Goal: Task Accomplishment & Management: Manage account settings

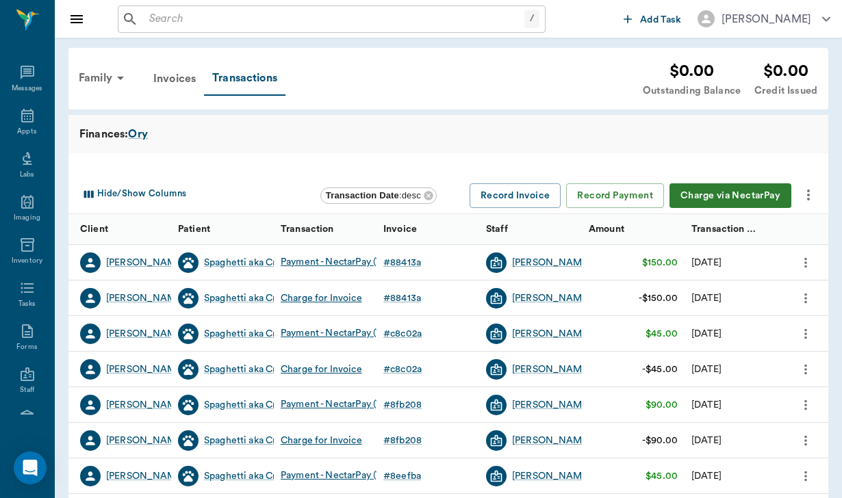
scroll to position [126, 0]
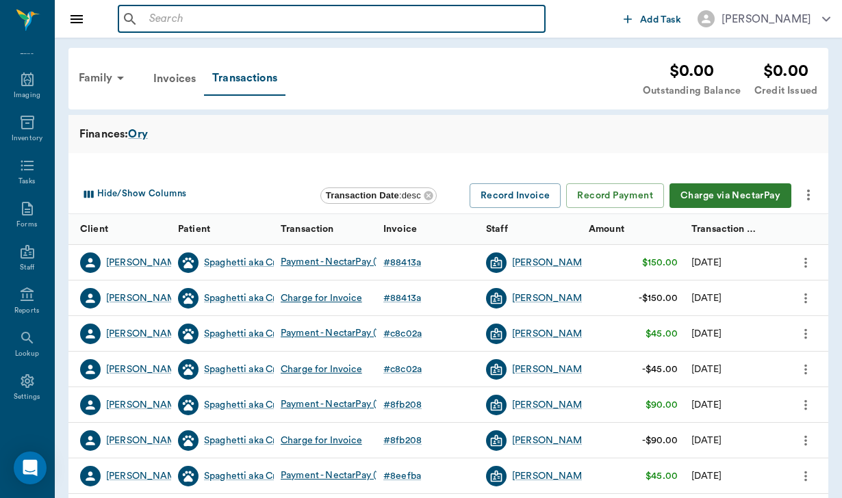
click at [155, 21] on input "text" at bounding box center [341, 19] width 395 height 19
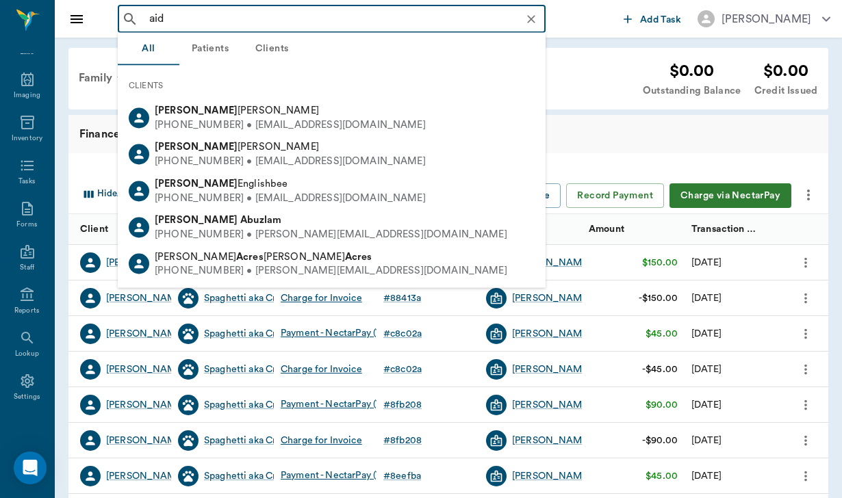
type input "aide"
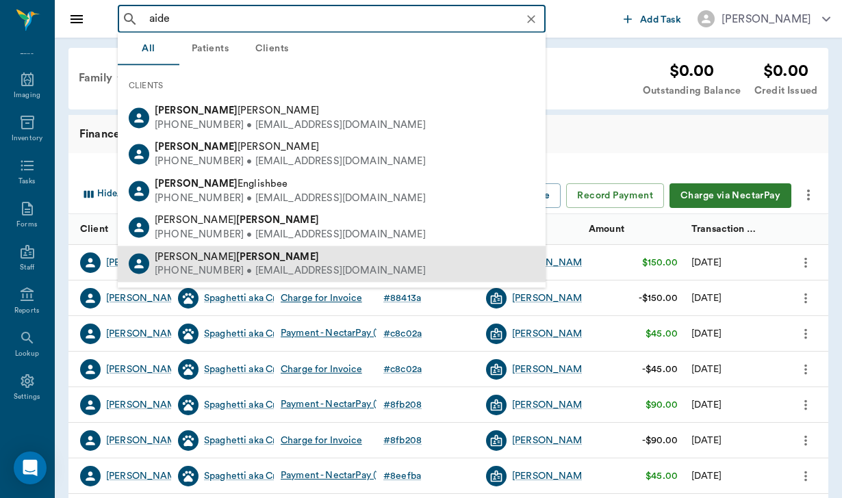
click at [302, 264] on div "[PHONE_NUMBER] • [EMAIL_ADDRESS][DOMAIN_NAME]" at bounding box center [290, 271] width 271 height 14
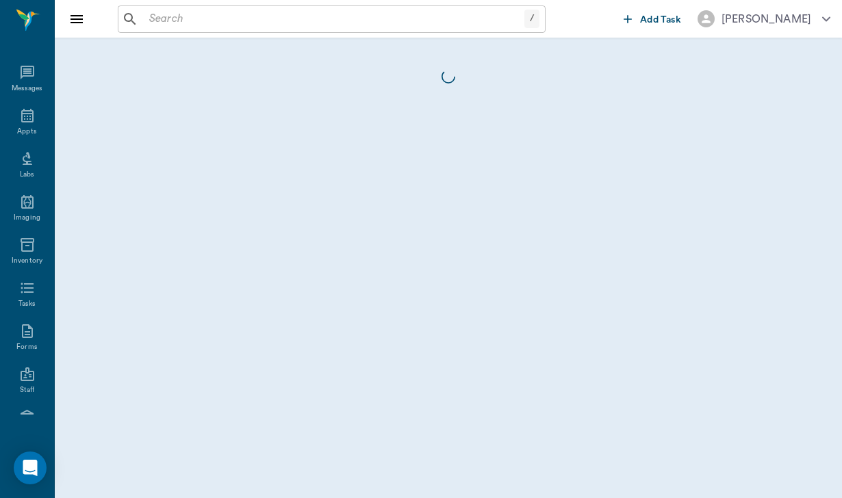
scroll to position [126, 0]
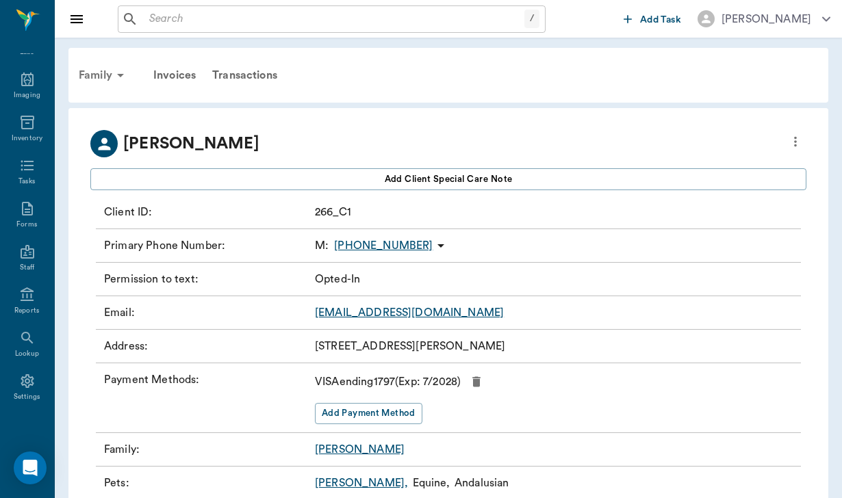
click at [88, 66] on div "Family" at bounding box center [103, 75] width 66 height 33
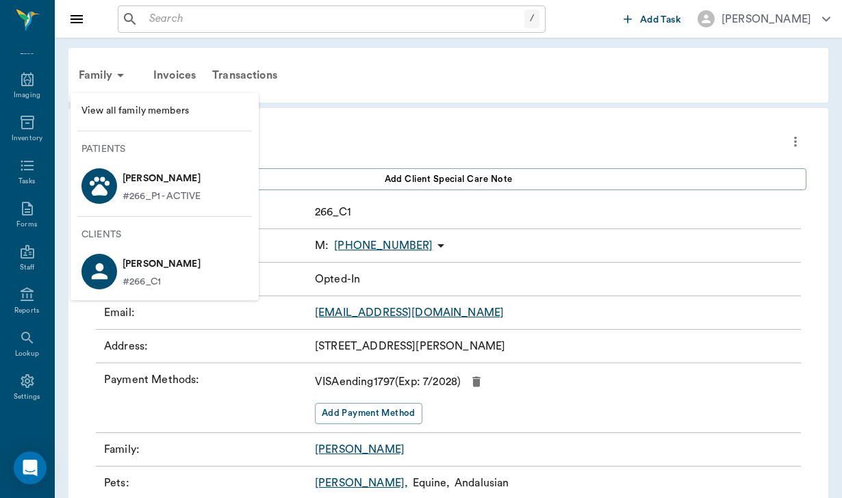
click at [189, 70] on div at bounding box center [421, 249] width 842 height 498
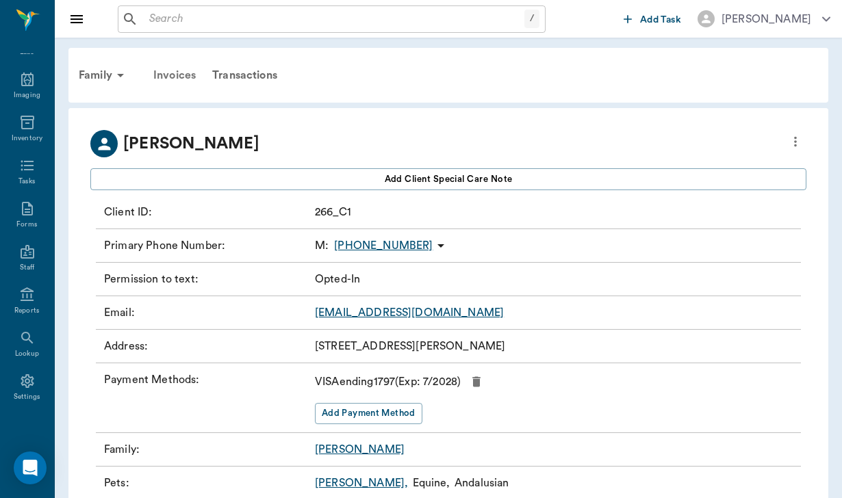
click at [189, 77] on div "Invoices" at bounding box center [174, 75] width 59 height 33
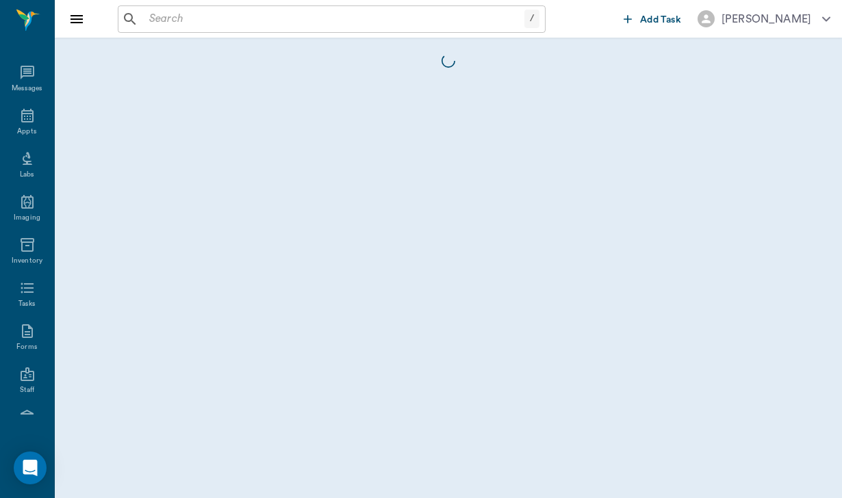
scroll to position [126, 0]
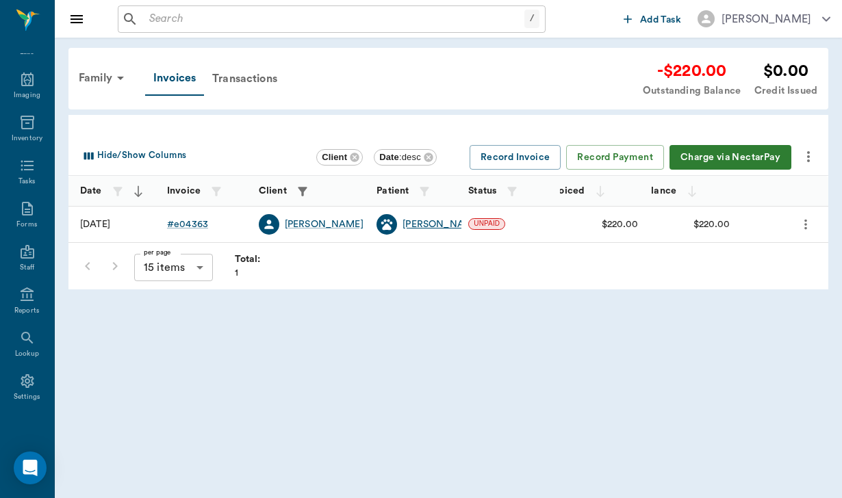
click at [417, 221] on div "[PERSON_NAME]" at bounding box center [441, 225] width 79 height 14
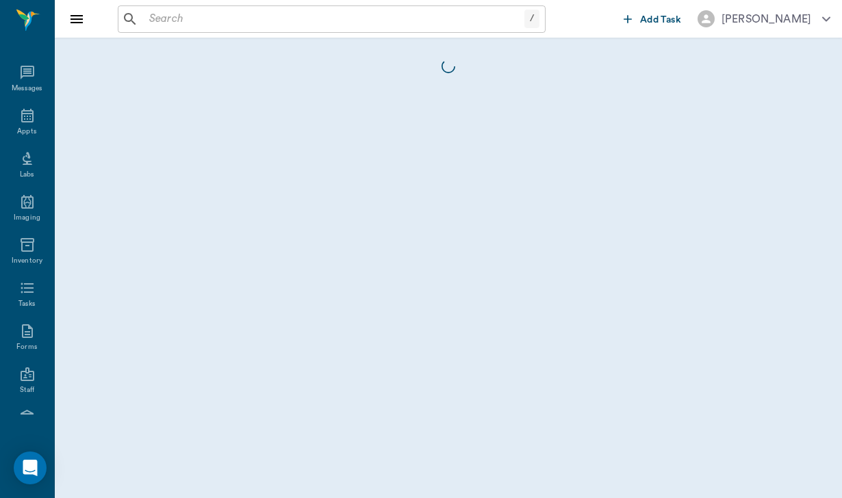
scroll to position [126, 0]
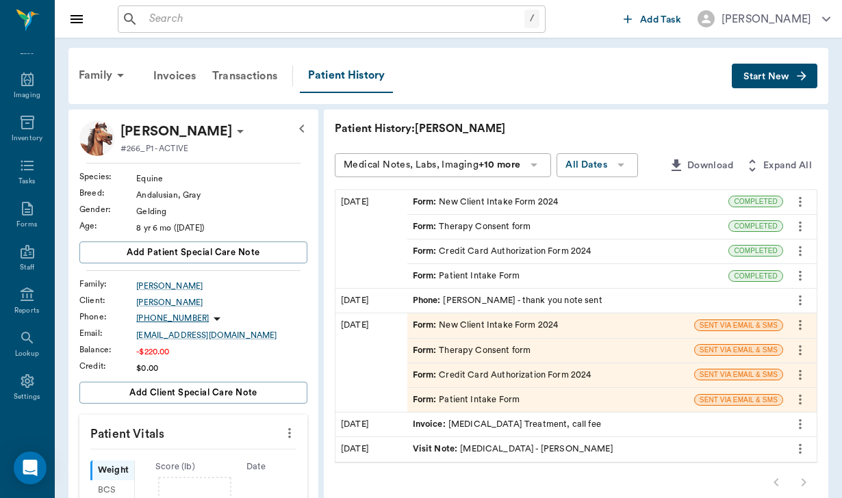
click at [407, 242] on div "Form : Credit Card Authorization Form 2024" at bounding box center [568, 251] width 322 height 24
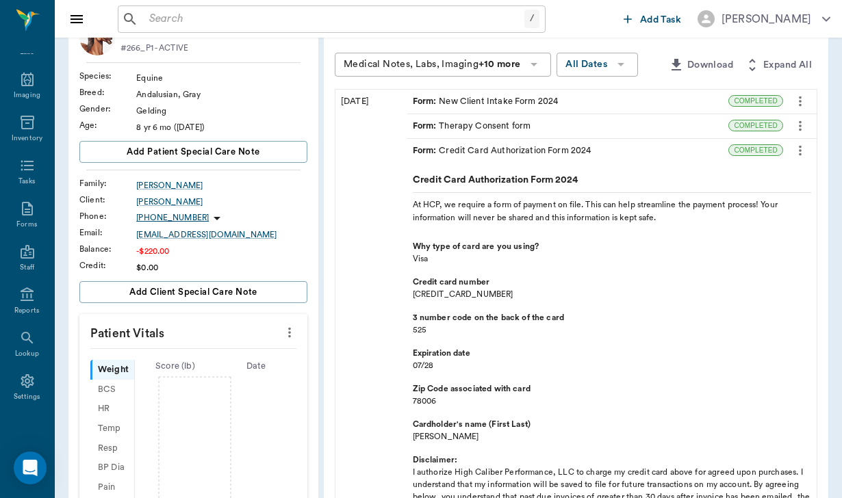
scroll to position [102, 0]
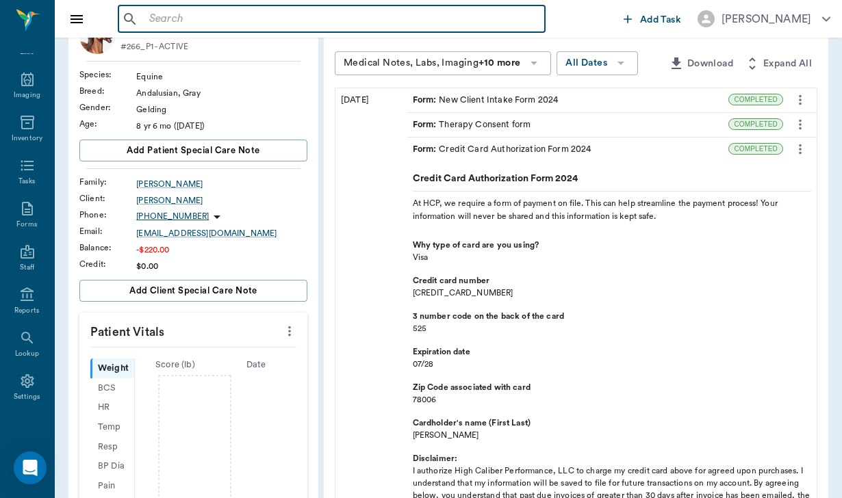
click at [168, 18] on input "text" at bounding box center [341, 19] width 395 height 19
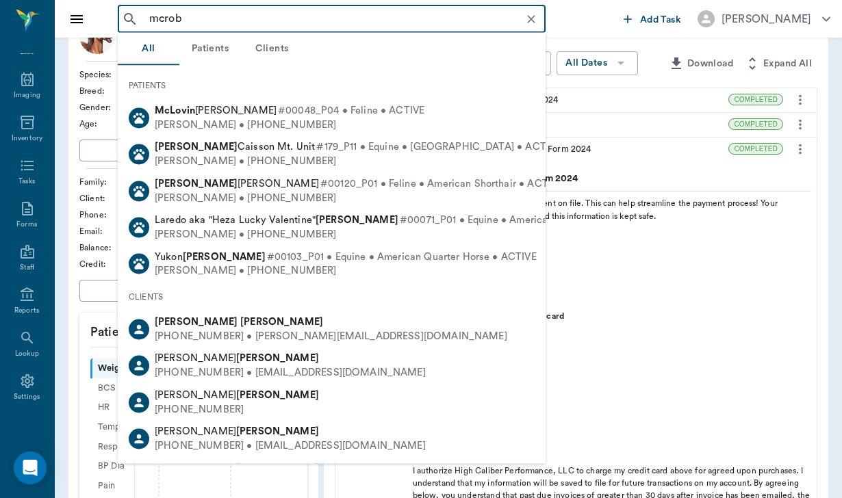
type input "mcrobe"
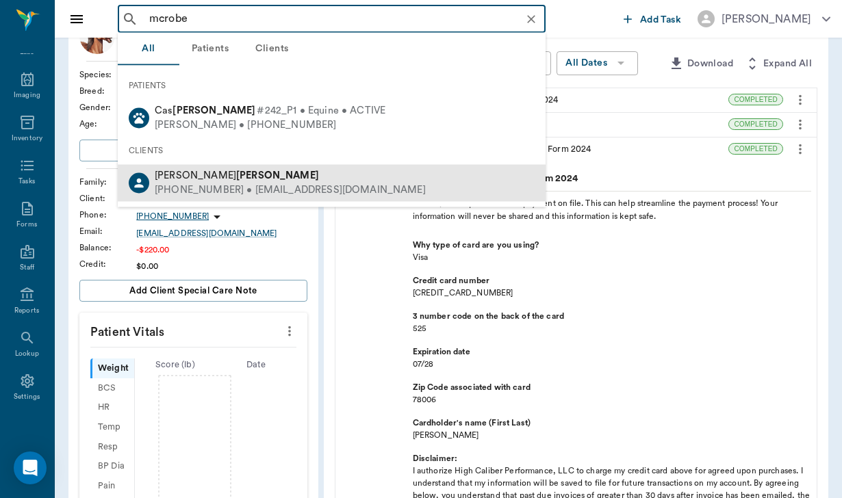
click at [228, 169] on div "[PERSON_NAME]" at bounding box center [290, 176] width 271 height 14
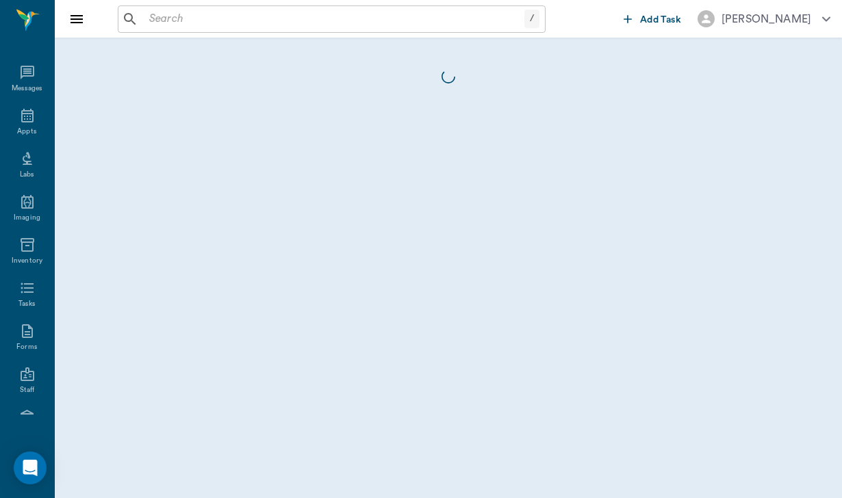
scroll to position [126, 0]
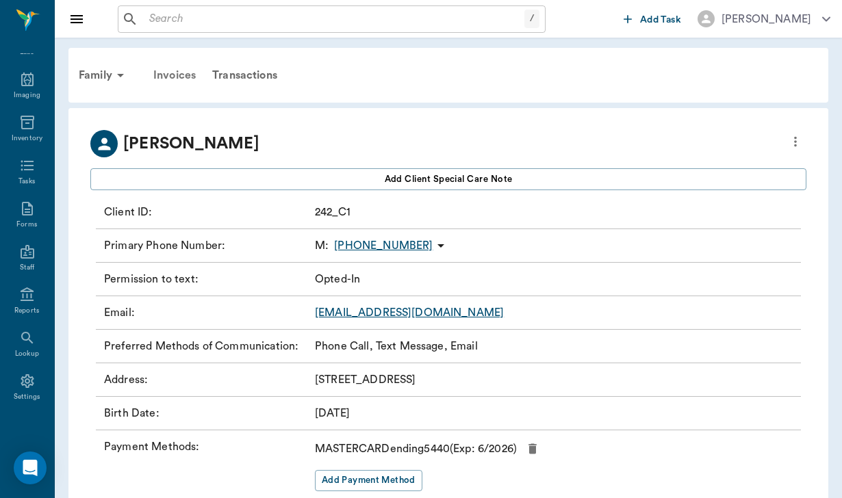
click at [176, 82] on div "Invoices" at bounding box center [174, 75] width 59 height 33
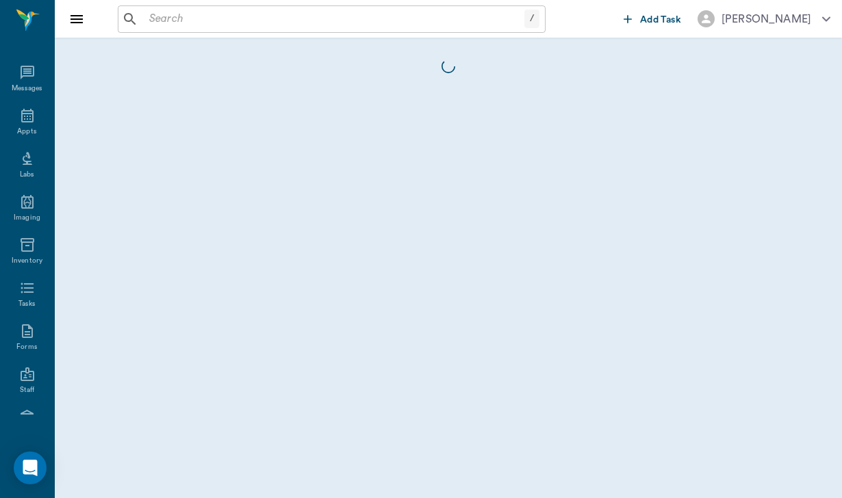
scroll to position [126, 0]
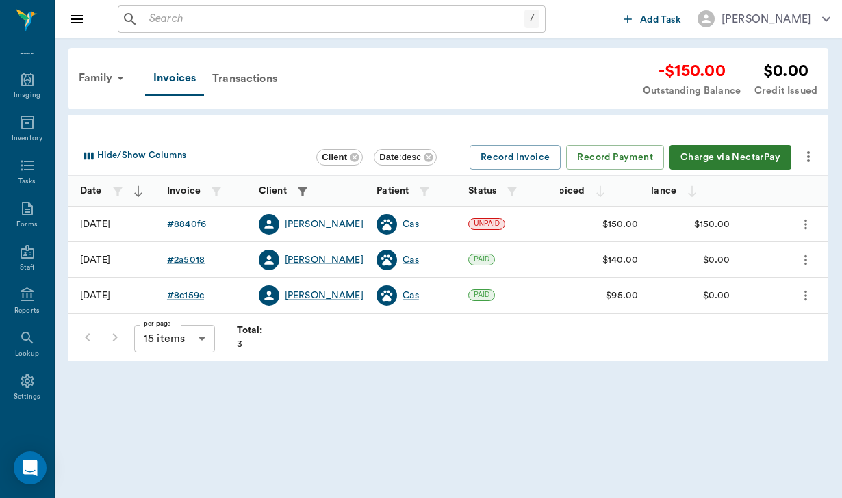
click at [190, 230] on div "# 8840f6" at bounding box center [186, 225] width 39 height 14
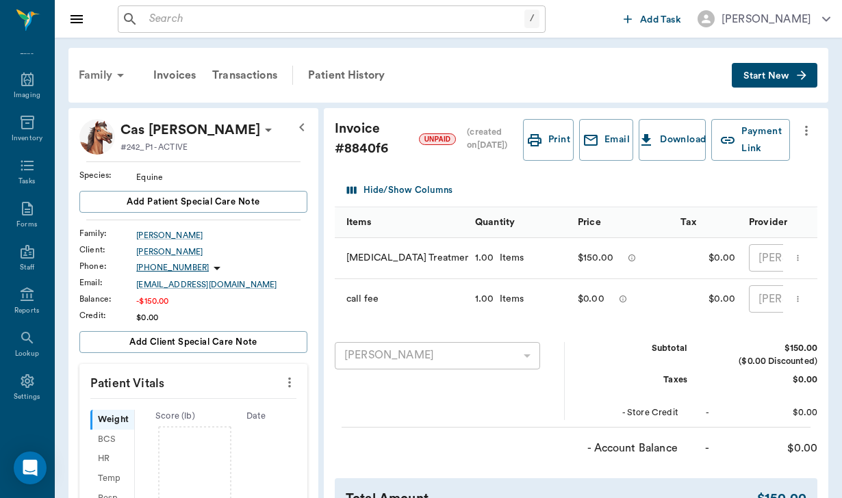
click at [89, 72] on div "Family" at bounding box center [103, 75] width 66 height 33
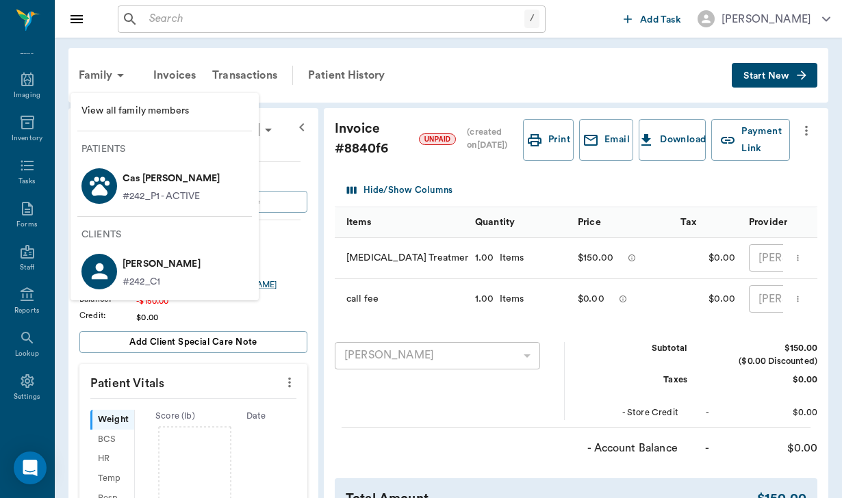
click at [215, 218] on ul "View all family members Patients Cas [PERSON_NAME] #242_P1 - ACTIVE Clients [PE…" at bounding box center [164, 197] width 188 height 196
click at [213, 196] on li "Cas [PERSON_NAME] #242_P1 - ACTIVE" at bounding box center [164, 185] width 188 height 47
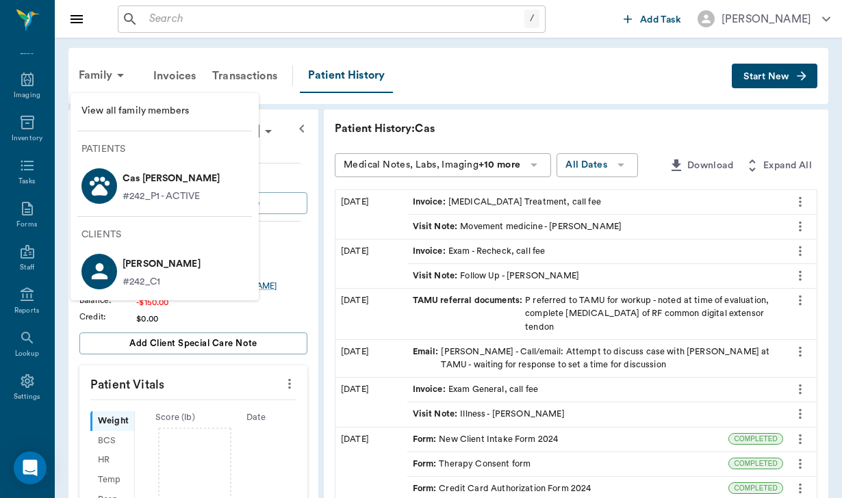
click at [770, 80] on div at bounding box center [421, 249] width 842 height 498
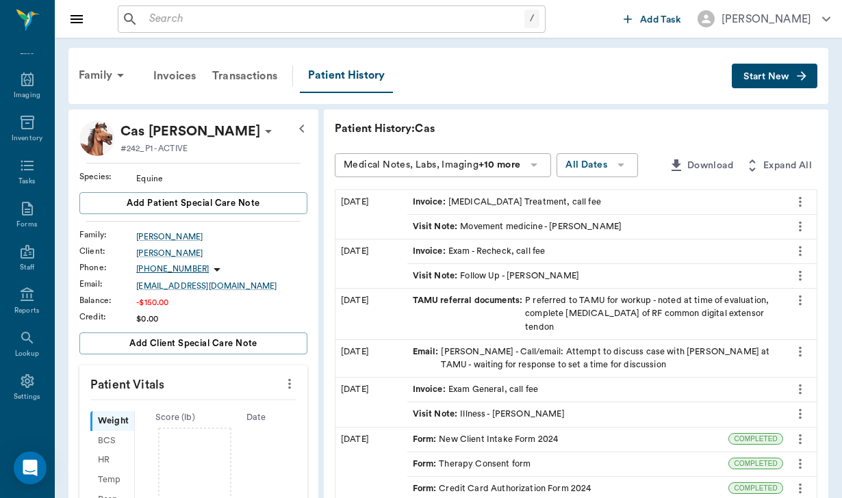
click at [770, 77] on span "Start New" at bounding box center [766, 77] width 46 height 0
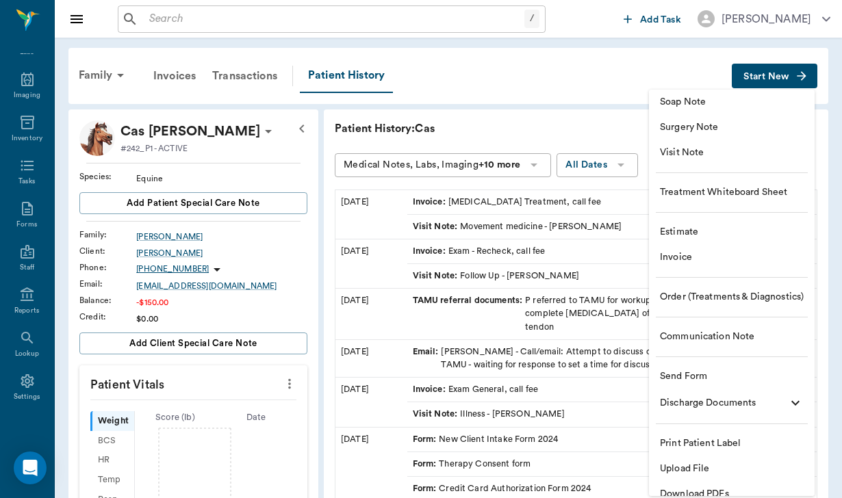
click at [720, 342] on span "Communication Note" at bounding box center [732, 337] width 144 height 14
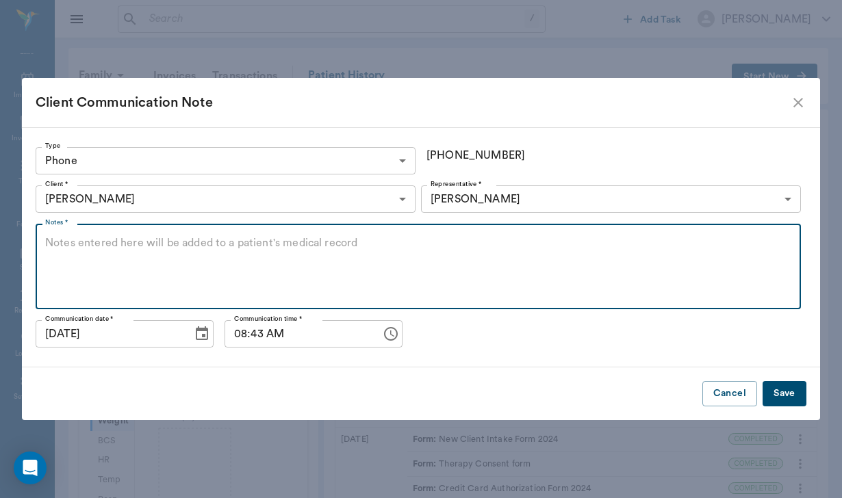
click at [135, 259] on textarea "Notes *" at bounding box center [418, 266] width 746 height 63
type textarea "lvm regarding outstanding invoice"
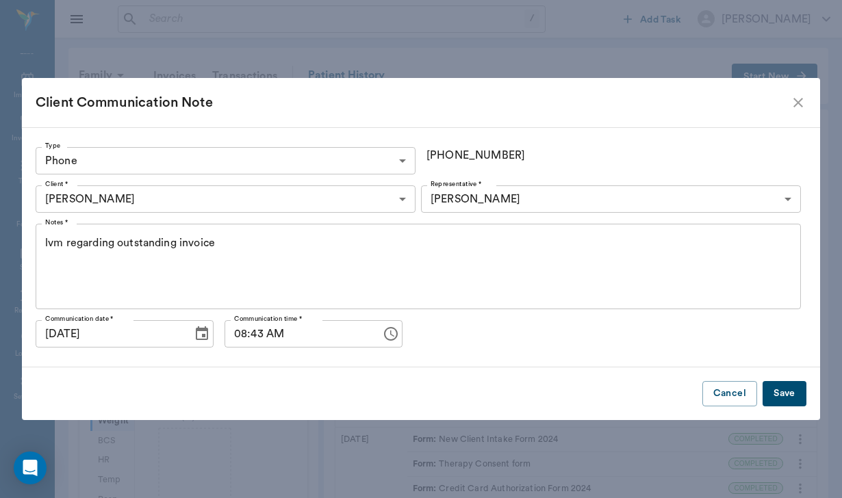
click at [775, 394] on button "Save" at bounding box center [784, 393] width 44 height 25
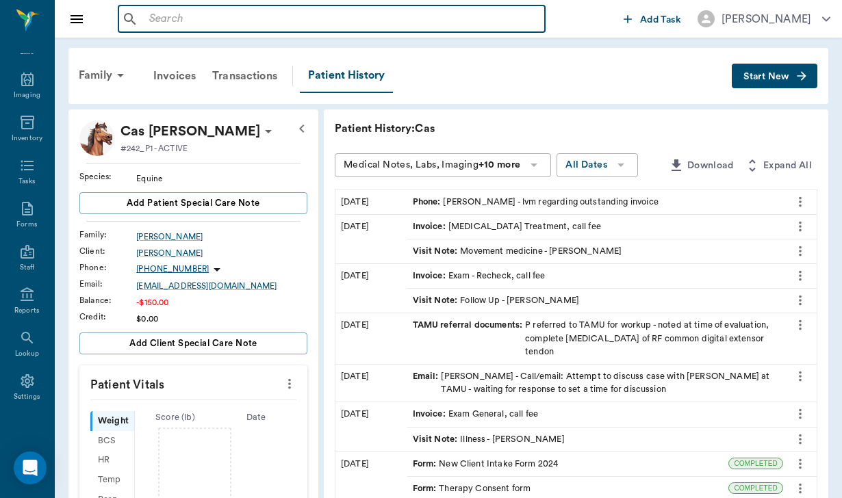
click at [206, 27] on input "text" at bounding box center [341, 19] width 395 height 19
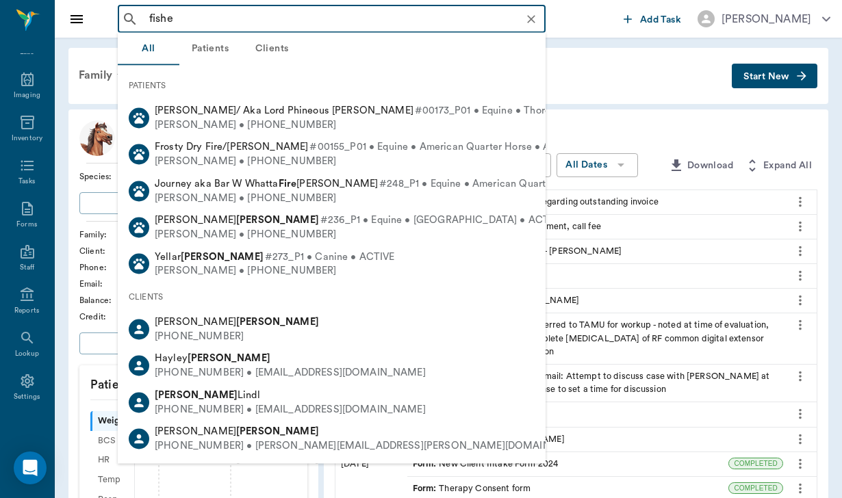
type input "[PERSON_NAME]"
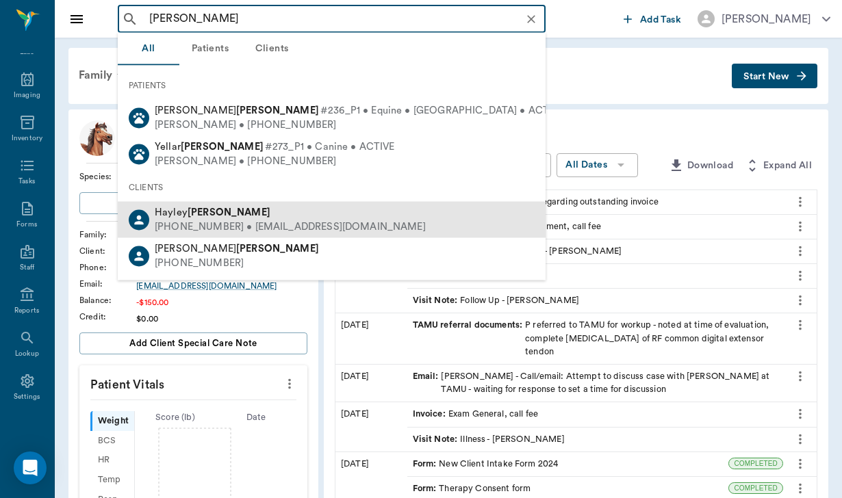
click at [181, 228] on div "[PHONE_NUMBER] • [EMAIL_ADDRESS][DOMAIN_NAME]" at bounding box center [290, 227] width 271 height 14
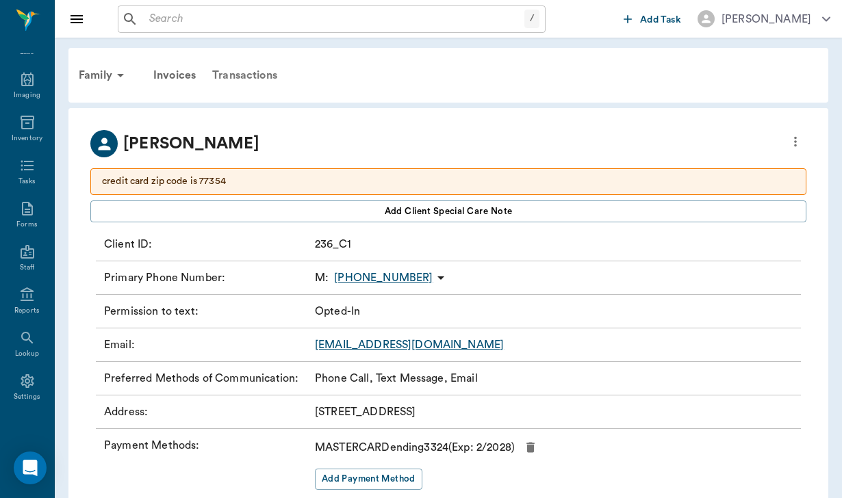
click at [256, 73] on div "Transactions" at bounding box center [244, 75] width 81 height 33
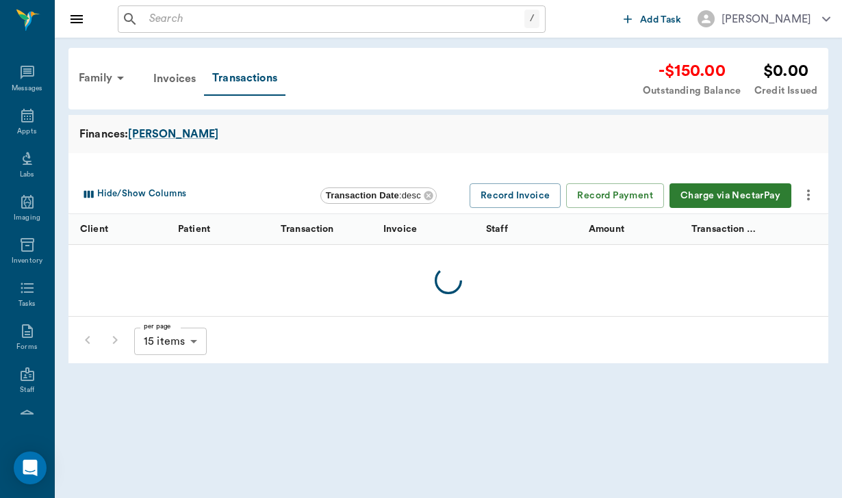
scroll to position [126, 0]
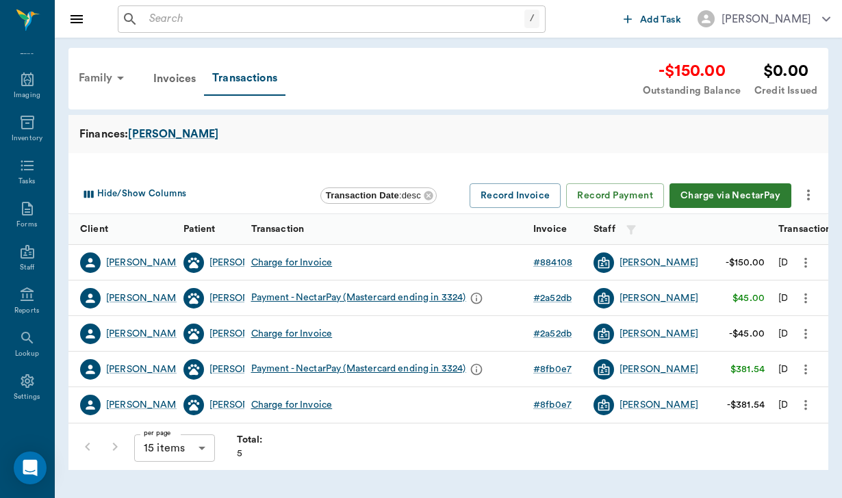
click at [94, 78] on div "Family" at bounding box center [103, 78] width 66 height 33
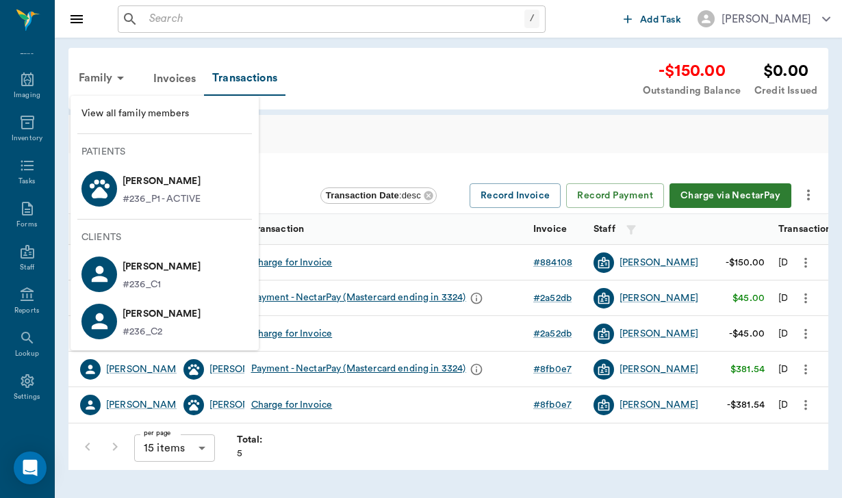
click at [179, 176] on p "[PERSON_NAME]" at bounding box center [161, 181] width 78 height 22
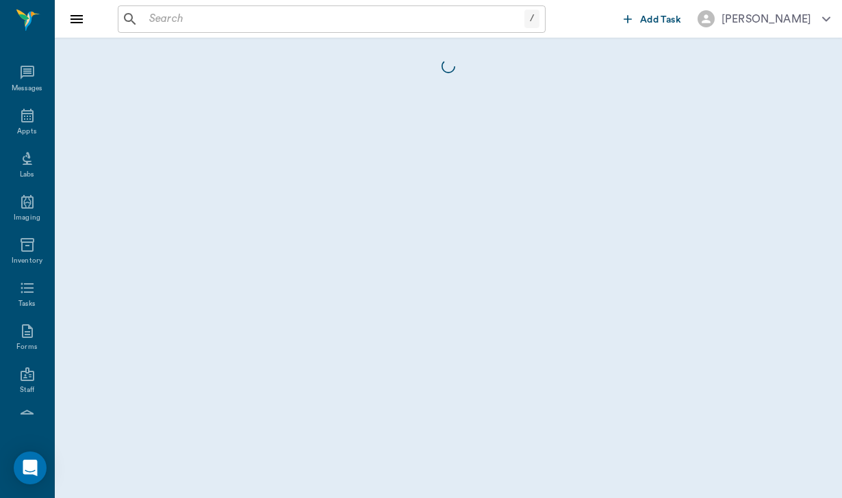
scroll to position [126, 0]
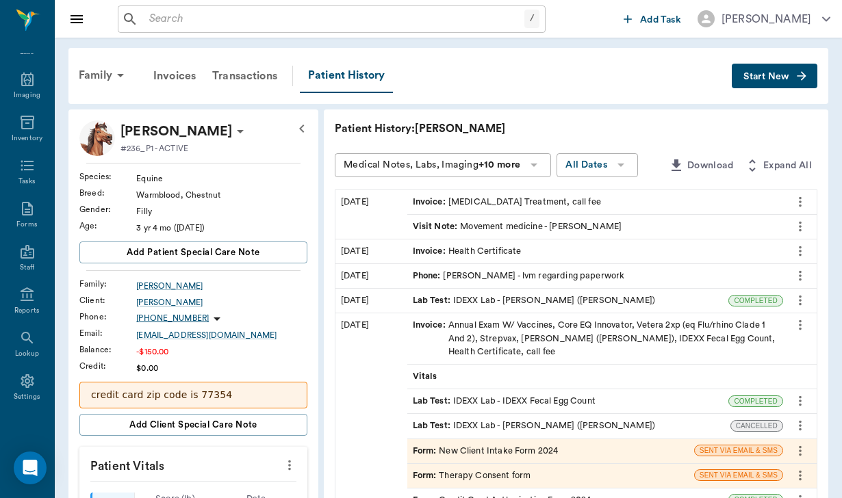
click at [761, 77] on span "Start New" at bounding box center [766, 77] width 46 height 0
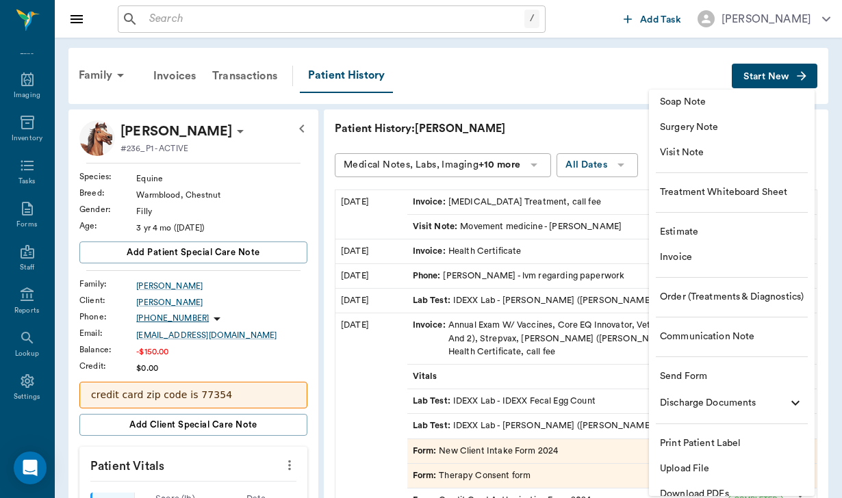
click at [710, 345] on li "Communication Note" at bounding box center [732, 336] width 166 height 25
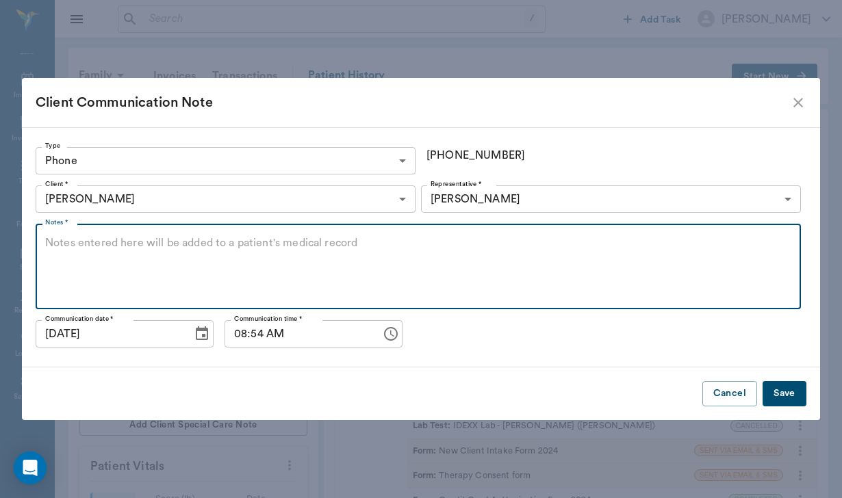
click at [73, 239] on textarea "Notes *" at bounding box center [418, 266] width 746 height 63
type textarea "lvm regarding outstanding invoice"
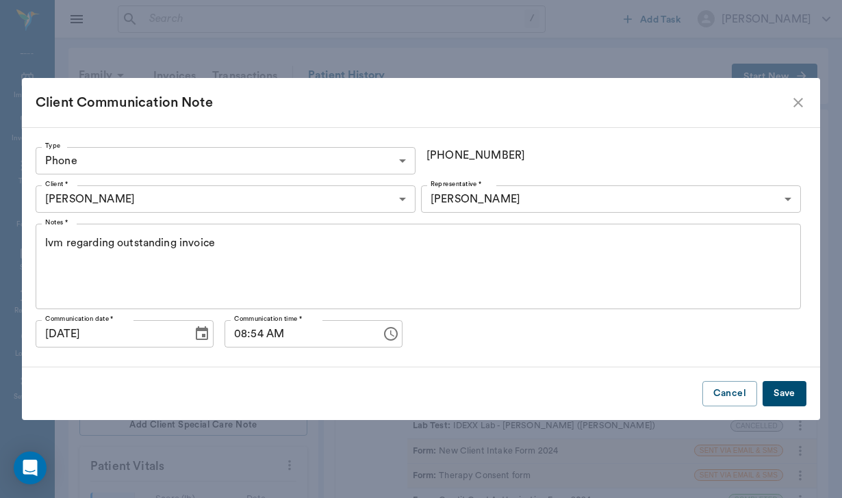
click at [785, 400] on button "Save" at bounding box center [784, 393] width 44 height 25
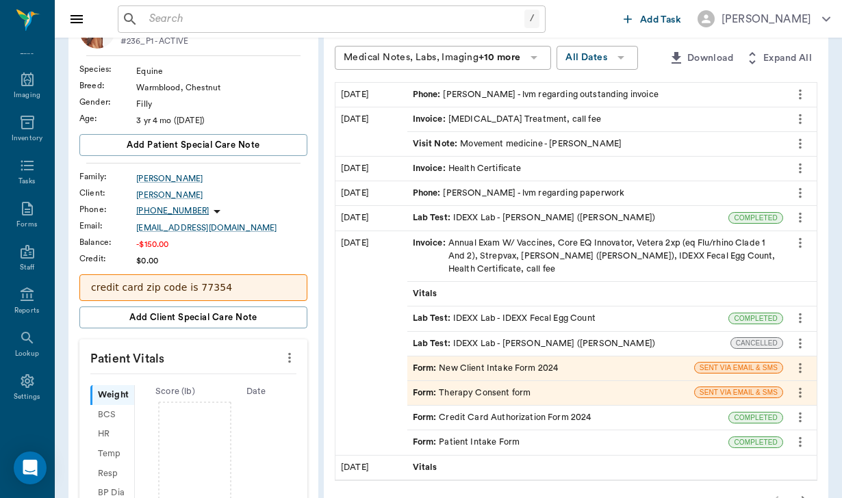
scroll to position [107, 0]
click at [166, 12] on input "text" at bounding box center [334, 19] width 380 height 19
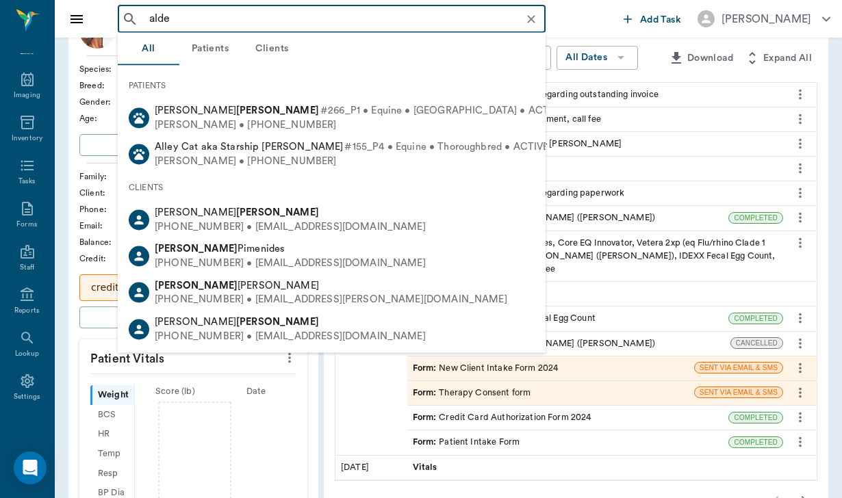
type input "alder"
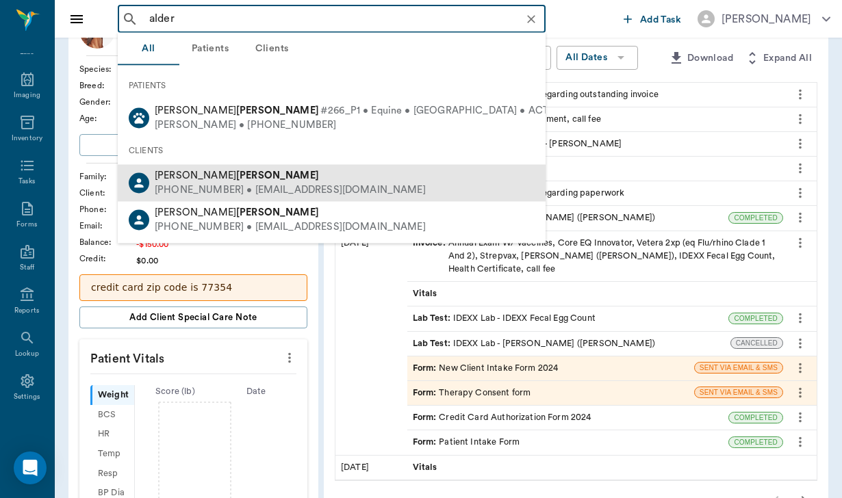
click at [231, 192] on div "[PHONE_NUMBER] • [EMAIL_ADDRESS][DOMAIN_NAME]" at bounding box center [290, 190] width 271 height 14
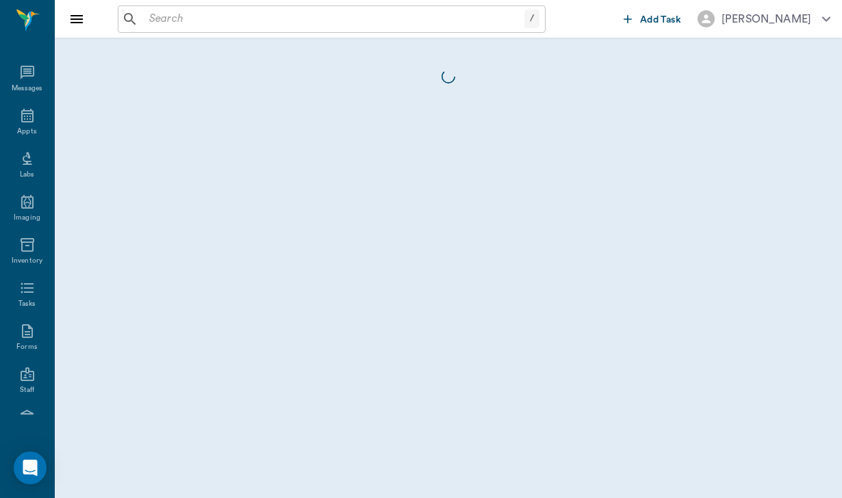
scroll to position [126, 0]
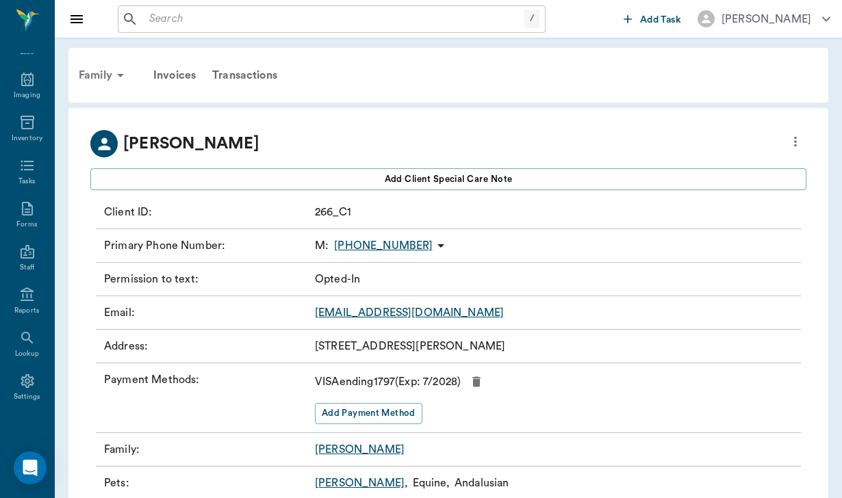
click at [97, 70] on div "Family" at bounding box center [103, 75] width 66 height 33
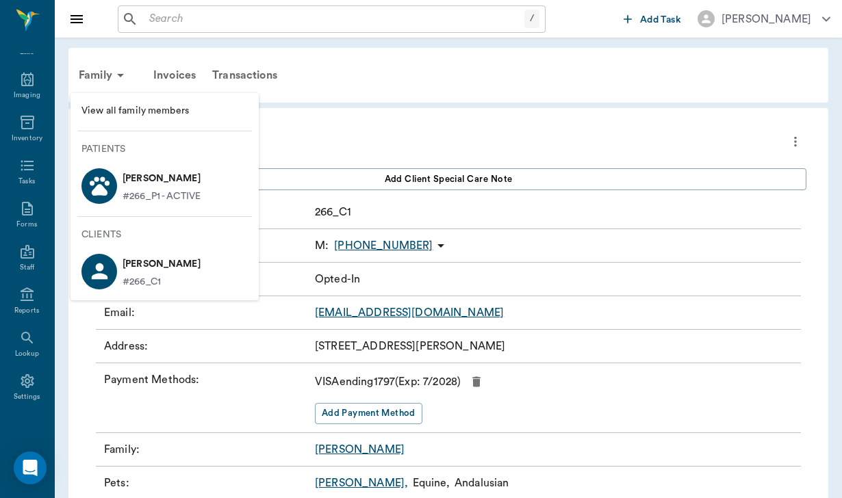
click at [156, 181] on p "[PERSON_NAME]" at bounding box center [161, 179] width 78 height 22
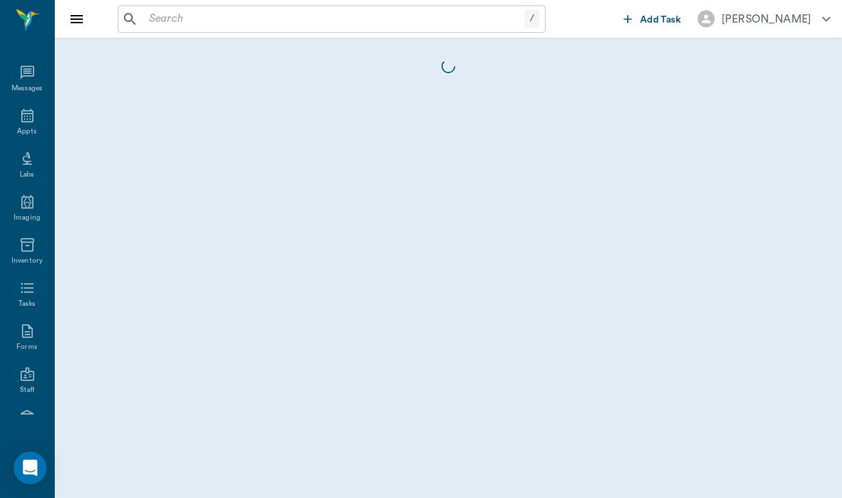
scroll to position [126, 0]
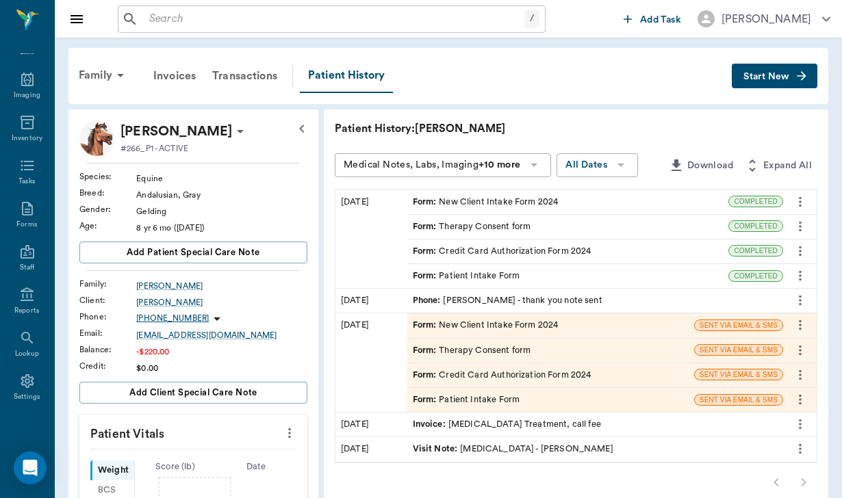
click at [772, 77] on span "Start New" at bounding box center [766, 77] width 46 height 0
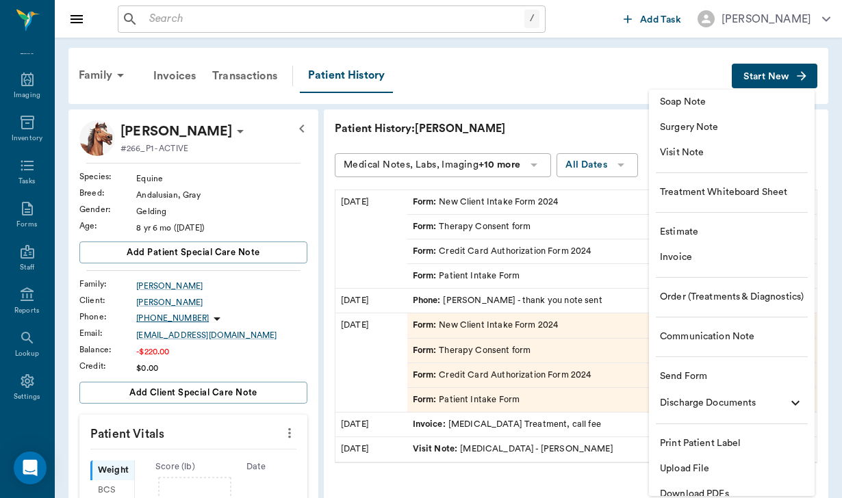
click at [715, 336] on span "Communication Note" at bounding box center [732, 337] width 144 height 14
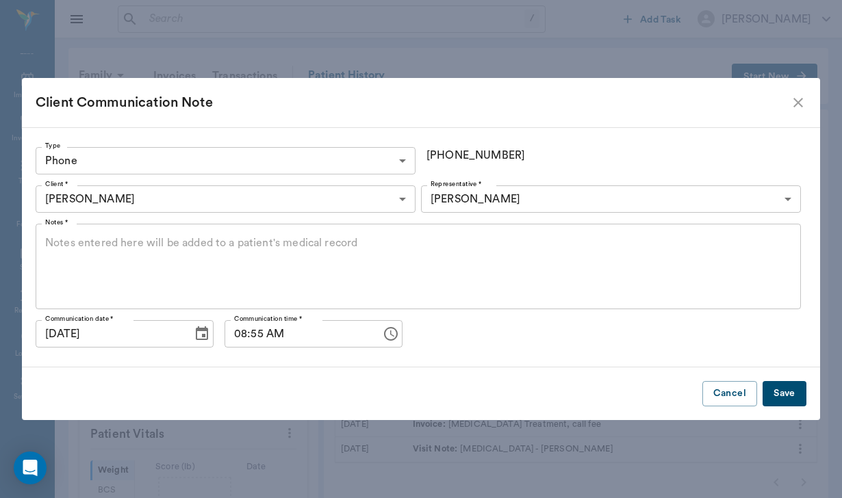
click at [52, 221] on label "Notes *" at bounding box center [56, 223] width 23 height 10
click at [52, 235] on textarea "Notes *" at bounding box center [418, 266] width 746 height 63
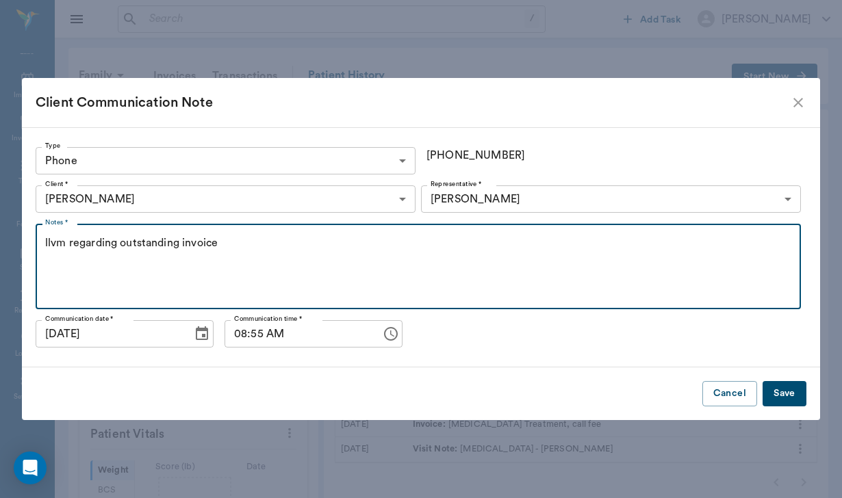
type textarea "llvm regarding outstanding invoice"
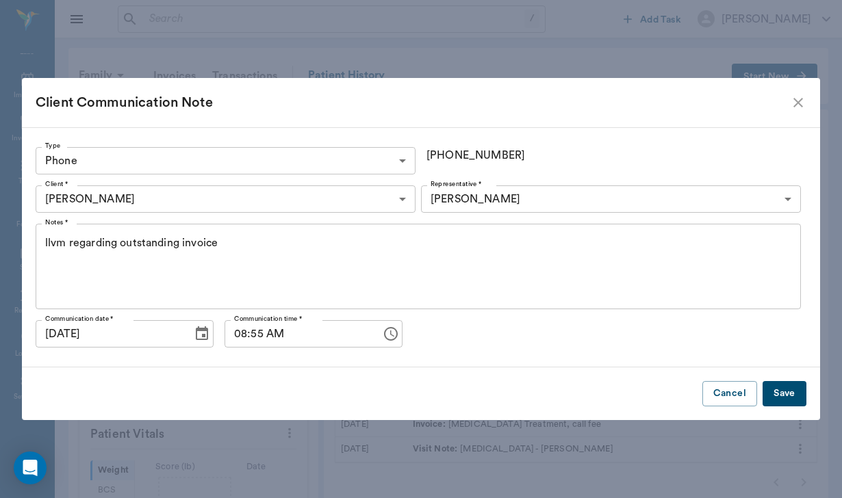
click at [786, 394] on button "Save" at bounding box center [784, 393] width 44 height 25
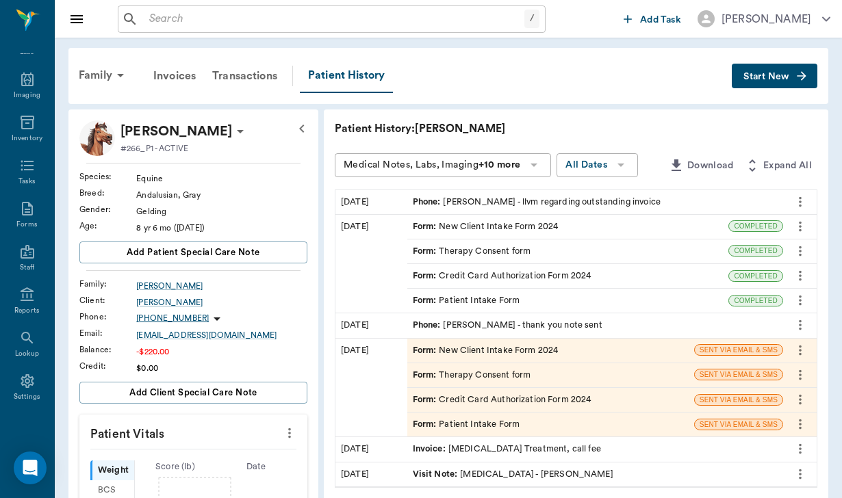
click at [163, 316] on p "[PHONE_NUMBER]" at bounding box center [172, 319] width 73 height 12
click at [148, 343] on span "Send SMS Message" at bounding box center [124, 346] width 115 height 14
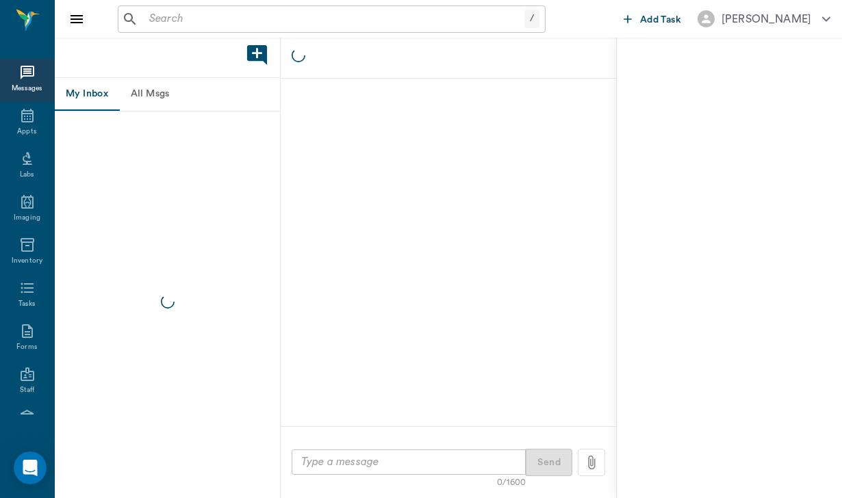
scroll to position [126, 0]
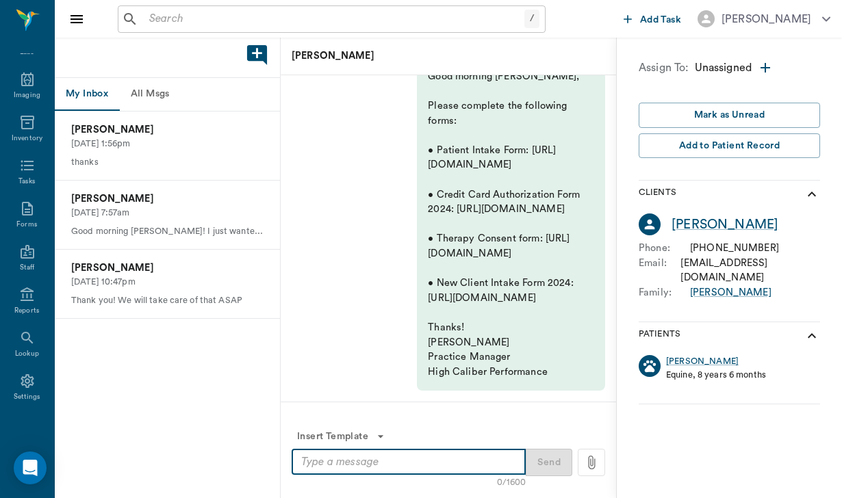
click at [320, 463] on textarea at bounding box center [408, 462] width 215 height 16
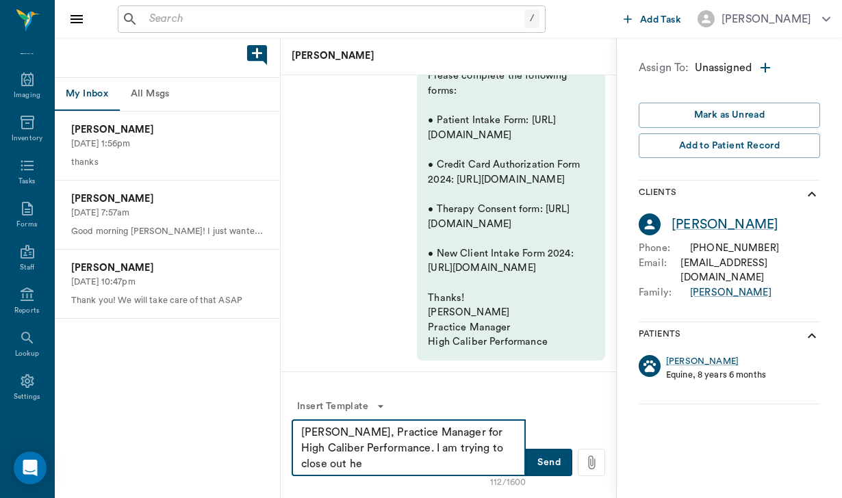
scroll to position [0, 0]
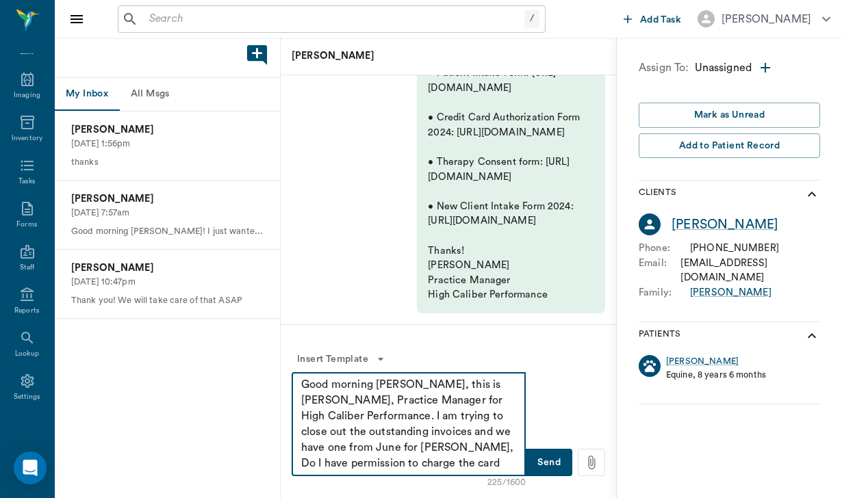
type textarea "Good morning [PERSON_NAME], this is [PERSON_NAME], Practice Manager for High Ca…"
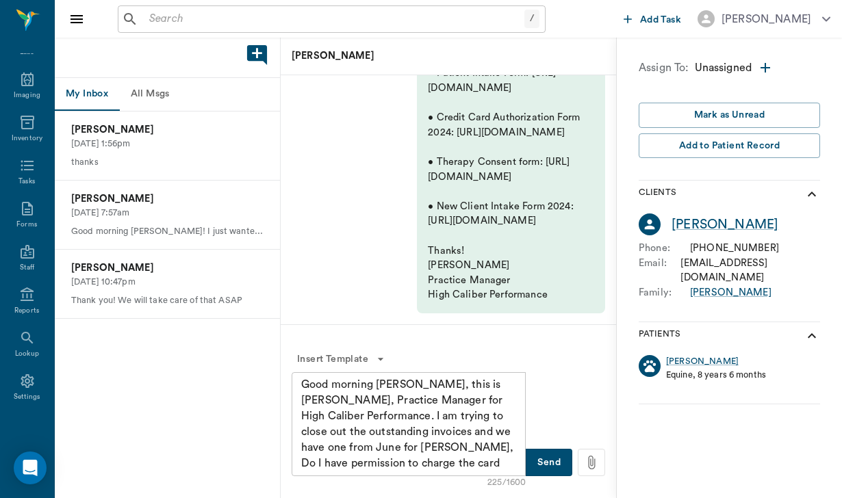
click at [556, 465] on button "Send" at bounding box center [548, 462] width 47 height 27
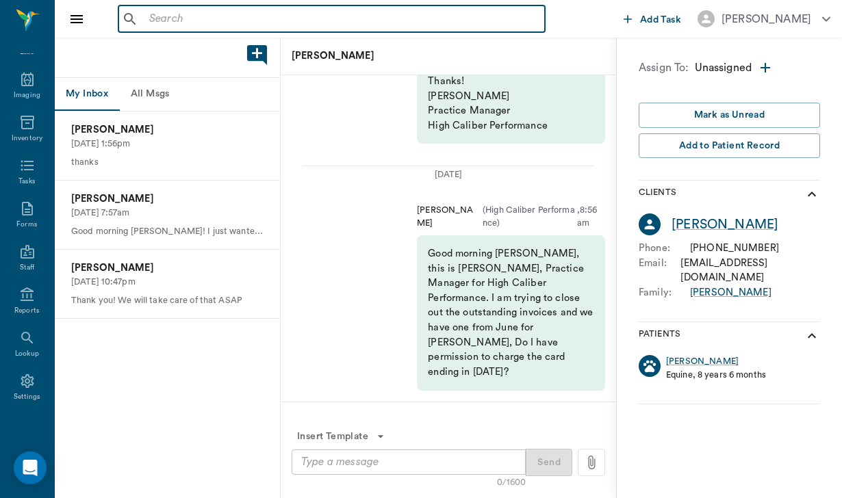
click at [153, 16] on input "text" at bounding box center [341, 19] width 395 height 19
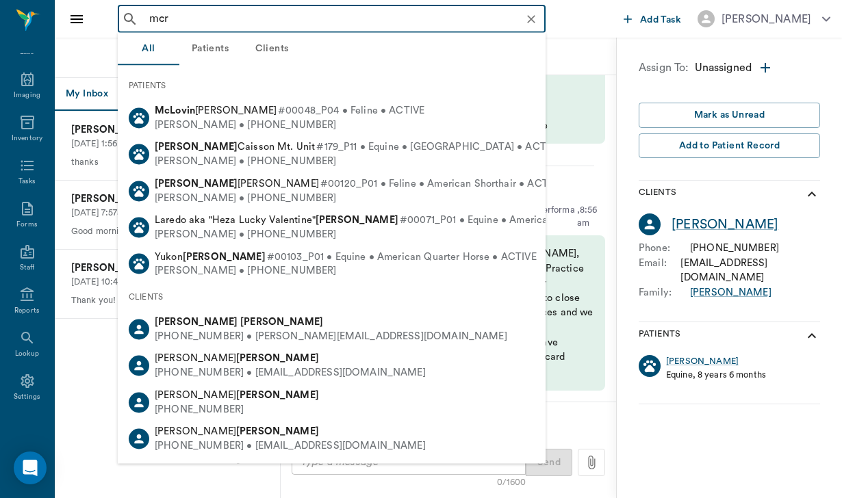
type input "mcro"
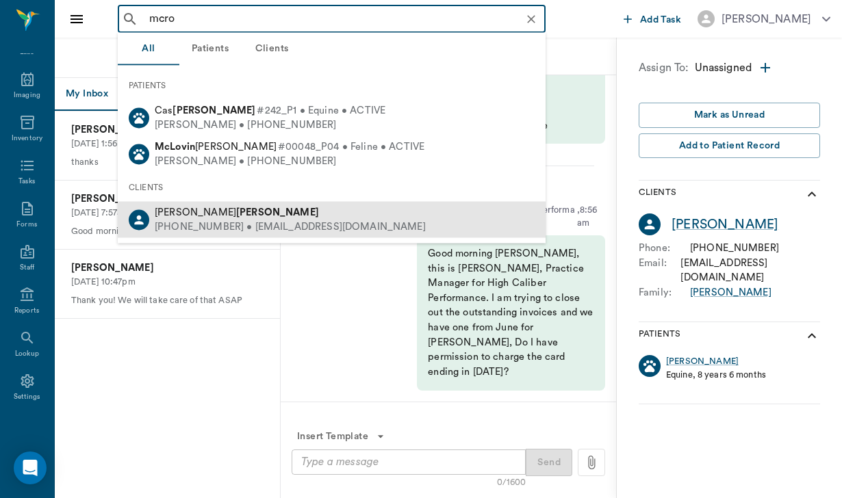
click at [198, 217] on div "[PERSON_NAME]" at bounding box center [290, 212] width 271 height 14
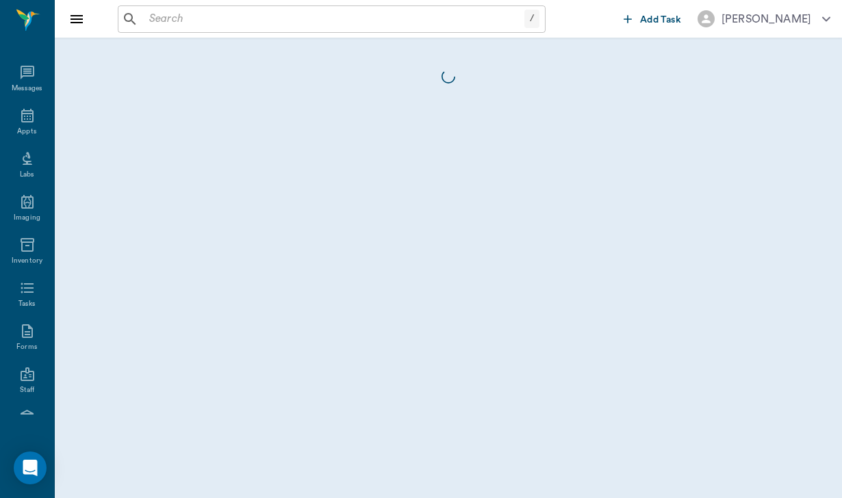
scroll to position [126, 0]
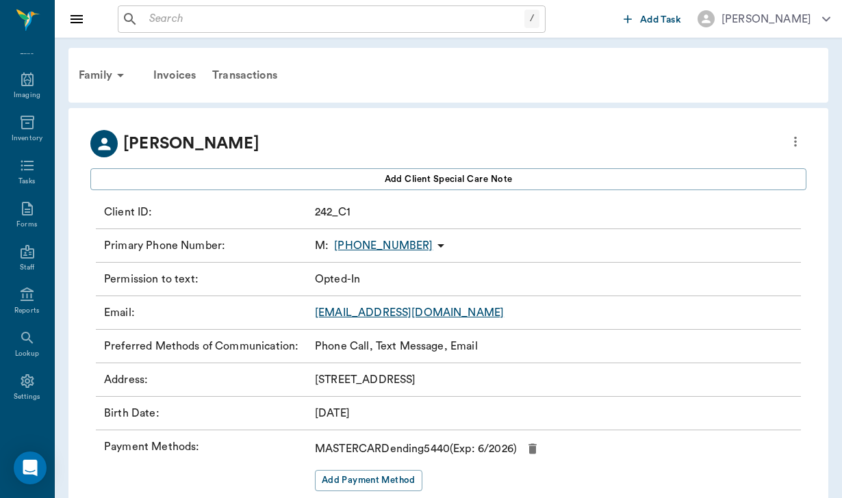
click at [437, 245] on icon at bounding box center [440, 245] width 7 height 3
click at [388, 281] on li "Send SMS Message" at bounding box center [352, 272] width 137 height 25
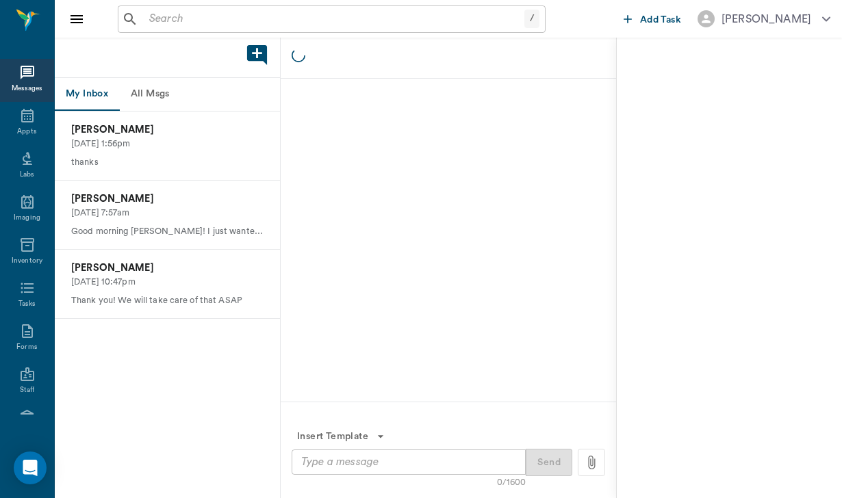
scroll to position [126, 0]
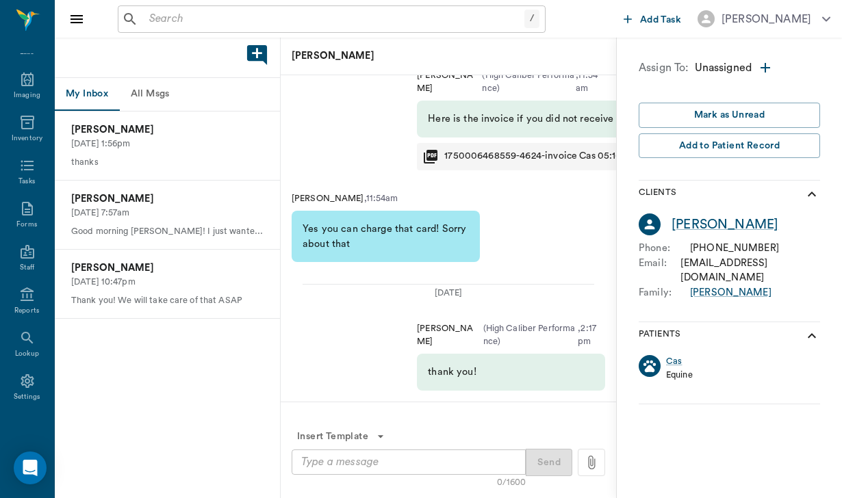
click at [321, 460] on textarea at bounding box center [408, 462] width 215 height 16
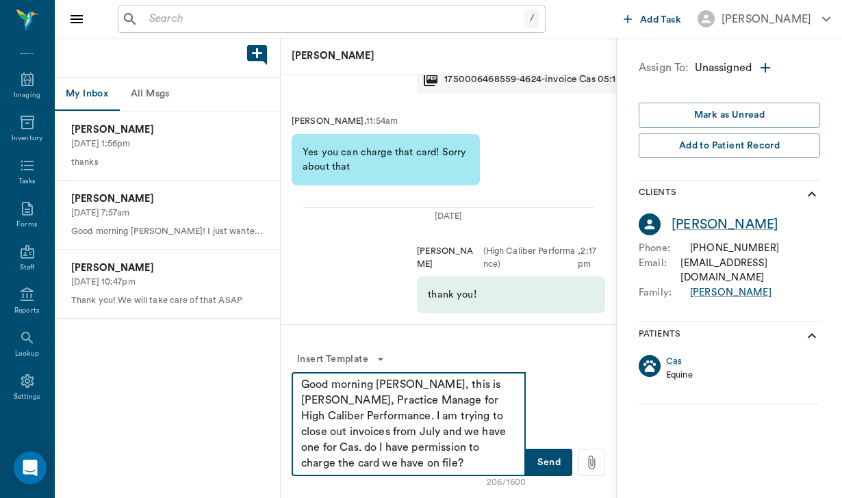
type textarea "Good morning [PERSON_NAME], this is [PERSON_NAME], Practice Manage for High Cal…"
click at [555, 464] on button "Send" at bounding box center [548, 462] width 47 height 27
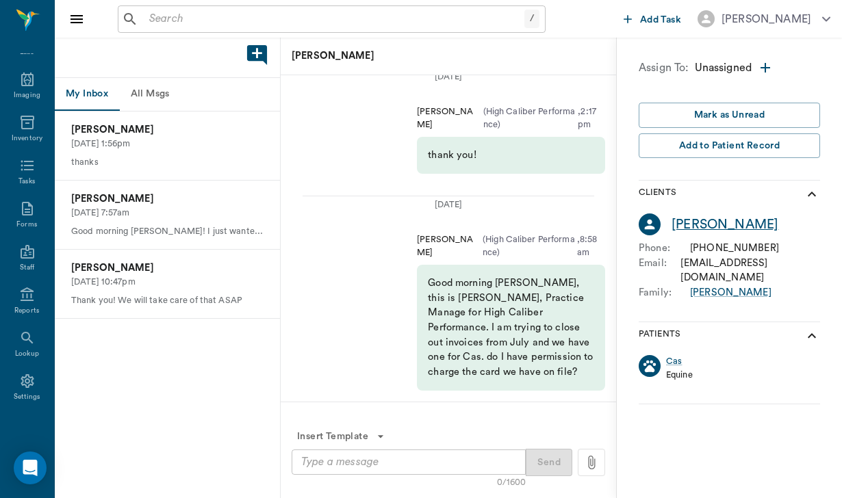
click at [707, 222] on div "[PERSON_NAME]" at bounding box center [724, 225] width 107 height 20
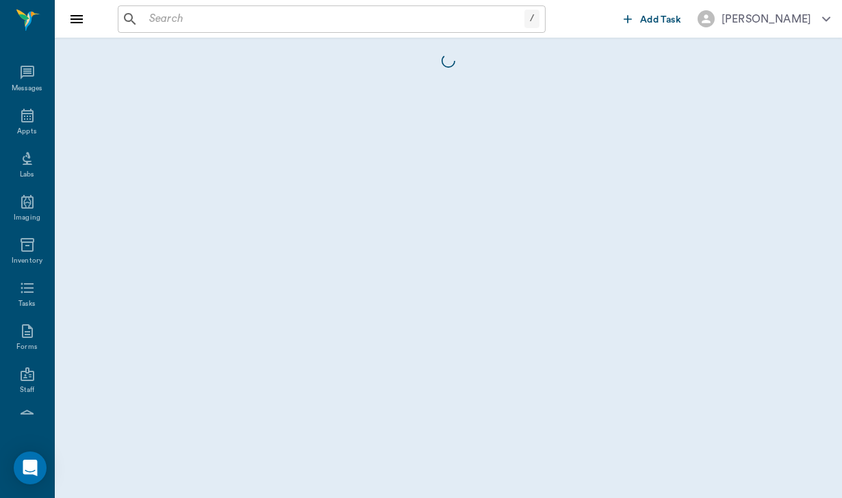
scroll to position [126, 0]
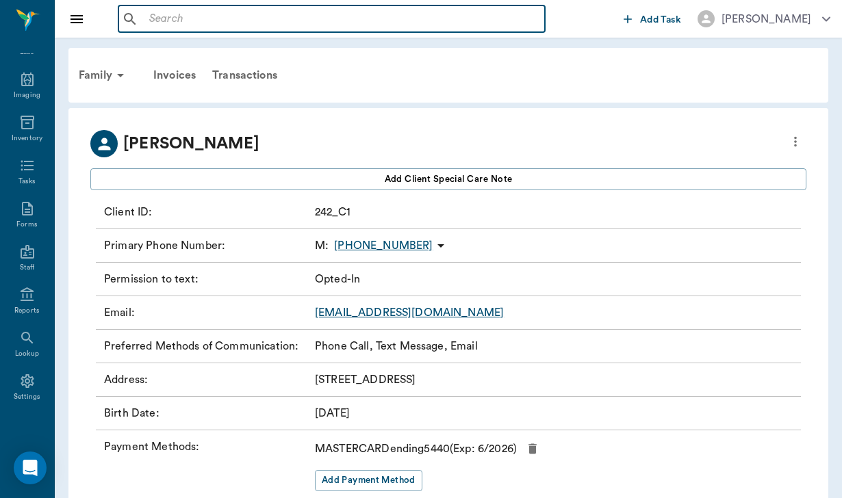
click at [153, 16] on input "text" at bounding box center [341, 19] width 395 height 19
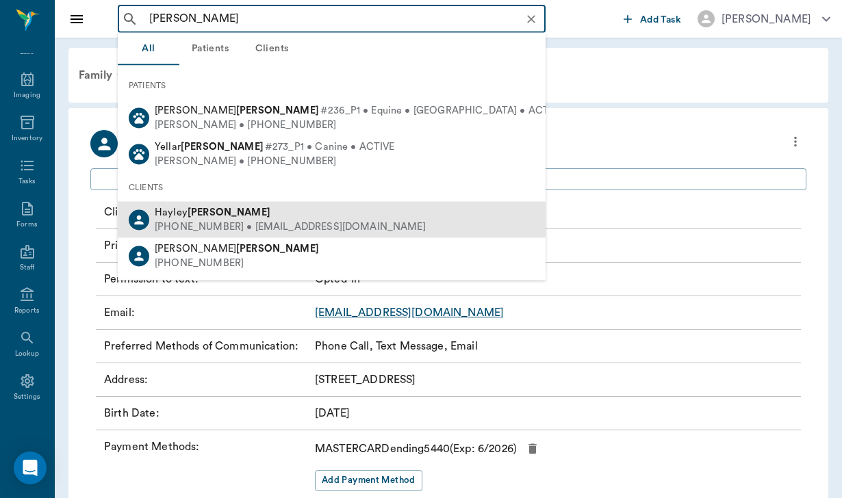
click at [185, 225] on div "[PHONE_NUMBER] • [EMAIL_ADDRESS][DOMAIN_NAME]" at bounding box center [290, 227] width 271 height 14
type input "[PERSON_NAME]"
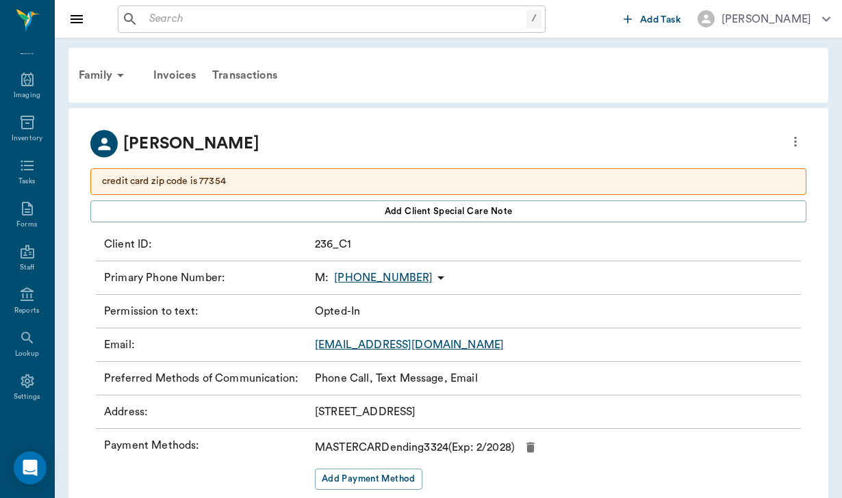
click at [432, 281] on icon at bounding box center [440, 278] width 16 height 16
click at [378, 304] on span "Send SMS Message" at bounding box center [355, 305] width 115 height 14
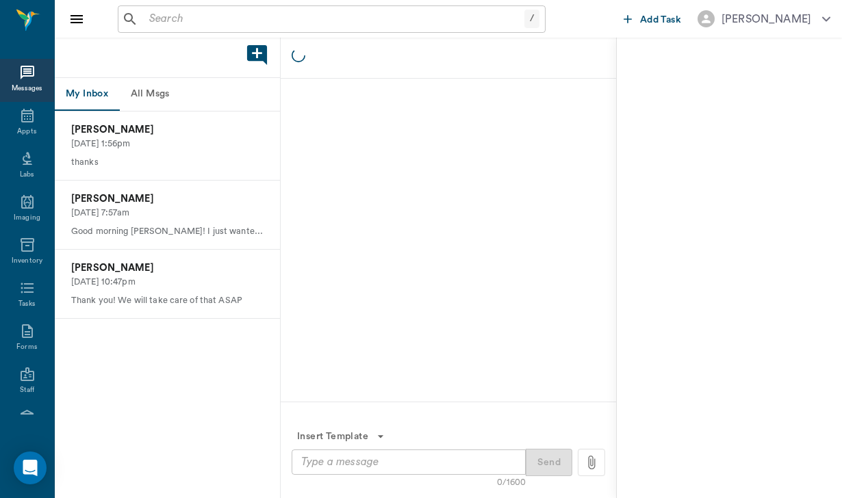
scroll to position [126, 0]
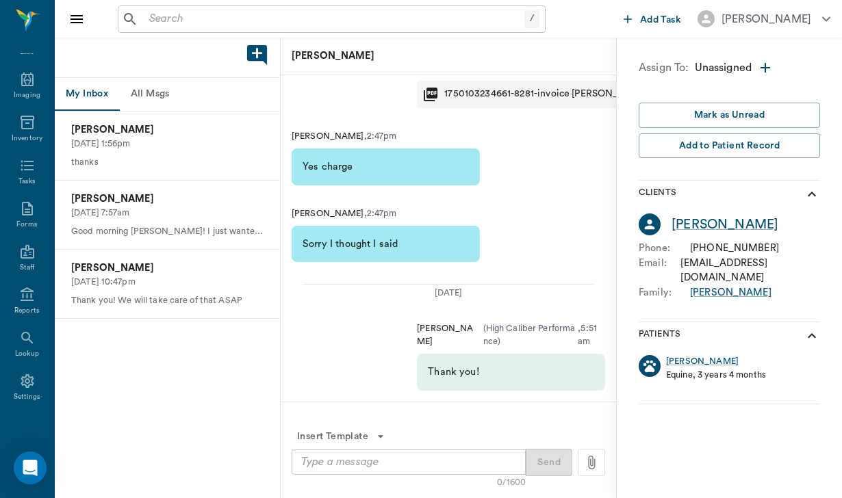
click at [146, 92] on button "All Msgs" at bounding box center [150, 94] width 62 height 33
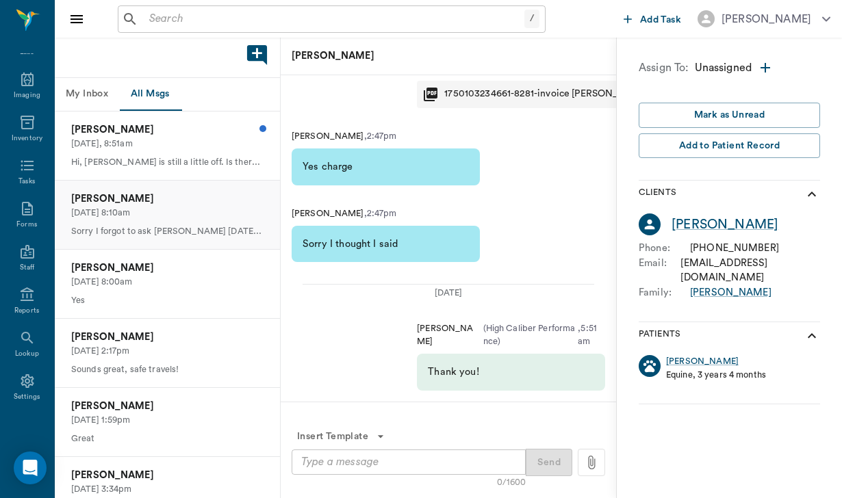
click at [172, 209] on p "[DATE] 8:10am" at bounding box center [167, 213] width 192 height 13
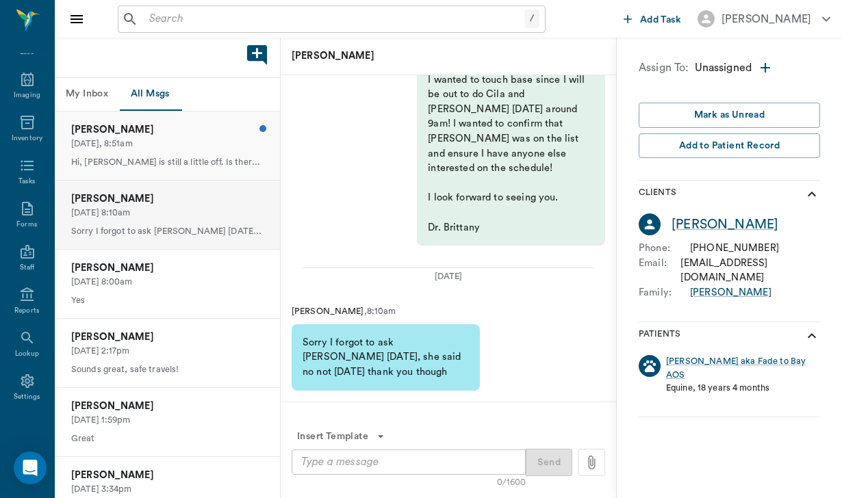
click at [203, 138] on p "[DATE], 8:51am" at bounding box center [167, 144] width 192 height 13
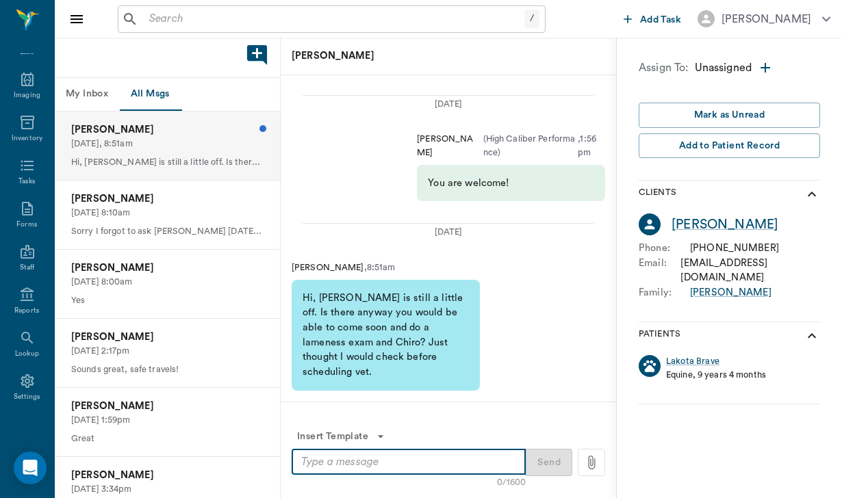
click at [360, 465] on textarea at bounding box center [408, 462] width 215 height 16
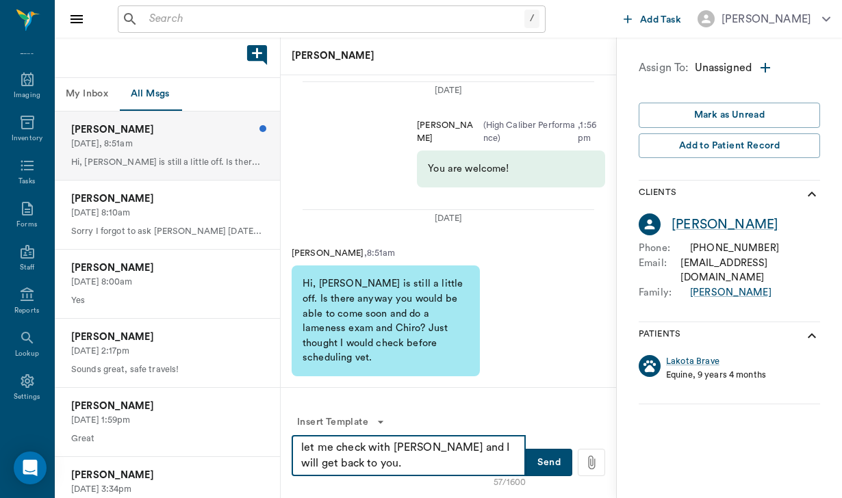
type textarea "let me check with [PERSON_NAME] and I will get back to you."
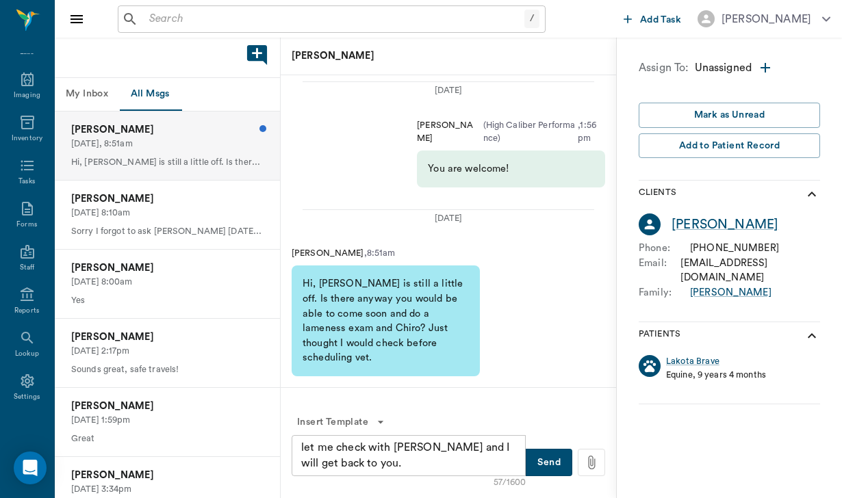
click at [548, 462] on button "Send" at bounding box center [548, 462] width 47 height 27
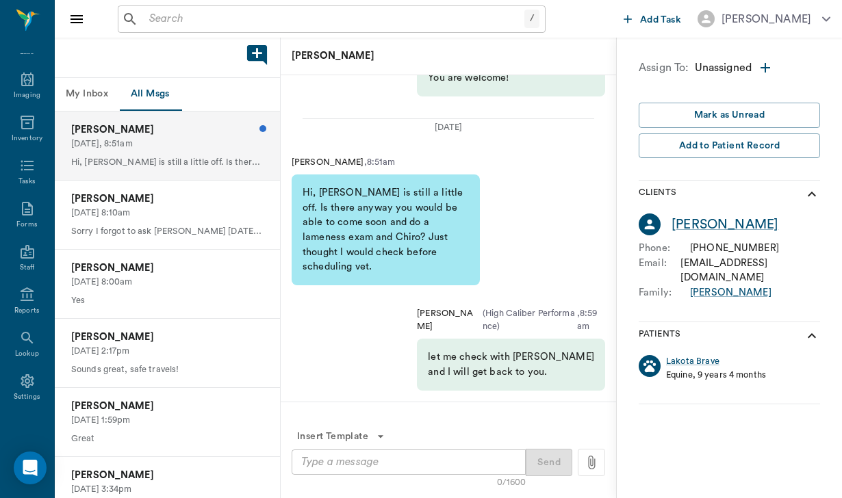
click at [200, 141] on p "[DATE], 8:51am" at bounding box center [167, 144] width 192 height 13
click at [180, 207] on p "[DATE] 8:10am" at bounding box center [167, 213] width 192 height 13
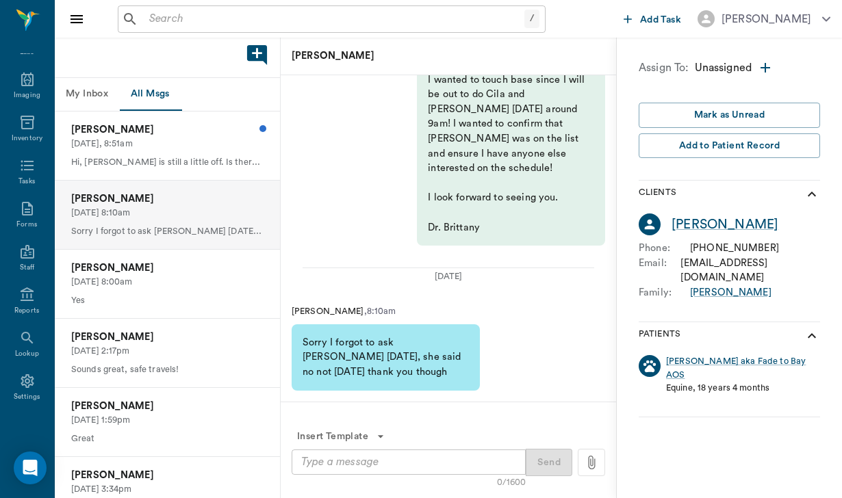
click at [153, 99] on button "All Msgs" at bounding box center [150, 94] width 62 height 33
click at [157, 302] on p "Yes" at bounding box center [167, 300] width 192 height 13
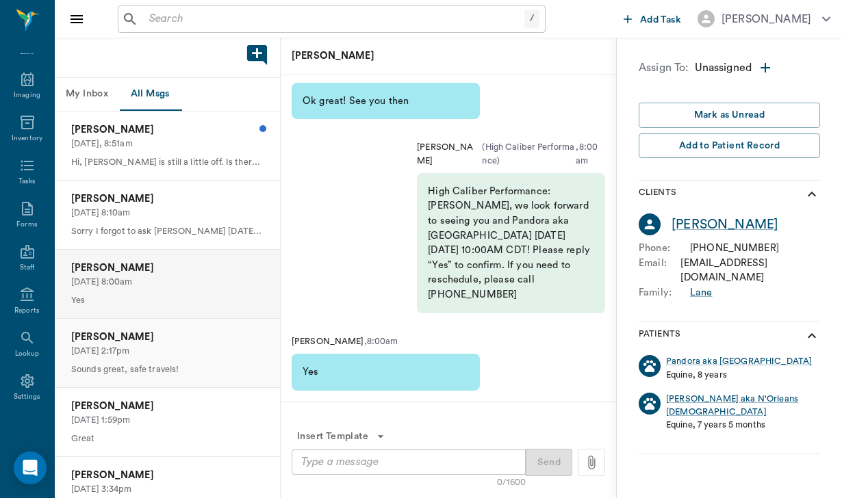
click at [159, 350] on p "[DATE] 2:17pm" at bounding box center [167, 351] width 192 height 13
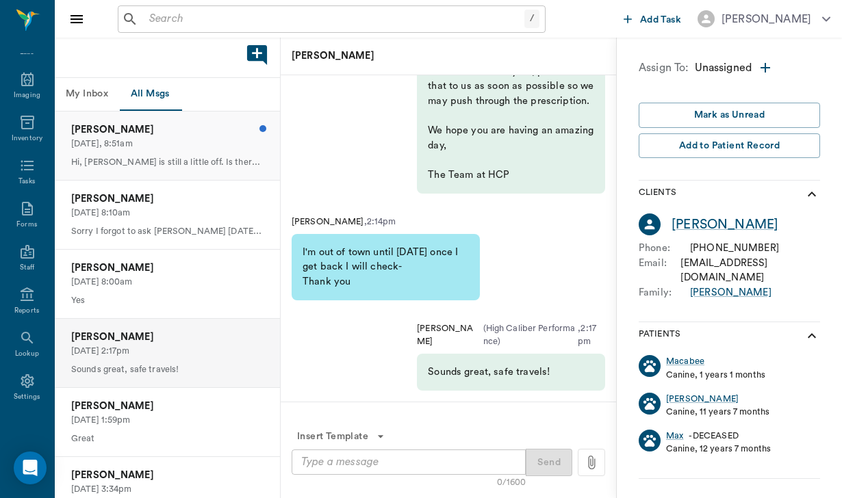
click at [133, 138] on p "[DATE], 8:51am" at bounding box center [167, 144] width 192 height 13
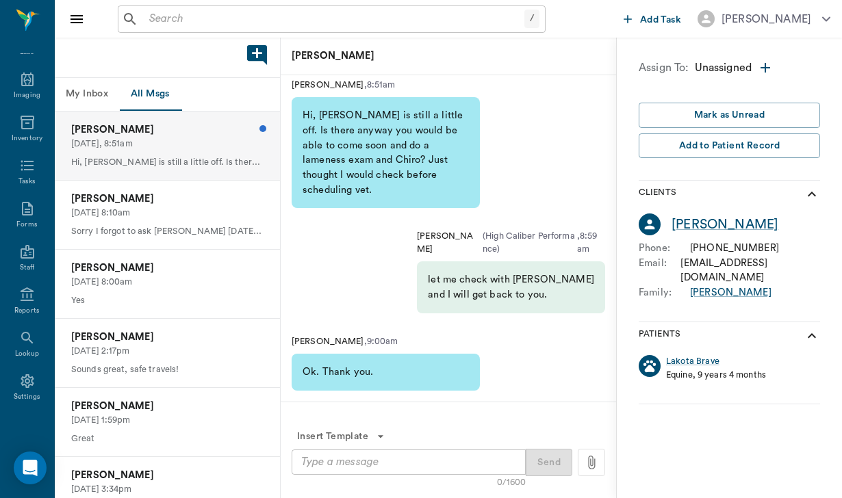
click at [83, 84] on button "My Inbox" at bounding box center [87, 94] width 64 height 33
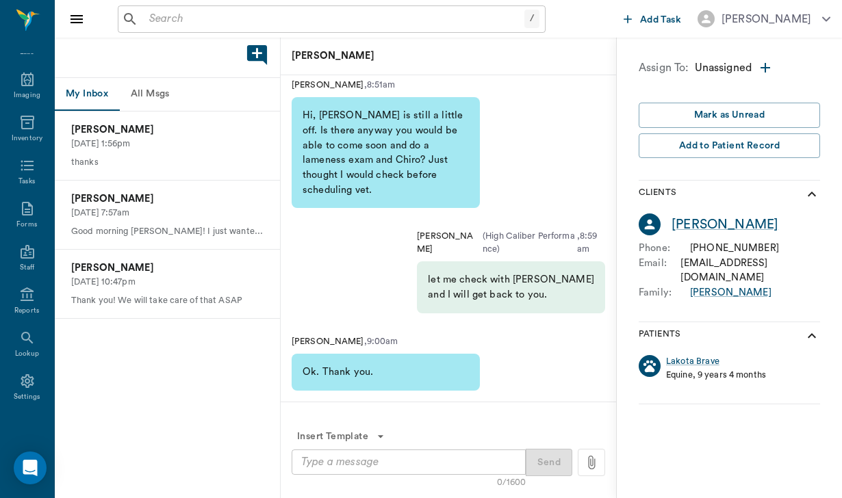
click at [166, 88] on button "All Msgs" at bounding box center [150, 94] width 62 height 33
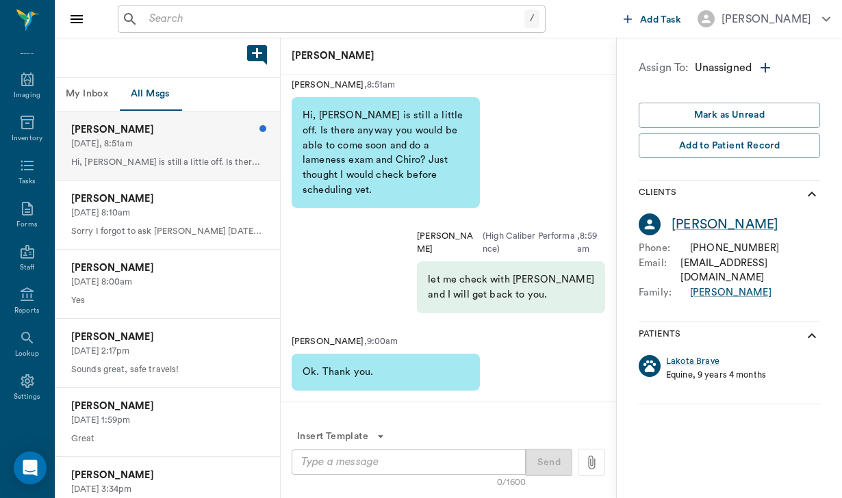
click at [174, 18] on input "text" at bounding box center [334, 19] width 380 height 19
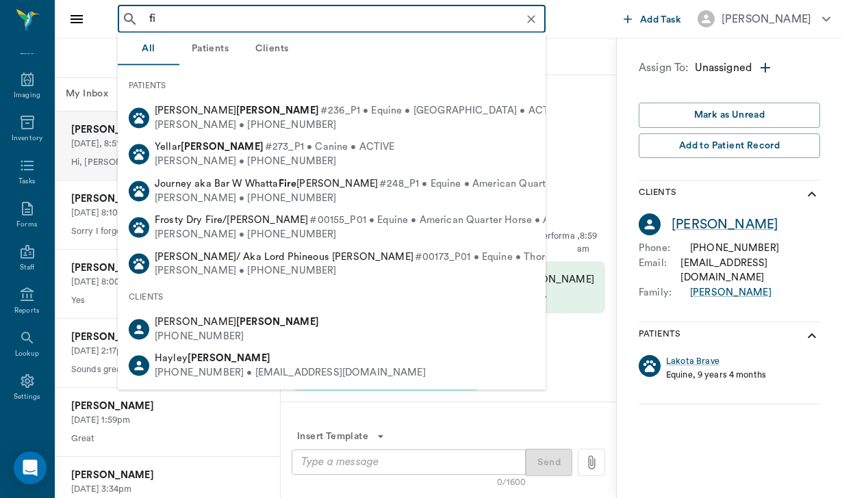
type input "f"
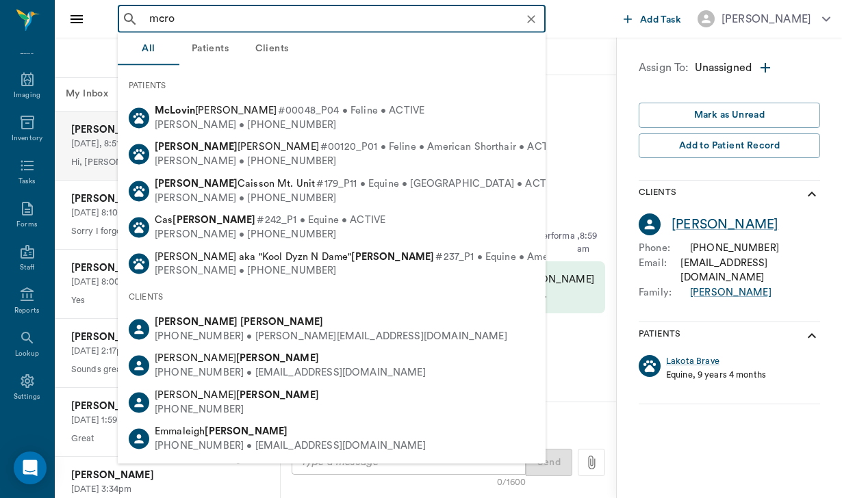
type input "mcrob"
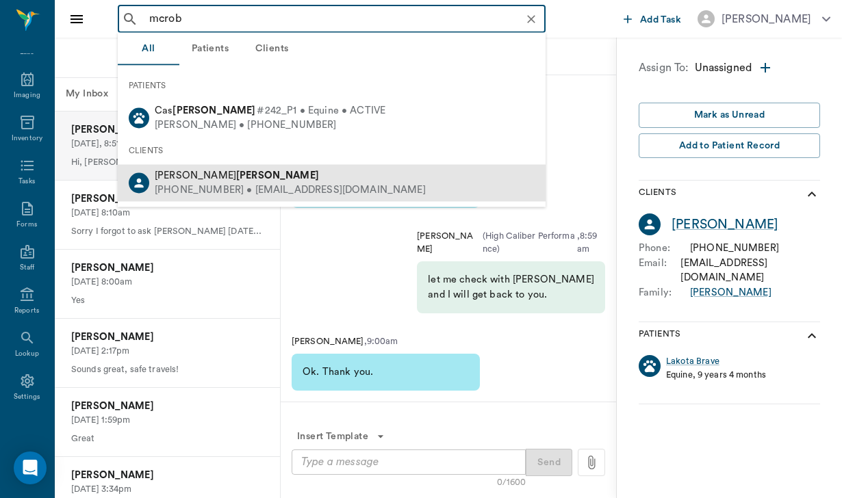
click at [253, 174] on div "[PERSON_NAME]" at bounding box center [290, 176] width 271 height 14
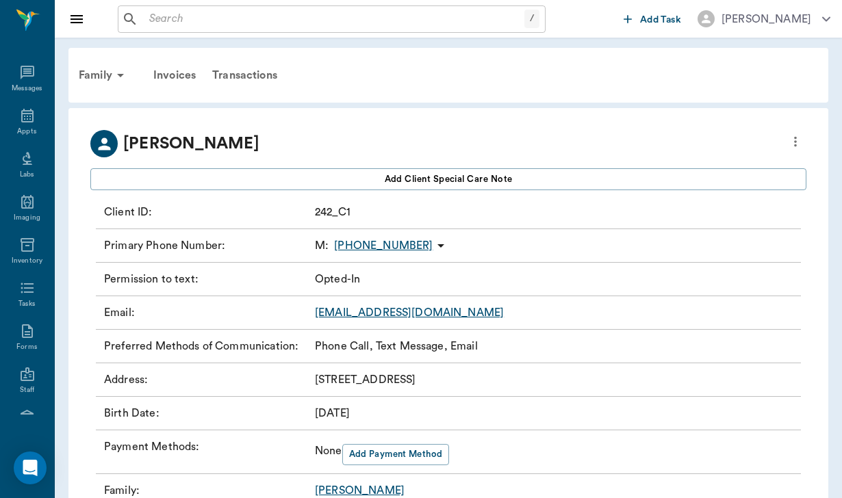
scroll to position [126, 0]
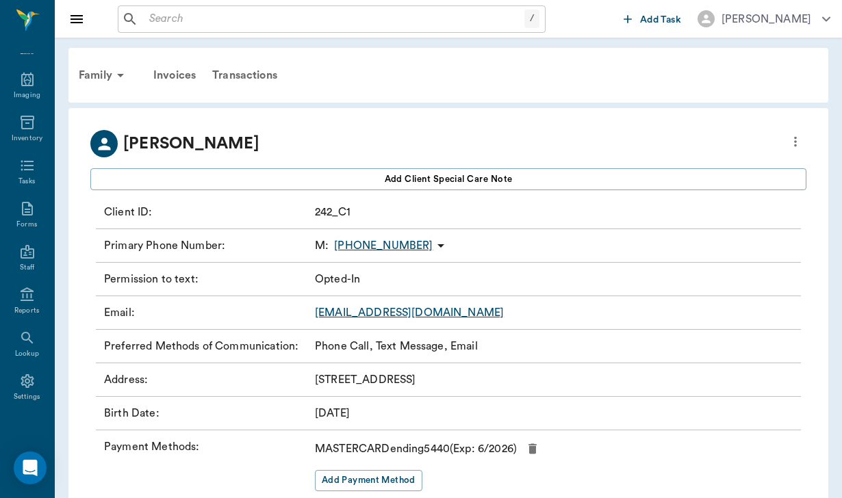
click at [432, 246] on icon at bounding box center [440, 245] width 16 height 16
click at [402, 272] on span "Send SMS Message" at bounding box center [352, 272] width 115 height 14
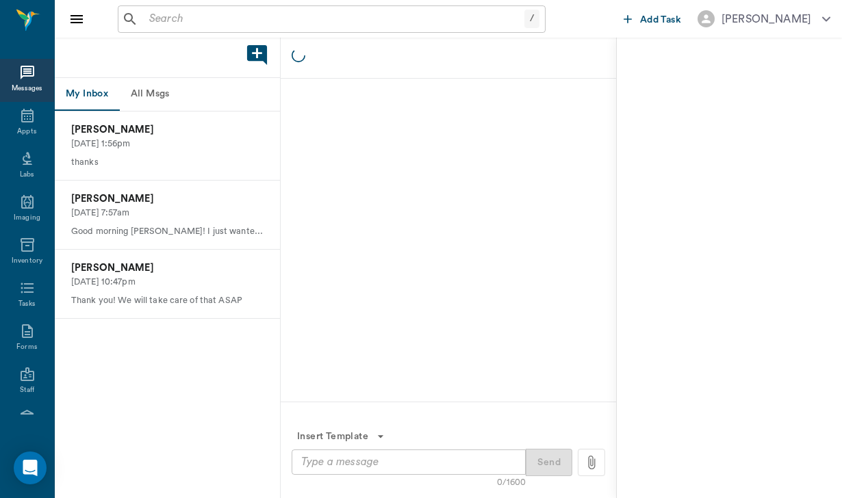
scroll to position [126, 0]
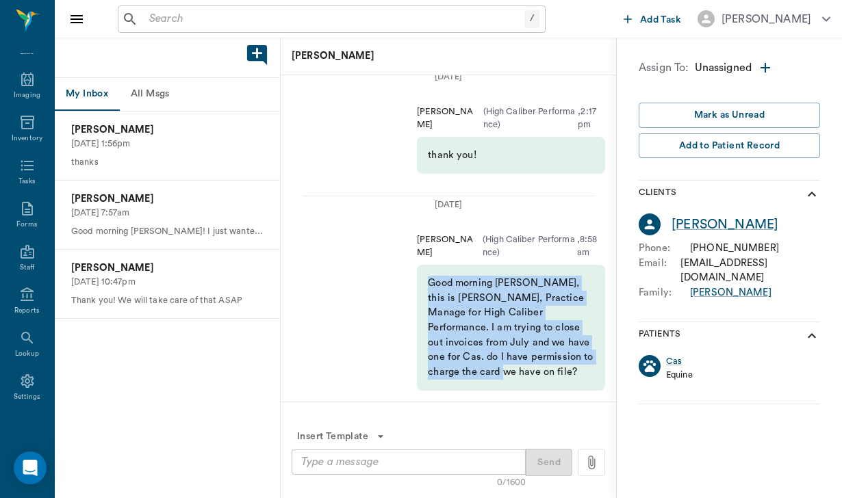
drag, startPoint x: 428, startPoint y: 298, endPoint x: 593, endPoint y: 382, distance: 185.7
click at [593, 382] on div "Good morning [PERSON_NAME], this is [PERSON_NAME], Practice Manage for High Cal…" at bounding box center [511, 327] width 188 height 125
copy div "Good morning [PERSON_NAME], this is [PERSON_NAME], Practice Manage for High Cal…"
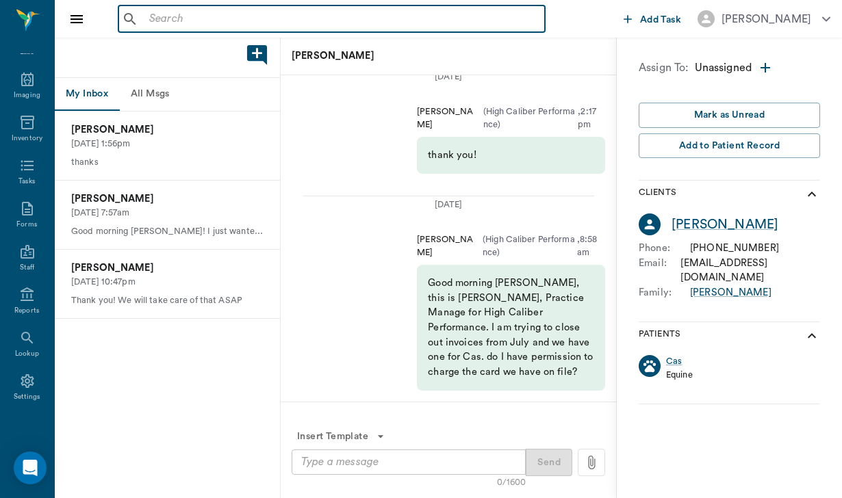
click at [161, 27] on input "text" at bounding box center [341, 19] width 395 height 19
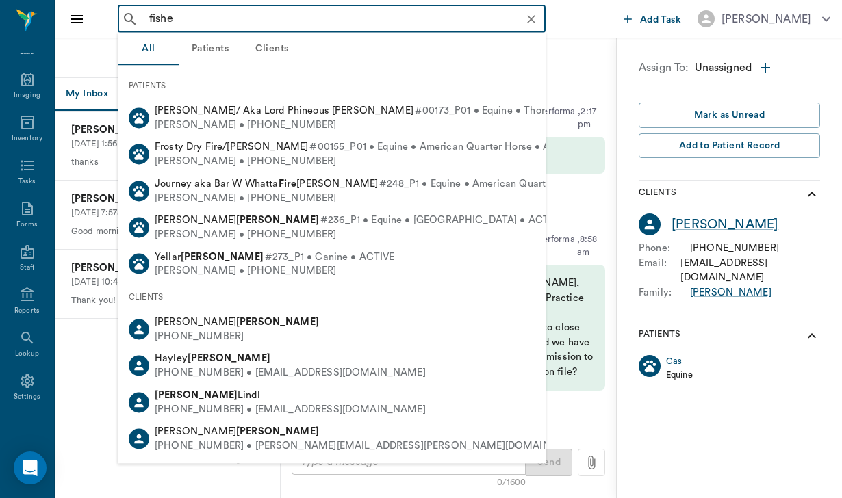
type input "[PERSON_NAME]"
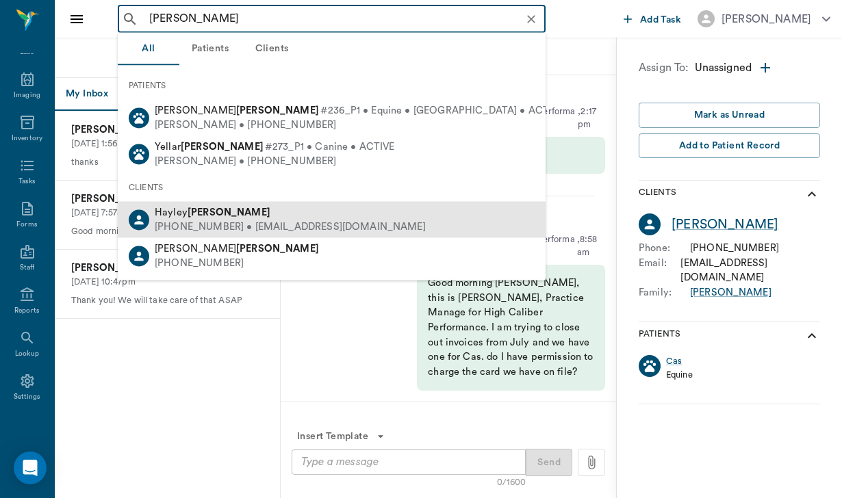
click at [190, 220] on div "[PHONE_NUMBER] • [EMAIL_ADDRESS][DOMAIN_NAME]" at bounding box center [290, 227] width 271 height 14
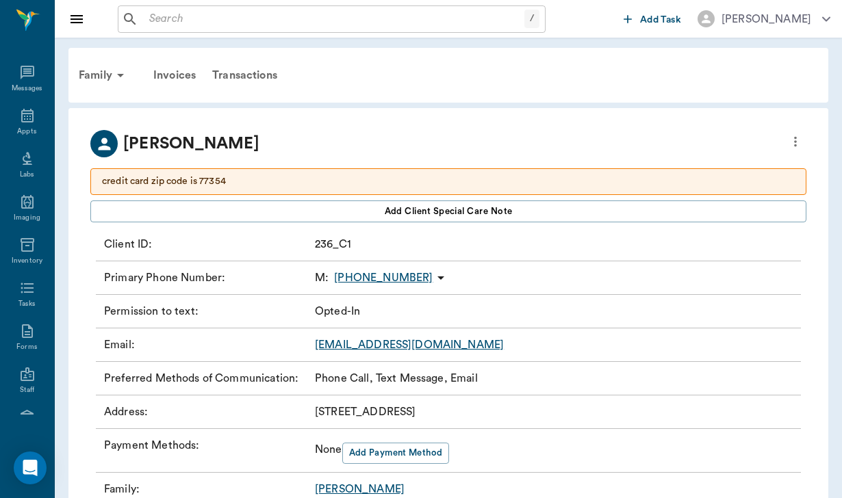
scroll to position [126, 0]
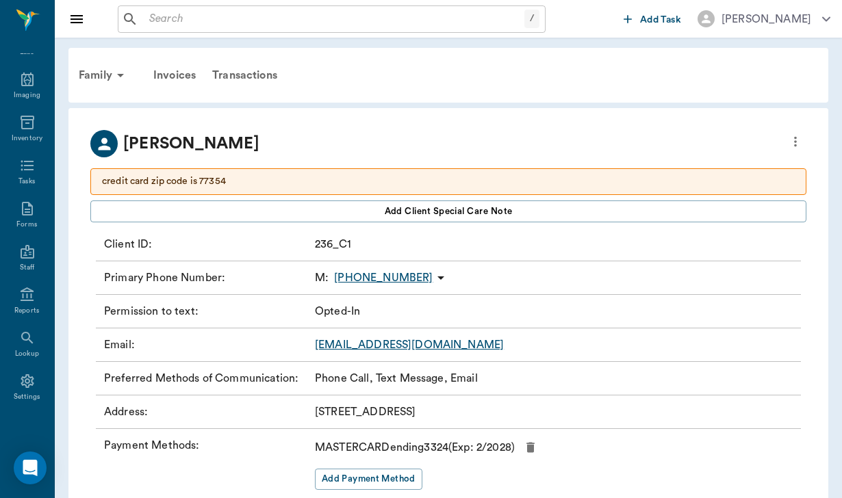
click at [432, 276] on icon at bounding box center [440, 278] width 16 height 16
click at [378, 313] on li "Send SMS Message" at bounding box center [355, 304] width 137 height 25
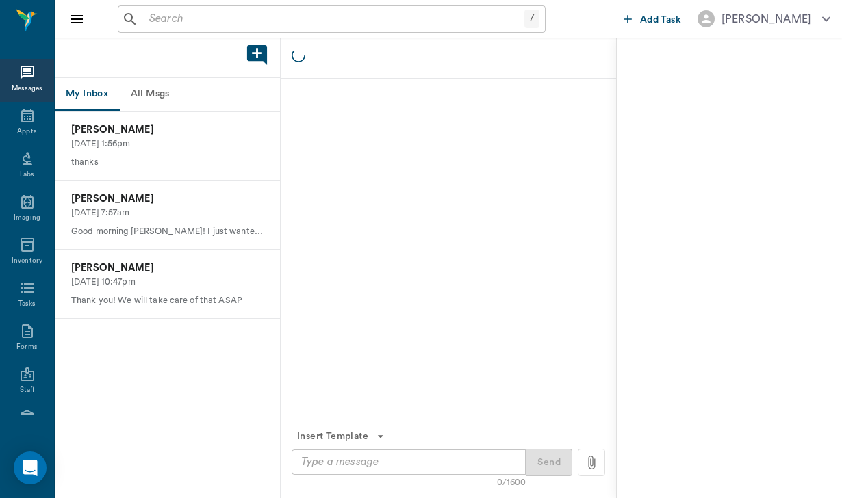
scroll to position [126, 0]
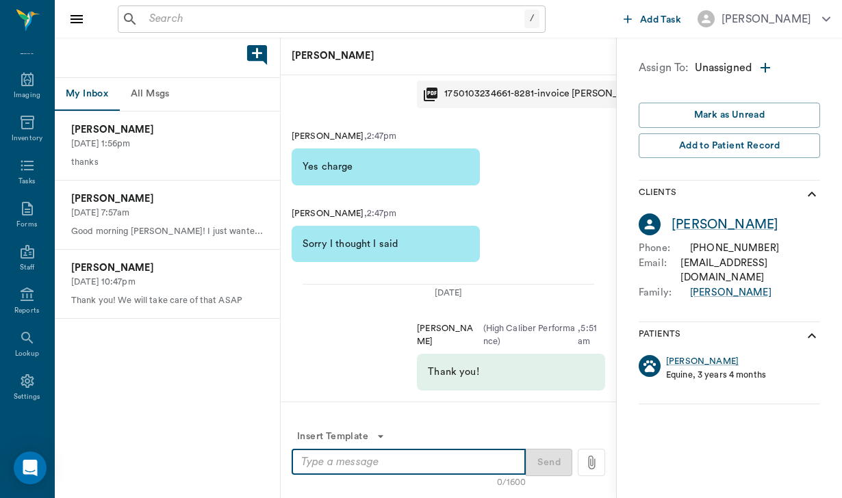
click at [307, 464] on textarea at bounding box center [408, 462] width 215 height 16
paste textarea "Good morning [PERSON_NAME], this is [PERSON_NAME], Practice Manage for High Cal…"
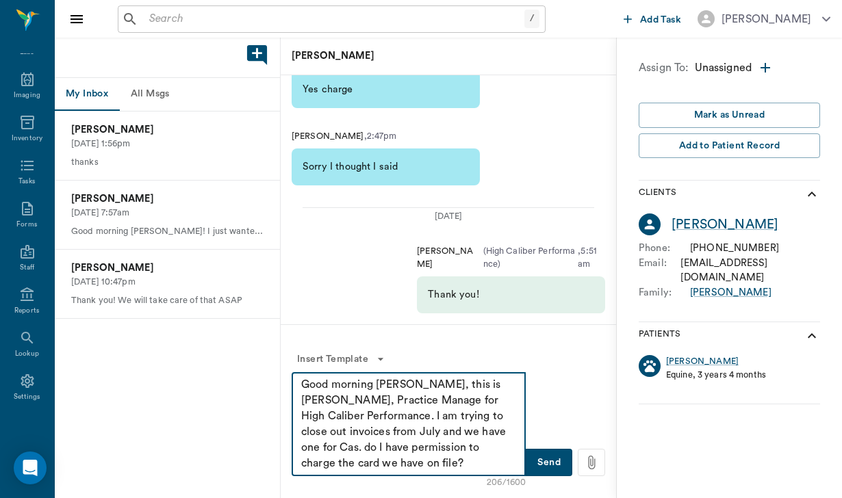
click at [400, 387] on textarea "Good morning [PERSON_NAME], this is [PERSON_NAME], Practice Manage for High Cal…" at bounding box center [408, 424] width 215 height 94
click at [320, 449] on textarea "Good morning [PERSON_NAME], this is [PERSON_NAME], Practice Manage for High Cal…" at bounding box center [408, 424] width 215 height 94
click at [329, 464] on textarea "Good morning [PERSON_NAME], this is [PERSON_NAME], Practice Manage for High Cal…" at bounding box center [408, 424] width 215 height 94
click at [484, 464] on textarea "Good morning [PERSON_NAME], this is [PERSON_NAME], Practice Manage for High Cal…" at bounding box center [408, 424] width 215 height 94
type textarea "Good morning [PERSON_NAME], this is [PERSON_NAME], Practice Manage for High Cal…"
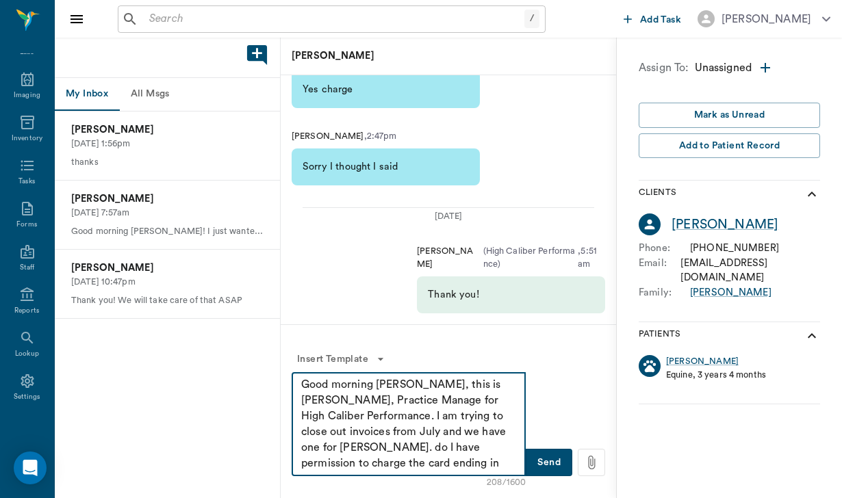
click at [555, 461] on button "Send" at bounding box center [548, 462] width 47 height 27
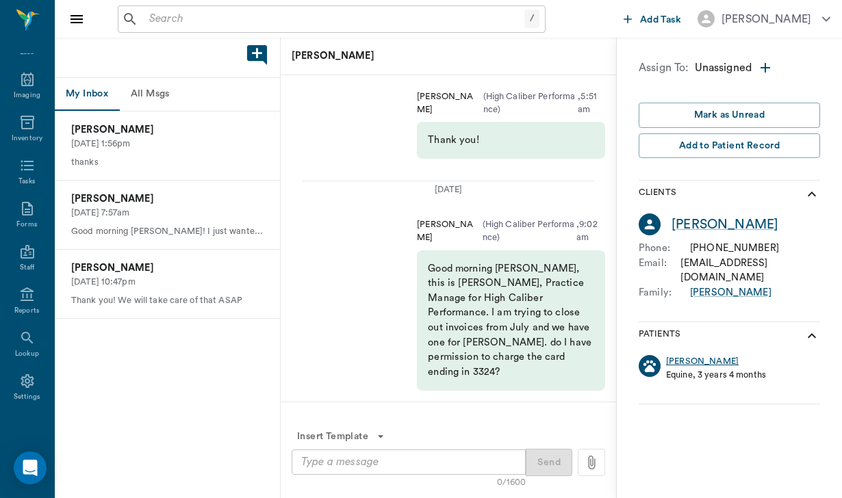
click at [677, 369] on p "Equine, 3 years 4 months" at bounding box center [716, 375] width 100 height 13
click at [677, 355] on div "[PERSON_NAME]" at bounding box center [702, 361] width 73 height 13
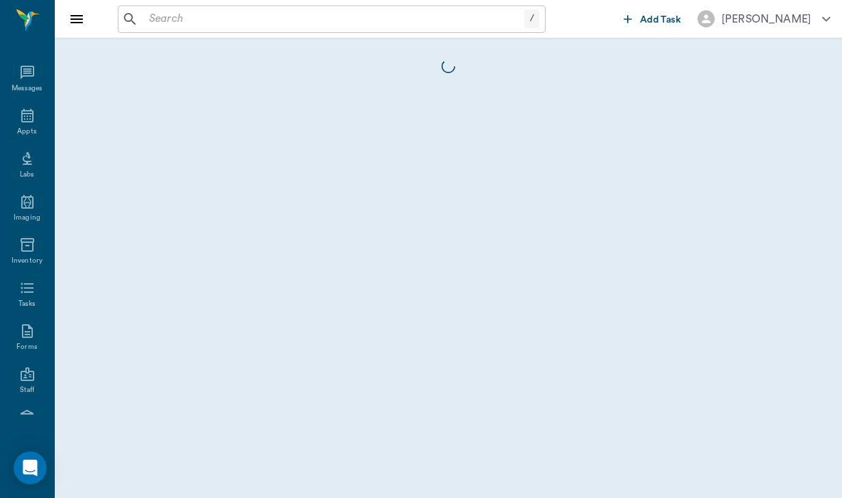
scroll to position [126, 0]
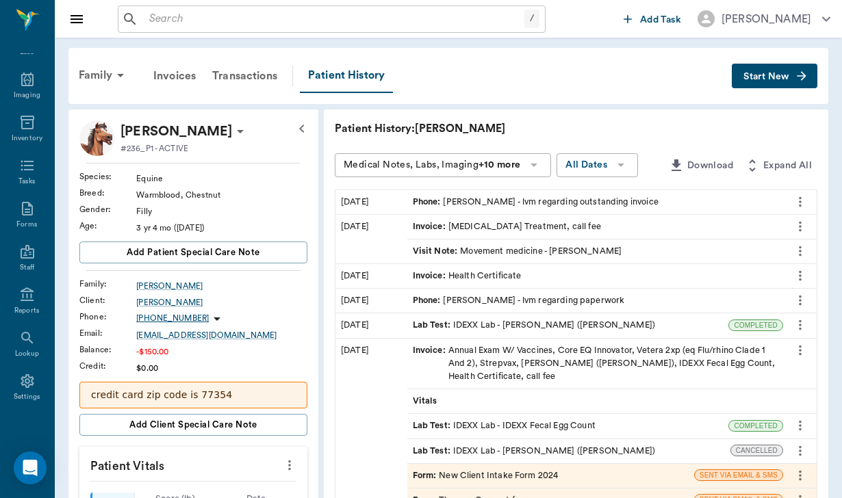
click at [764, 77] on span "Start New" at bounding box center [766, 77] width 46 height 0
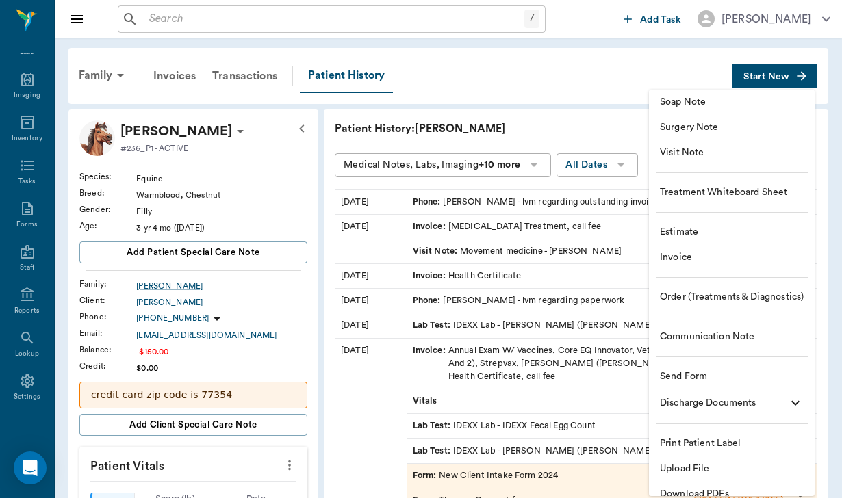
click at [748, 346] on li "Communication Note" at bounding box center [732, 336] width 166 height 25
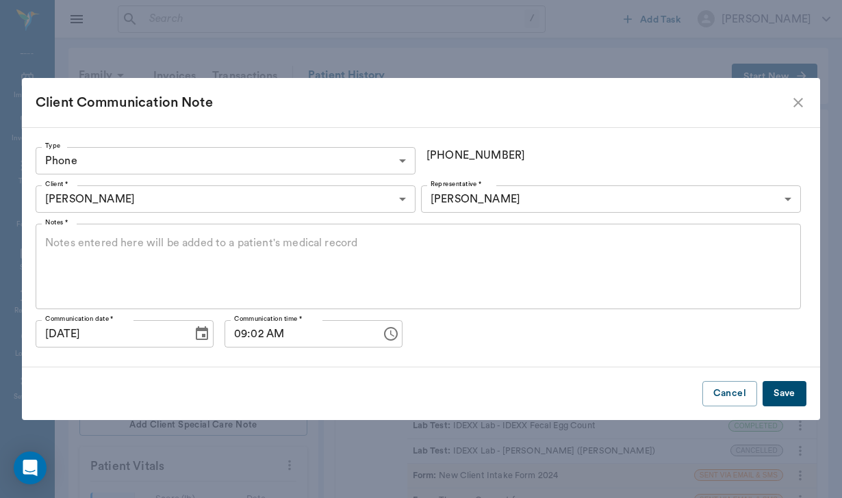
click at [64, 157] on body "/ ​ Add Task [PERSON_NAME] Nectar Messages Appts Labs Imaging Inventory Tasks F…" at bounding box center [421, 506] width 842 height 1013
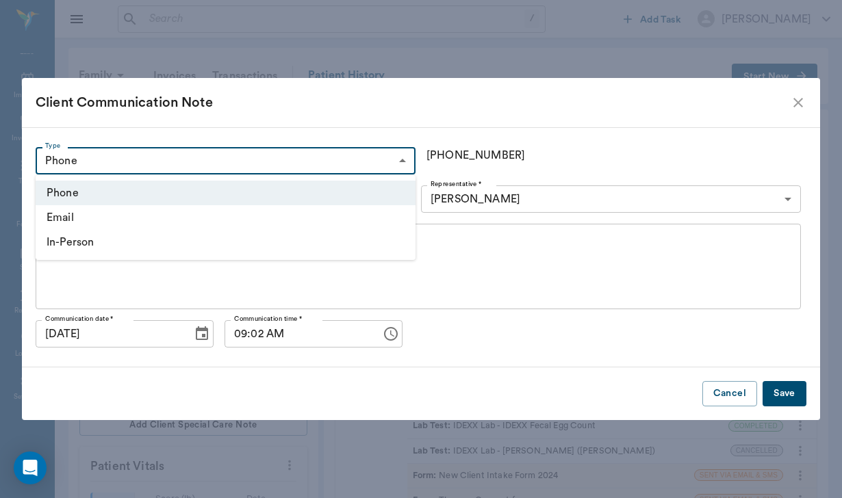
click at [90, 242] on li "In-Person" at bounding box center [226, 242] width 380 height 25
type input "IN_PERSON"
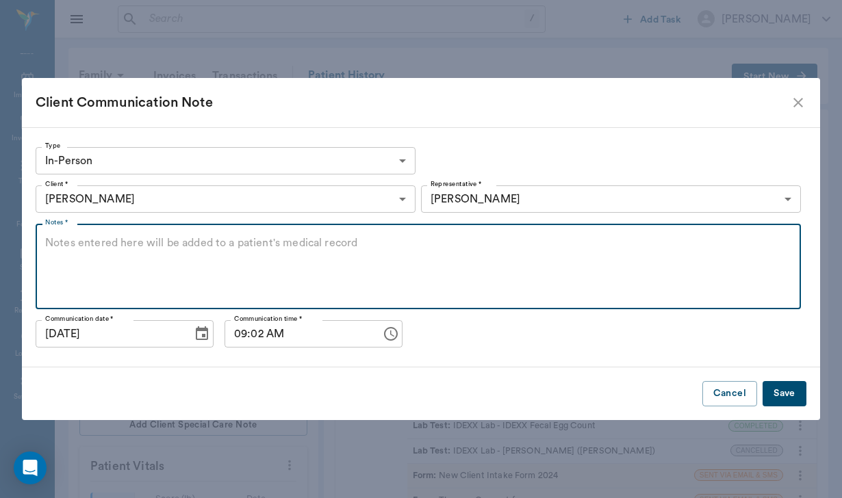
click at [90, 242] on textarea "Notes *" at bounding box center [418, 266] width 746 height 63
type textarea "sent text regarding invoice"
click at [796, 390] on button "Save" at bounding box center [784, 393] width 44 height 25
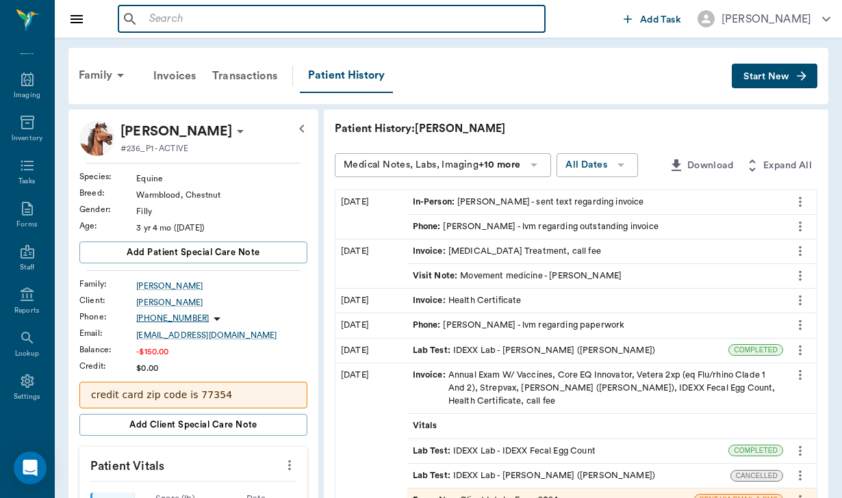
click at [169, 18] on input "text" at bounding box center [341, 19] width 395 height 19
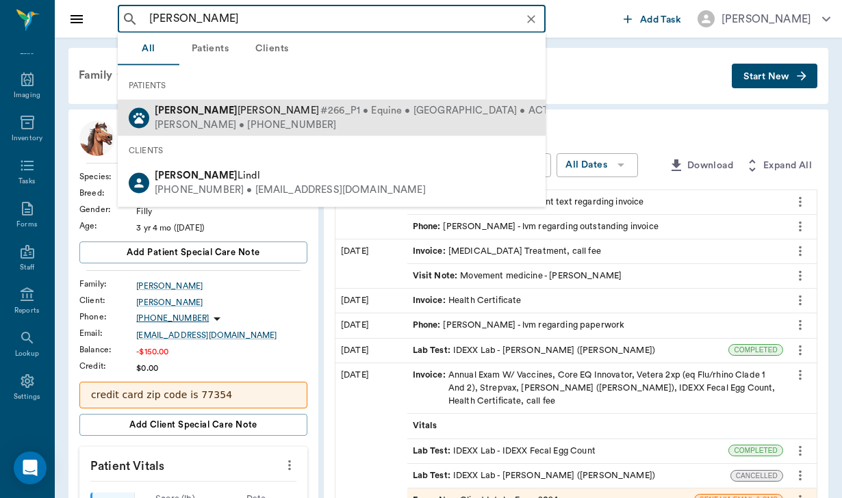
click at [250, 133] on div "[PERSON_NAME] #266_P1 • Equine • [GEOGRAPHIC_DATA] • ACTIVE [PERSON_NAME] • [PH…" at bounding box center [332, 118] width 428 height 36
type input "[PERSON_NAME]"
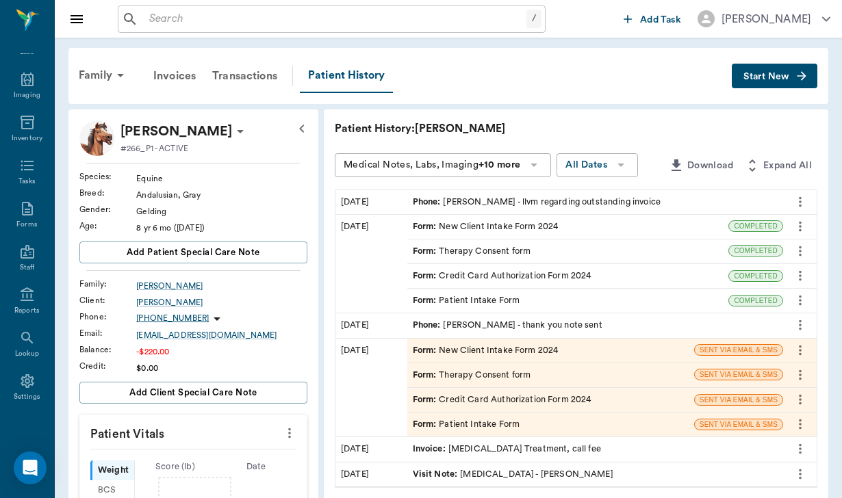
click at [792, 76] on button "Start New" at bounding box center [774, 76] width 86 height 25
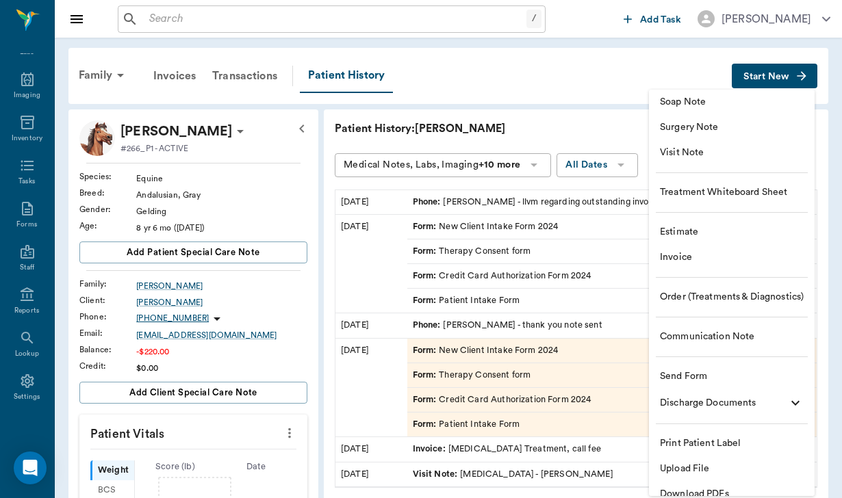
click at [727, 336] on span "Communication Note" at bounding box center [732, 337] width 144 height 14
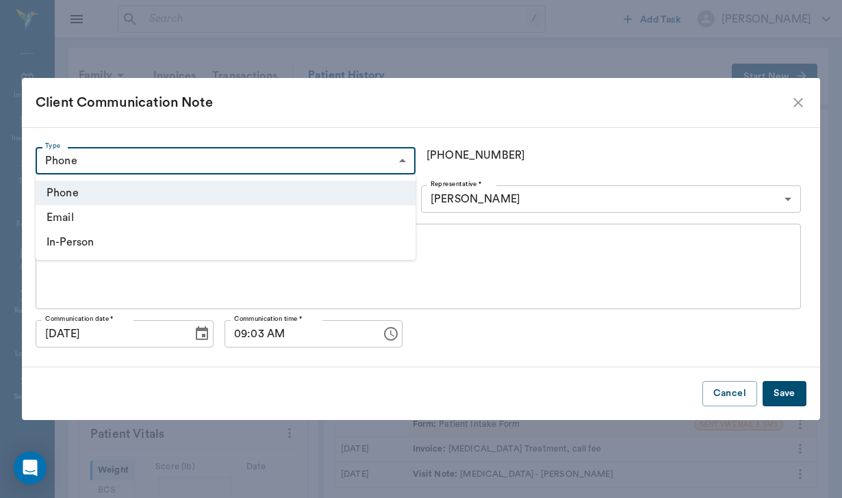
click at [157, 168] on body "/ ​ Add Task [PERSON_NAME] Nectar Messages Appts Labs Imaging Inventory Tasks F…" at bounding box center [421, 453] width 842 height 907
click at [125, 237] on li "In-Person" at bounding box center [226, 242] width 380 height 25
type input "IN_PERSON"
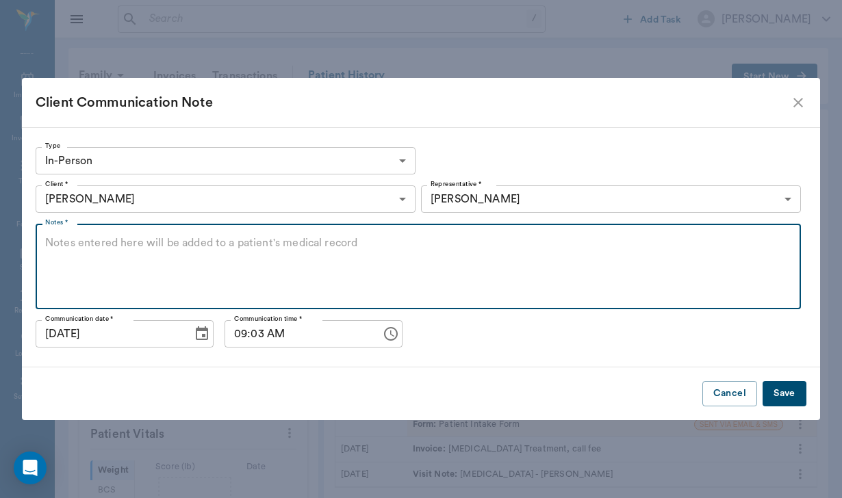
click at [124, 242] on textarea "Notes *" at bounding box center [418, 266] width 746 height 63
type textarea "s"
type textarea "sent text regarding invoice"
click at [794, 395] on button "Save" at bounding box center [784, 393] width 44 height 25
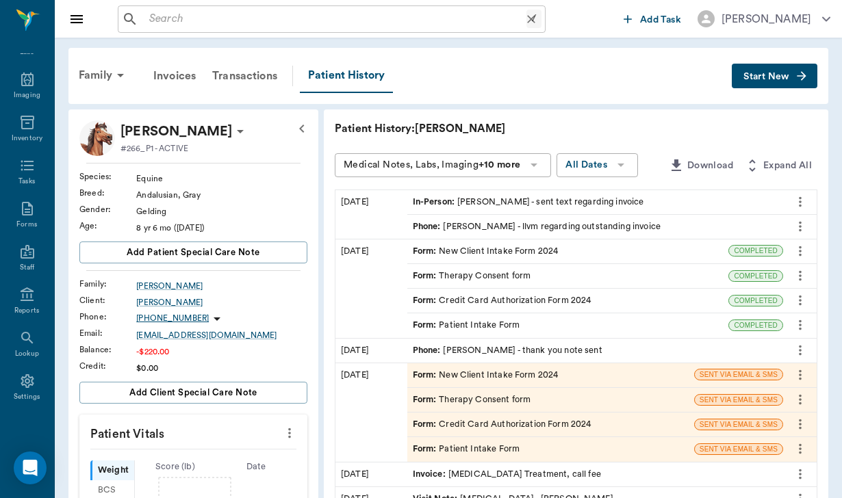
click at [160, 18] on input "text" at bounding box center [335, 19] width 382 height 19
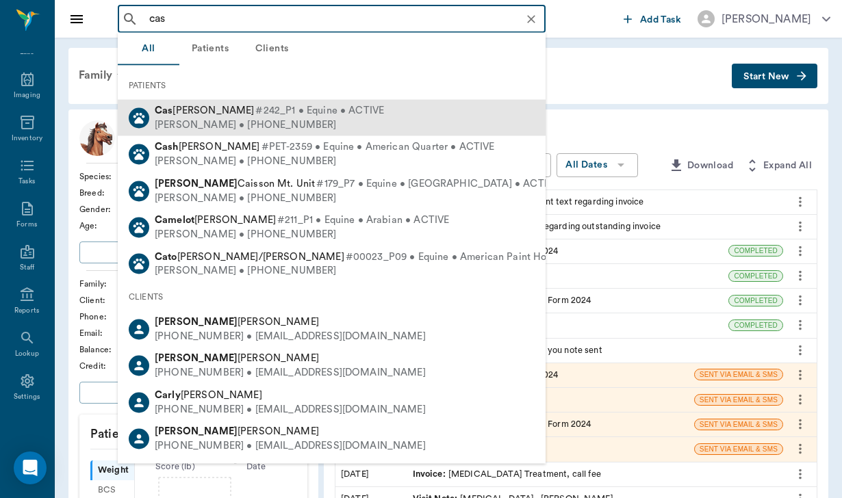
click at [244, 126] on div "[PERSON_NAME] • [PHONE_NUMBER]" at bounding box center [269, 125] width 229 height 14
type input "cas"
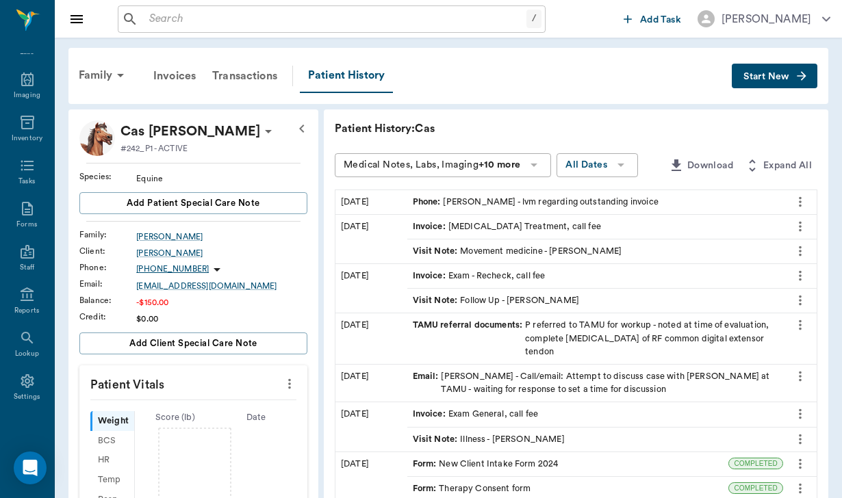
click at [789, 77] on span "Start New" at bounding box center [766, 77] width 46 height 0
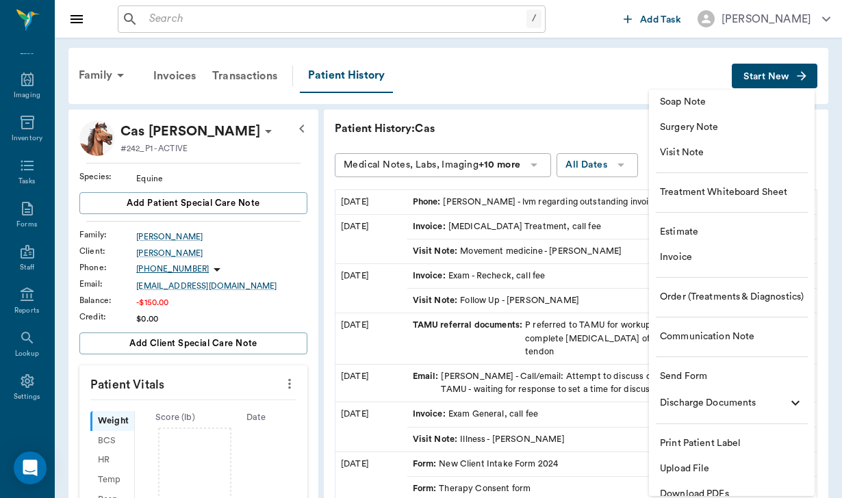
click at [711, 323] on ul "Soap Note Surgery Note Visit Note Treatment Whiteboard Sheet Estimate Invoice O…" at bounding box center [732, 298] width 166 height 417
click at [711, 328] on li "Communication Note" at bounding box center [732, 336] width 166 height 25
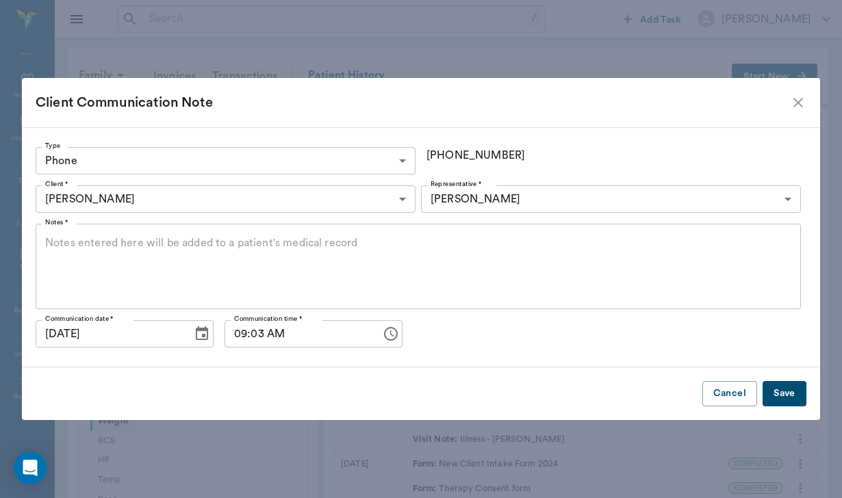
click at [97, 167] on body "/ ​ Add Task [PERSON_NAME] Nectar Messages Appts Labs Imaging Inventory Tasks F…" at bounding box center [421, 428] width 842 height 857
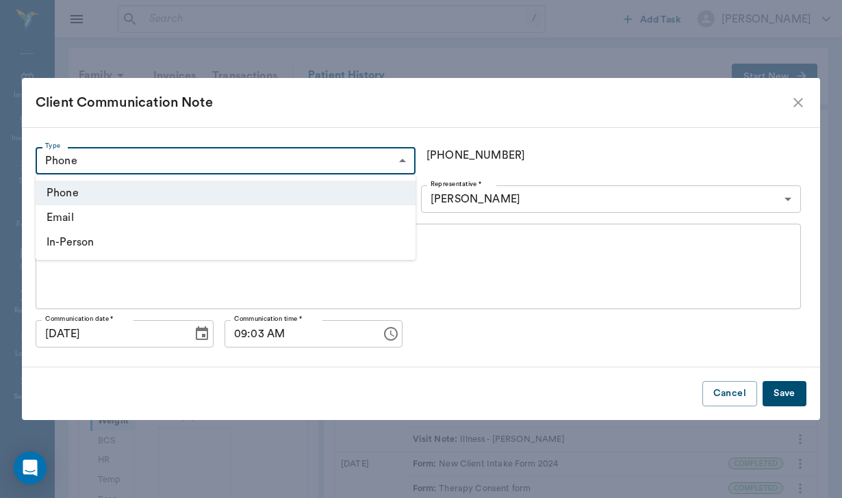
click at [101, 245] on li "In-Person" at bounding box center [226, 242] width 380 height 25
type input "IN_PERSON"
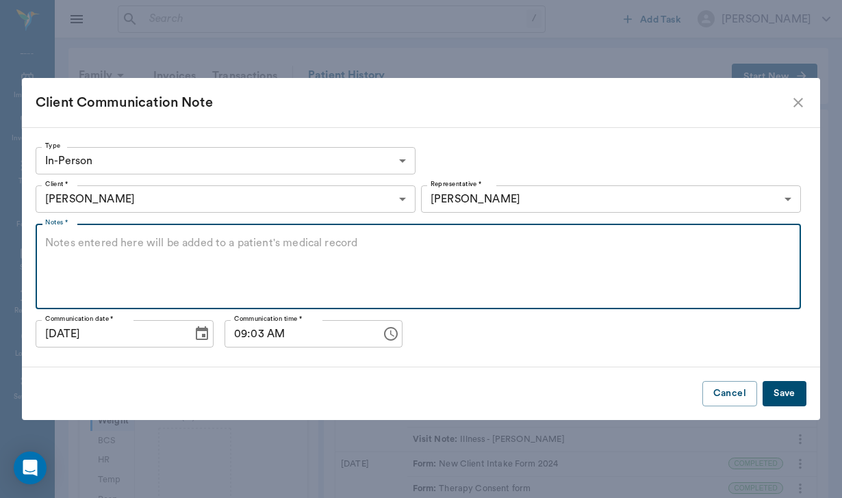
click at [101, 245] on textarea "Notes *" at bounding box center [418, 266] width 746 height 63
type textarea "sent text regarding invoice"
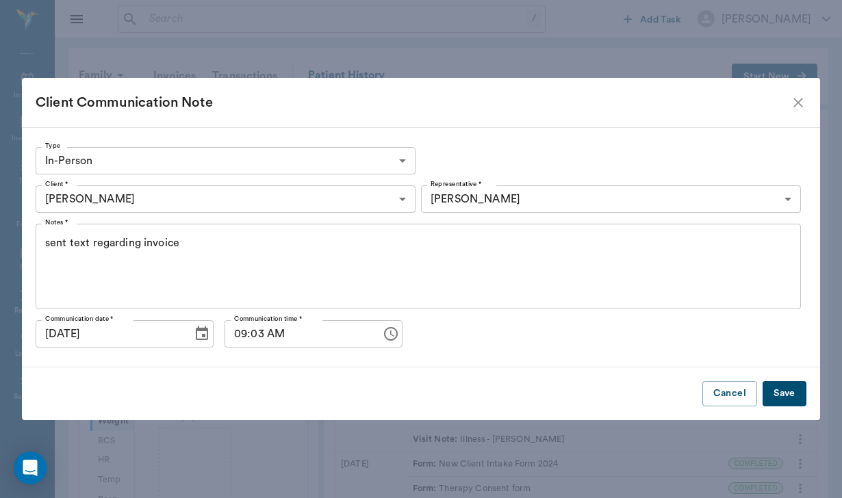
click at [790, 406] on div "Cancel Save" at bounding box center [421, 393] width 798 height 53
click at [786, 399] on button "Save" at bounding box center [784, 393] width 44 height 25
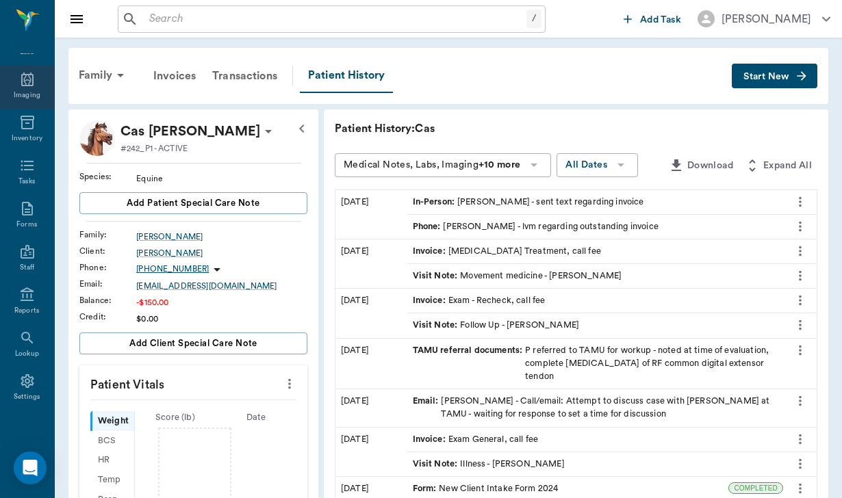
click at [26, 80] on icon at bounding box center [27, 80] width 12 height 14
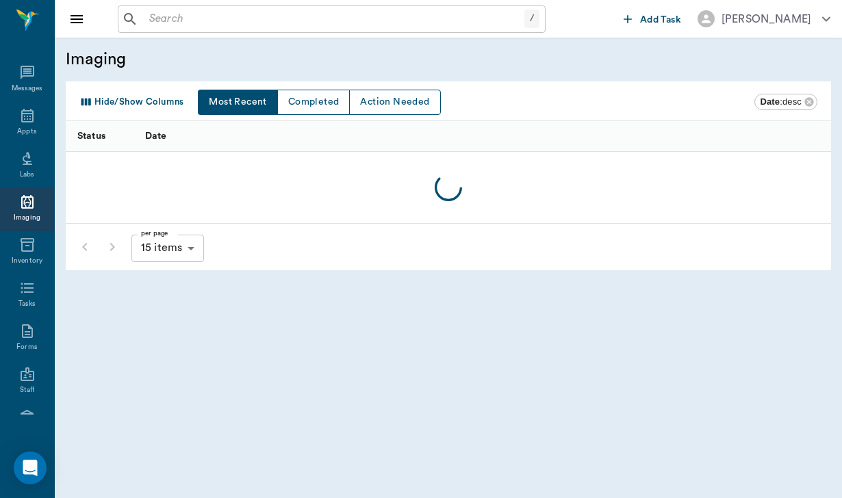
scroll to position [126, 0]
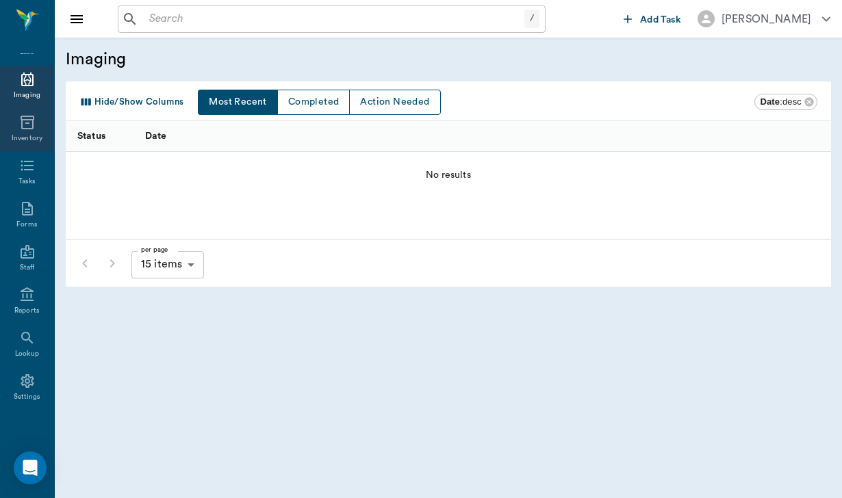
click at [19, 125] on icon at bounding box center [27, 122] width 16 height 16
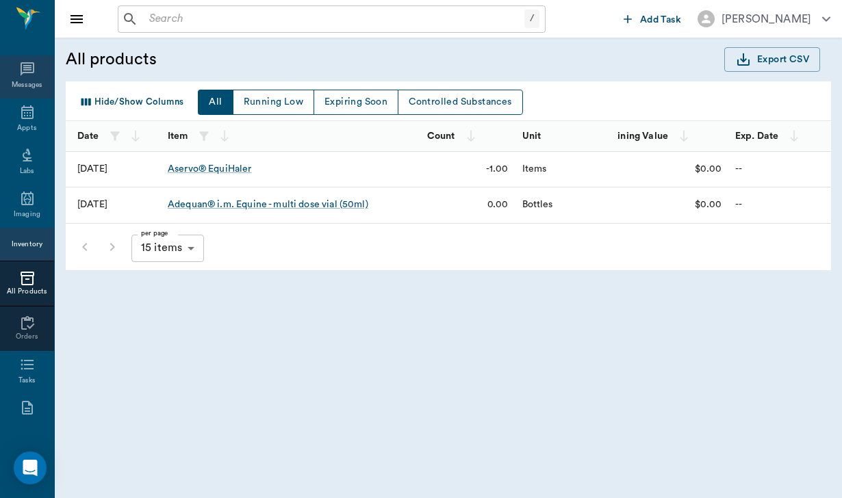
click at [26, 76] on icon at bounding box center [28, 69] width 14 height 14
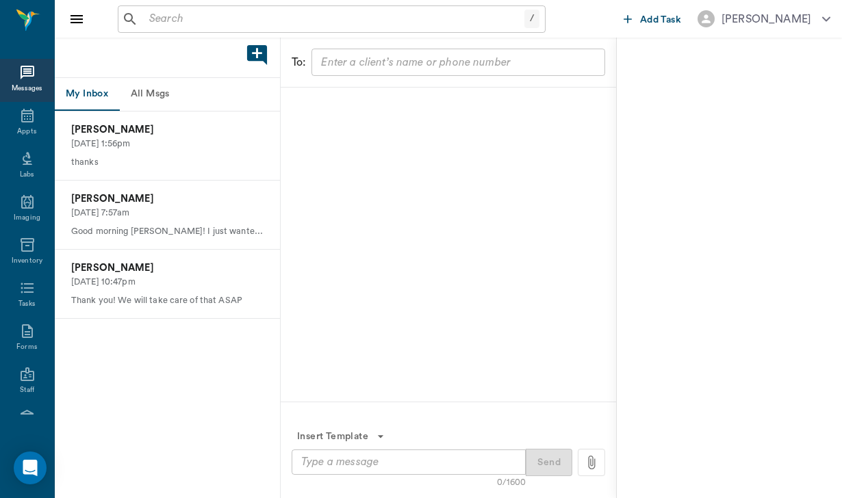
click at [161, 83] on button "All Msgs" at bounding box center [150, 94] width 62 height 33
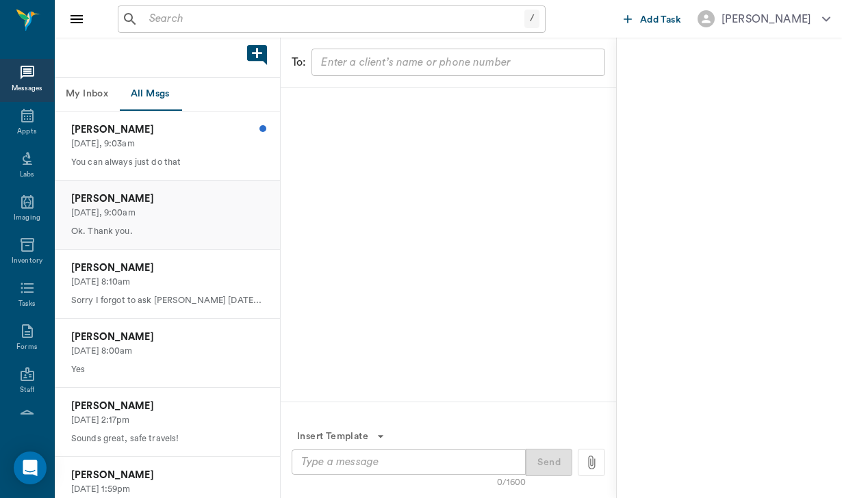
click at [196, 222] on div "[PERSON_NAME] [DATE], 9:00am Ok. Thank you." at bounding box center [167, 215] width 225 height 68
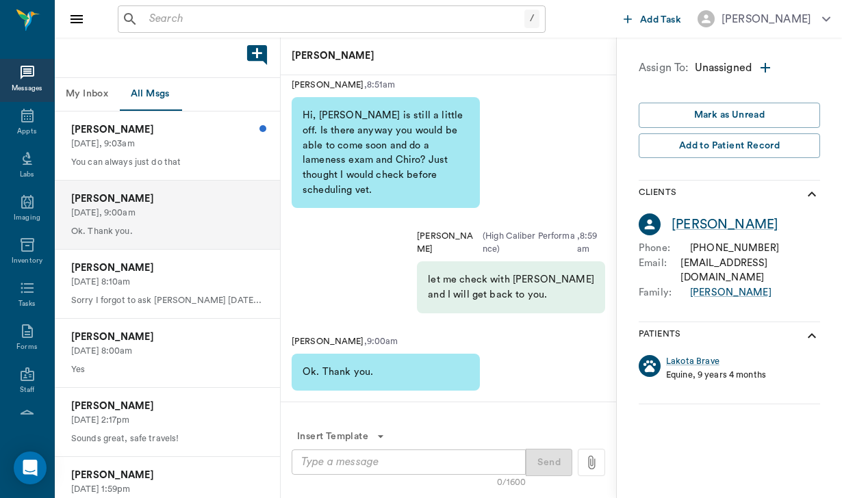
click at [192, 218] on div "[PERSON_NAME] [DATE], 9:00am Ok. Thank you." at bounding box center [167, 215] width 225 height 68
click at [167, 209] on p "[DATE], 9:00am" at bounding box center [167, 213] width 192 height 13
click at [137, 203] on p "[PERSON_NAME]" at bounding box center [167, 199] width 192 height 15
click at [118, 140] on p "[DATE], 9:03am" at bounding box center [167, 144] width 192 height 13
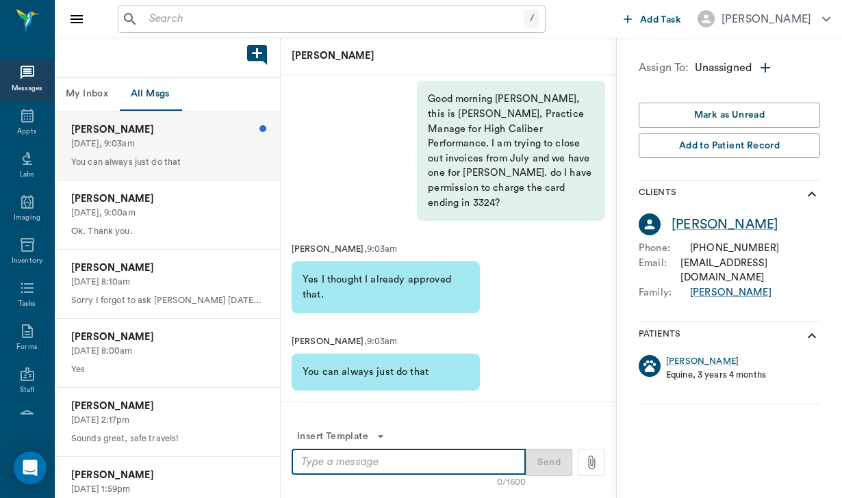
click at [369, 455] on textarea at bounding box center [408, 462] width 215 height 16
type textarea "h"
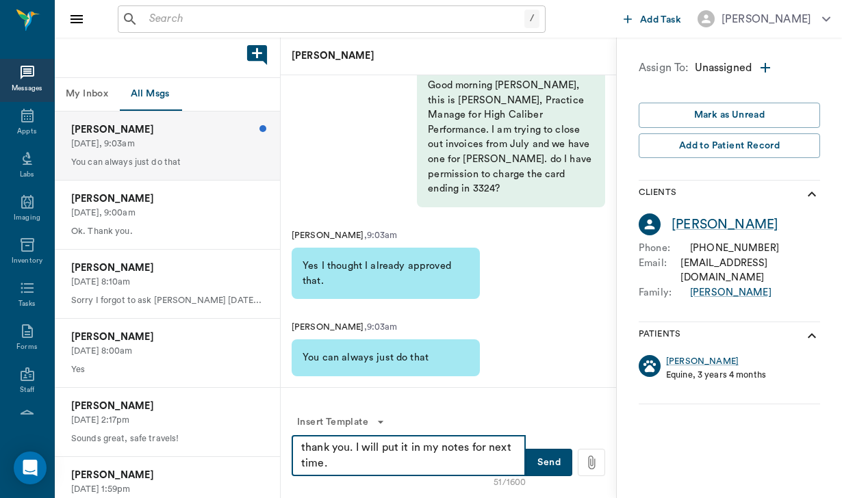
click at [307, 445] on textarea "thank you. I will put it in my notes for next time." at bounding box center [408, 455] width 215 height 31
type textarea "Thank you. I will put it in my notes for next time."
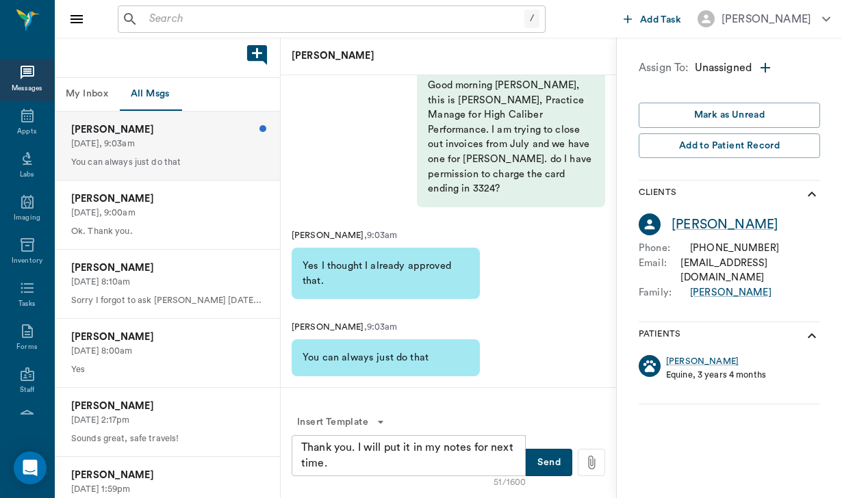
click at [560, 462] on button "Send" at bounding box center [548, 462] width 47 height 27
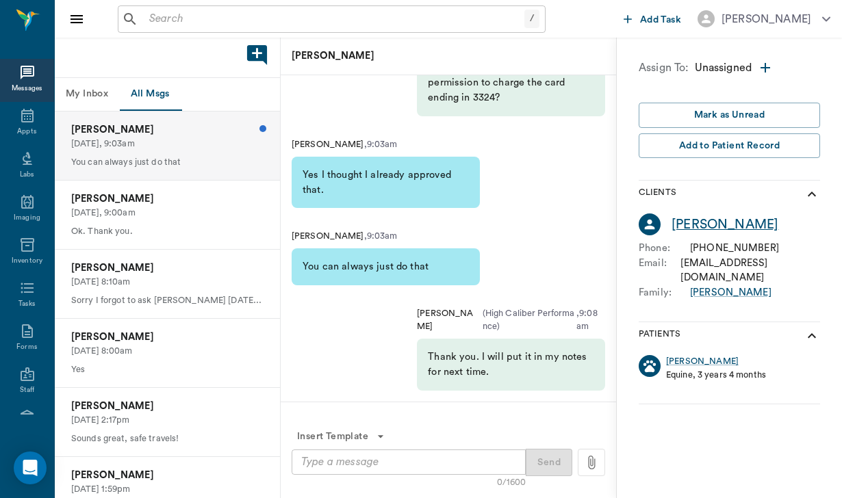
click at [712, 226] on div "[PERSON_NAME]" at bounding box center [724, 225] width 107 height 20
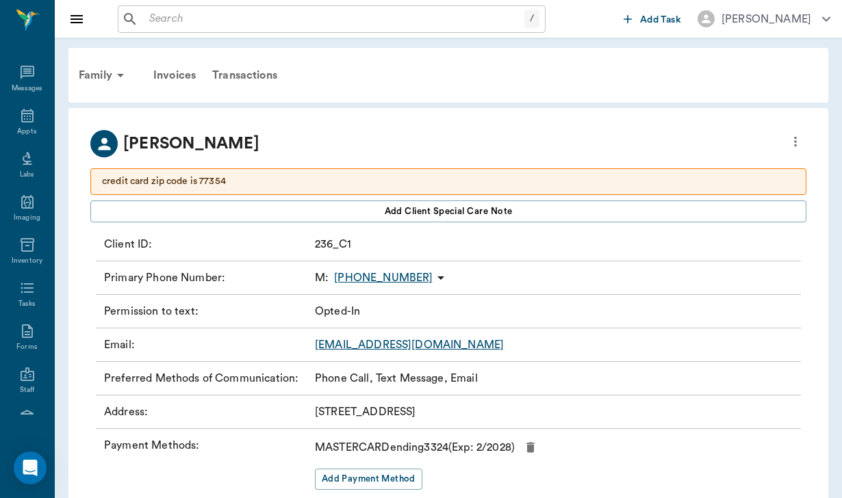
click at [796, 149] on icon "more" at bounding box center [794, 141] width 15 height 16
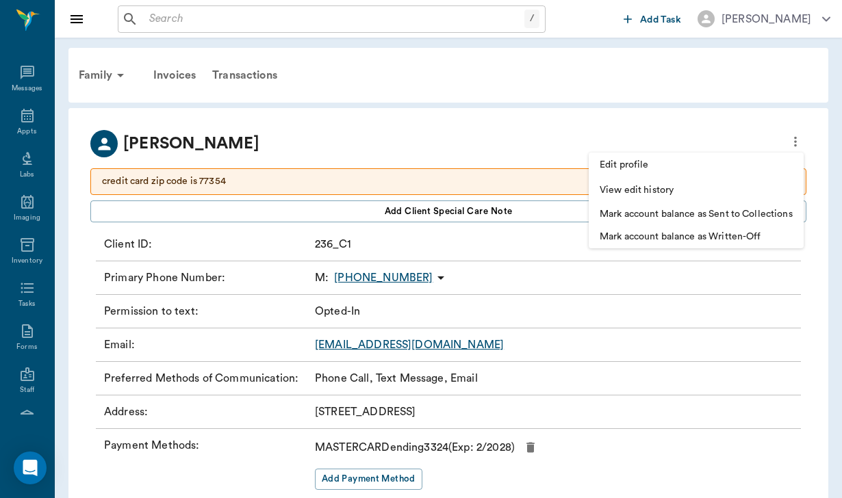
click at [410, 173] on div at bounding box center [421, 249] width 842 height 498
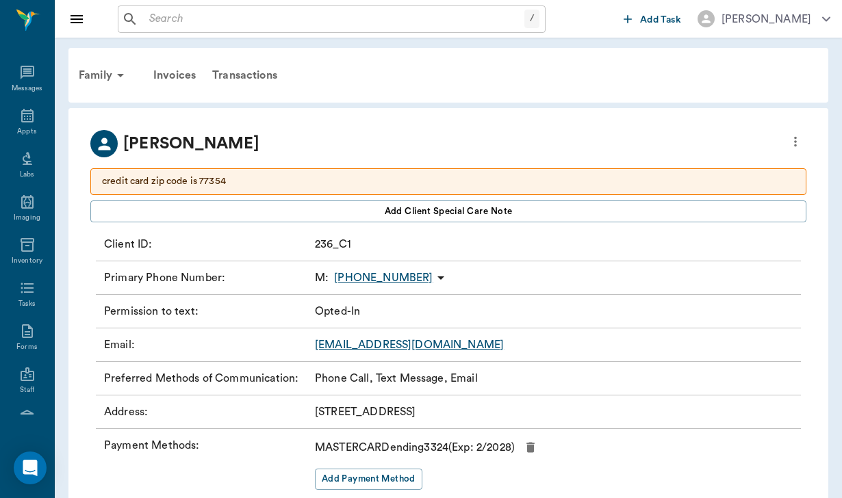
click at [693, 177] on p "credit card zip code is 77354" at bounding box center [448, 181] width 692 height 14
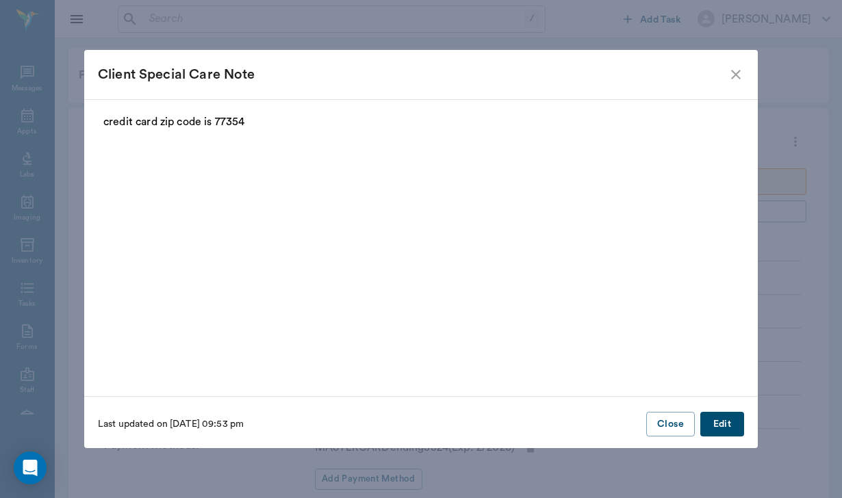
click at [256, 125] on p "credit card zip code is 77354" at bounding box center [420, 122] width 635 height 16
click at [251, 121] on p "credit card zip code is 77354" at bounding box center [420, 122] width 635 height 16
click at [250, 121] on p "credit card zip code is 77354" at bounding box center [420, 122] width 635 height 16
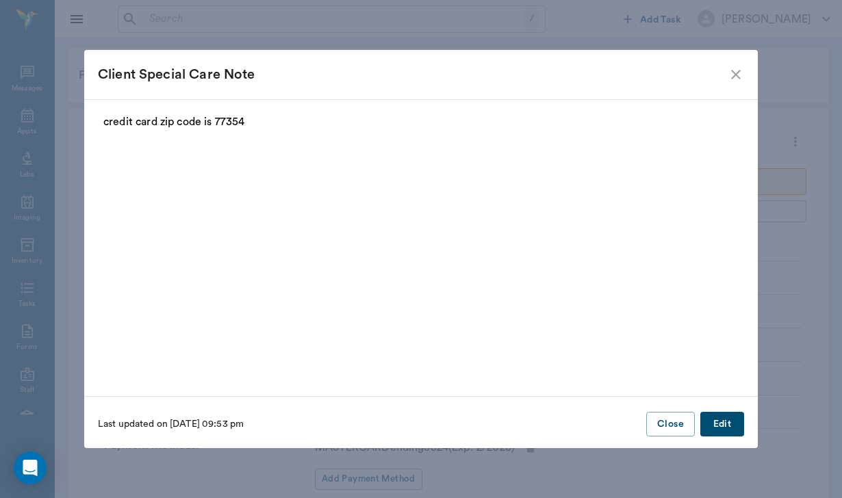
click at [250, 121] on p "credit card zip code is 77354" at bounding box center [420, 122] width 635 height 16
click at [727, 430] on button "Edit" at bounding box center [722, 424] width 44 height 25
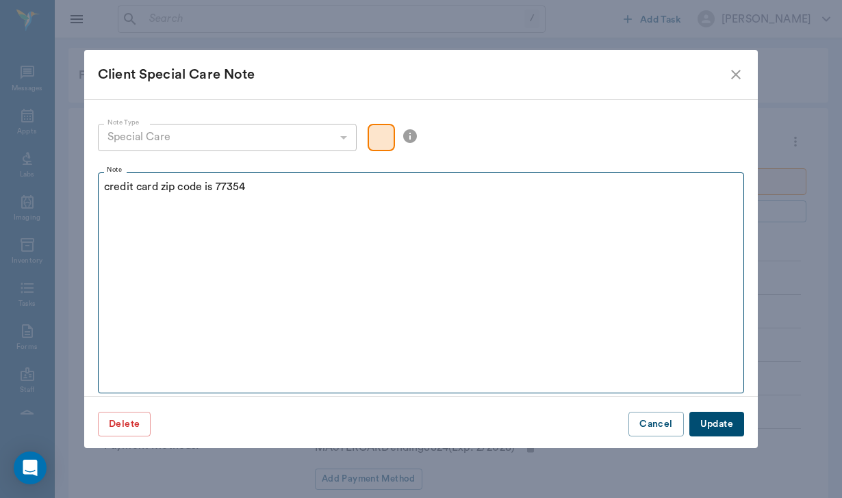
click at [716, 424] on button "Update" at bounding box center [716, 424] width 55 height 25
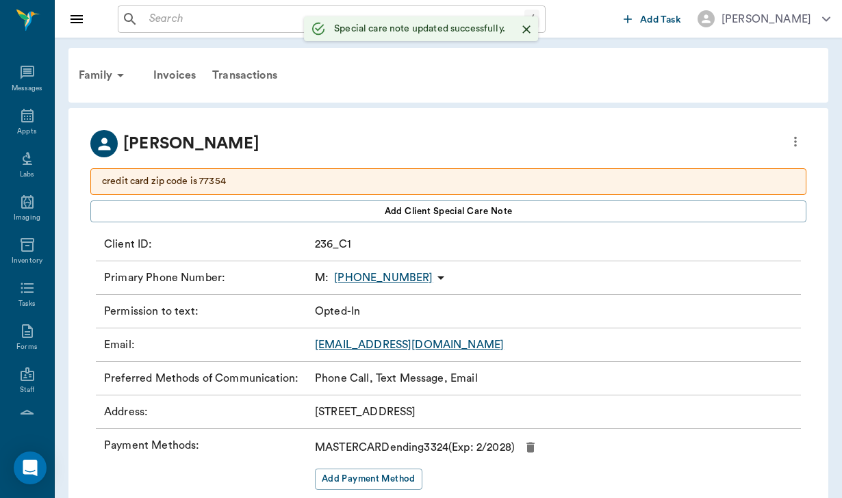
click at [476, 178] on p "credit card zip code is 77354" at bounding box center [448, 181] width 692 height 14
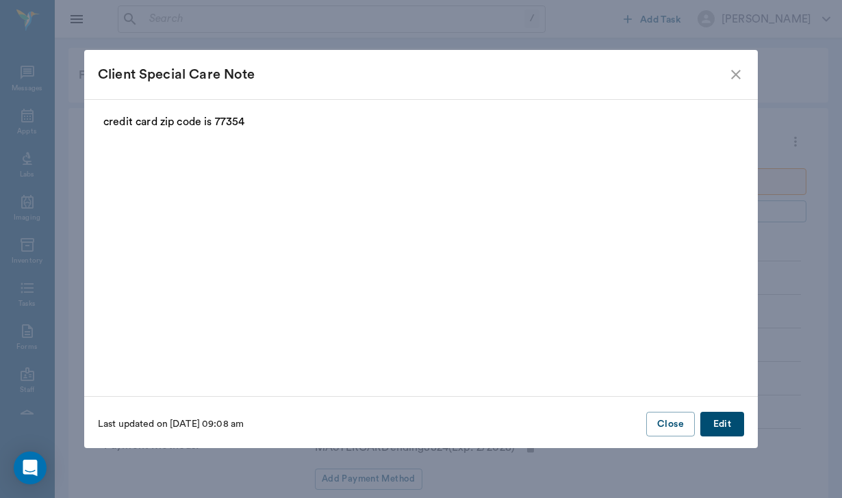
click at [736, 428] on button "Edit" at bounding box center [722, 424] width 44 height 25
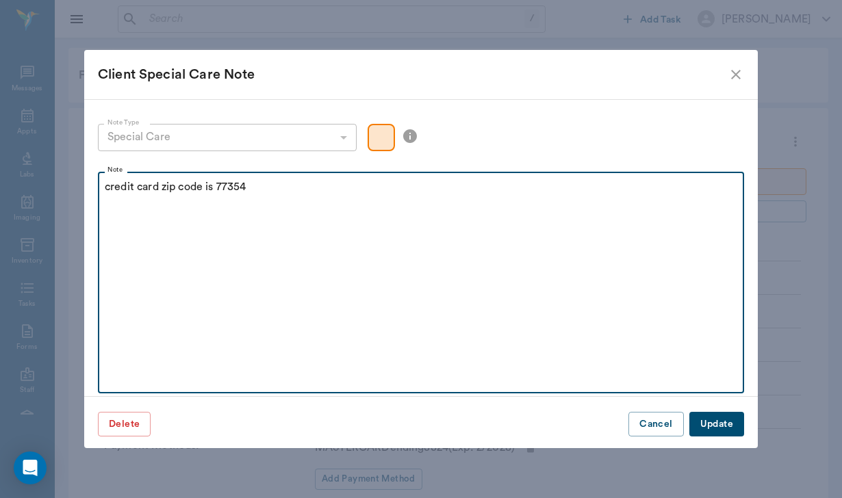
click at [257, 188] on p "credit card zip code is 77354" at bounding box center [421, 187] width 632 height 16
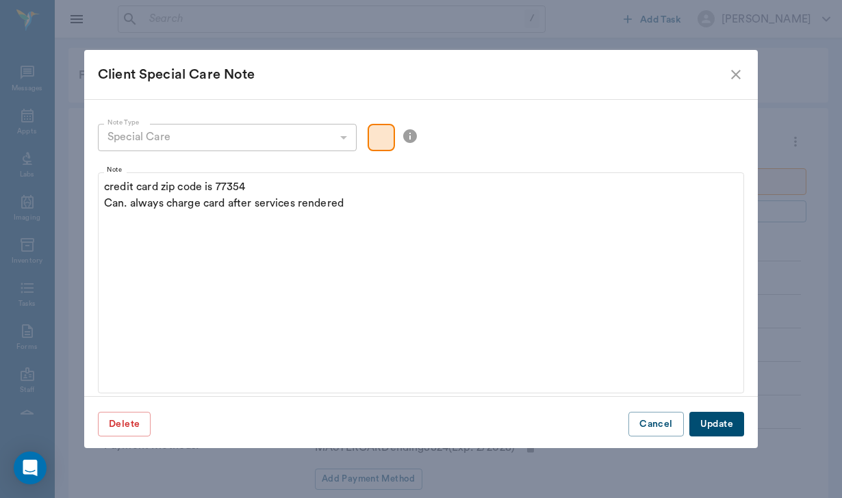
click at [714, 429] on button "Update" at bounding box center [716, 424] width 55 height 25
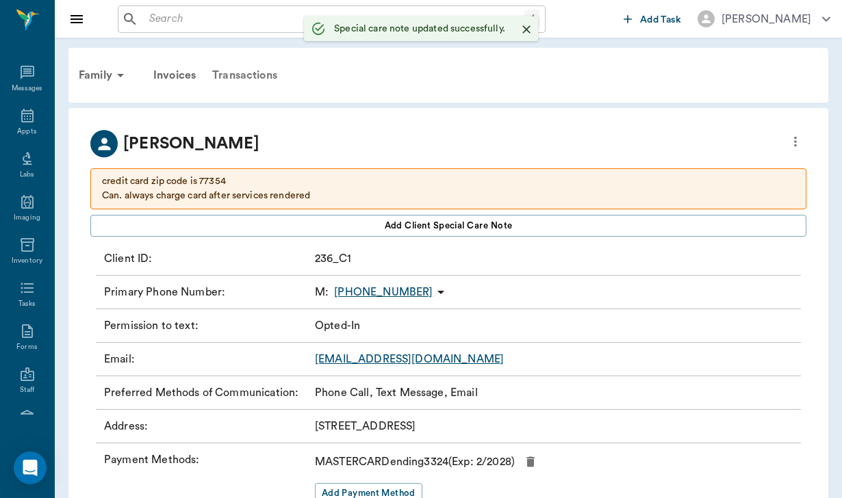
click at [269, 81] on div "Transactions" at bounding box center [244, 75] width 81 height 33
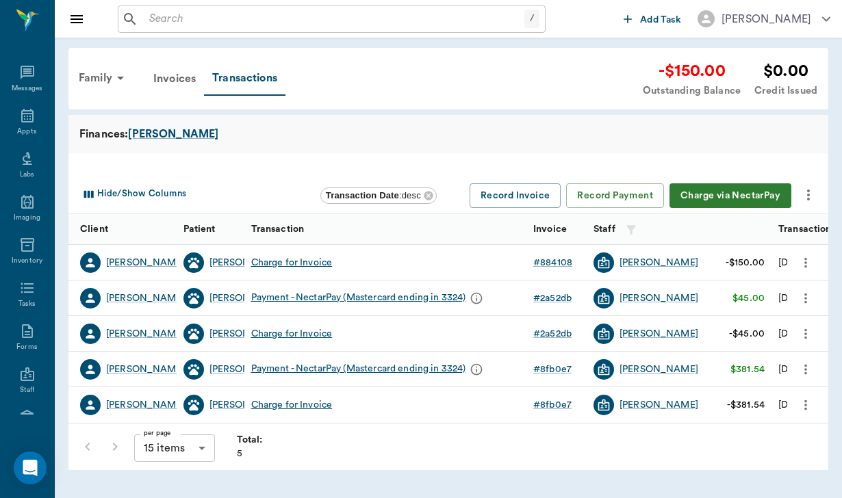
click at [711, 190] on button "Charge via NectarPay" at bounding box center [730, 195] width 122 height 25
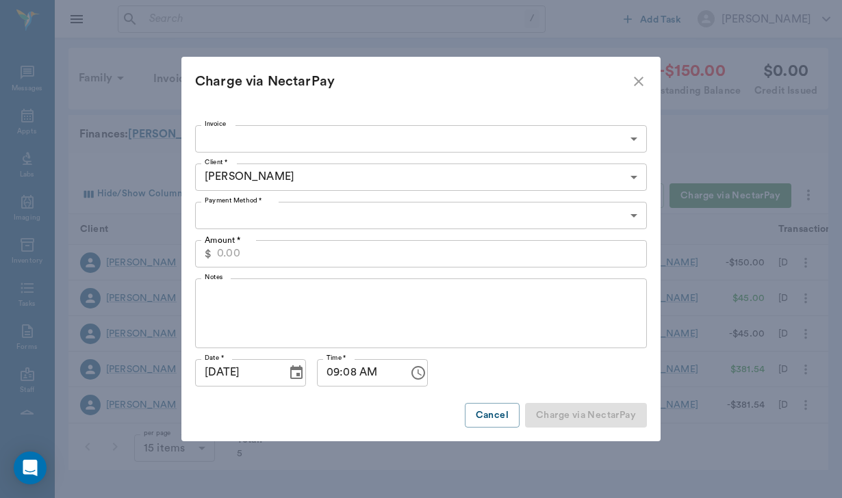
type input "CREDIT_CARDS_ON_FILE"
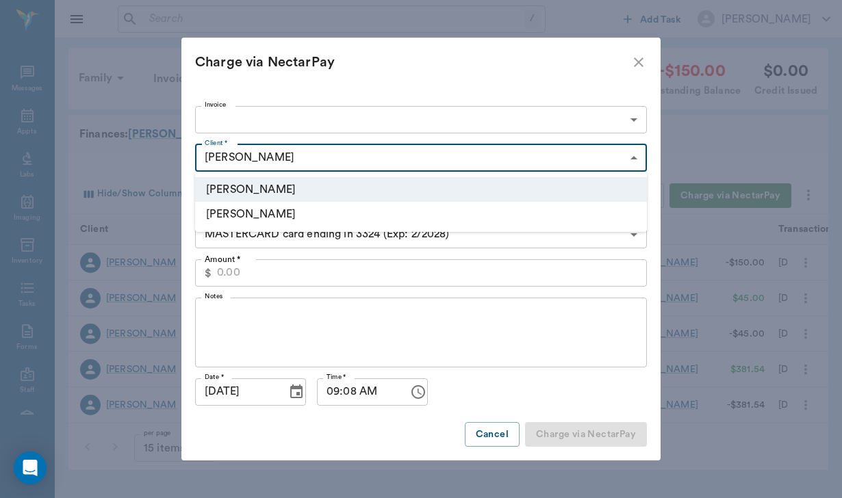
click at [348, 161] on body "/ ​ Add Task [PERSON_NAME] Nectar Messages Appts Labs Imaging Inventory Tasks F…" at bounding box center [421, 249] width 842 height 498
click at [348, 161] on div at bounding box center [421, 249] width 842 height 498
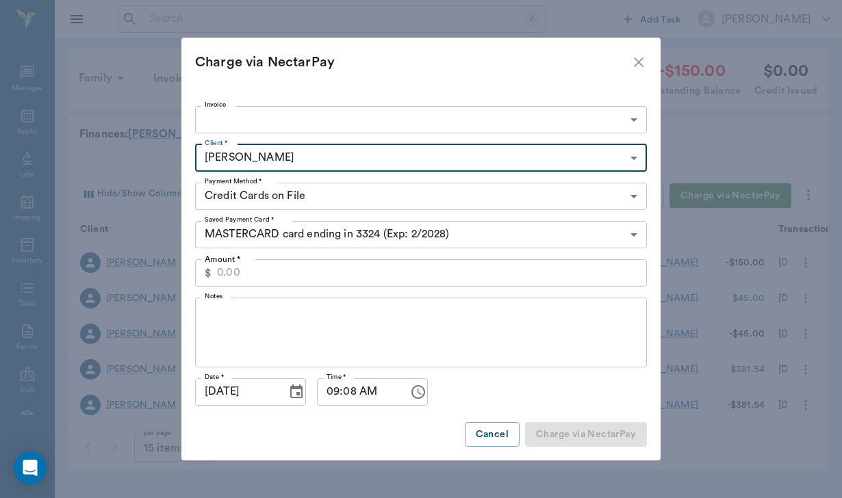
click at [330, 122] on body "/ ​ Add Task [PERSON_NAME] Nectar Messages Appts Labs Imaging Inventory Tasks F…" at bounding box center [421, 249] width 842 height 498
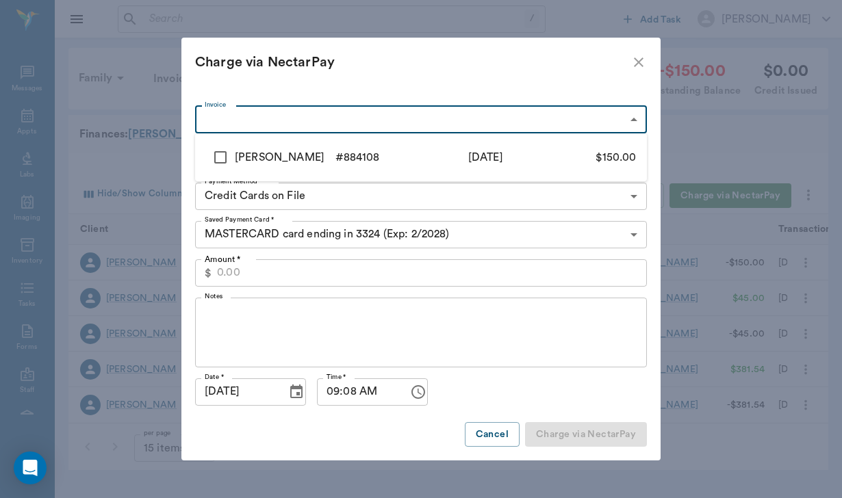
click at [216, 153] on input "checkbox" at bounding box center [220, 157] width 29 height 29
checkbox input "true"
type input "6866b1a618a802ff74884108"
type input "150.00"
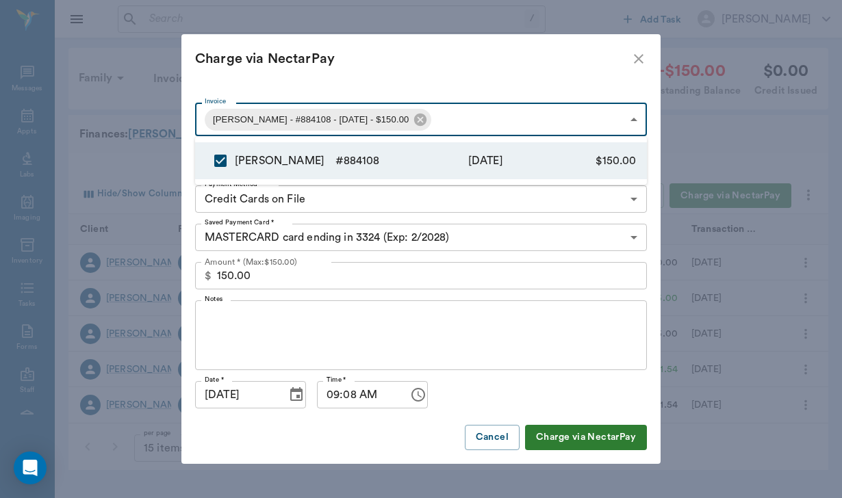
click at [631, 235] on div at bounding box center [421, 249] width 842 height 498
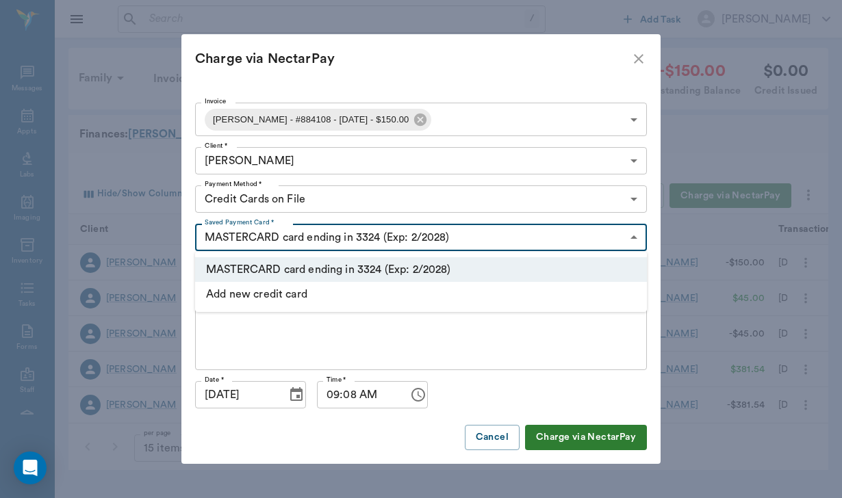
click at [631, 235] on body "/ ​ Add Task [PERSON_NAME] Nectar Messages Appts Labs Imaging Inventory Tasks F…" at bounding box center [421, 249] width 842 height 498
click at [631, 235] on div at bounding box center [421, 249] width 842 height 498
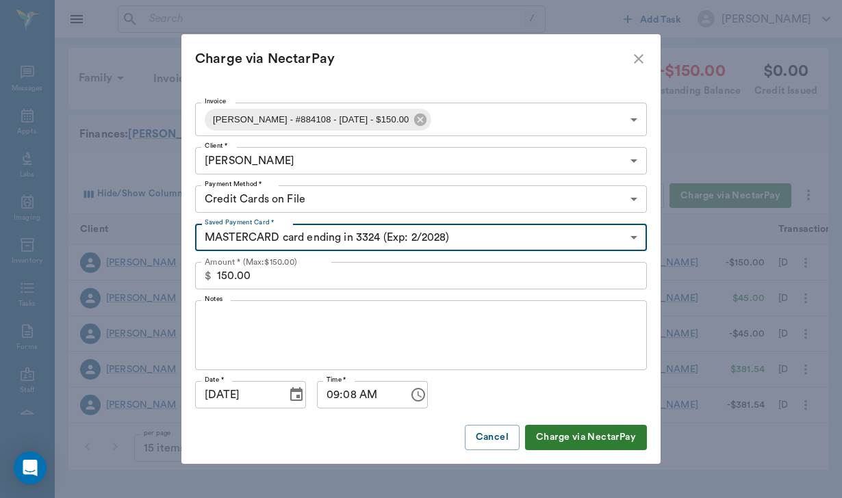
click at [211, 324] on textarea "Notes" at bounding box center [421, 335] width 432 height 47
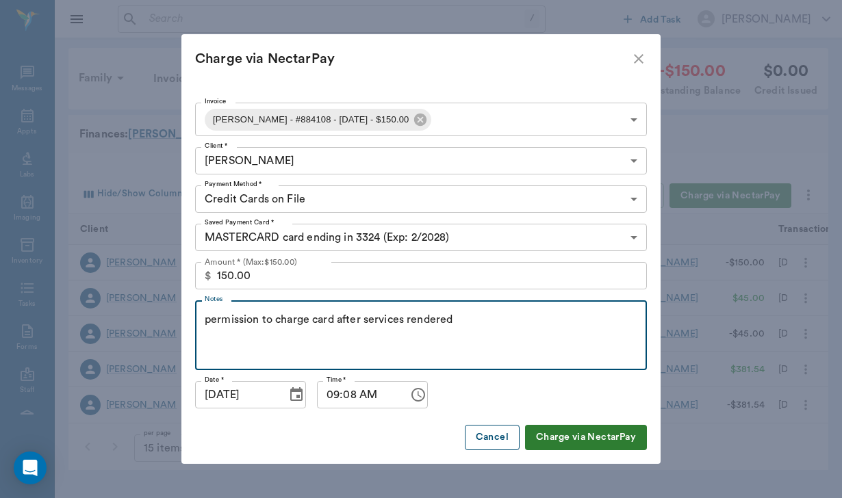
type textarea "permission to charge card after services rendered"
click at [491, 447] on button "Cancel" at bounding box center [492, 437] width 55 height 25
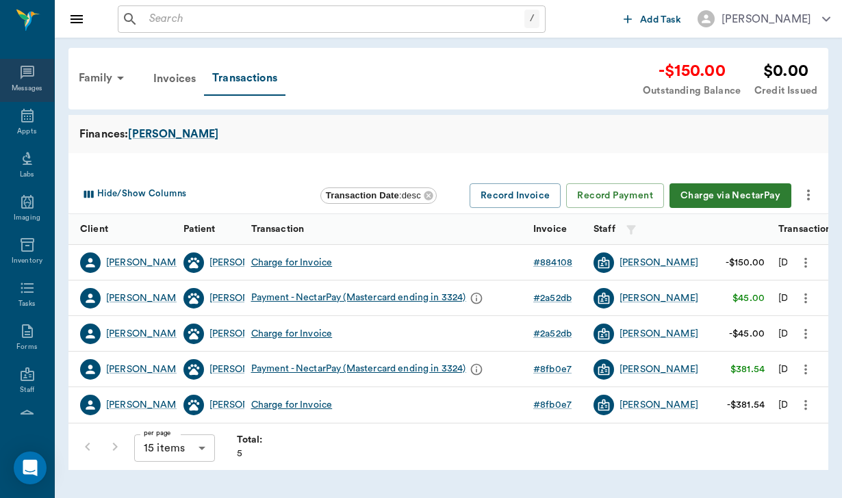
click at [33, 63] on div "Messages" at bounding box center [27, 80] width 54 height 43
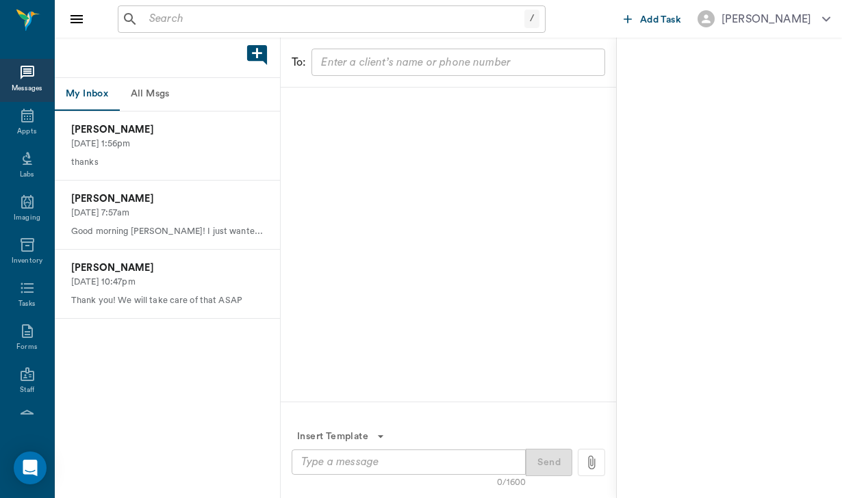
click at [166, 92] on button "All Msgs" at bounding box center [150, 94] width 62 height 33
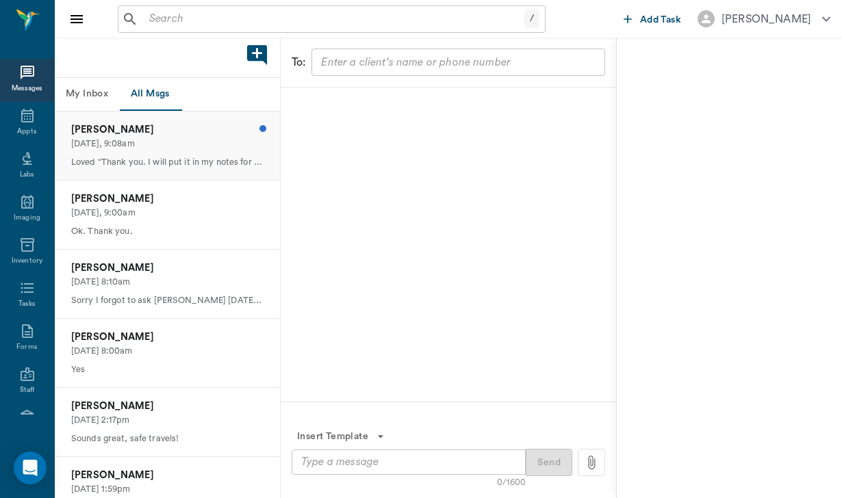
click at [188, 144] on p "[DATE], 9:08am" at bounding box center [167, 144] width 192 height 13
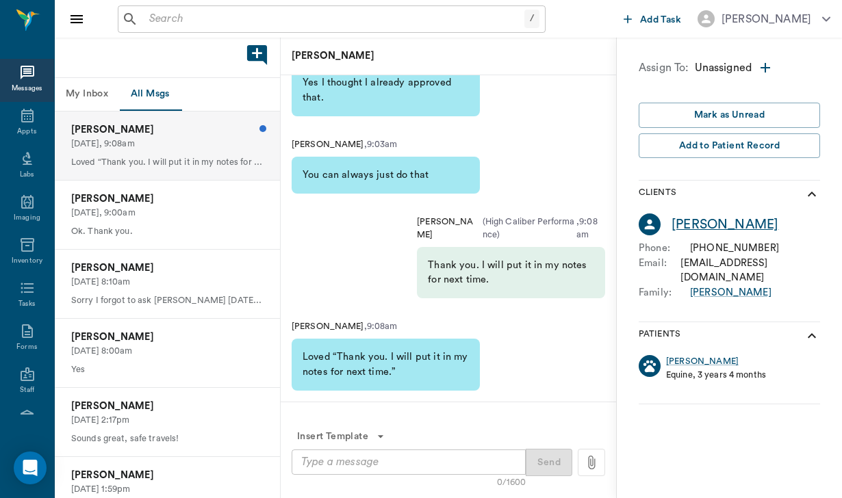
click at [709, 223] on div "[PERSON_NAME]" at bounding box center [724, 225] width 107 height 20
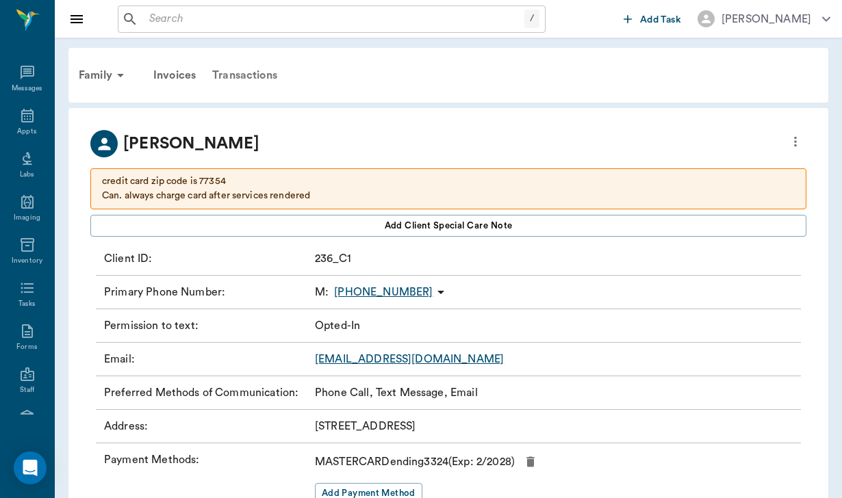
click at [263, 71] on div "Transactions" at bounding box center [244, 75] width 81 height 33
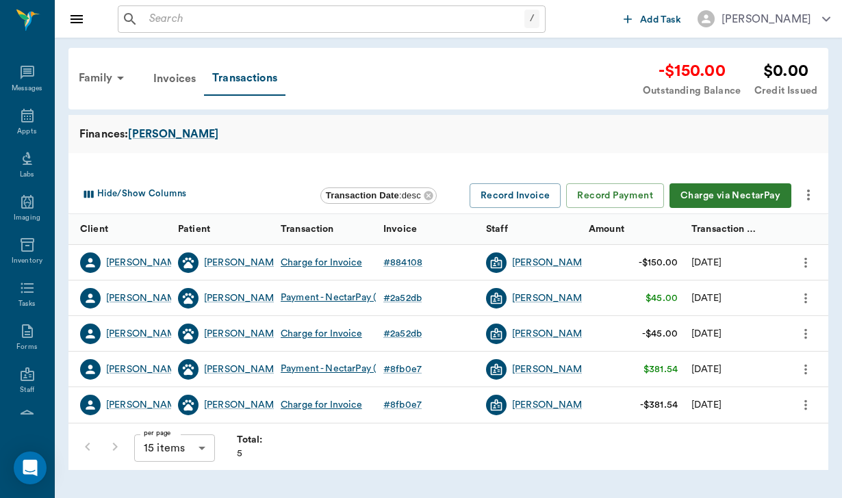
click at [724, 196] on button "Charge via NectarPay" at bounding box center [730, 195] width 122 height 25
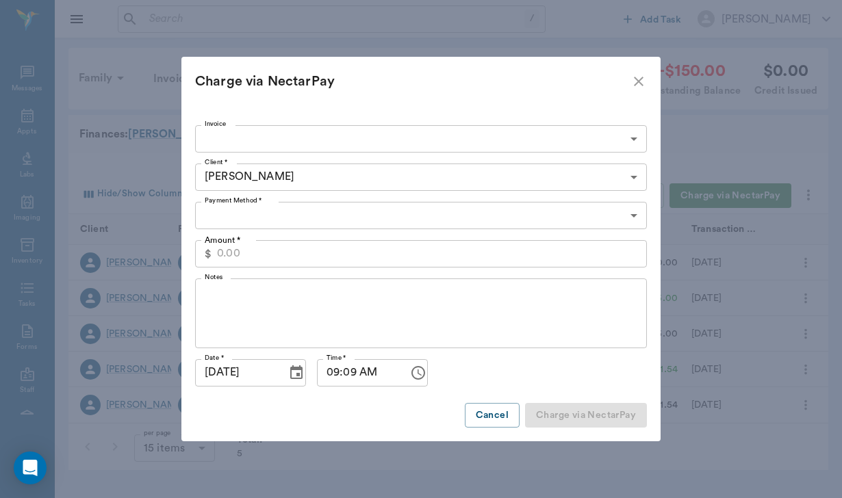
type input "CREDIT_CARDS_ON_FILE"
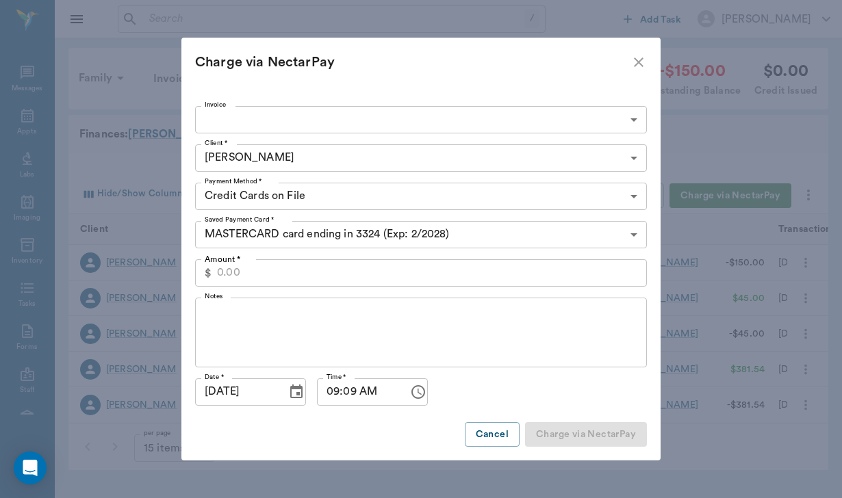
click at [262, 109] on body "/ ​ Add Task [PERSON_NAME] Nectar Messages Appts Labs Imaging Inventory Tasks F…" at bounding box center [421, 249] width 842 height 498
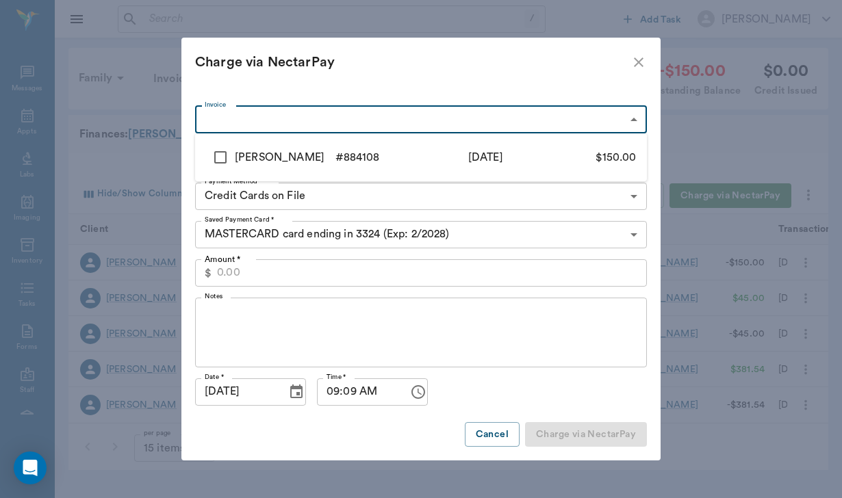
click at [224, 151] on input "checkbox" at bounding box center [220, 157] width 29 height 29
checkbox input "true"
type input "6866b1a618a802ff74884108"
type input "150.00"
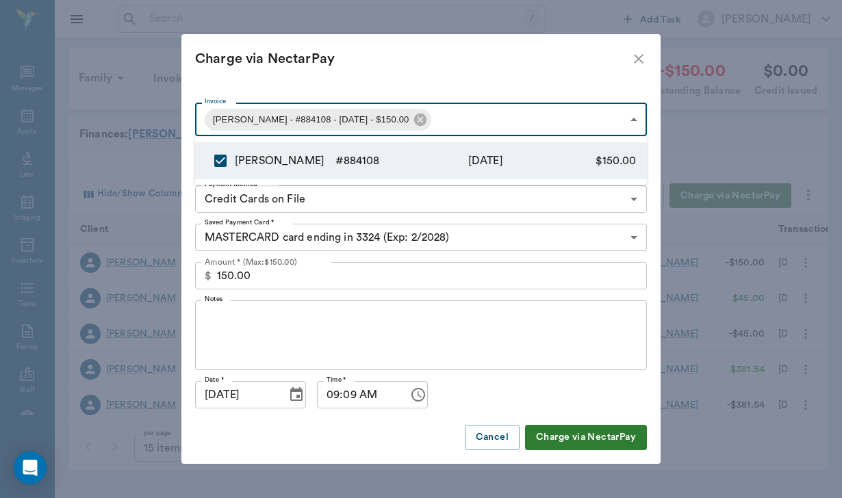
click at [222, 313] on div at bounding box center [421, 249] width 842 height 498
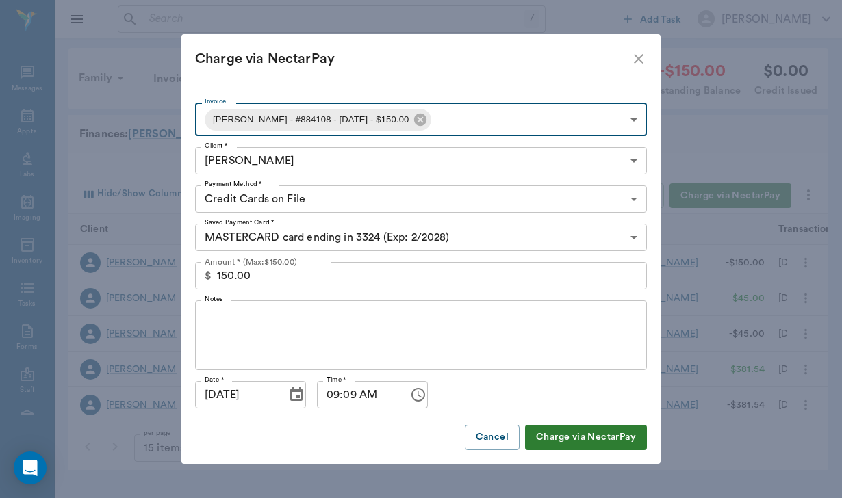
click at [222, 300] on label "Notes" at bounding box center [214, 299] width 18 height 10
click at [222, 312] on textarea "Notes" at bounding box center [421, 335] width 432 height 47
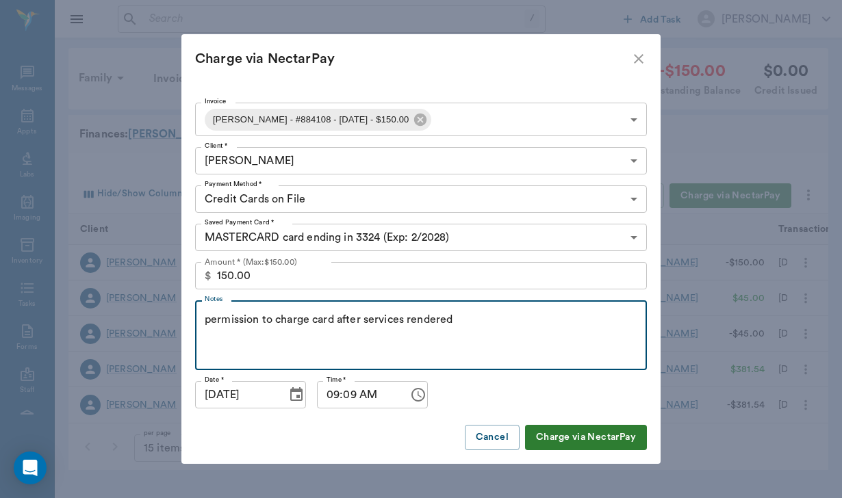
type textarea "permission to charge card after services rendered"
click at [558, 437] on button "Charge via NectarPay" at bounding box center [586, 437] width 122 height 25
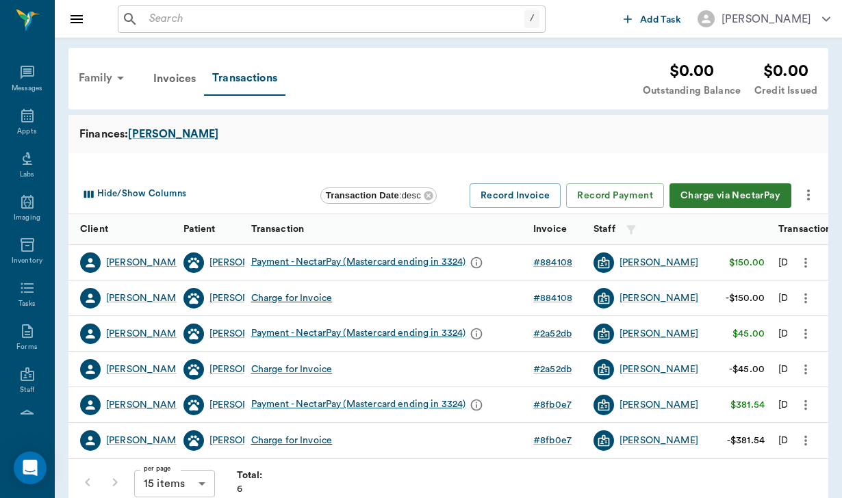
click at [103, 73] on div "Family" at bounding box center [103, 78] width 66 height 33
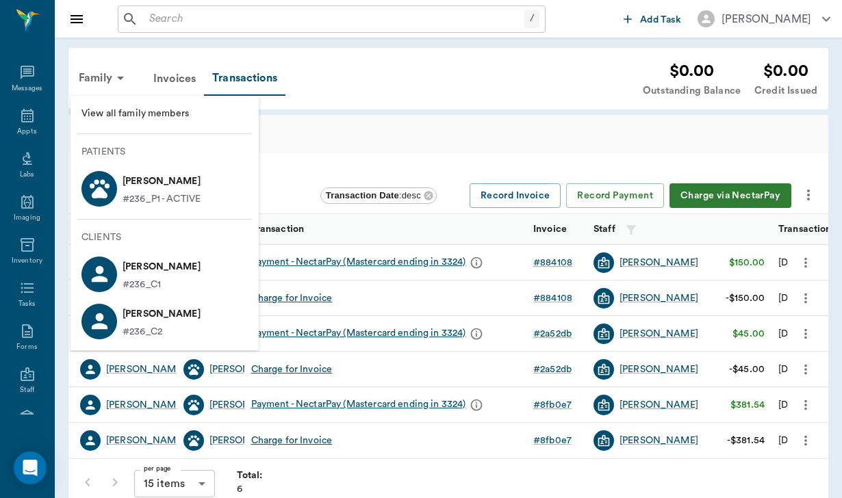
click at [149, 116] on span "View all family members" at bounding box center [164, 114] width 166 height 14
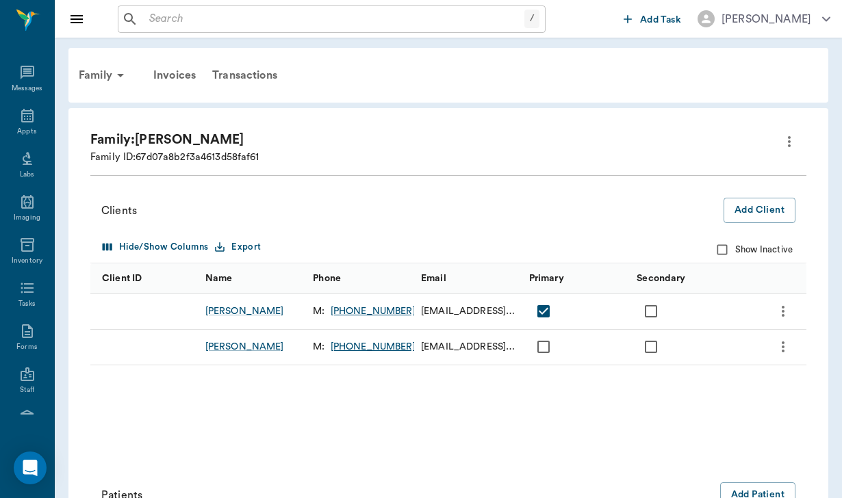
click at [772, 143] on div "Family: [PERSON_NAME] Family ID: 67d07a8b2f3a4613d58faf61" at bounding box center [433, 147] width 687 height 34
click at [782, 144] on icon "more" at bounding box center [789, 141] width 16 height 16
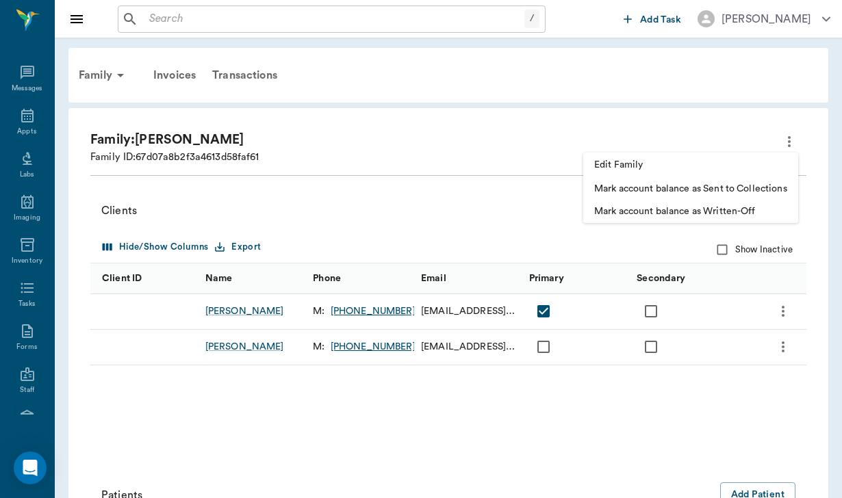
click at [658, 175] on li "Edit Family" at bounding box center [690, 165] width 215 height 25
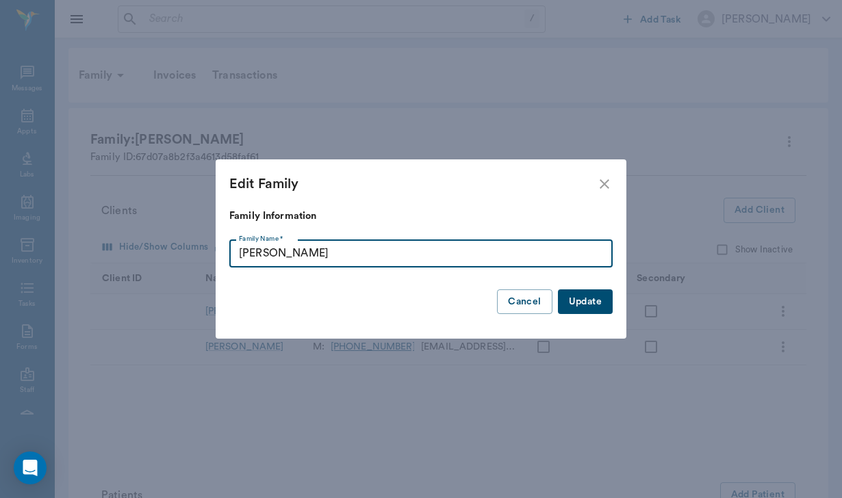
click at [274, 253] on input "[PERSON_NAME]" at bounding box center [420, 253] width 383 height 27
type input "[PERSON_NAME]"
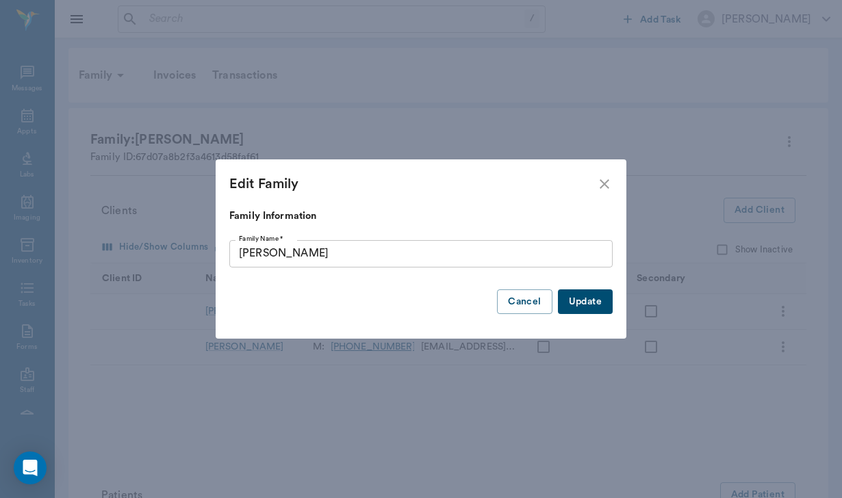
click at [591, 307] on button "Update" at bounding box center [585, 301] width 55 height 25
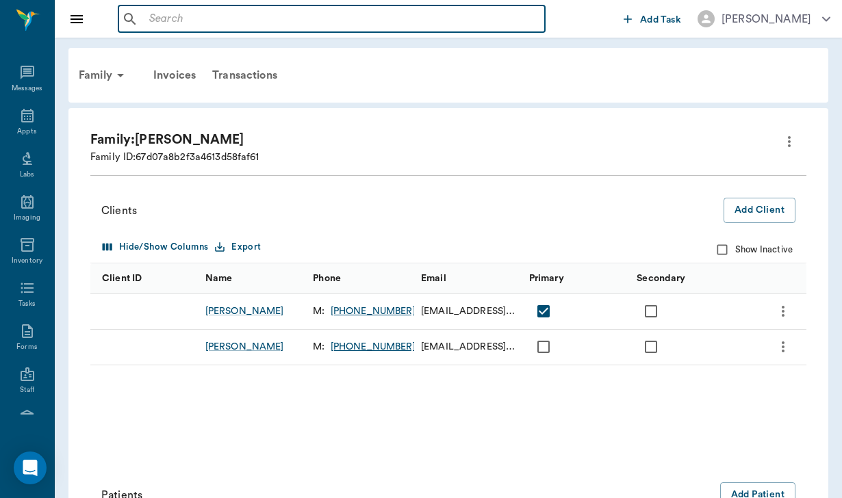
click at [179, 18] on input "text" at bounding box center [341, 19] width 395 height 19
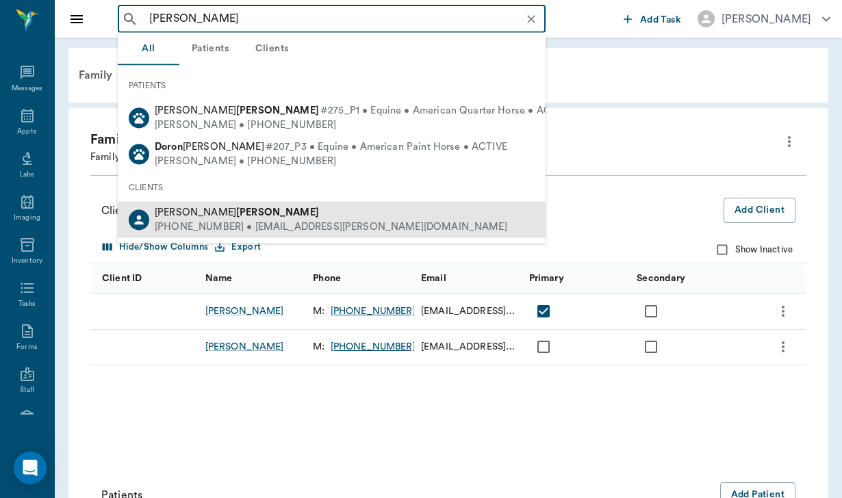
click at [213, 211] on div "[PERSON_NAME]" at bounding box center [331, 212] width 352 height 14
type input "[PERSON_NAME]"
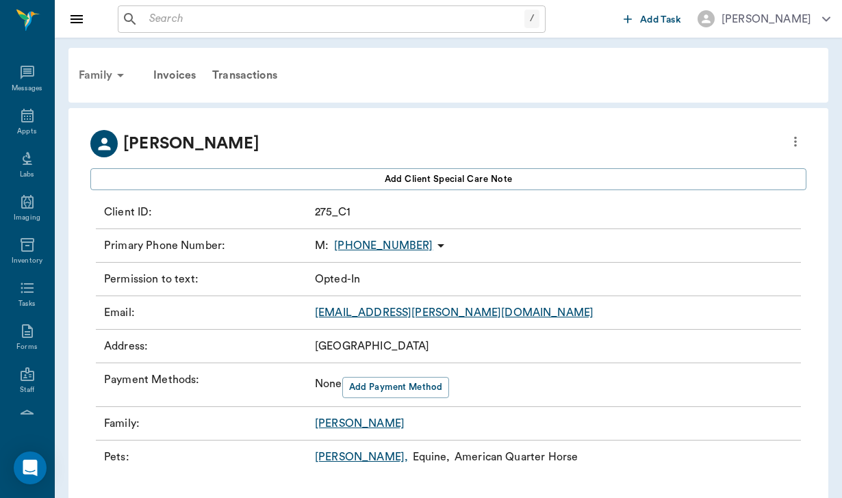
click at [90, 71] on div "Family" at bounding box center [103, 75] width 66 height 33
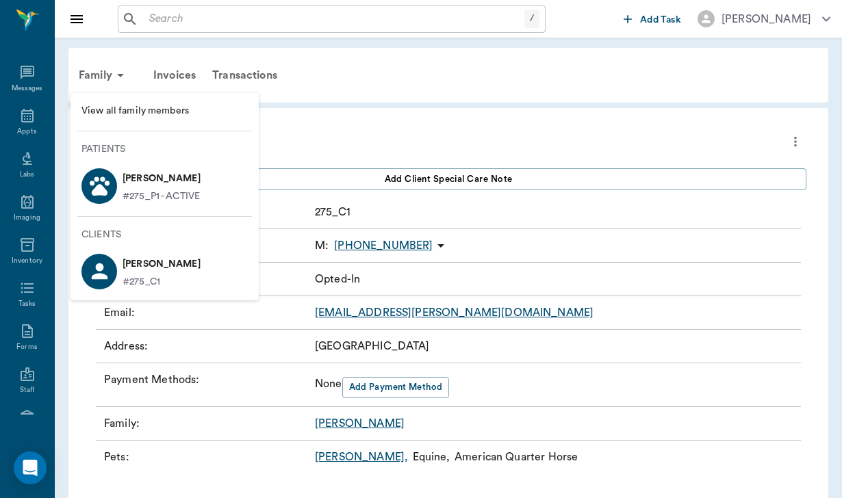
click at [146, 182] on p "[PERSON_NAME]" at bounding box center [161, 179] width 78 height 22
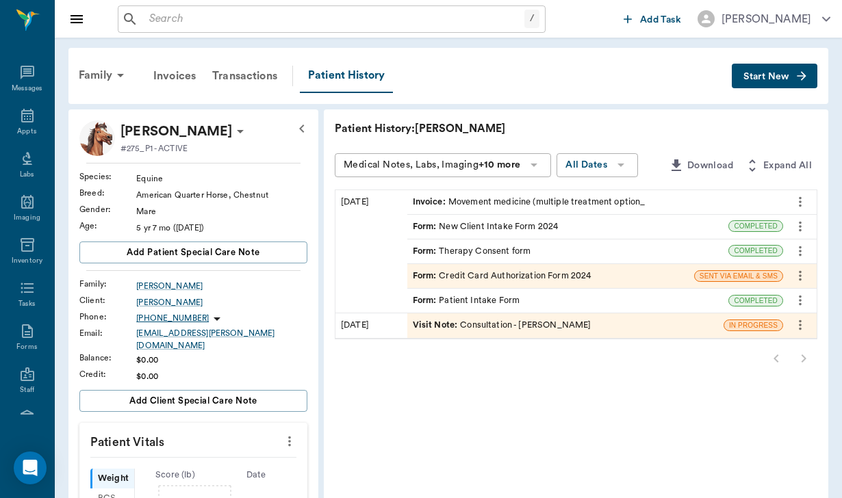
click at [458, 226] on div "Form : New Client Intake Form 2024" at bounding box center [486, 226] width 146 height 13
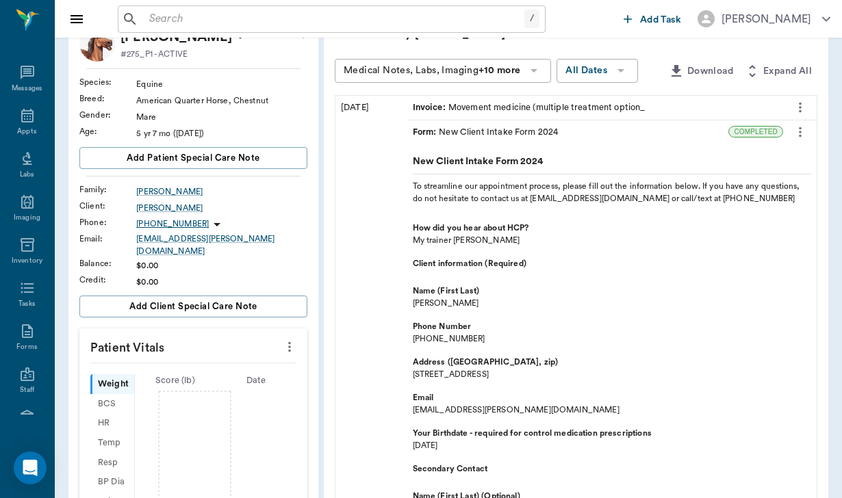
scroll to position [100, 0]
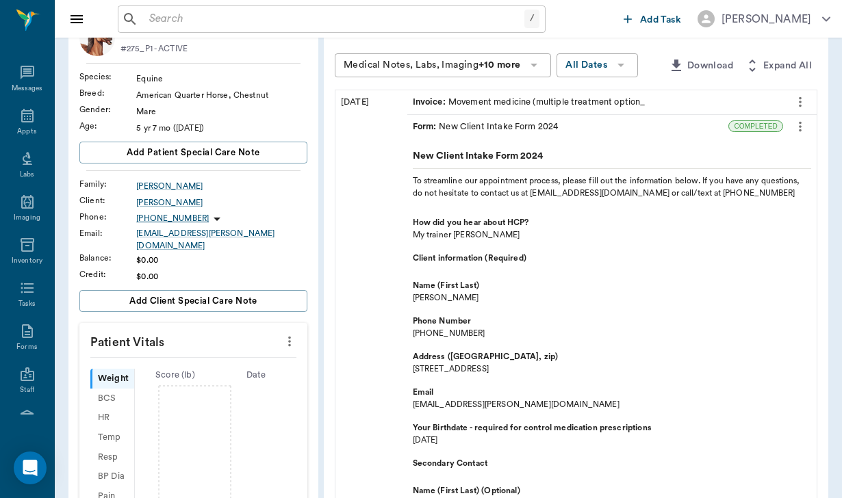
click at [523, 125] on div "Form : New Client Intake Form 2024" at bounding box center [568, 127] width 322 height 24
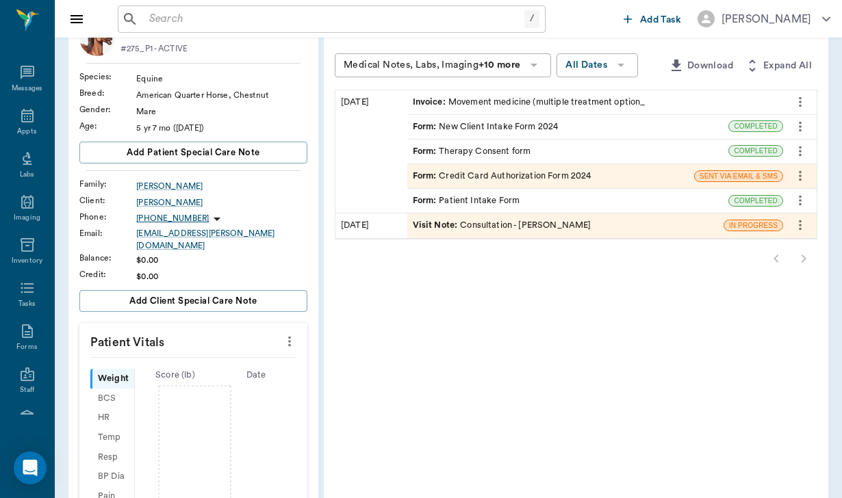
click at [477, 203] on div "Form : Patient Intake Form" at bounding box center [568, 201] width 322 height 24
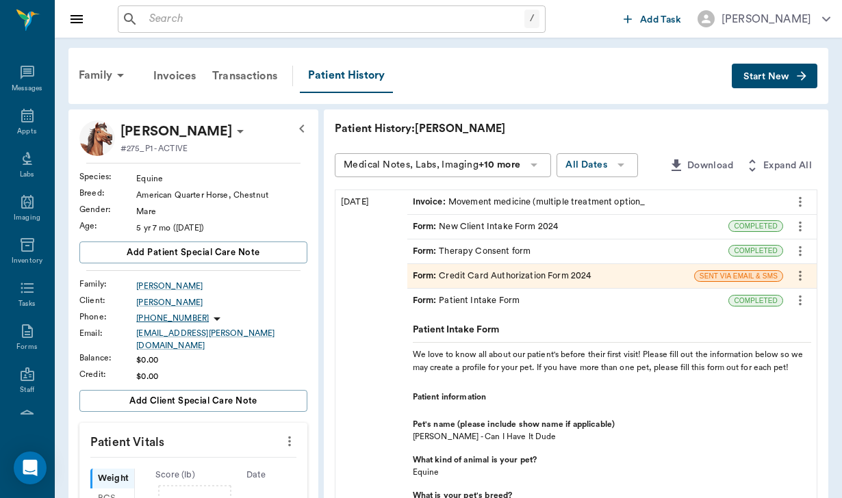
scroll to position [0, 0]
click at [237, 131] on icon at bounding box center [240, 131] width 7 height 3
click at [178, 146] on li "Edit profile" at bounding box center [156, 155] width 137 height 25
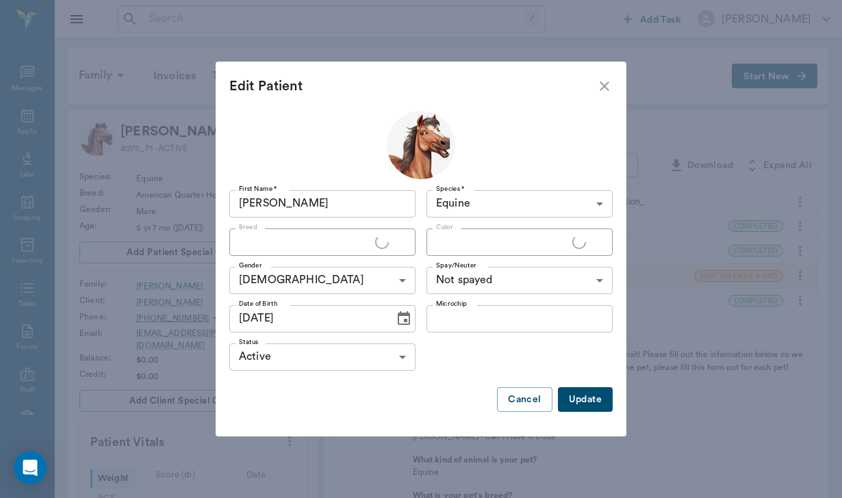
type input "American Quarter Horse"
type input "Chestnut"
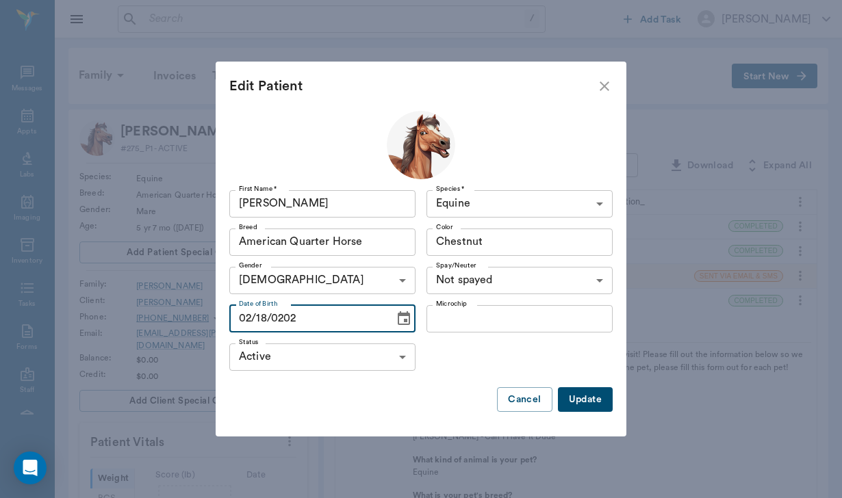
type input "[DATE]"
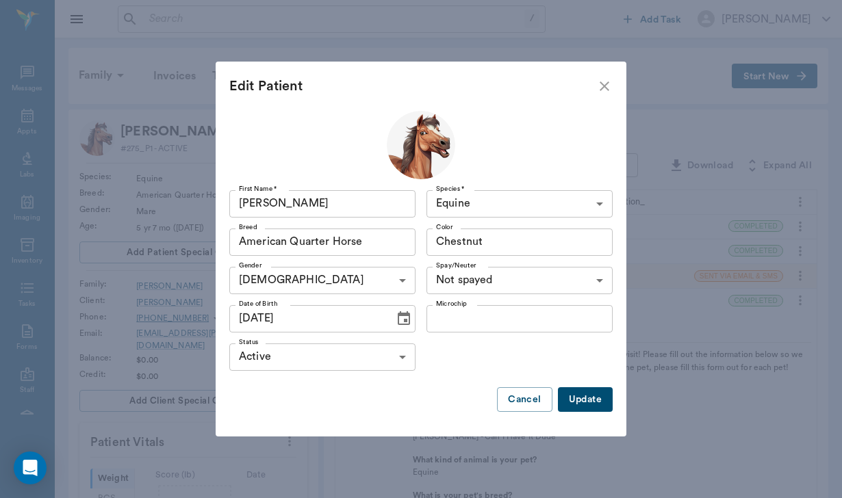
click at [584, 401] on button "Update" at bounding box center [585, 399] width 55 height 25
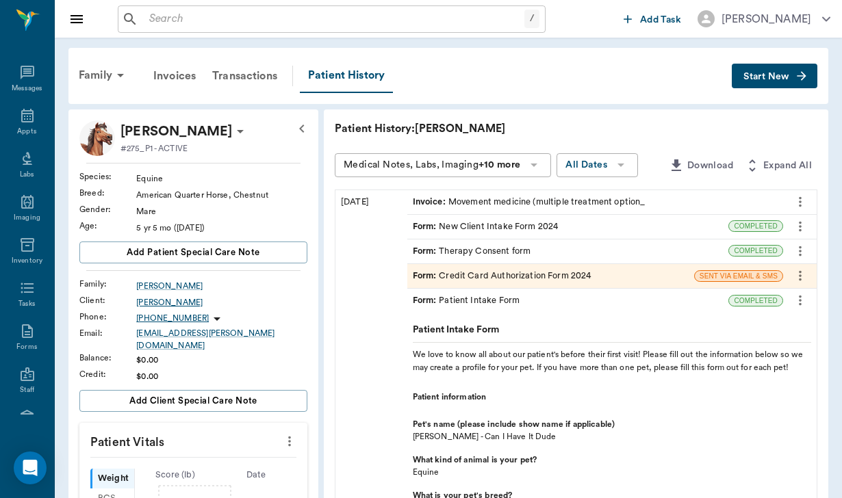
click at [157, 309] on div "[PERSON_NAME]" at bounding box center [221, 302] width 171 height 12
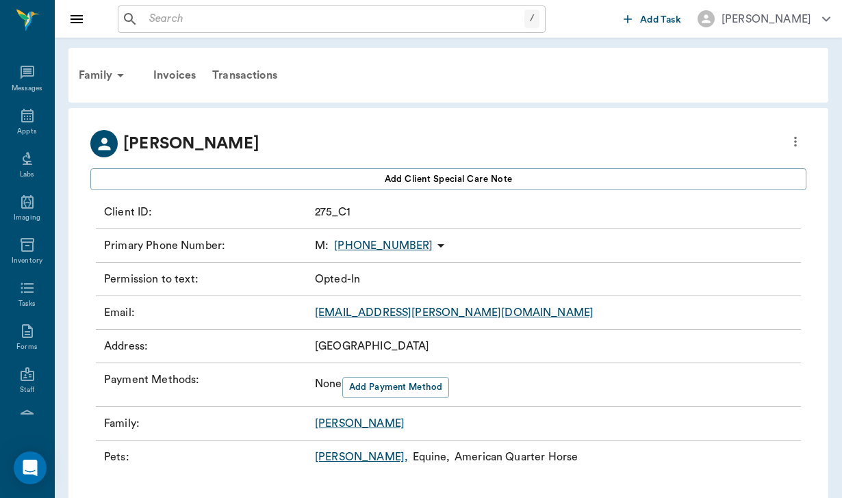
click at [789, 143] on icon "more" at bounding box center [794, 141] width 15 height 16
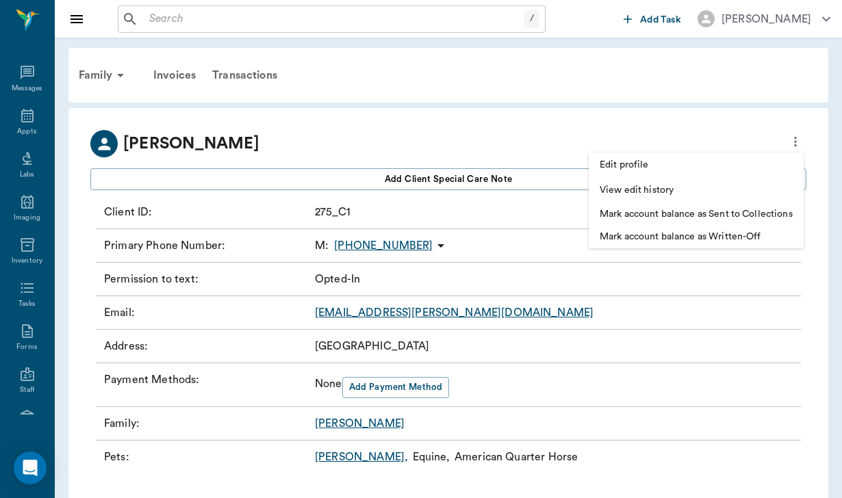
click at [667, 163] on span "Edit profile" at bounding box center [695, 165] width 193 height 14
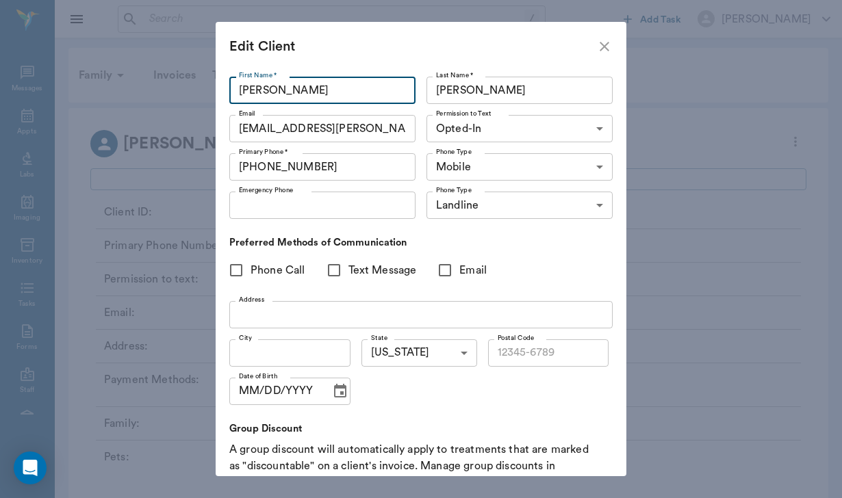
type input "[PERSON_NAME]"
click at [237, 273] on input "Phone Call" at bounding box center [236, 270] width 29 height 29
checkbox input "true"
click at [330, 272] on input "Text Message" at bounding box center [334, 270] width 29 height 29
checkbox input "true"
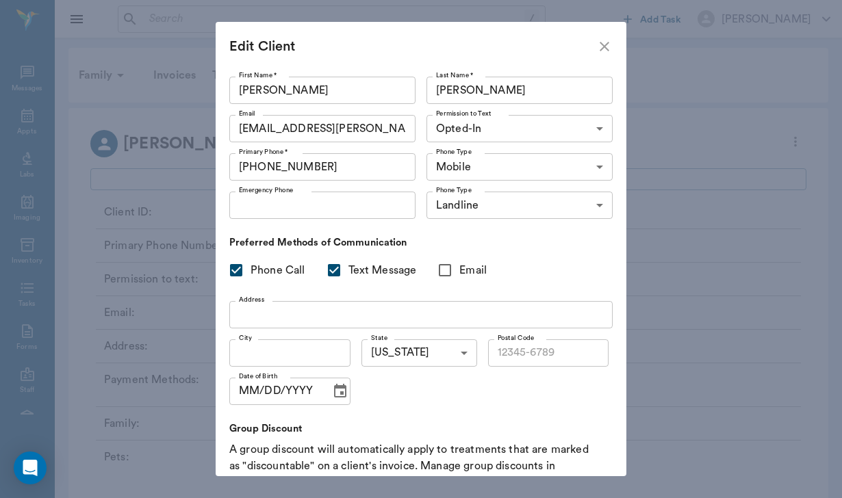
click at [444, 270] on input "Email" at bounding box center [444, 270] width 29 height 29
checkbox input "true"
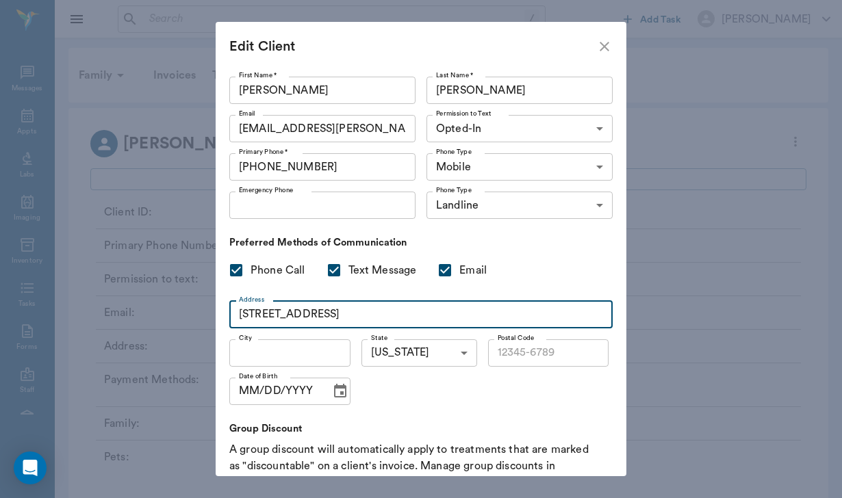
type input "[STREET_ADDRESS]"
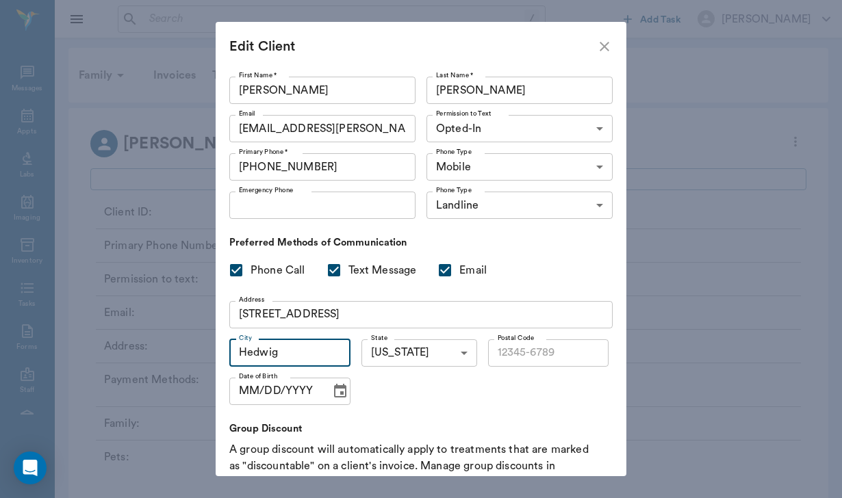
type input "Hedwig"
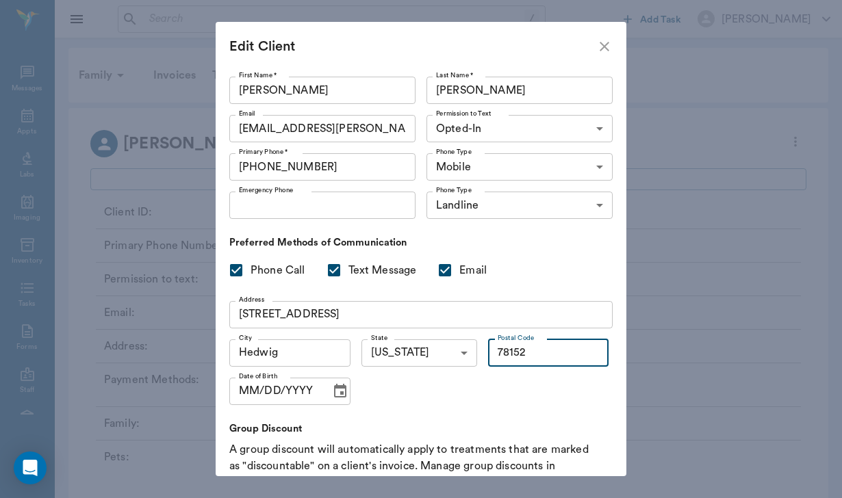
type input "78152"
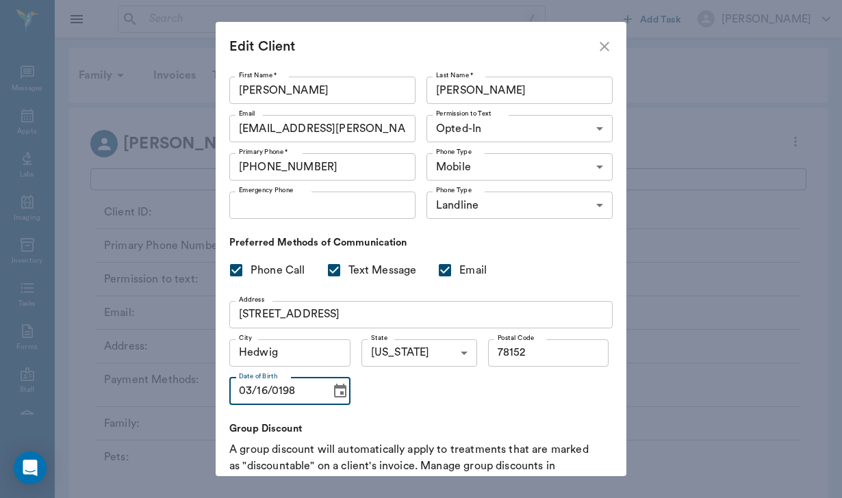
type input "[DATE]"
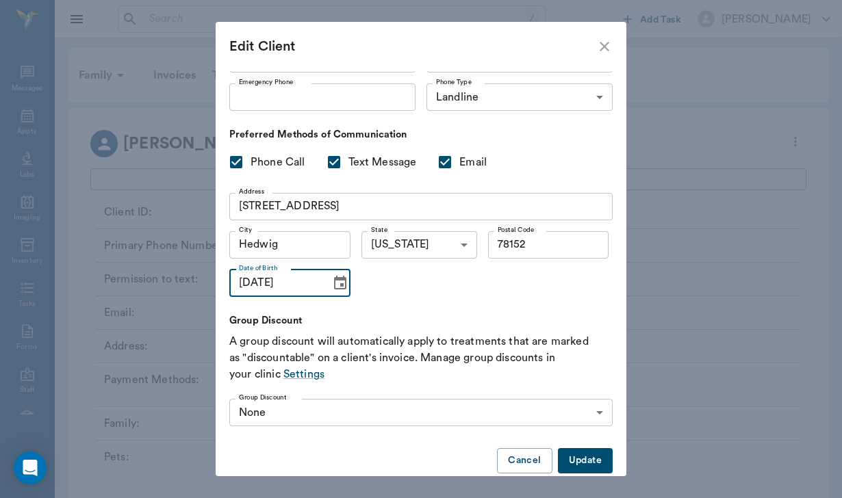
scroll to position [116, 0]
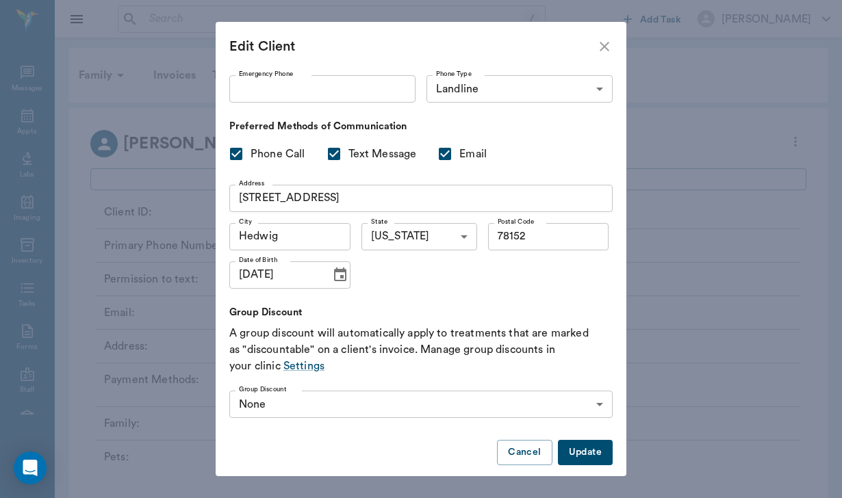
click at [574, 452] on button "Update" at bounding box center [585, 452] width 55 height 25
type input "UNKNOWN"
checkbox input "false"
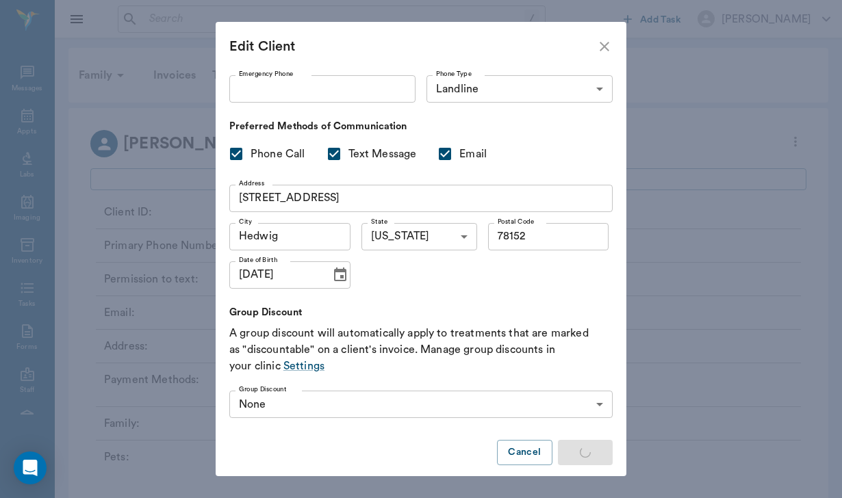
type input "MM/DD/YYYY"
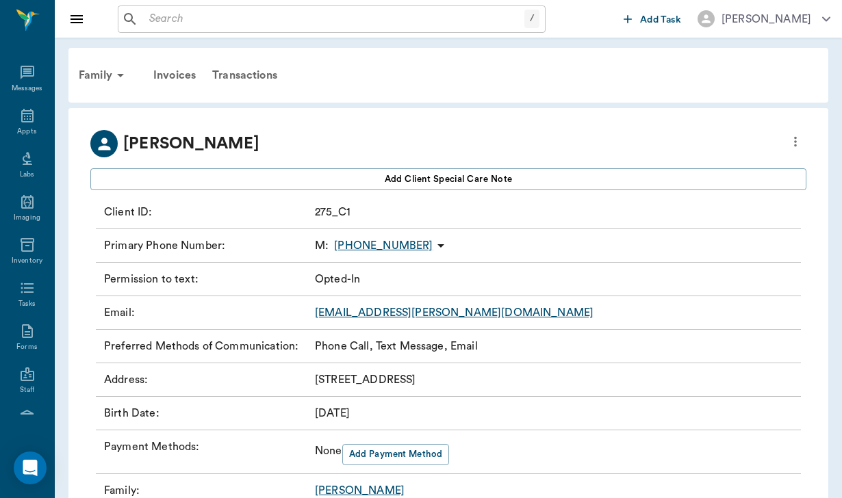
type input "OPT_IN"
checkbox input "true"
type input "78152"
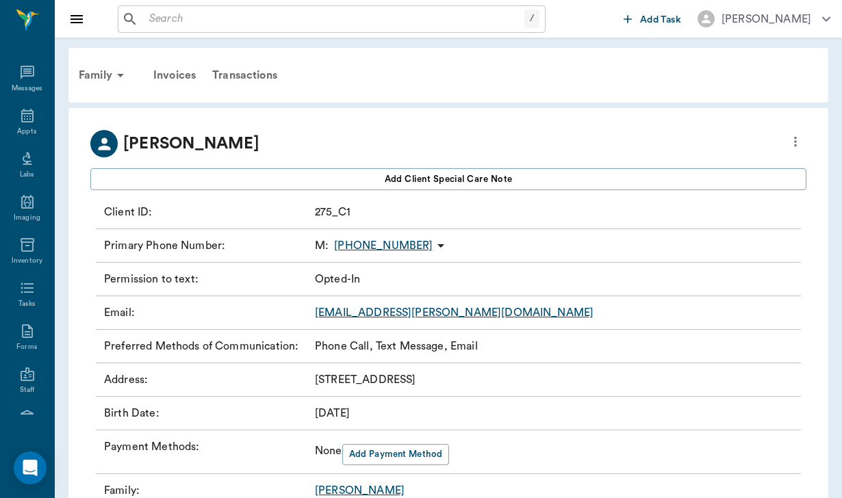
type input "[DATE]"
click at [99, 71] on div "Family" at bounding box center [103, 75] width 66 height 33
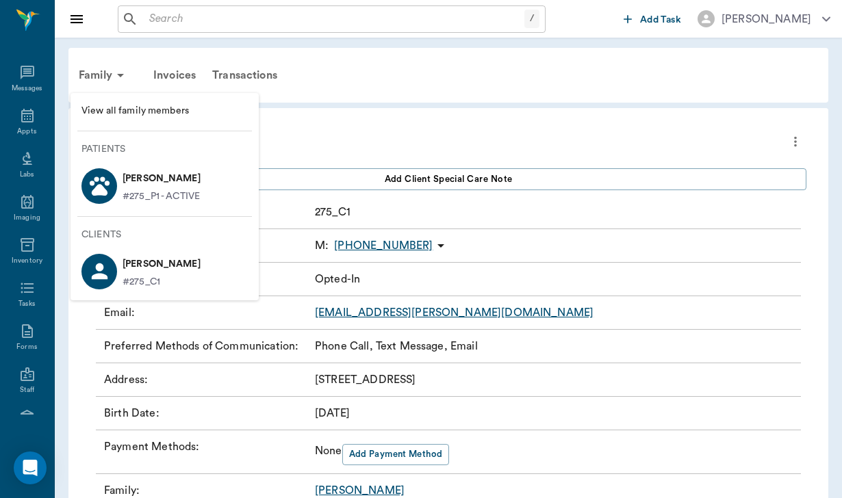
click at [133, 113] on span "View all family members" at bounding box center [164, 111] width 166 height 14
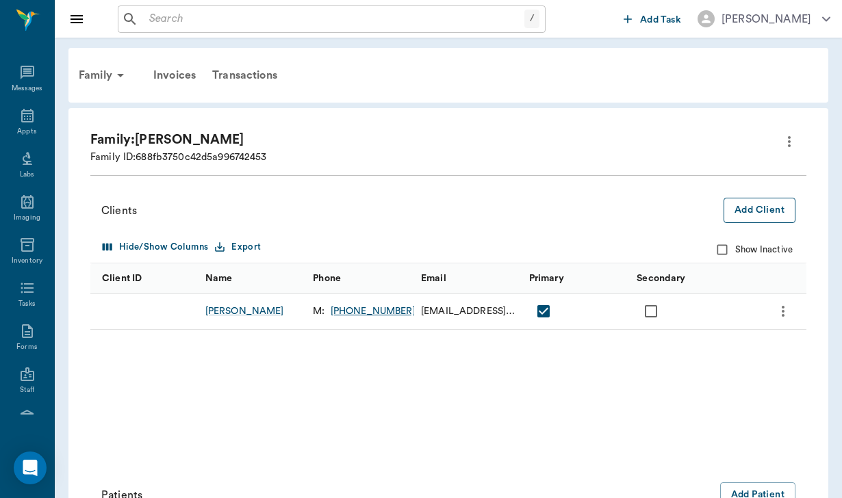
click at [762, 209] on button "Add Client" at bounding box center [759, 210] width 72 height 25
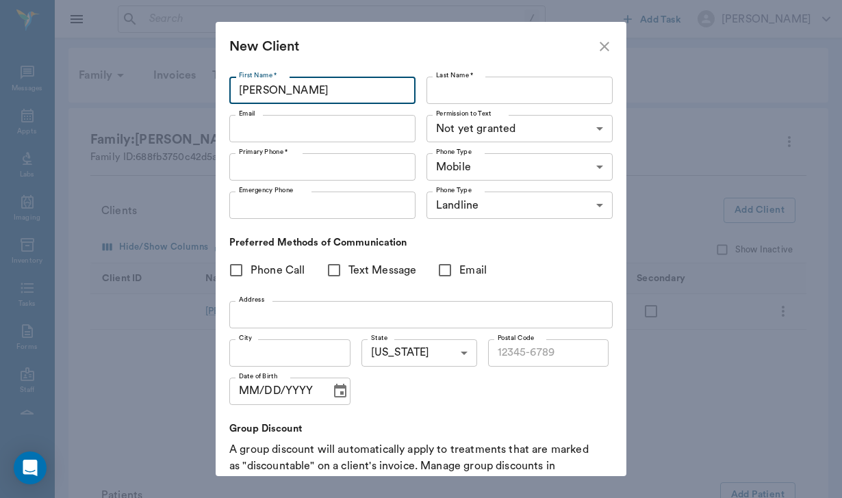
type input "[PERSON_NAME]"
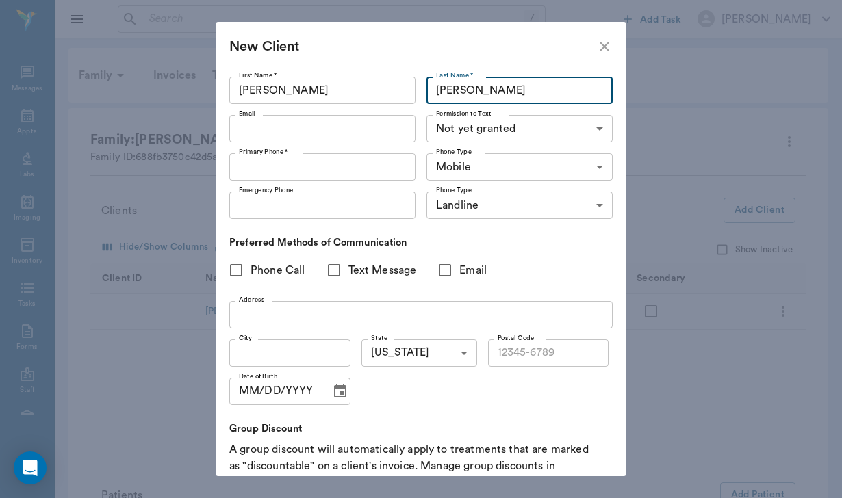
type input "[PERSON_NAME]"
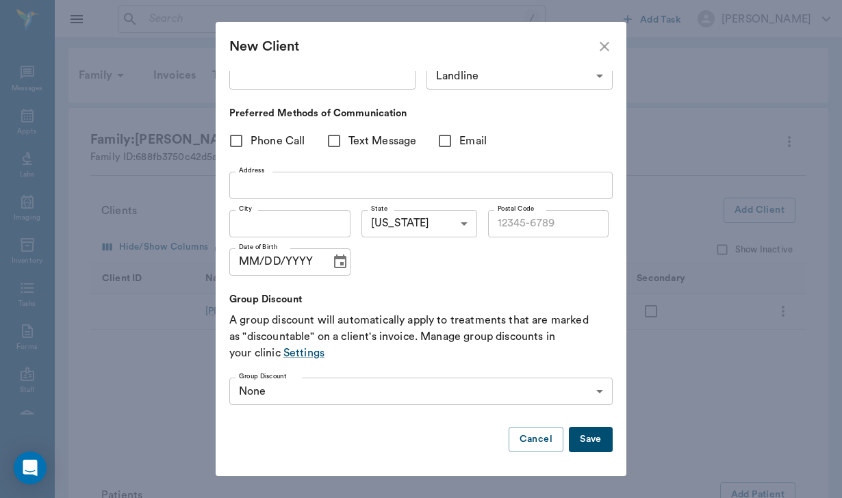
scroll to position [129, 0]
type input "[PHONE_NUMBER]"
click at [579, 445] on button "Save" at bounding box center [591, 440] width 44 height 25
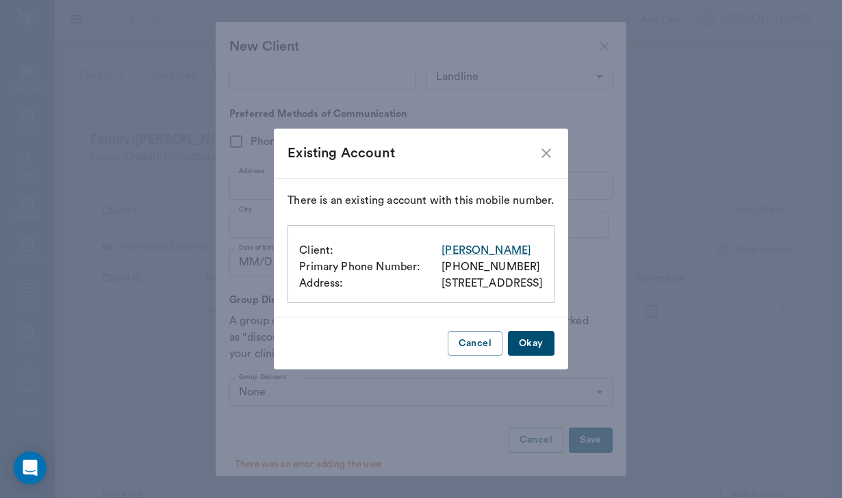
click at [554, 353] on button "Okay" at bounding box center [531, 343] width 47 height 25
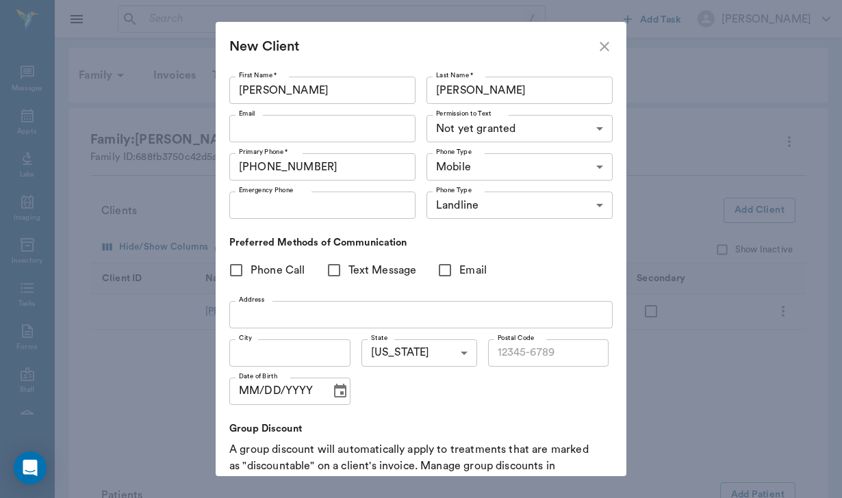
scroll to position [0, 0]
click at [603, 50] on icon "close" at bounding box center [604, 46] width 16 height 16
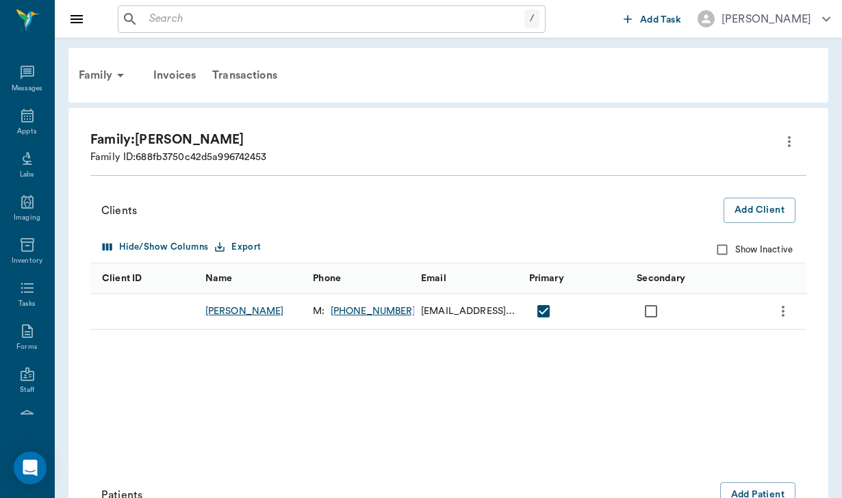
click at [239, 311] on div "[PERSON_NAME]" at bounding box center [244, 311] width 79 height 14
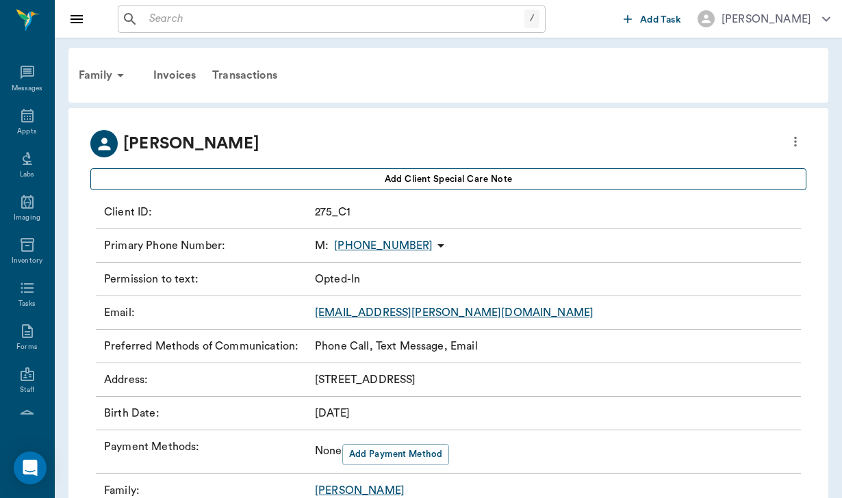
click at [722, 176] on button "Add client Special Care Note" at bounding box center [448, 179] width 716 height 22
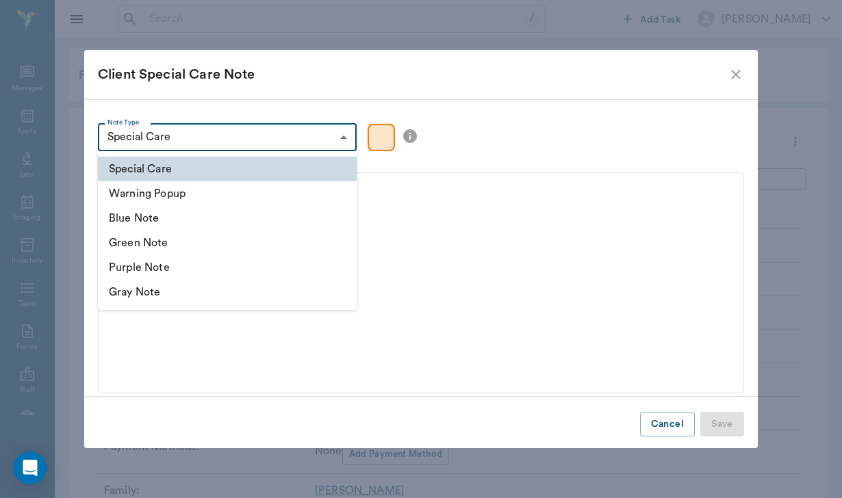
click at [220, 135] on body "/ ​ Add Task [PERSON_NAME] Nectar Messages Appts Labs Imaging Inventory Tasks F…" at bounding box center [421, 292] width 842 height 584
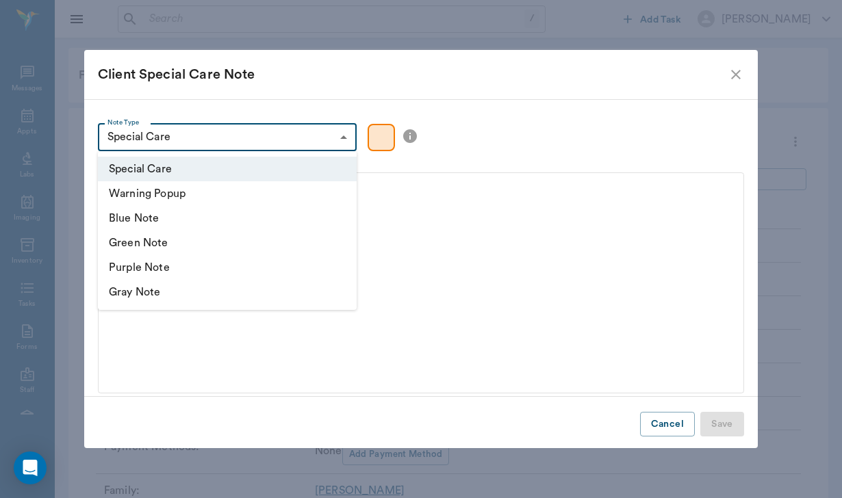
click at [428, 269] on div at bounding box center [421, 249] width 842 height 498
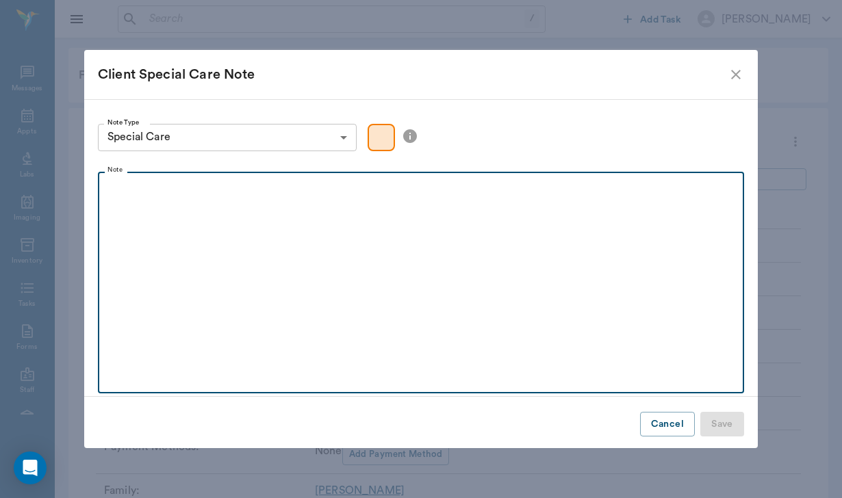
click at [190, 202] on div at bounding box center [421, 196] width 632 height 34
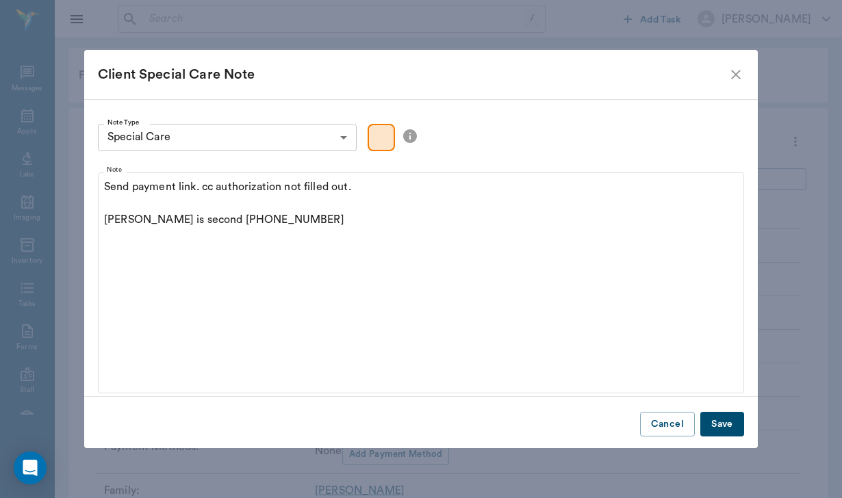
click at [725, 421] on button "Save" at bounding box center [722, 424] width 44 height 25
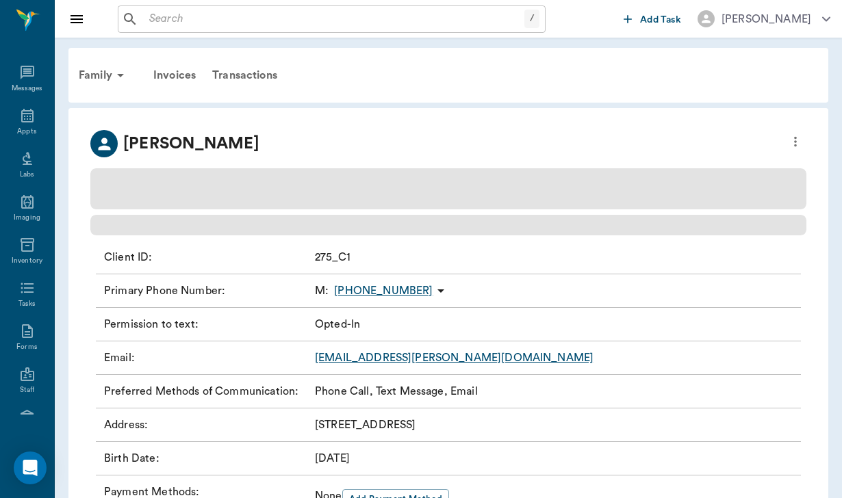
click at [444, 136] on div "[PERSON_NAME]" at bounding box center [448, 143] width 716 height 27
click at [428, 179] on span at bounding box center [448, 188] width 716 height 41
click at [104, 77] on div "Family" at bounding box center [103, 75] width 66 height 33
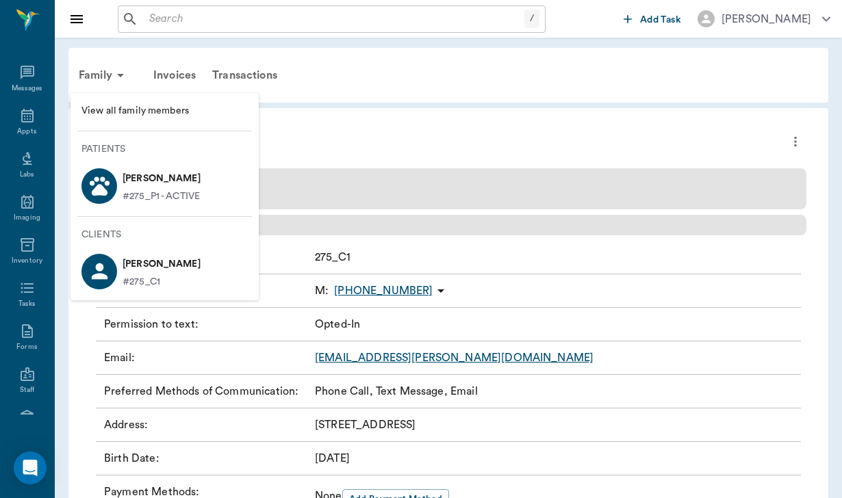
click at [157, 177] on p "[PERSON_NAME]" at bounding box center [161, 179] width 78 height 22
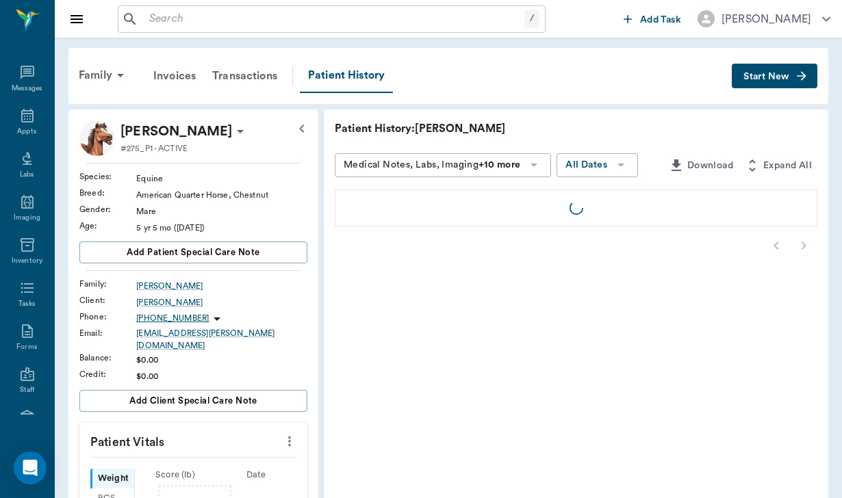
click at [764, 77] on span "Start New" at bounding box center [766, 77] width 46 height 0
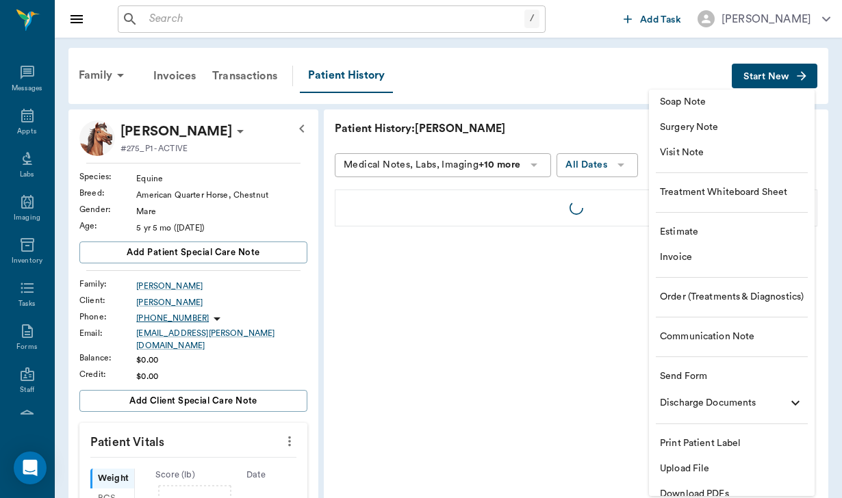
click at [504, 94] on div at bounding box center [421, 249] width 842 height 498
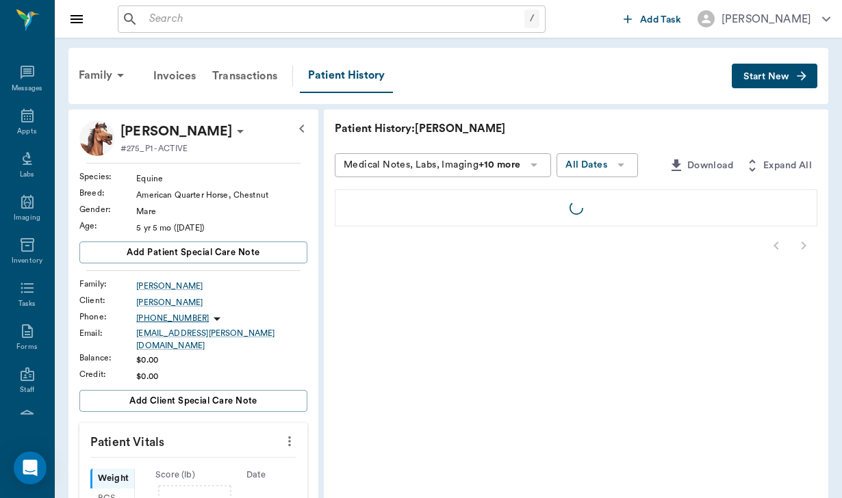
click at [746, 101] on div "Family Invoices Transactions Patient History Start New" at bounding box center [447, 76] width 759 height 56
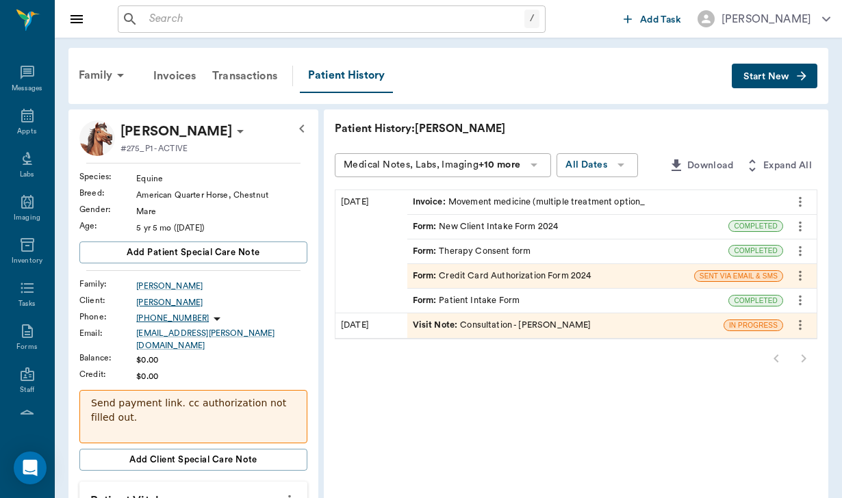
click at [146, 309] on div "[PERSON_NAME]" at bounding box center [221, 302] width 171 height 12
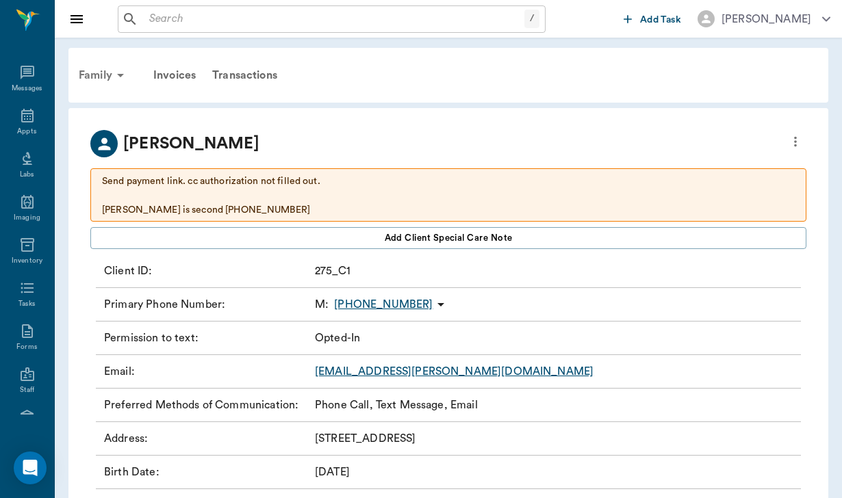
click at [87, 69] on div "Family" at bounding box center [103, 75] width 66 height 33
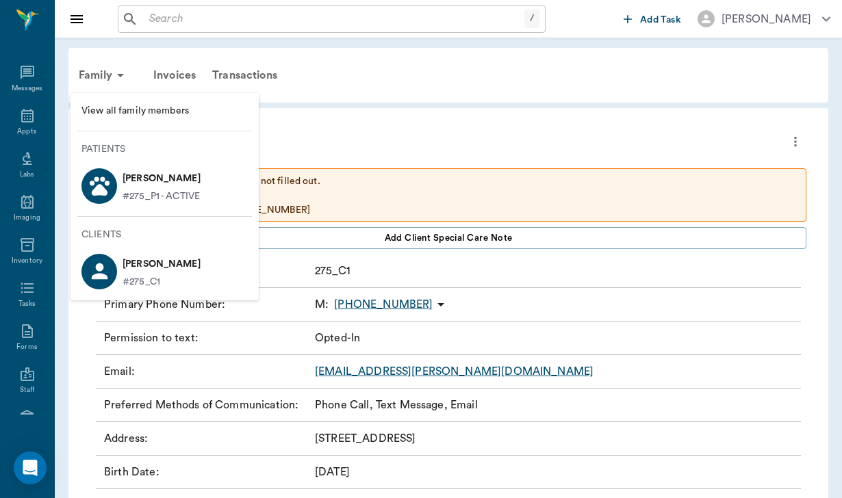
click at [191, 174] on p "[PERSON_NAME]" at bounding box center [161, 179] width 78 height 22
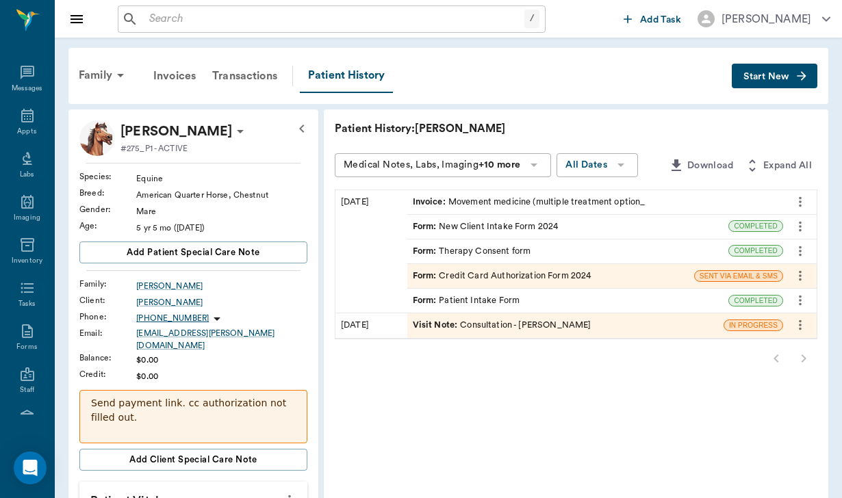
click at [743, 86] on button "Start New" at bounding box center [774, 76] width 86 height 25
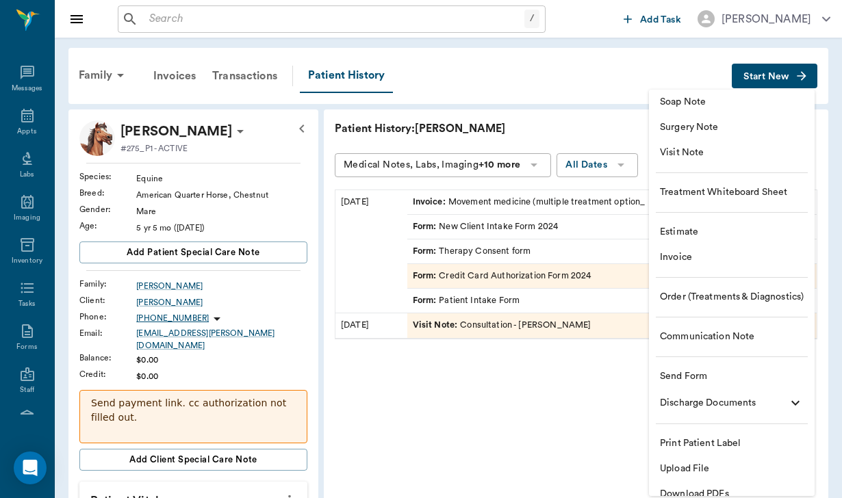
click at [714, 330] on span "Communication Note" at bounding box center [732, 337] width 144 height 14
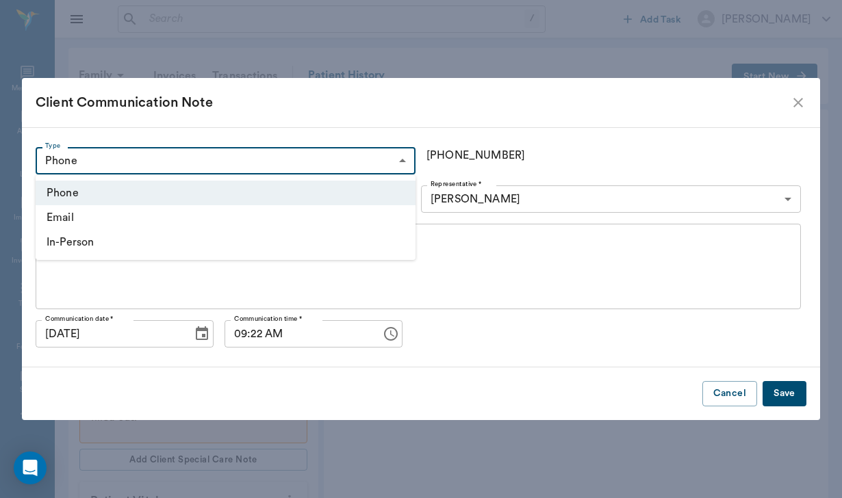
click at [163, 157] on body "/ ​ Add Task [PERSON_NAME] Nectar Messages Appts Labs Imaging Inventory Tasks F…" at bounding box center [421, 487] width 842 height 974
click at [132, 242] on li "In-Person" at bounding box center [226, 242] width 380 height 25
type input "IN_PERSON"
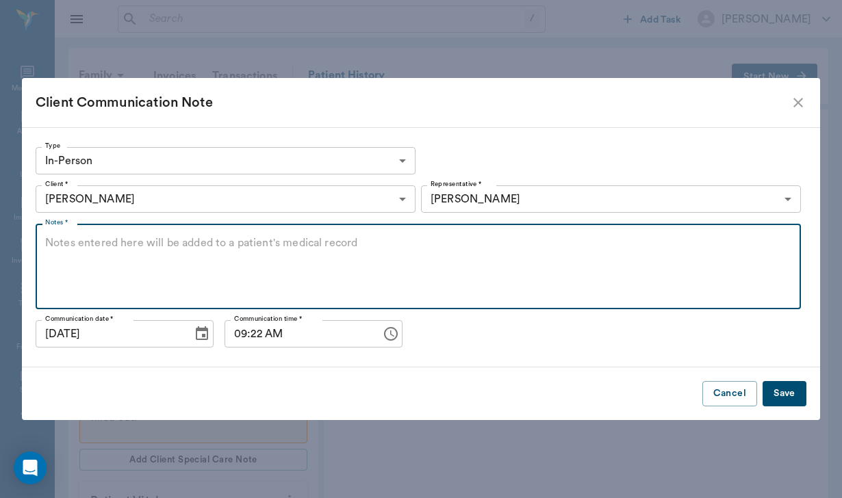
click at [131, 247] on textarea "Notes *" at bounding box center [418, 266] width 746 height 63
type textarea "Sent welcome thank you note"
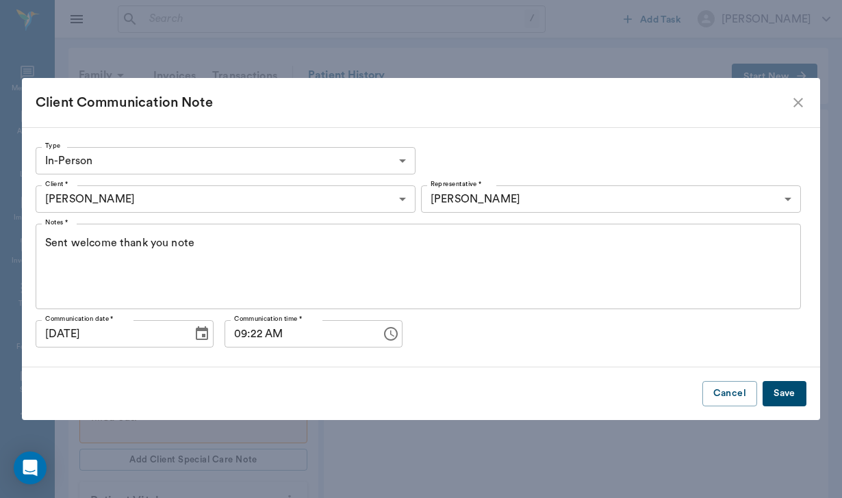
click at [792, 382] on button "Save" at bounding box center [784, 393] width 44 height 25
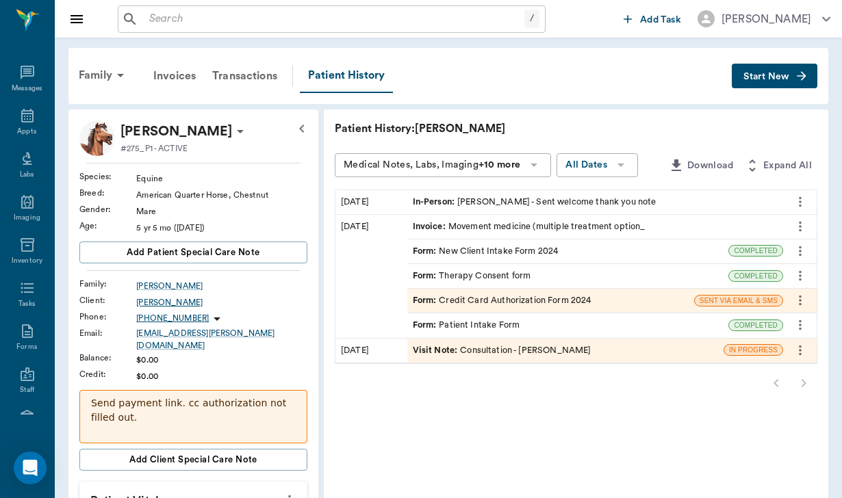
click at [163, 309] on div "[PERSON_NAME]" at bounding box center [221, 302] width 171 height 12
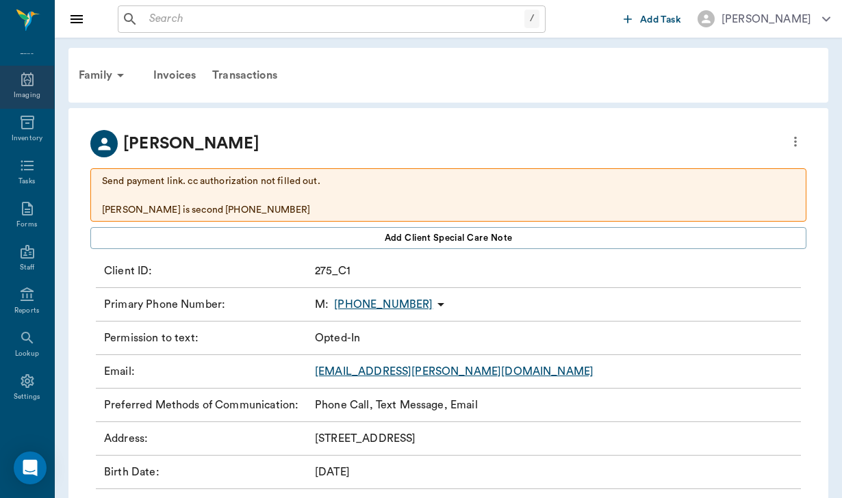
scroll to position [126, 0]
click at [22, 338] on icon at bounding box center [27, 338] width 12 height 12
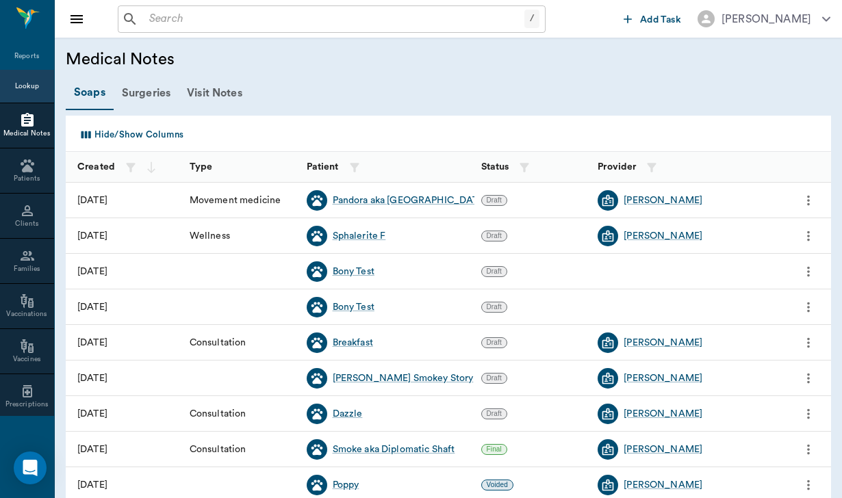
scroll to position [374, 0]
click at [25, 263] on icon at bounding box center [27, 255] width 16 height 16
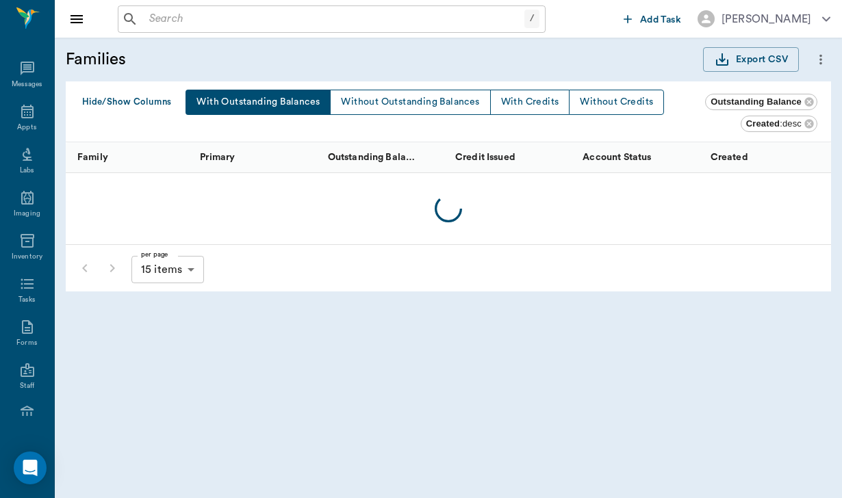
scroll to position [374, 0]
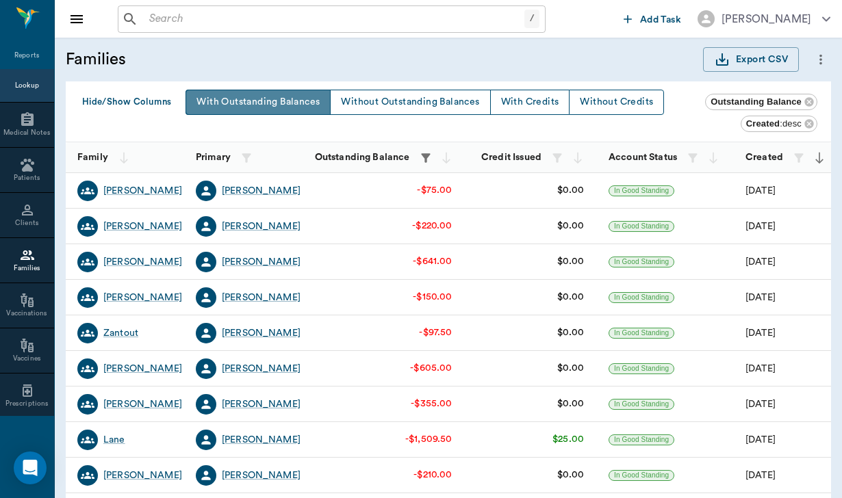
click at [278, 96] on button "With Outstanding Balances" at bounding box center [257, 102] width 145 height 25
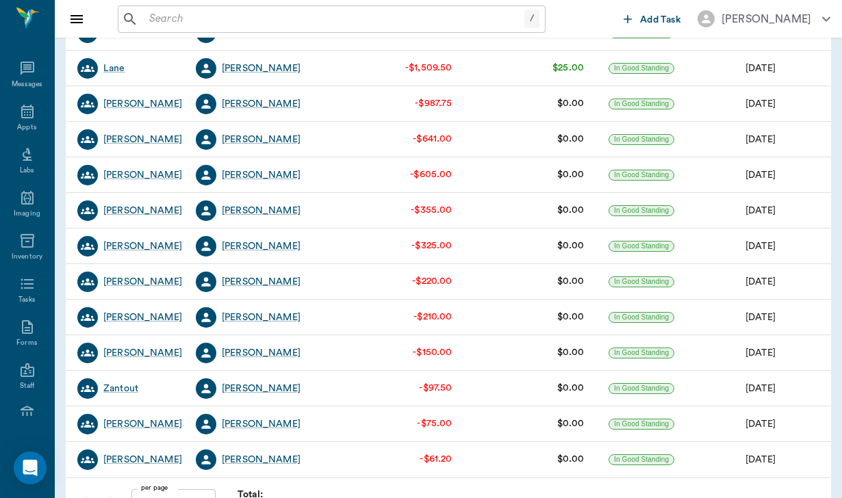
click at [31, 74] on icon at bounding box center [27, 68] width 16 height 16
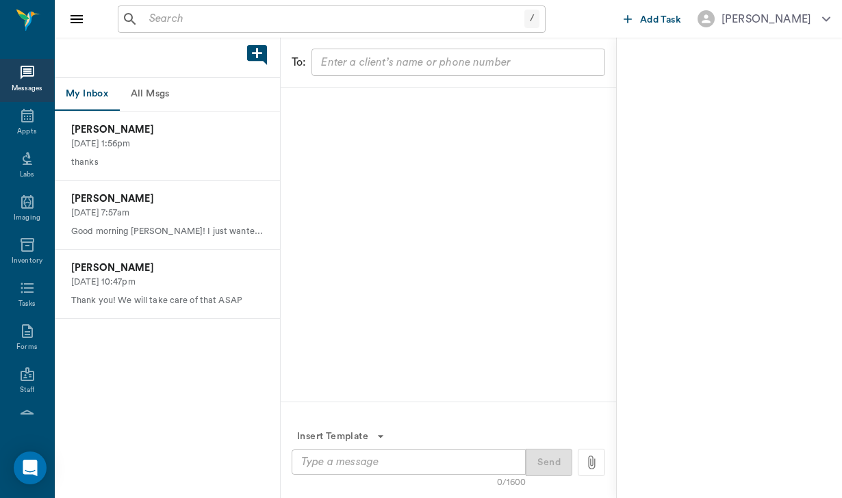
click at [144, 99] on button "All Msgs" at bounding box center [150, 94] width 62 height 33
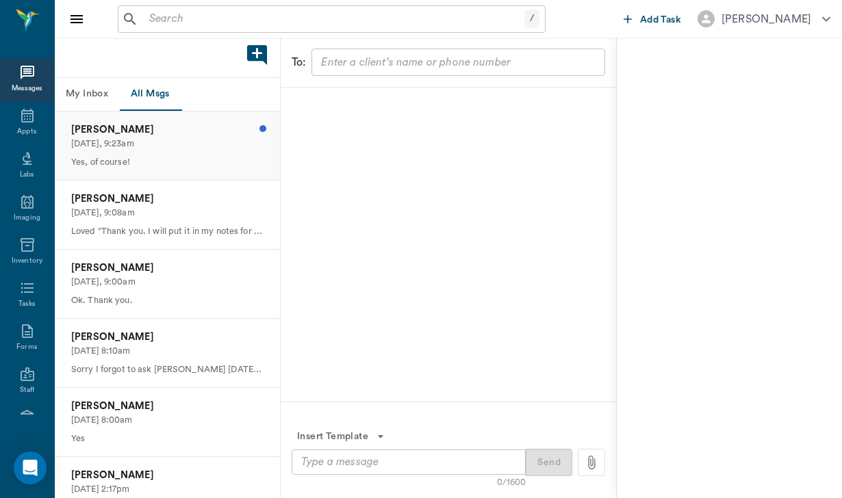
click at [174, 148] on p "Today, 9:23am" at bounding box center [167, 144] width 192 height 13
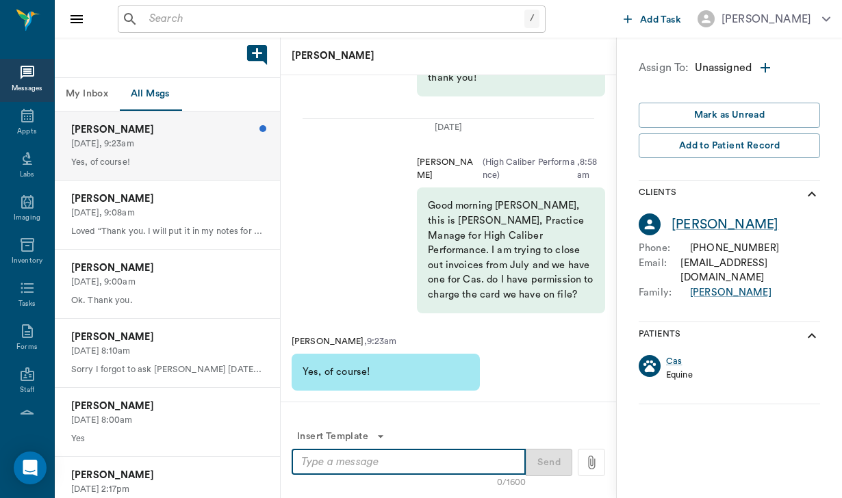
click at [321, 466] on textarea at bounding box center [408, 462] width 215 height 16
type textarea "thank you!"
click at [558, 461] on button "Send" at bounding box center [548, 462] width 47 height 27
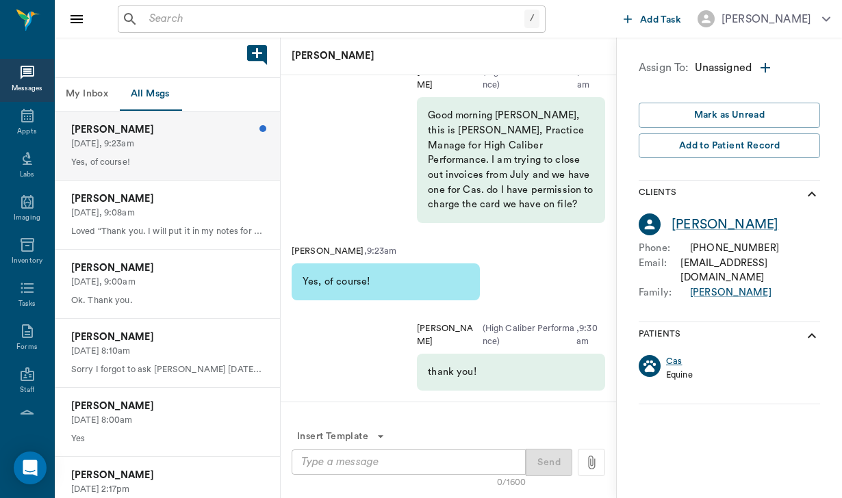
click at [678, 355] on div "Cas" at bounding box center [674, 361] width 16 height 13
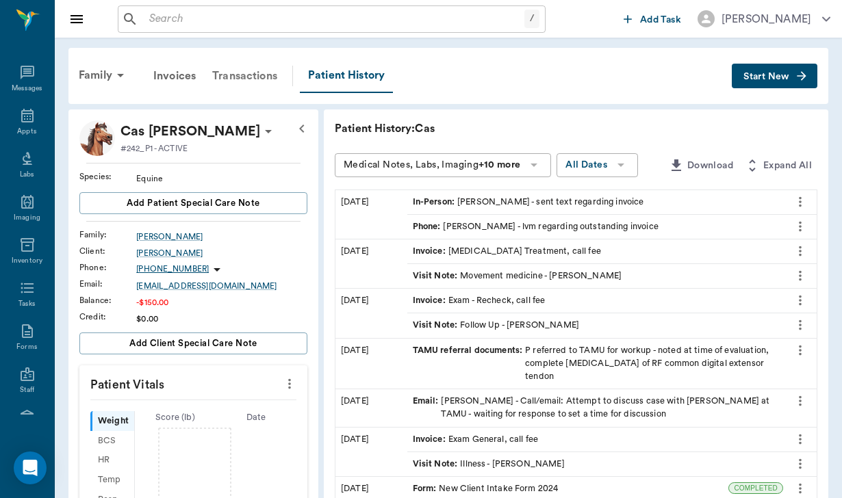
click at [260, 73] on div "Transactions" at bounding box center [244, 76] width 81 height 33
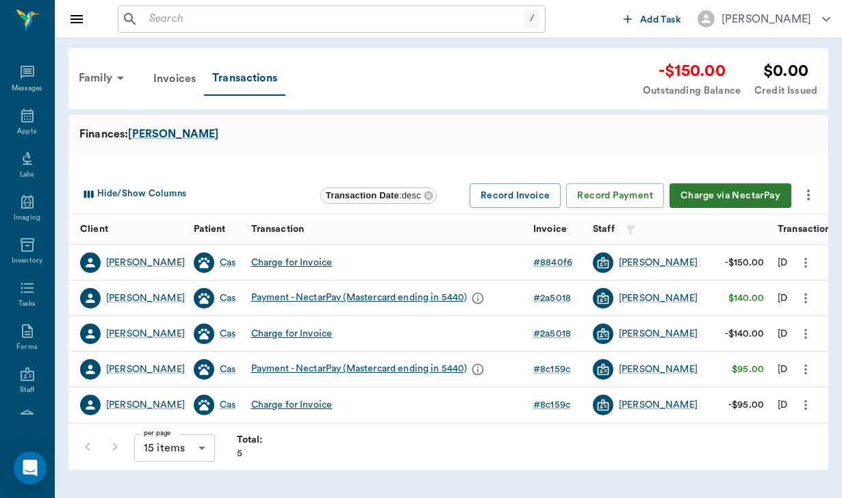
click at [723, 193] on button "Charge via NectarPay" at bounding box center [730, 195] width 122 height 25
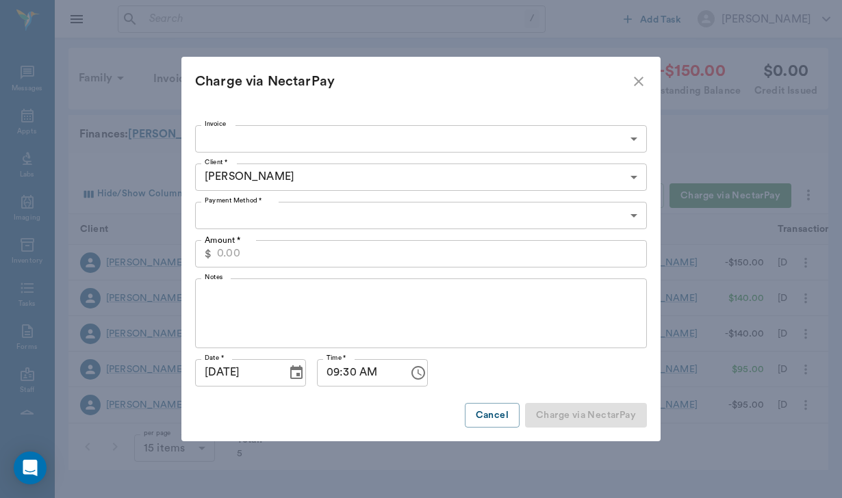
type input "CREDIT_CARDS_ON_FILE"
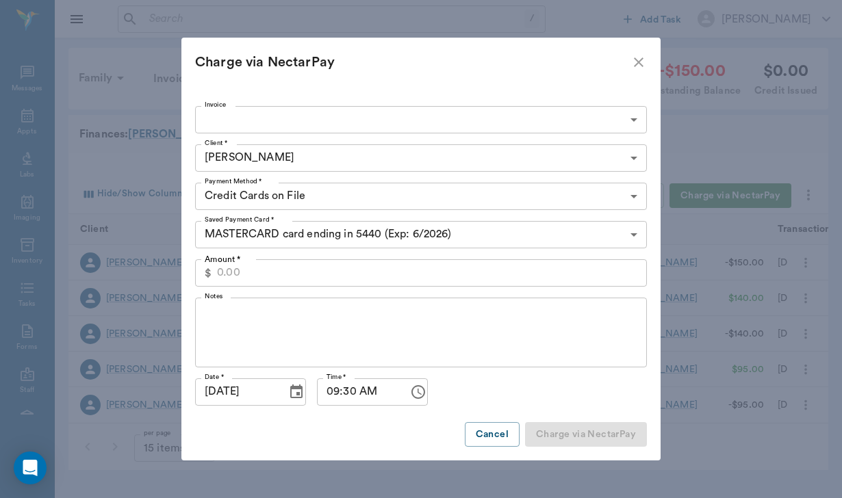
click at [242, 125] on body "/ ​ Add Task Helen Newsham Nectar Messages Appts Labs Imaging Inventory Tasks F…" at bounding box center [421, 249] width 842 height 498
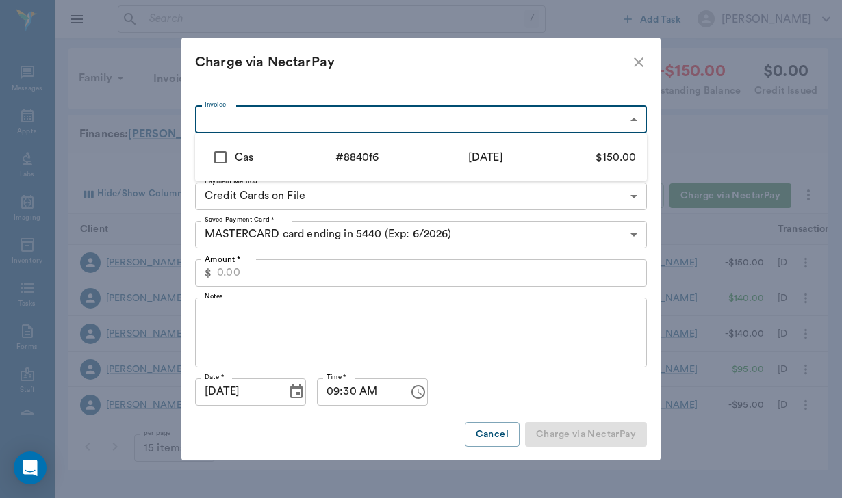
click at [224, 157] on input "checkbox" at bounding box center [220, 157] width 29 height 29
checkbox input "true"
type input "6866ad3318a802ff748840f6"
type input "150.00"
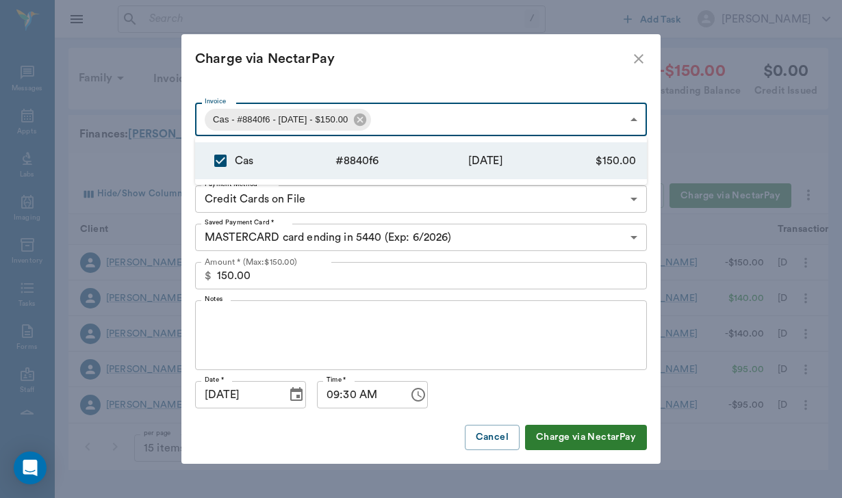
click at [213, 330] on div at bounding box center [421, 249] width 842 height 498
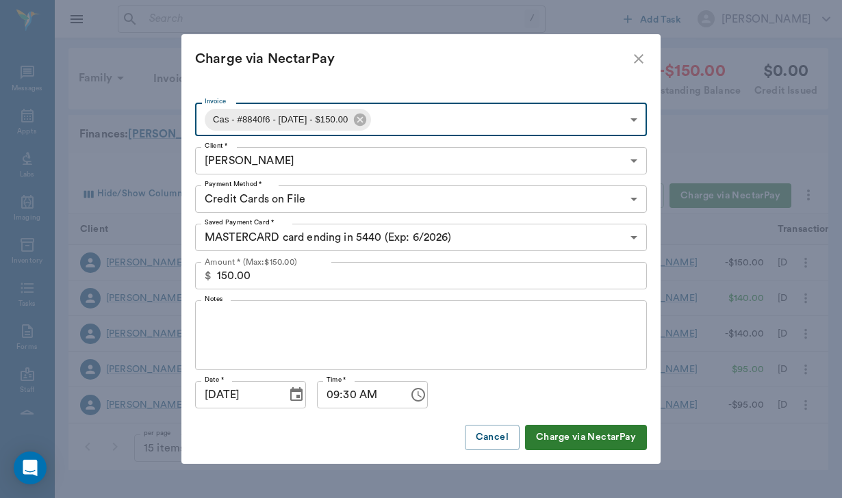
click at [213, 322] on textarea "Notes" at bounding box center [421, 335] width 432 height 47
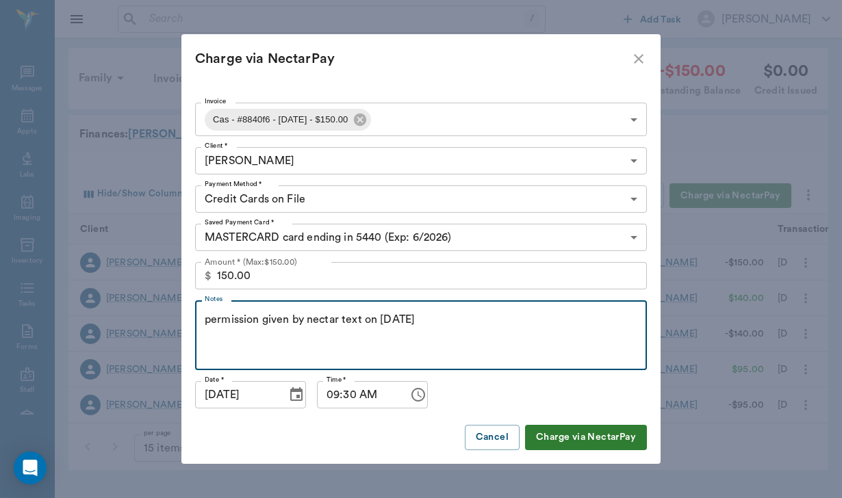
type textarea "permission given by nectar text on 08/11/25"
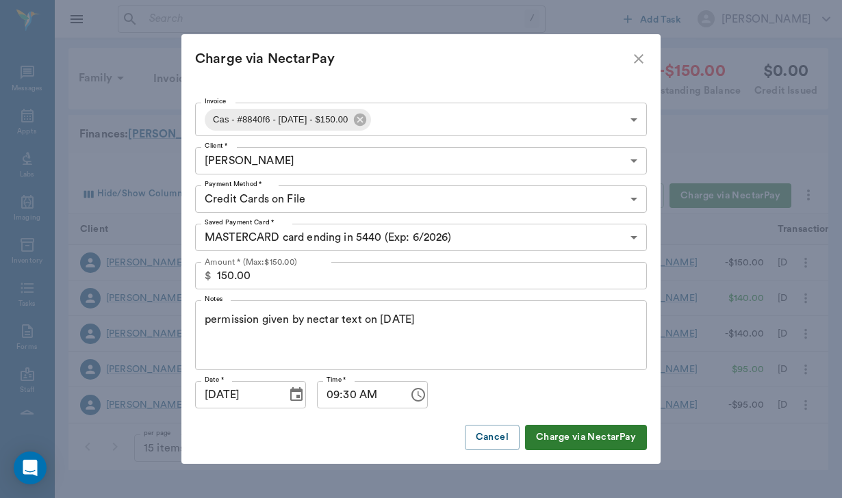
click at [562, 436] on button "Charge via NectarPay" at bounding box center [586, 437] width 122 height 25
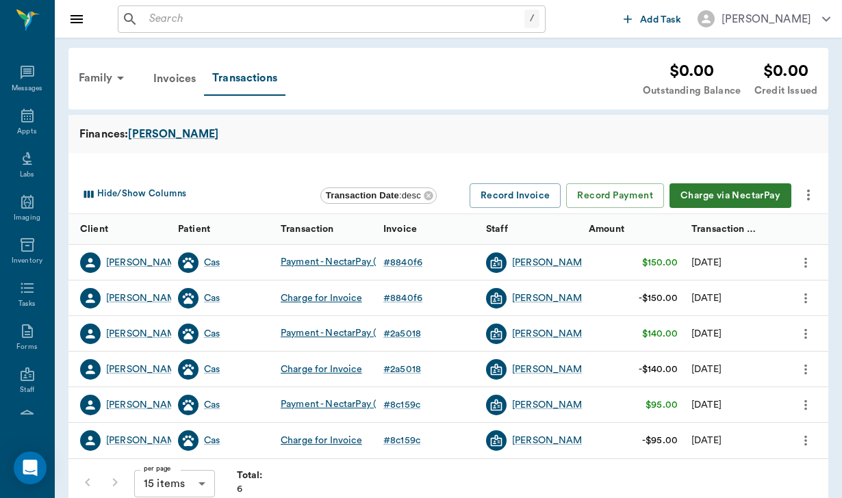
click at [140, 19] on div "/ ​" at bounding box center [332, 18] width 428 height 27
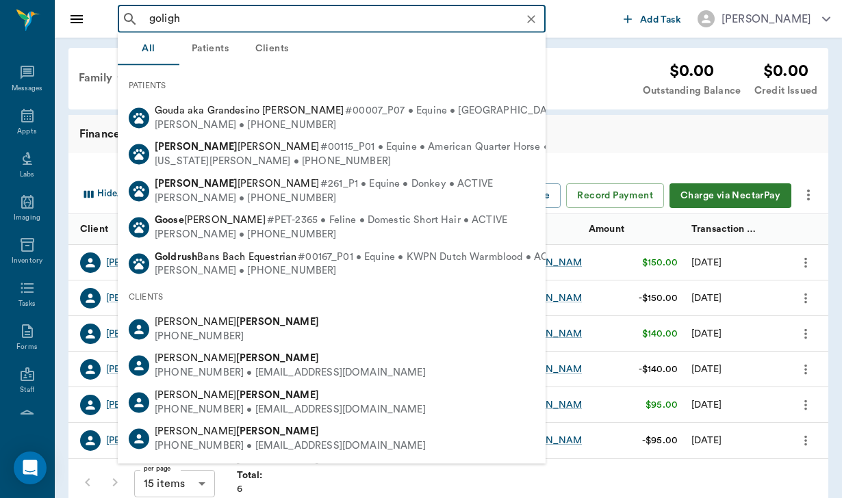
type input "golight"
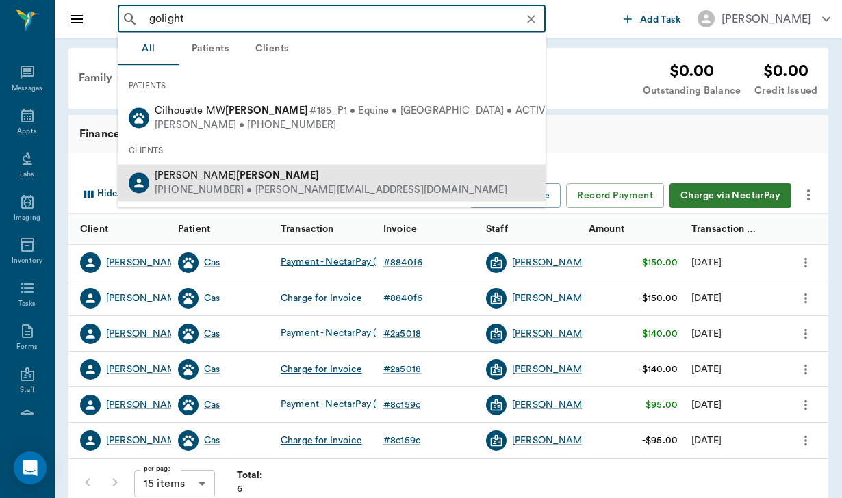
click at [200, 186] on div "(936) 900-8274 • Lori@golightlyhome.com" at bounding box center [331, 190] width 352 height 14
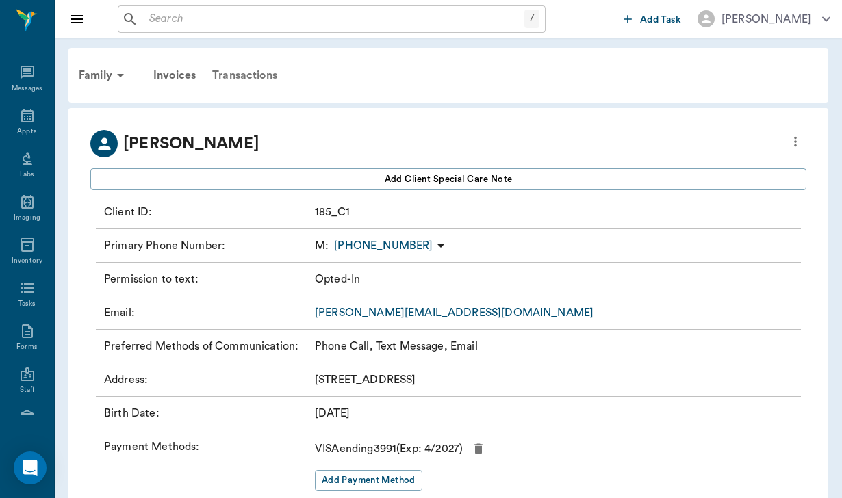
click at [244, 74] on div "Transactions" at bounding box center [244, 75] width 81 height 33
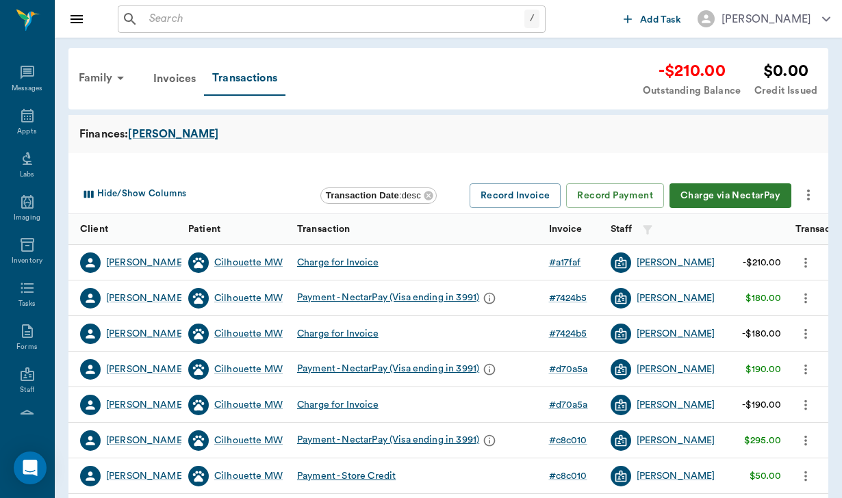
click at [809, 188] on icon "more" at bounding box center [808, 195] width 16 height 16
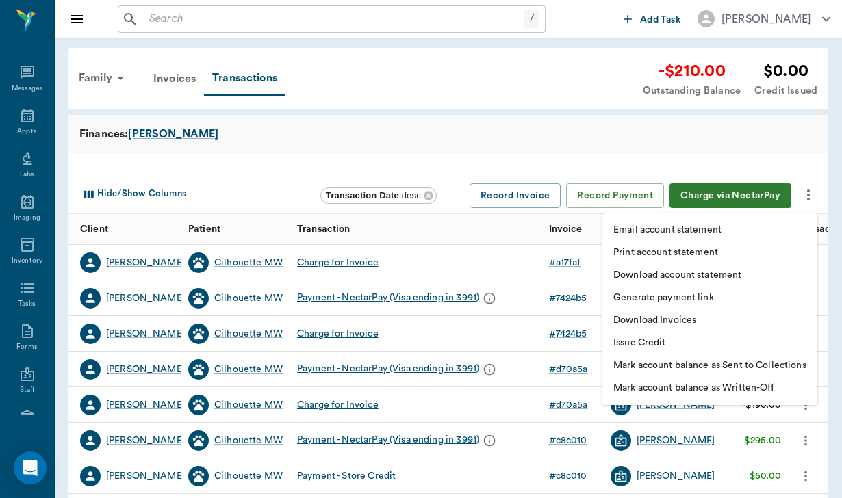
click at [688, 324] on p "Download Invoices" at bounding box center [654, 320] width 83 height 14
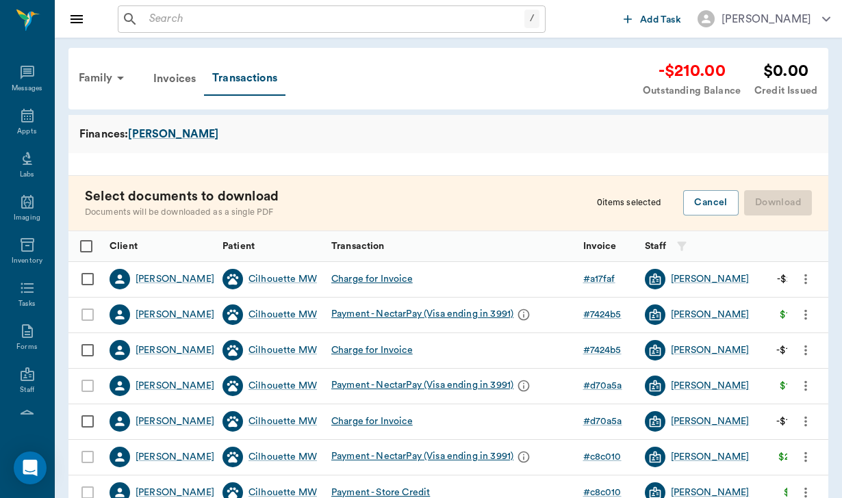
click at [90, 278] on input "Select row" at bounding box center [87, 279] width 29 height 29
checkbox input "false"
checkbox input "true"
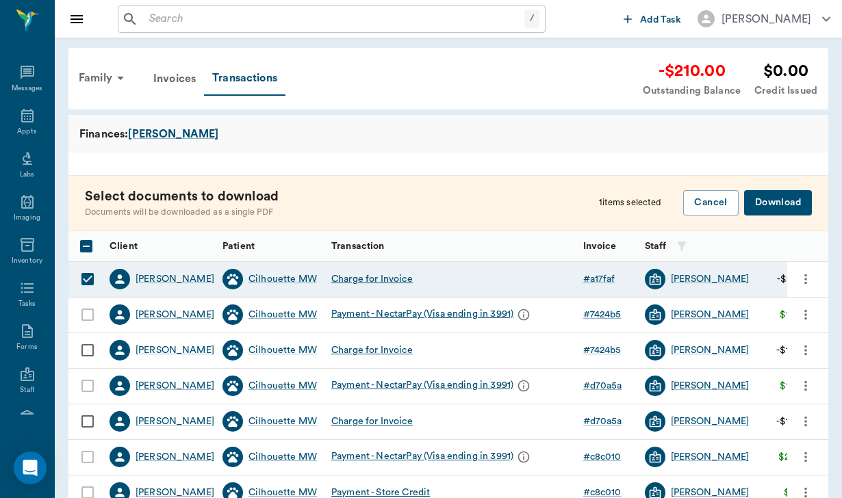
click at [775, 209] on button "Download" at bounding box center [778, 202] width 68 height 25
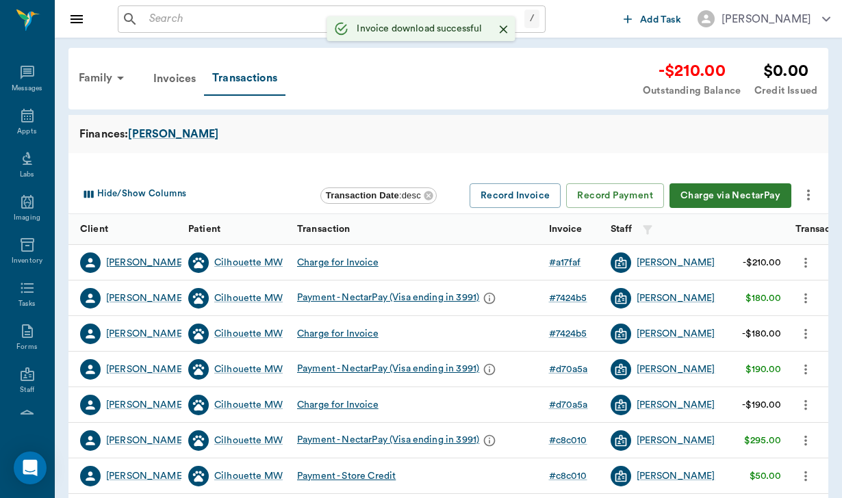
click at [144, 262] on div "[PERSON_NAME]" at bounding box center [145, 263] width 79 height 14
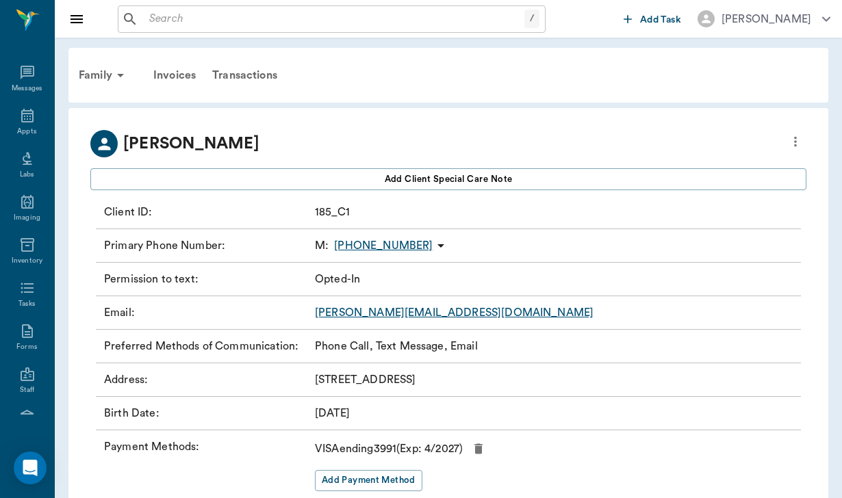
click at [430, 315] on link "Lori@golightlyhome.com" at bounding box center [454, 312] width 278 height 11
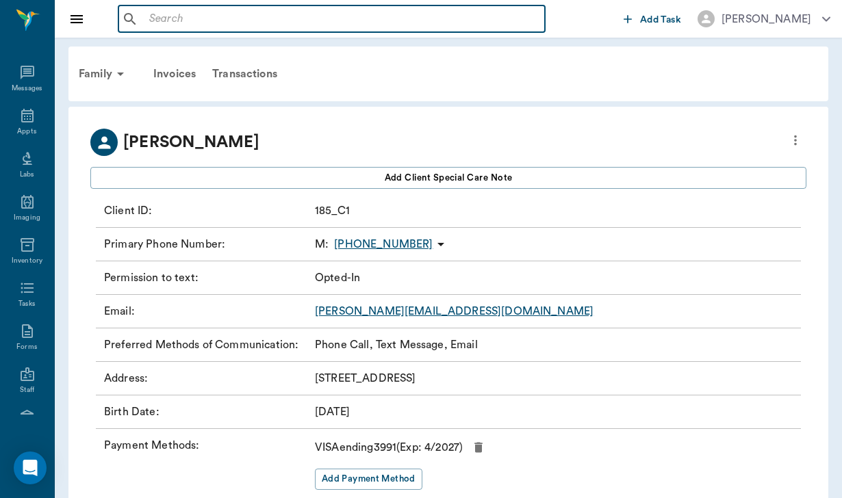
click at [161, 23] on input "text" at bounding box center [341, 19] width 395 height 19
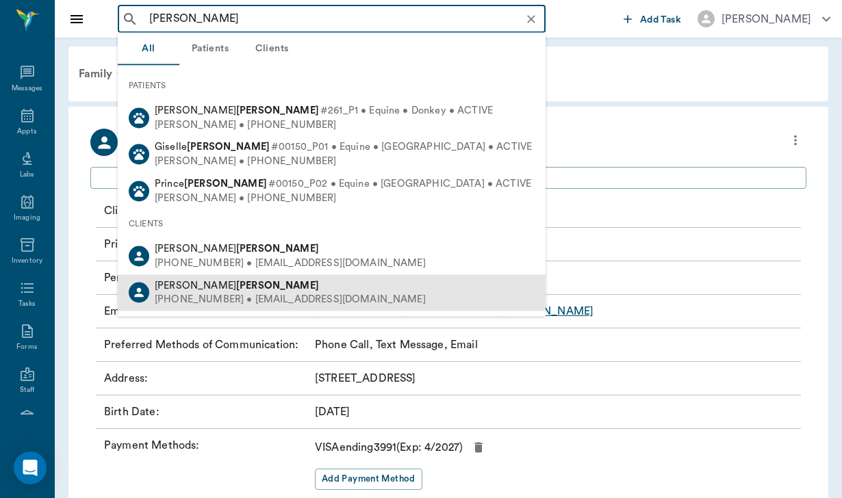
click at [236, 283] on b "Robinson" at bounding box center [277, 285] width 83 height 10
type input "robinson"
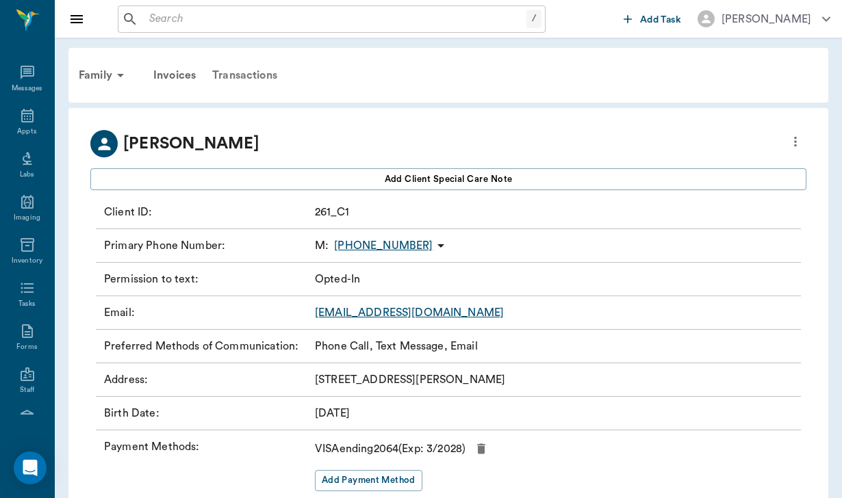
click at [251, 70] on div "Transactions" at bounding box center [244, 75] width 81 height 33
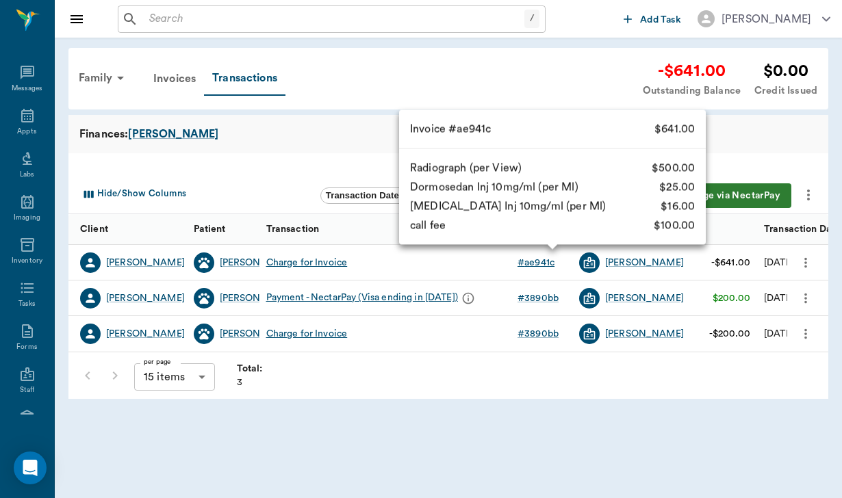
click at [540, 263] on div "# ae941c" at bounding box center [535, 263] width 37 height 14
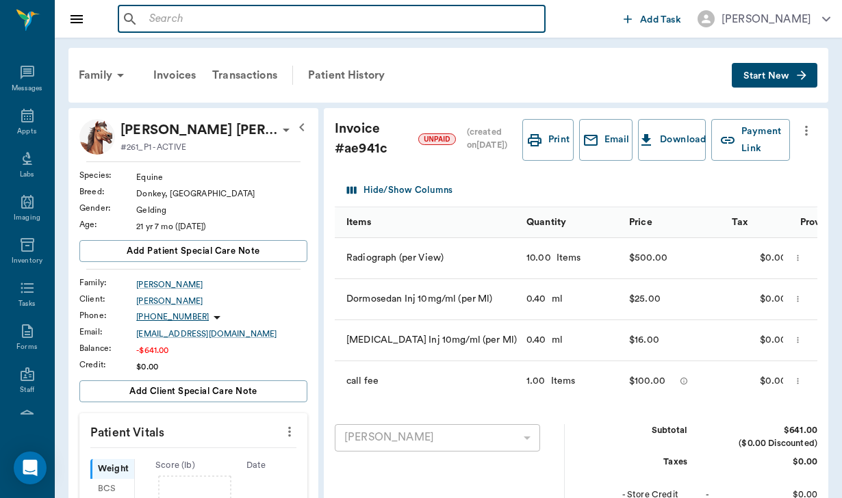
click at [155, 21] on input "text" at bounding box center [341, 19] width 395 height 19
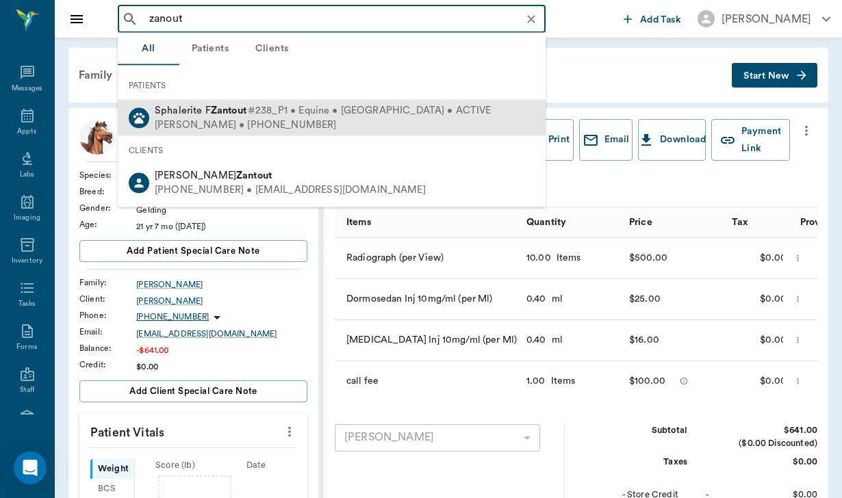
click at [213, 123] on div "Nadine Zantout • (346) 329-4420" at bounding box center [323, 125] width 337 height 14
type input "zanout"
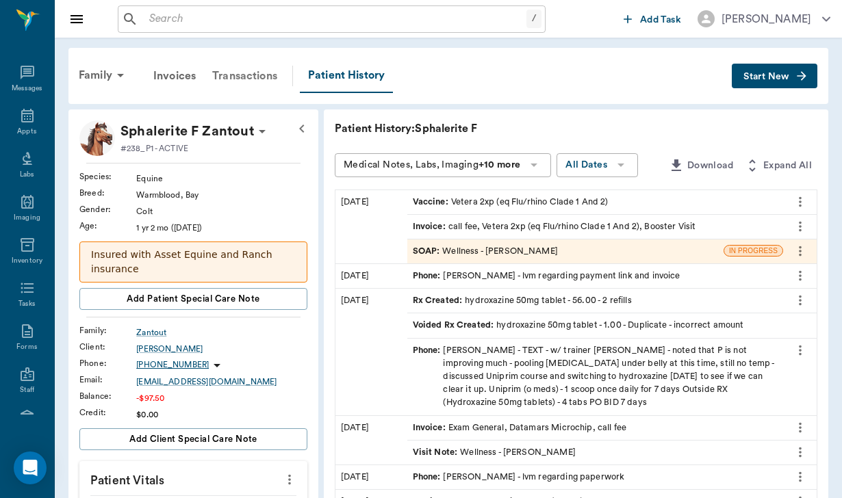
click at [252, 70] on div "Transactions" at bounding box center [244, 76] width 81 height 33
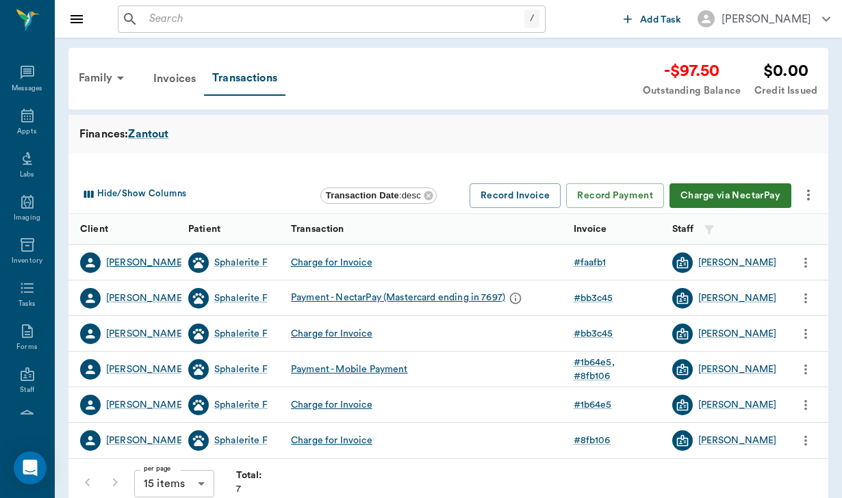
click at [131, 264] on div "Nadine Zantout" at bounding box center [145, 263] width 79 height 14
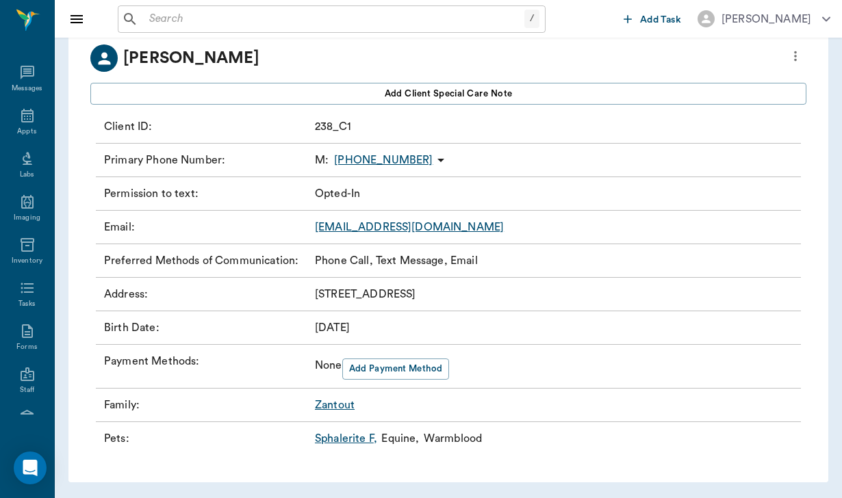
scroll to position [85, 0]
click at [437, 159] on icon at bounding box center [440, 160] width 7 height 3
click at [392, 188] on span "Send SMS Message" at bounding box center [358, 188] width 115 height 14
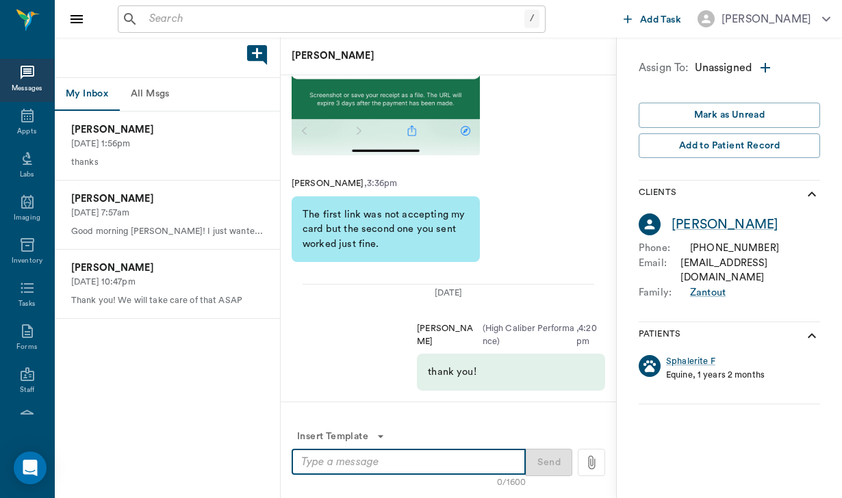
click at [313, 461] on textarea at bounding box center [408, 462] width 215 height 16
paste textarea "Good afternoon Kristina, Attached is the invoices for Craig’s visit on 06/14. I…"
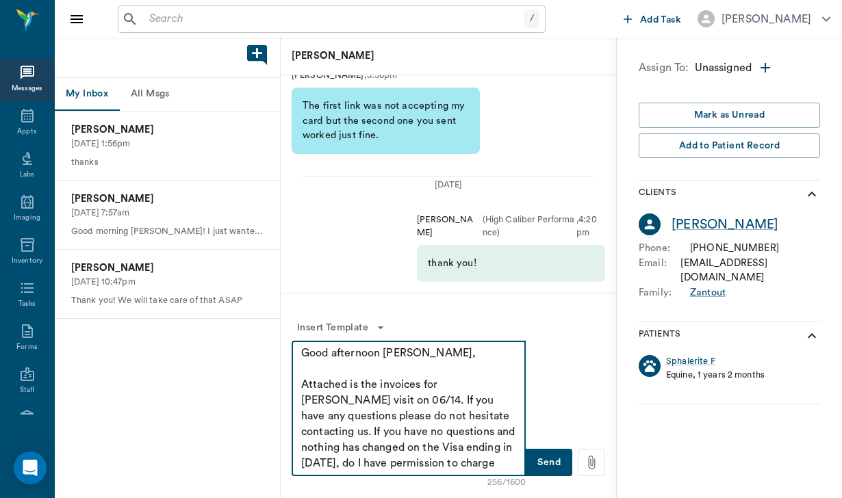
drag, startPoint x: 422, startPoint y: 355, endPoint x: 335, endPoint y: 350, distance: 87.7
click at [335, 350] on textarea "Good afternoon Kristina, Attached is the invoices for Craig’s visit on 06/14. I…" at bounding box center [408, 409] width 215 height 126
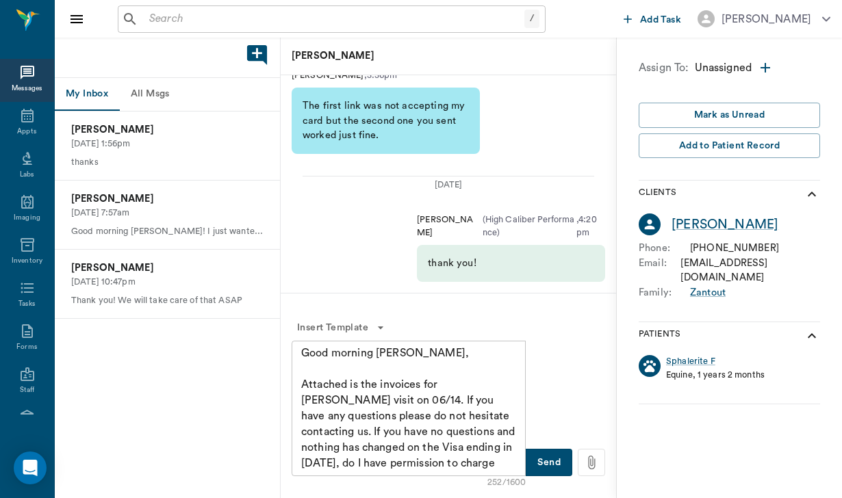
click at [596, 467] on icon at bounding box center [591, 462] width 15 height 16
click at [0, 0] on input "file" at bounding box center [0, 0] width 0 height 0
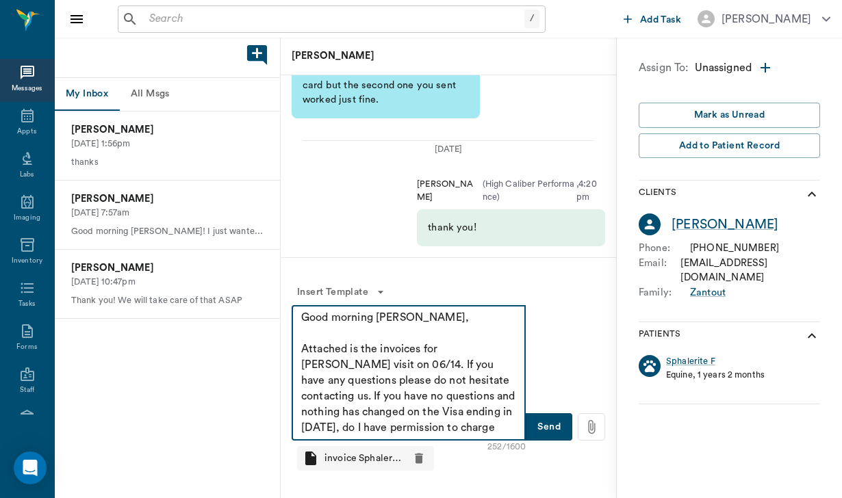
click at [466, 349] on textarea "Good morning Nadine, Attached is the invoices for Craig’s visit on 06/14. If yo…" at bounding box center [408, 373] width 215 height 126
click at [366, 363] on textarea "Good morning Nadine, Attached is the invoices for Sphalerite’s visit on 06/14. …" at bounding box center [408, 373] width 215 height 126
drag, startPoint x: 484, startPoint y: 381, endPoint x: 489, endPoint y: 428, distance: 47.4
click at [489, 428] on textarea "Good morning Nadine, Attached is the invoices for Sphalerite’s visit in July. I…" at bounding box center [408, 373] width 215 height 126
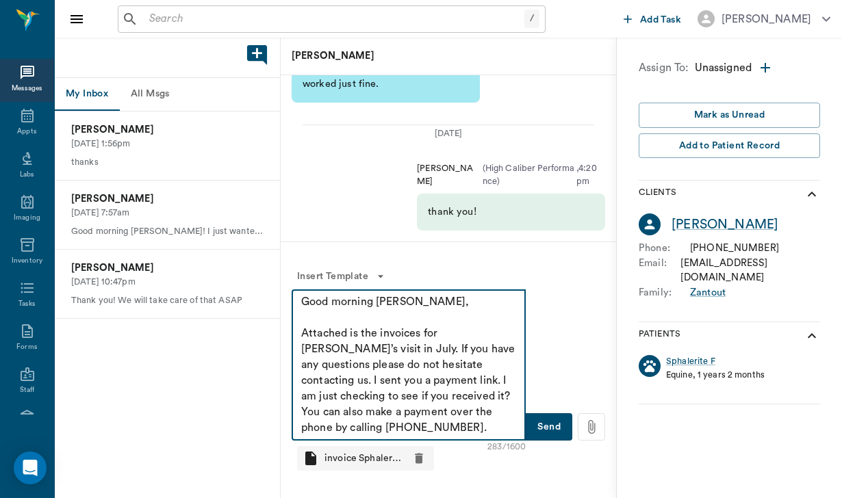
click at [300, 333] on div "Good morning Nadine, Attached is the invoices for Sphalerite’s visit in July. I…" at bounding box center [408, 364] width 234 height 151
click at [302, 336] on textarea "Good morning Nadine, Attached is the invoices for Sphalerite’s visit in July. I…" at bounding box center [408, 365] width 215 height 142
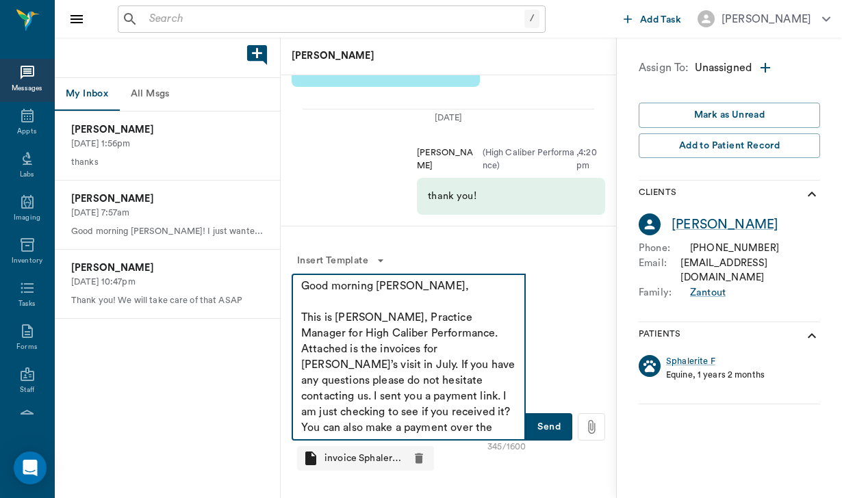
click at [365, 398] on textarea "Good morning Nadine, This is Helen, Practice Manager for High Caliber Performan…" at bounding box center [408, 356] width 215 height 157
type textarea "Good morning Nadine, This is Helen, Practice Manager for High Caliber Performan…"
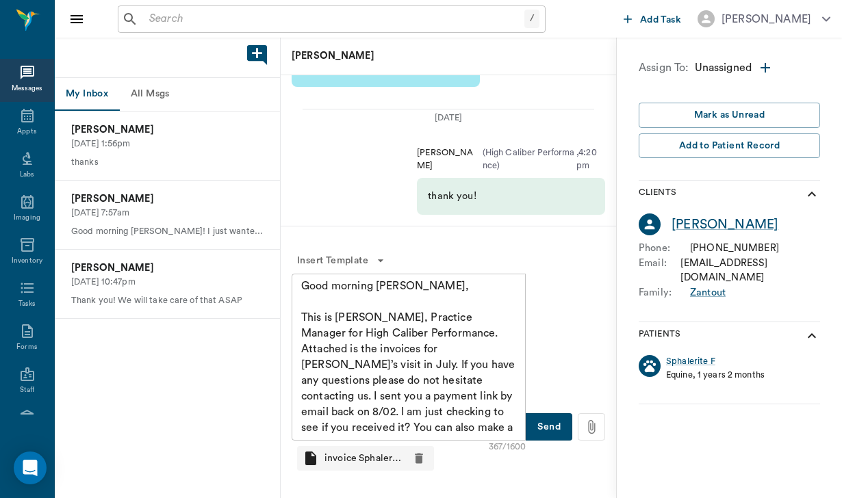
click at [554, 431] on button "Send" at bounding box center [548, 426] width 47 height 27
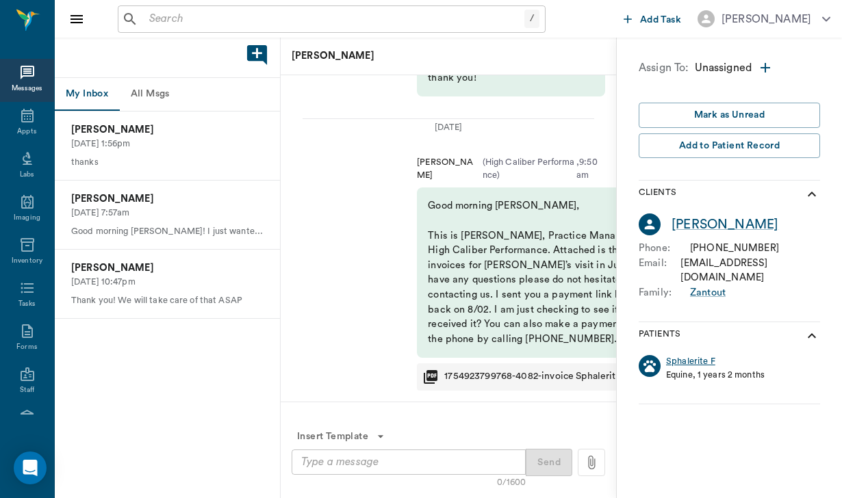
click at [679, 355] on div "Sphalerite F" at bounding box center [690, 361] width 49 height 13
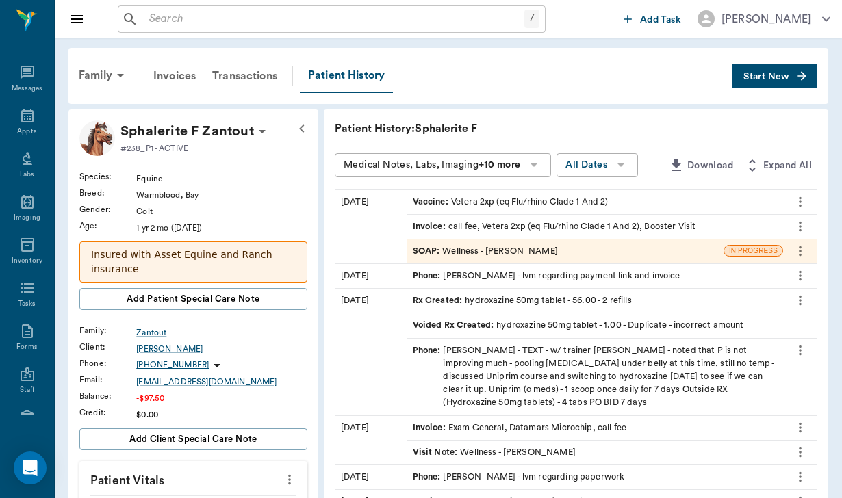
click at [753, 77] on span "Start New" at bounding box center [766, 77] width 46 height 0
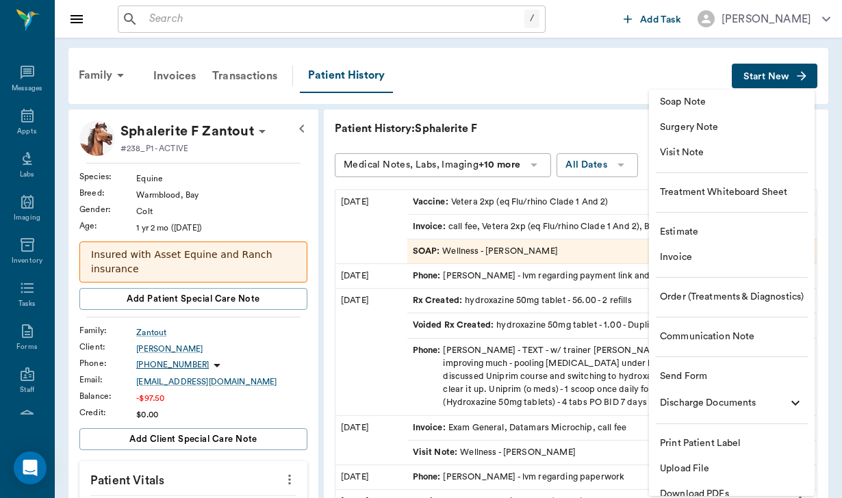
click at [707, 344] on li "Communication Note" at bounding box center [732, 336] width 166 height 25
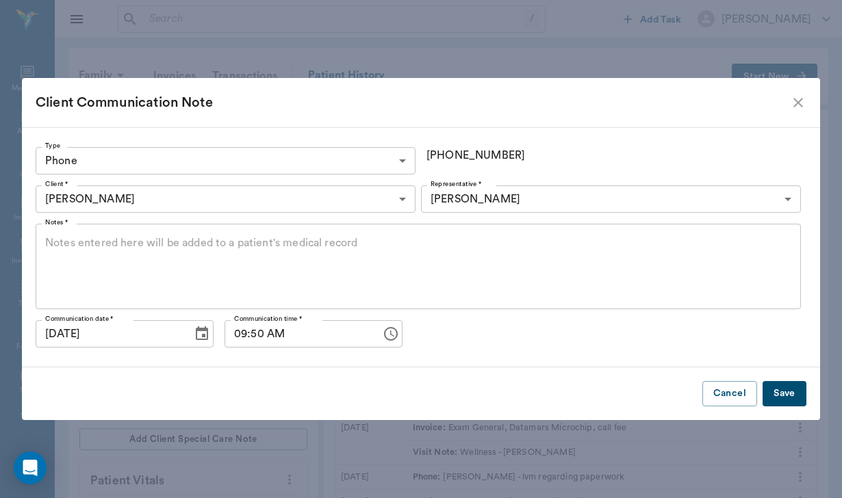
click at [78, 255] on textarea "Notes *" at bounding box center [418, 266] width 746 height 63
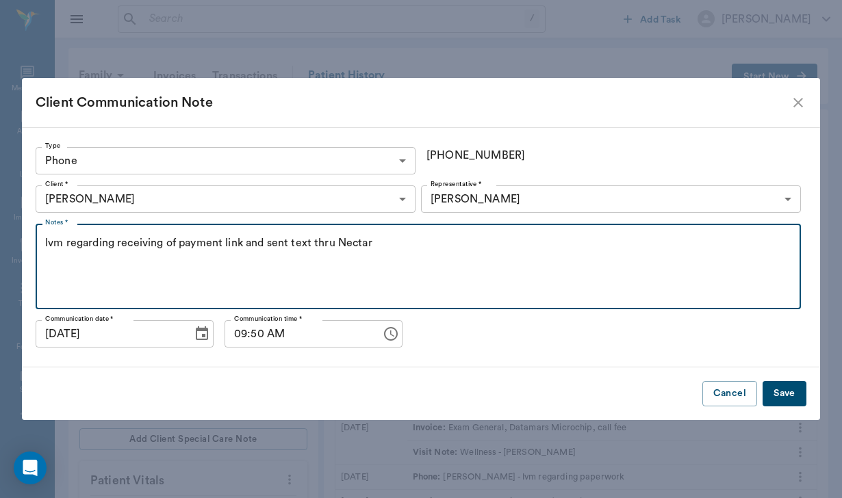
type textarea "lvm regarding receiving of payment link and sent text thru Nectar"
click at [796, 394] on button "Save" at bounding box center [784, 393] width 44 height 25
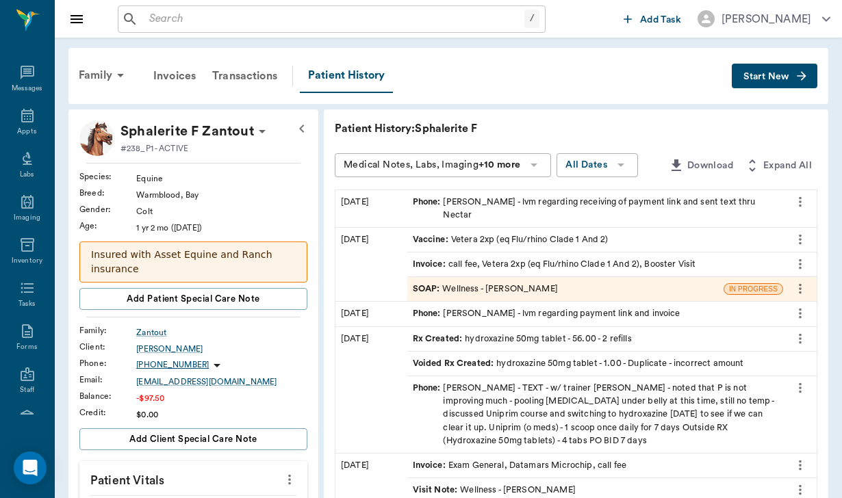
click at [167, 25] on input "text" at bounding box center [334, 19] width 380 height 19
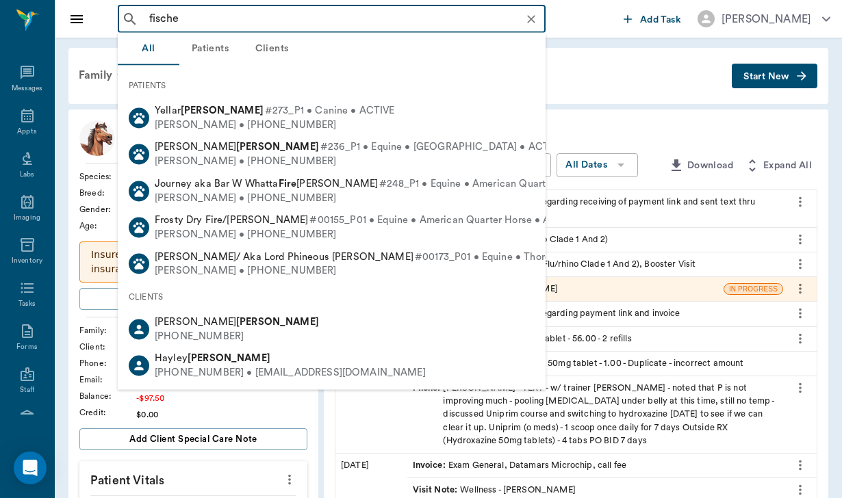
type input "fischer"
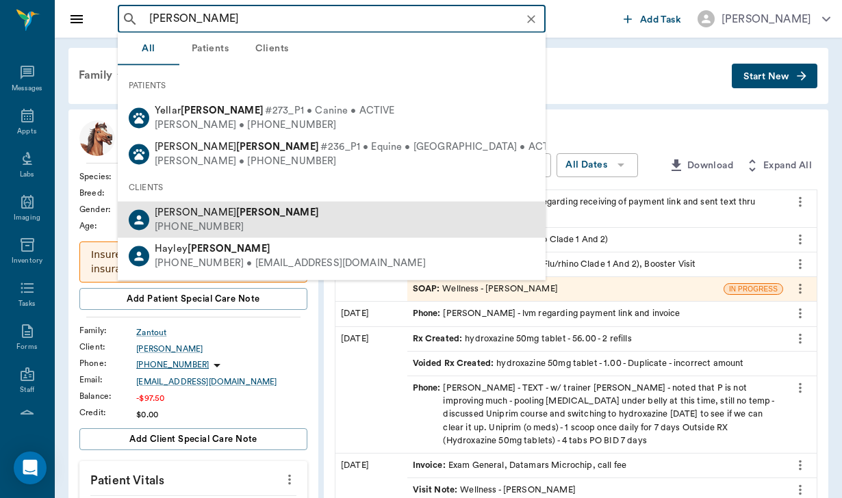
click at [183, 226] on div "[PHONE_NUMBER]" at bounding box center [237, 227] width 164 height 14
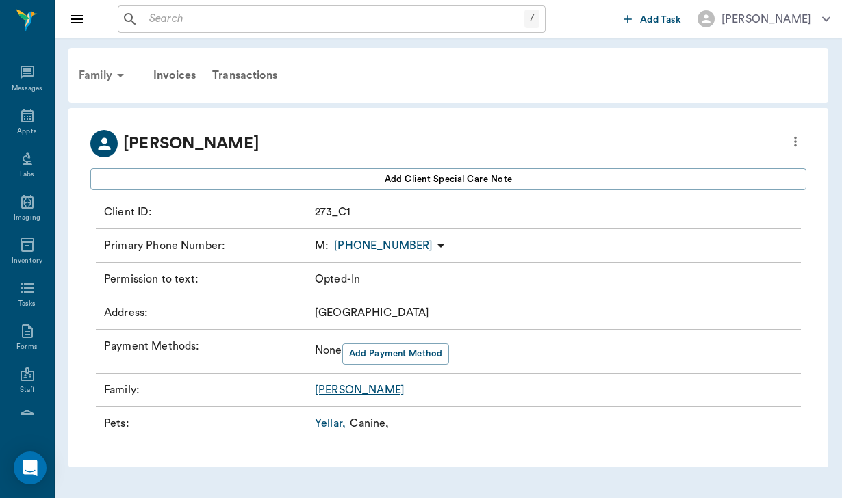
click at [92, 76] on div "Family" at bounding box center [103, 75] width 66 height 33
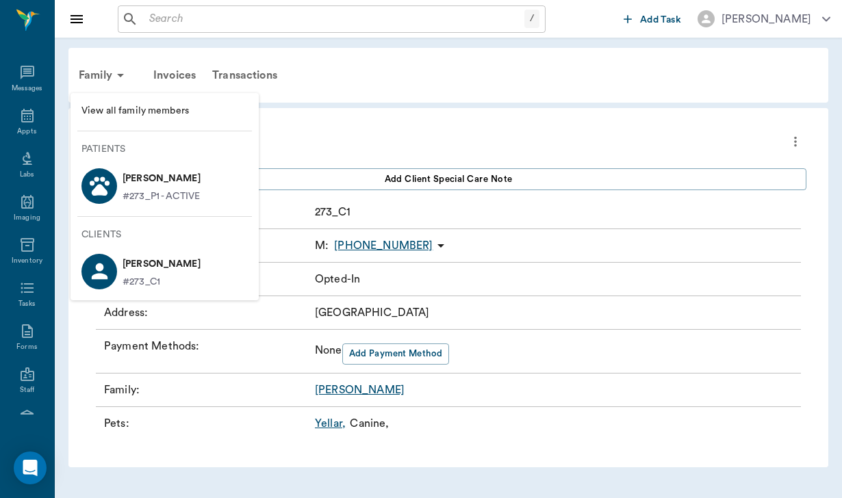
click at [144, 186] on p "Yellar Fischer" at bounding box center [161, 179] width 78 height 22
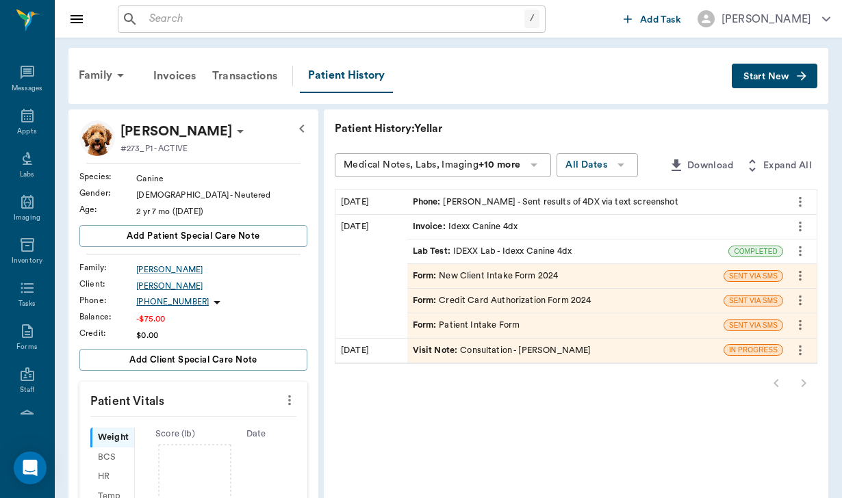
click at [155, 285] on div "Bailey Fischer" at bounding box center [221, 286] width 171 height 12
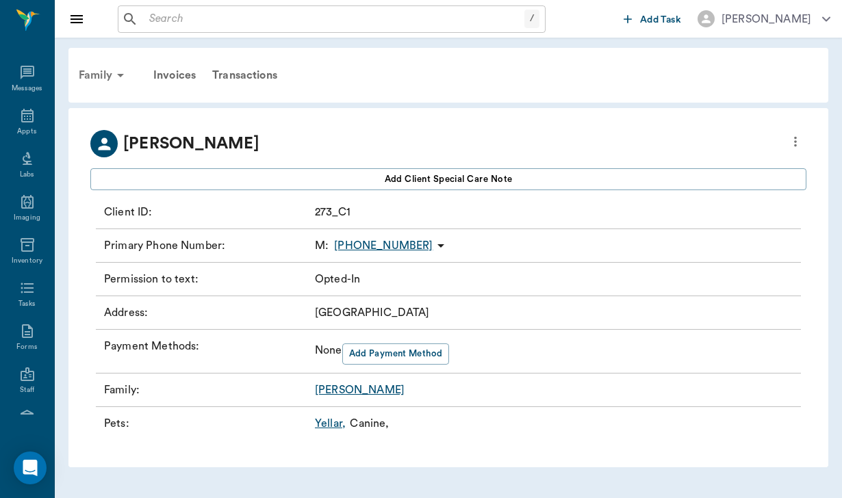
click at [96, 73] on div "Family" at bounding box center [103, 75] width 66 height 33
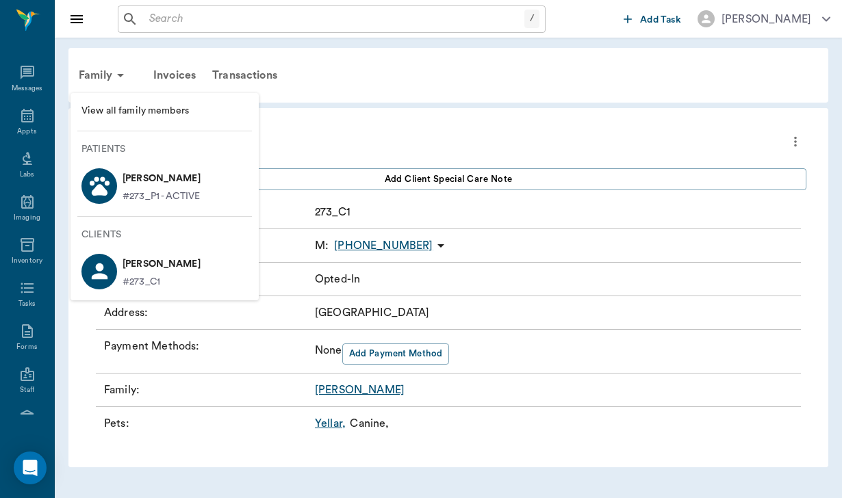
click at [172, 179] on p "Yellar Fischer" at bounding box center [161, 179] width 78 height 22
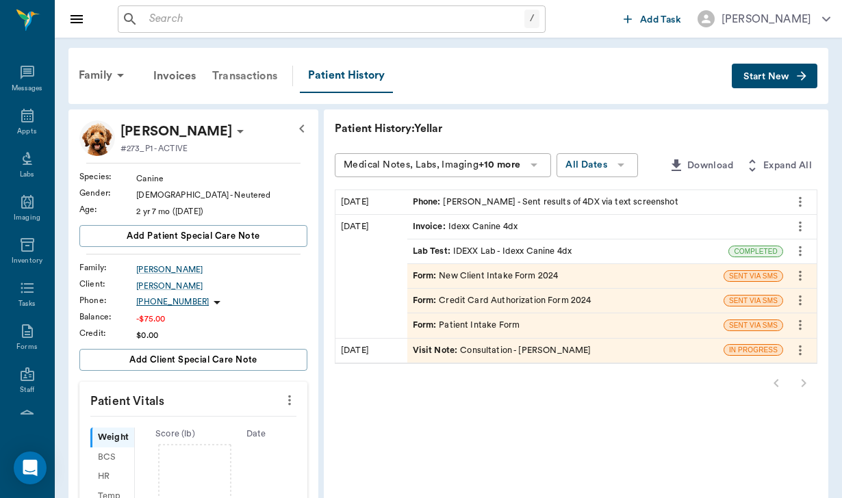
click at [246, 77] on div "Transactions" at bounding box center [244, 76] width 81 height 33
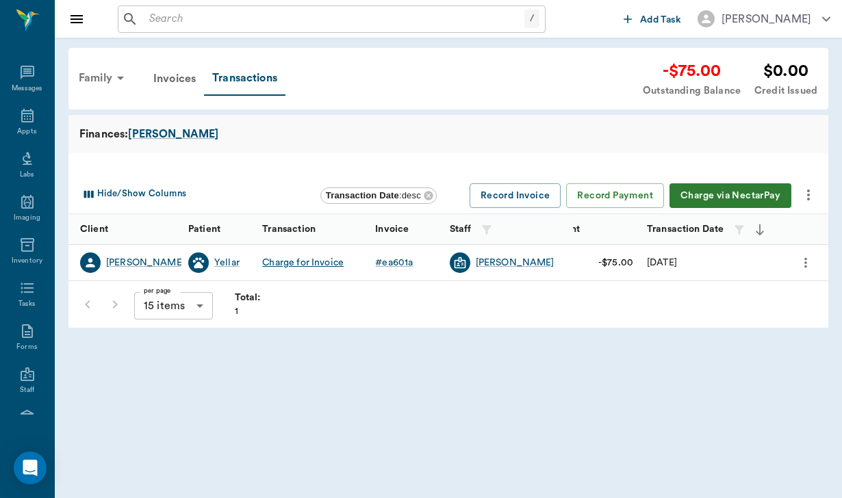
click at [107, 76] on div "Family" at bounding box center [103, 78] width 66 height 33
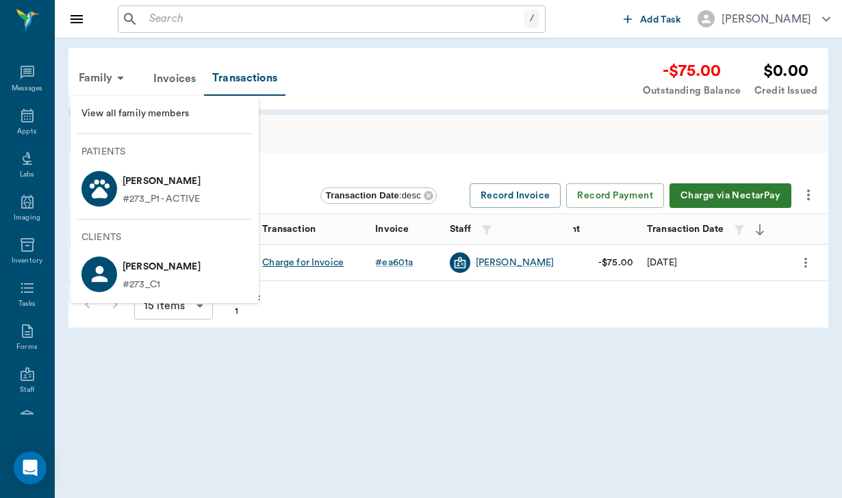
click at [183, 185] on p "Yellar Fischer" at bounding box center [161, 181] width 78 height 22
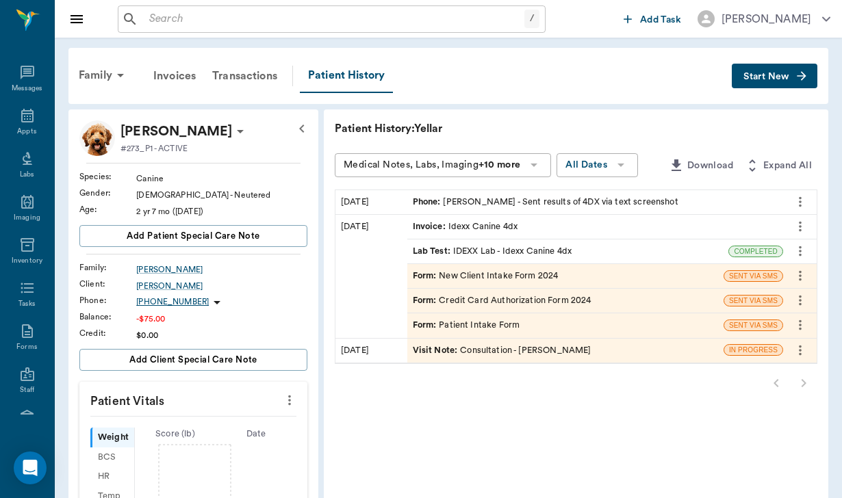
click at [209, 303] on icon at bounding box center [217, 302] width 16 height 16
click at [153, 327] on span "Send SMS Message" at bounding box center [123, 329] width 115 height 14
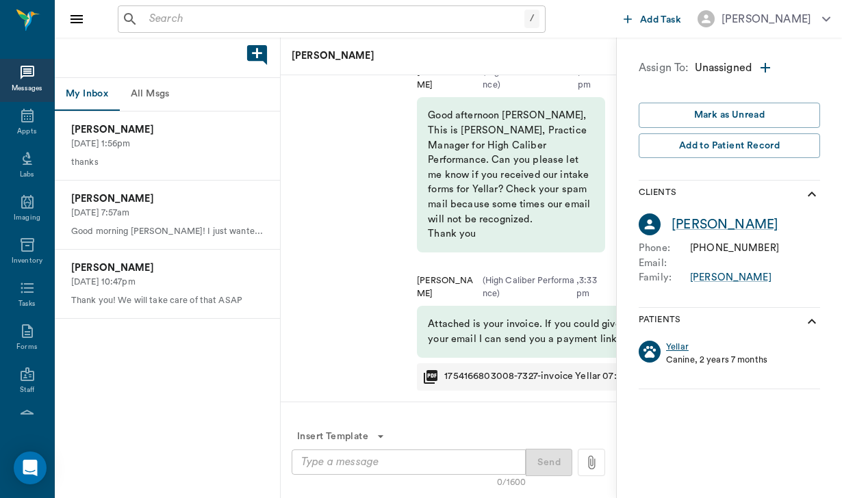
click at [681, 345] on div "Yellar" at bounding box center [677, 347] width 23 height 13
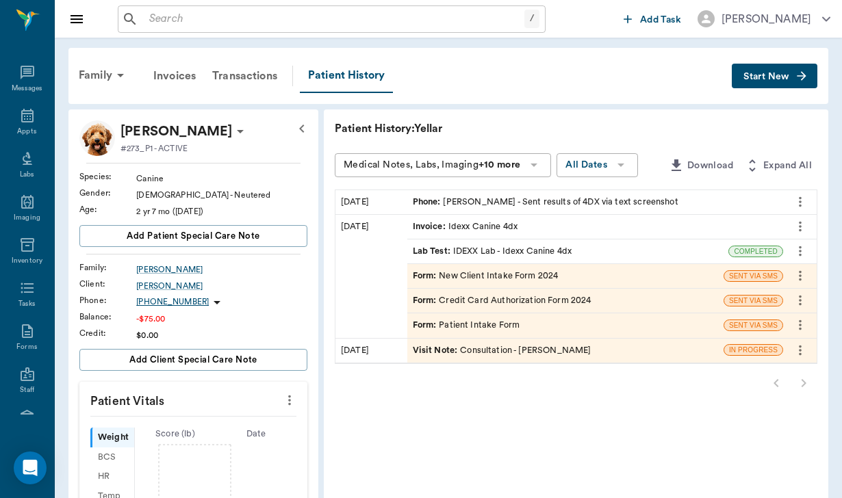
click at [783, 77] on span "Start New" at bounding box center [766, 77] width 46 height 0
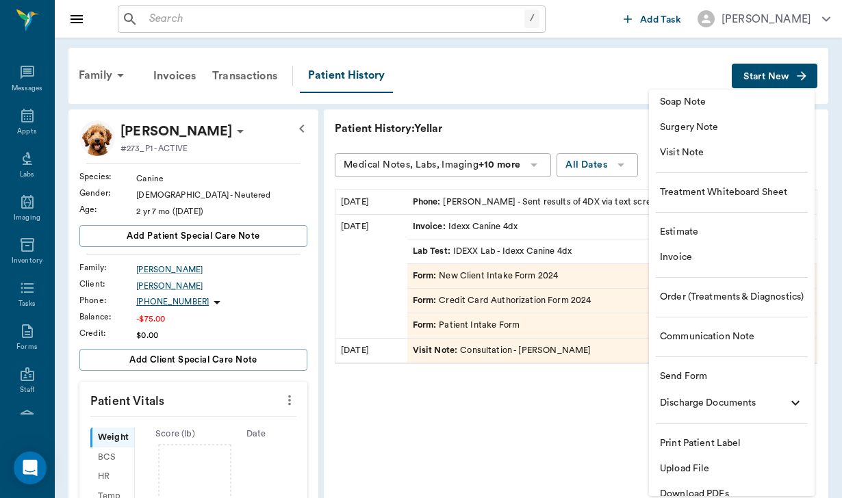
click at [699, 331] on span "Communication Note" at bounding box center [732, 337] width 144 height 14
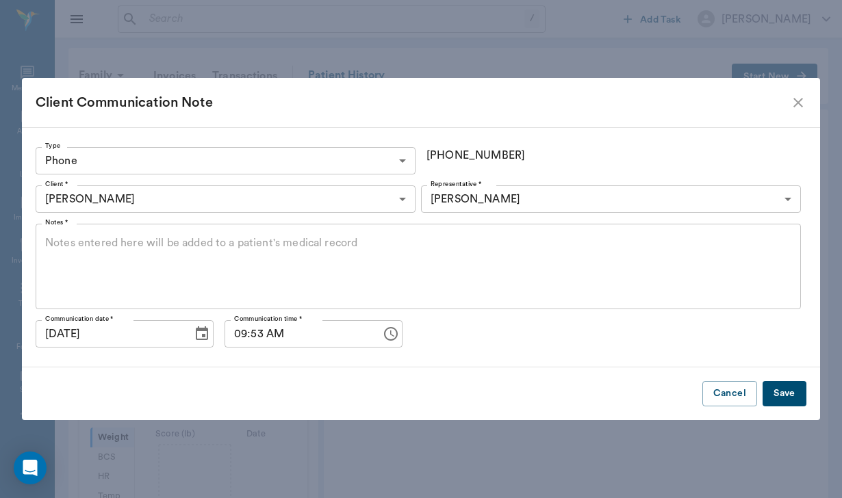
click at [97, 231] on div "x Notes *" at bounding box center [418, 267] width 765 height 86
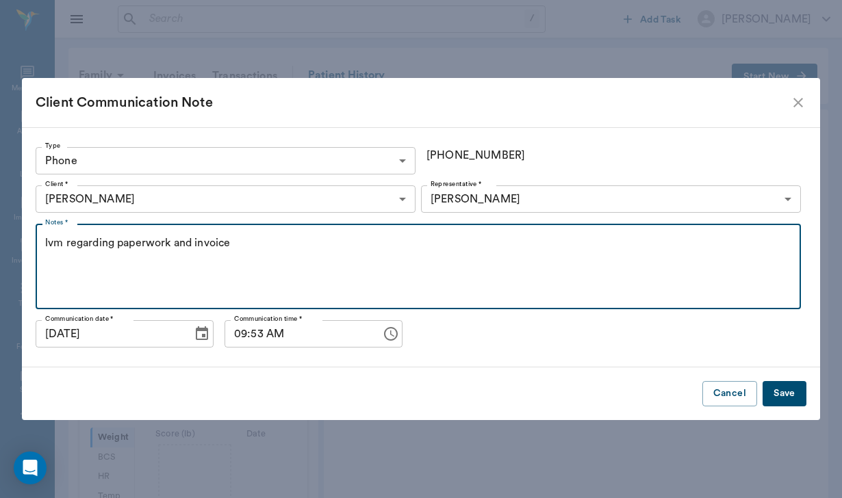
type textarea "lvm regarding paperwork and invoice"
click at [785, 401] on button "Save" at bounding box center [784, 393] width 44 height 25
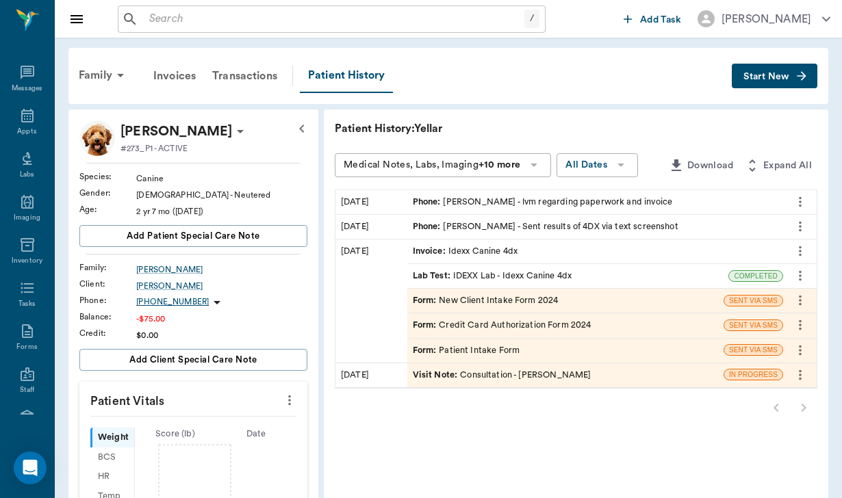
click at [192, 17] on input "text" at bounding box center [334, 19] width 380 height 19
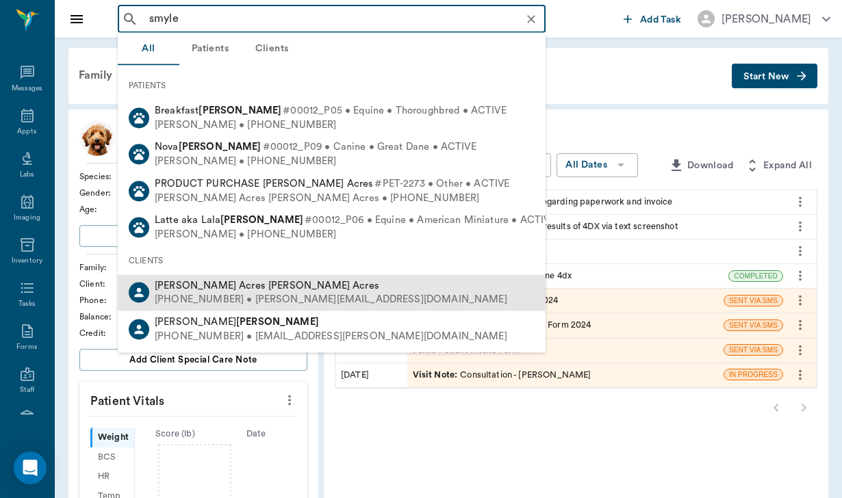
click at [263, 293] on div "[PHONE_NUMBER] • [PERSON_NAME][EMAIL_ADDRESS][DOMAIN_NAME]" at bounding box center [331, 300] width 352 height 14
type input "smyle"
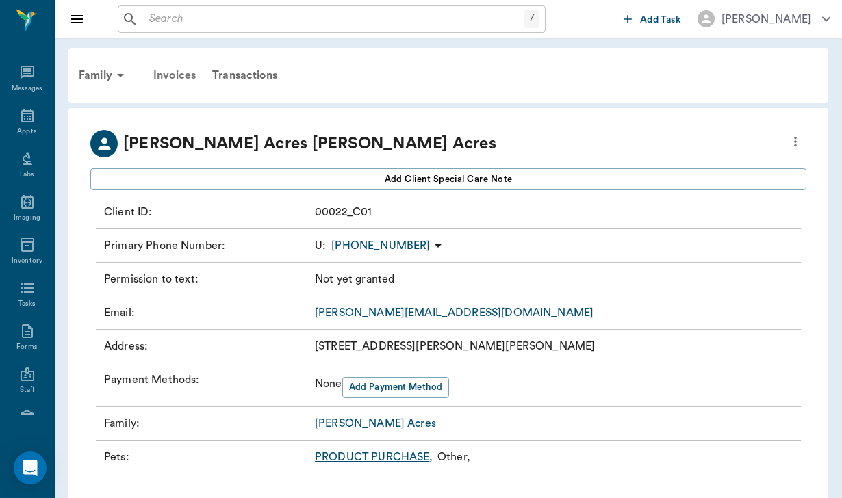
click at [170, 80] on div "Invoices" at bounding box center [174, 75] width 59 height 33
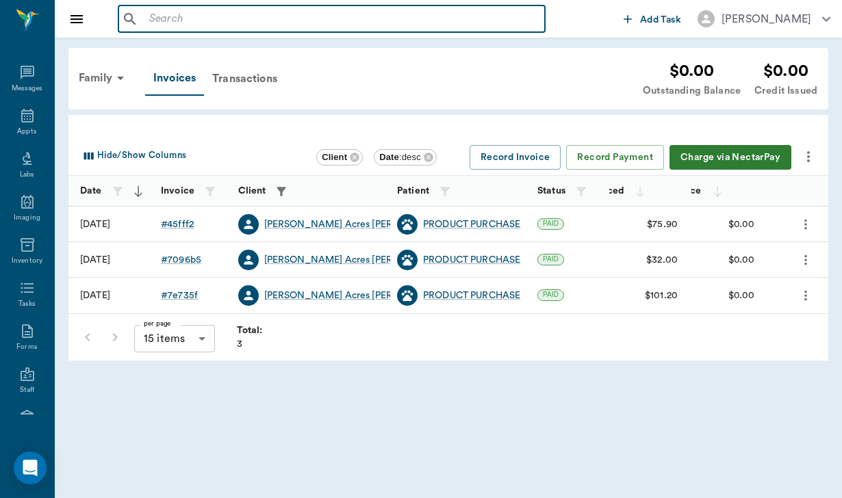
click at [153, 18] on input "text" at bounding box center [341, 19] width 395 height 19
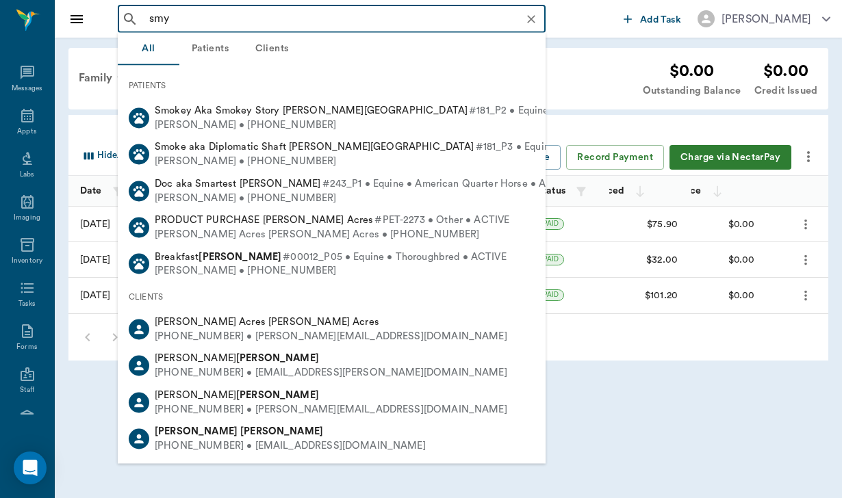
type input "smyl"
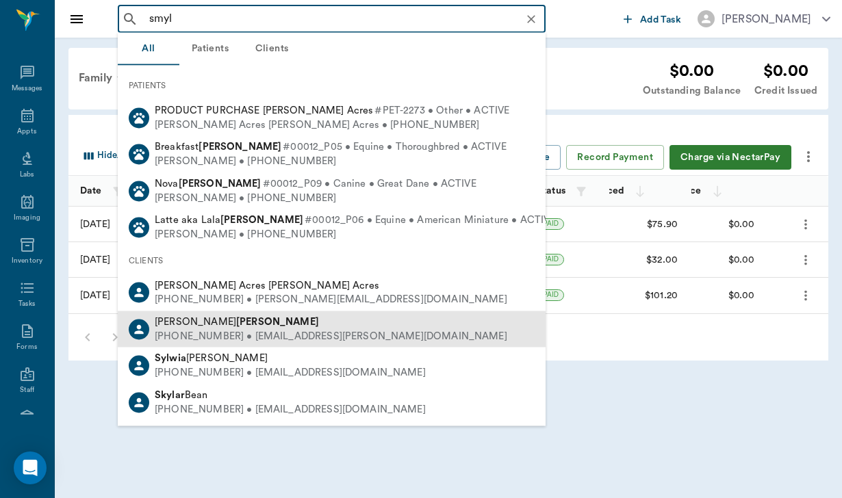
click at [242, 329] on div "(936) 207-6470 • coach.smyly@gmail.com" at bounding box center [331, 336] width 352 height 14
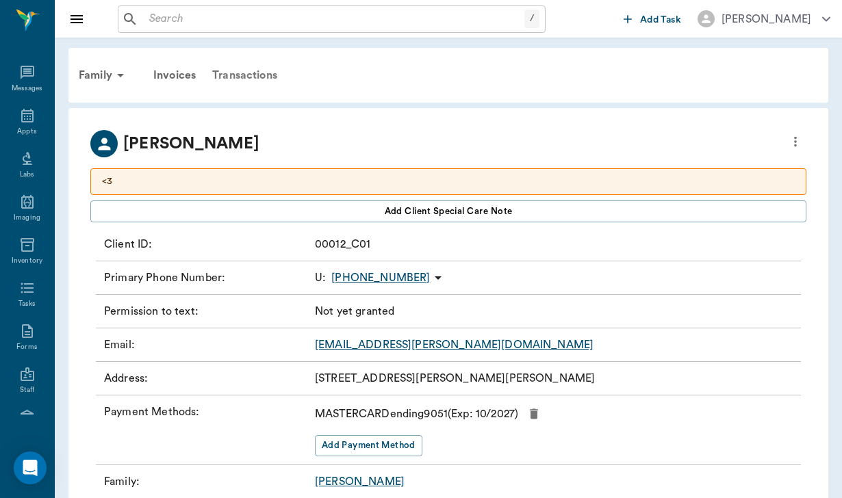
click at [257, 70] on div "Transactions" at bounding box center [244, 75] width 81 height 33
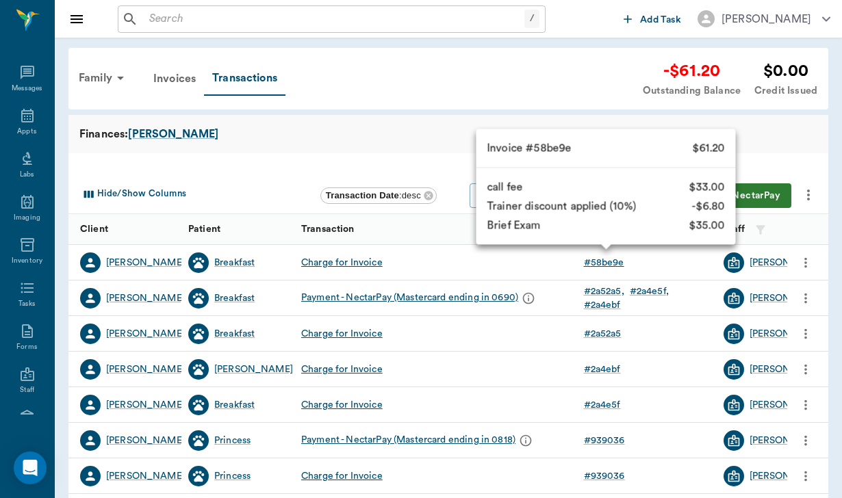
click at [599, 257] on div "# 58be9e" at bounding box center [604, 263] width 40 height 14
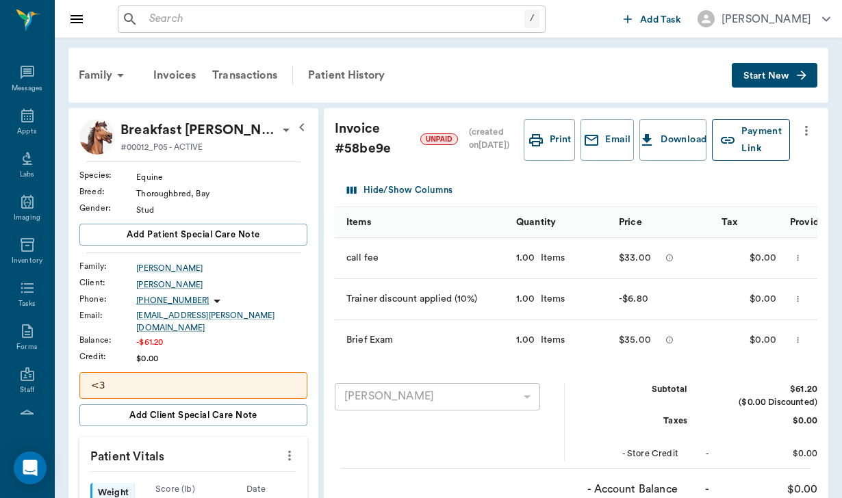
click at [745, 134] on button "Payment Link" at bounding box center [751, 140] width 78 height 42
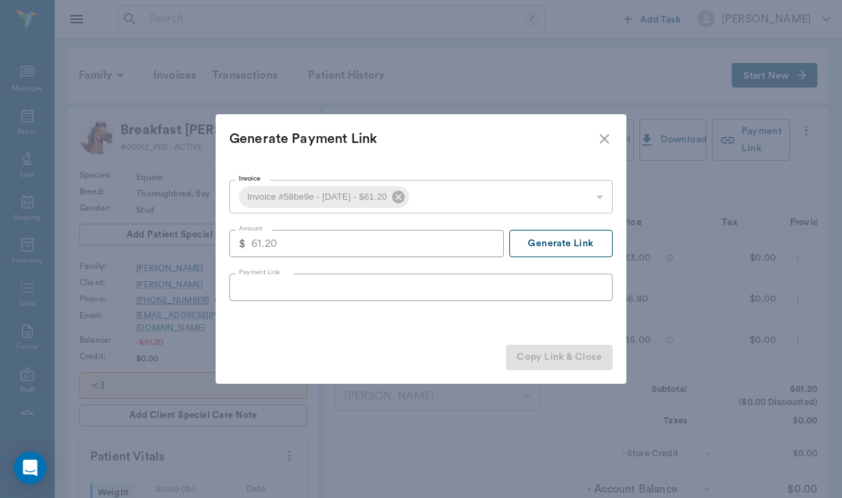
click at [572, 243] on button "Generate Link" at bounding box center [560, 243] width 103 height 27
type input "https://nectarvet.paymentsonline.io/pay/cs_szVAS46ORt08C6hM2VJmX#fidkdWxabmB8Jz…"
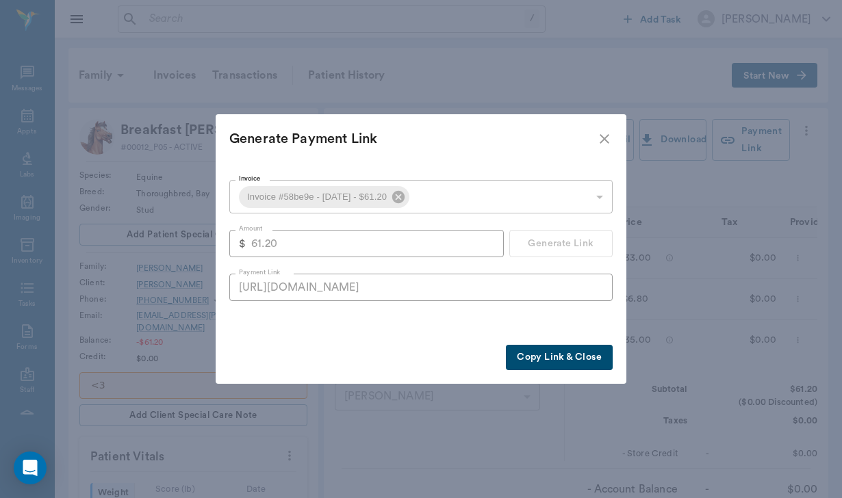
click at [549, 375] on div "Copy Link & Close" at bounding box center [421, 357] width 410 height 53
click at [549, 367] on button "Copy Link & Close" at bounding box center [559, 357] width 107 height 25
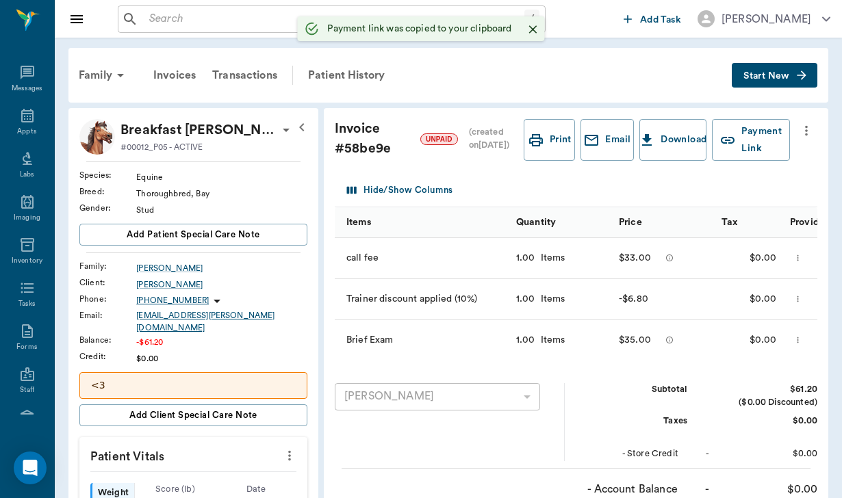
click at [161, 316] on div "coach.smyly@gmail.com" at bounding box center [221, 321] width 171 height 25
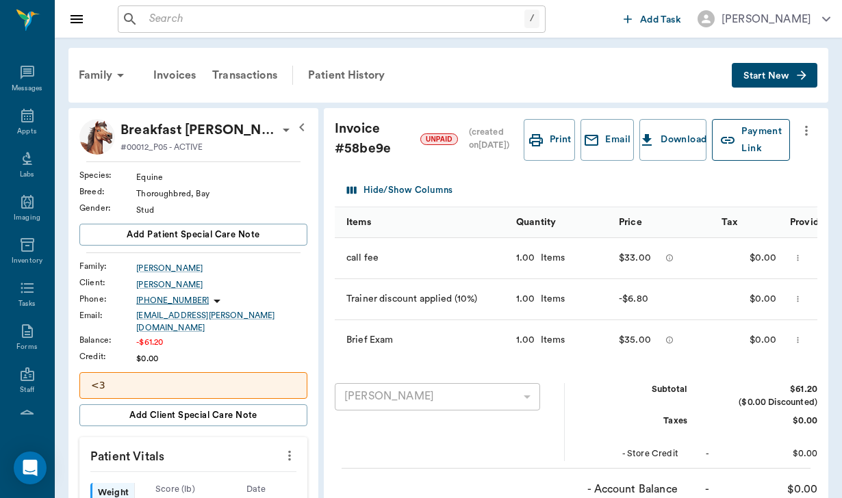
click at [728, 144] on button "Payment Link" at bounding box center [751, 140] width 78 height 42
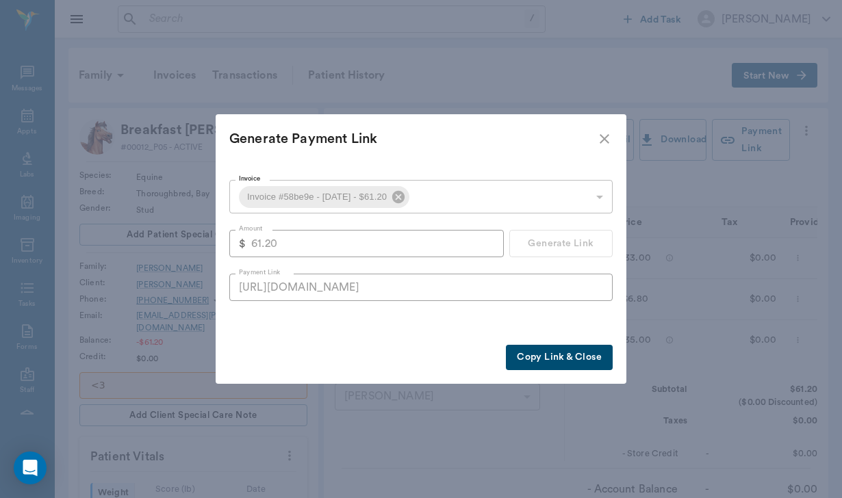
click at [563, 358] on button "Copy Link & Close" at bounding box center [559, 357] width 107 height 25
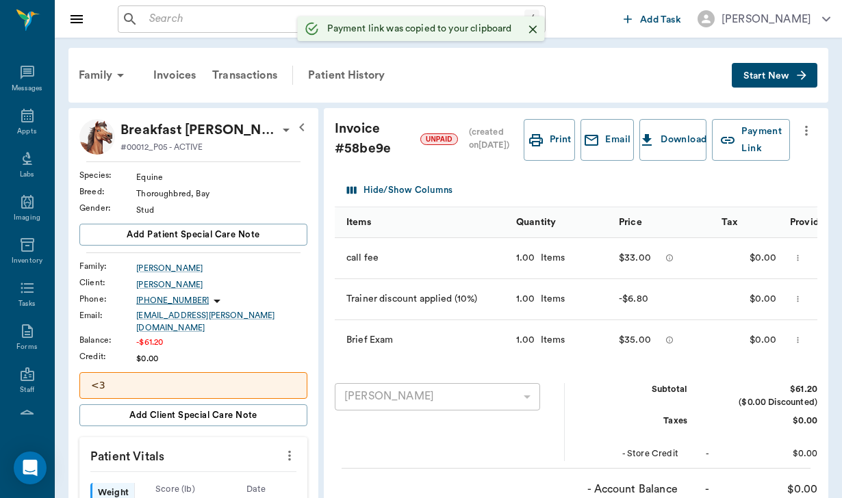
click at [789, 82] on button "Start New" at bounding box center [774, 75] width 86 height 25
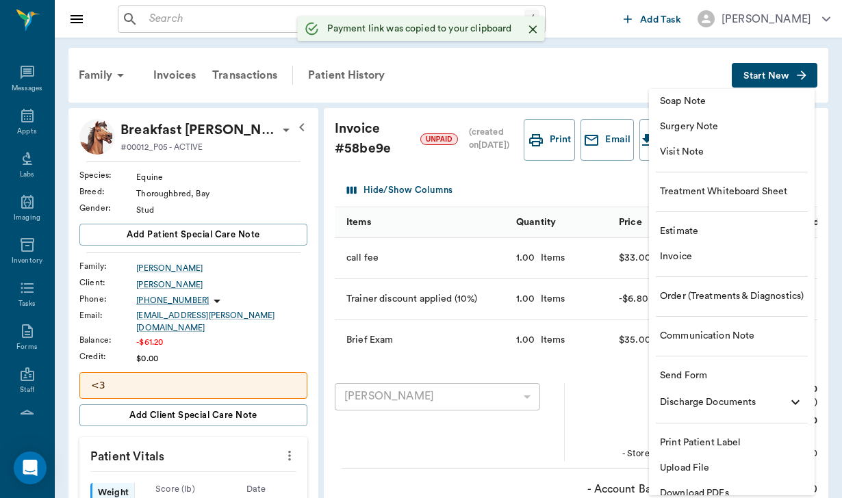
click at [737, 340] on span "Communication Note" at bounding box center [732, 336] width 144 height 14
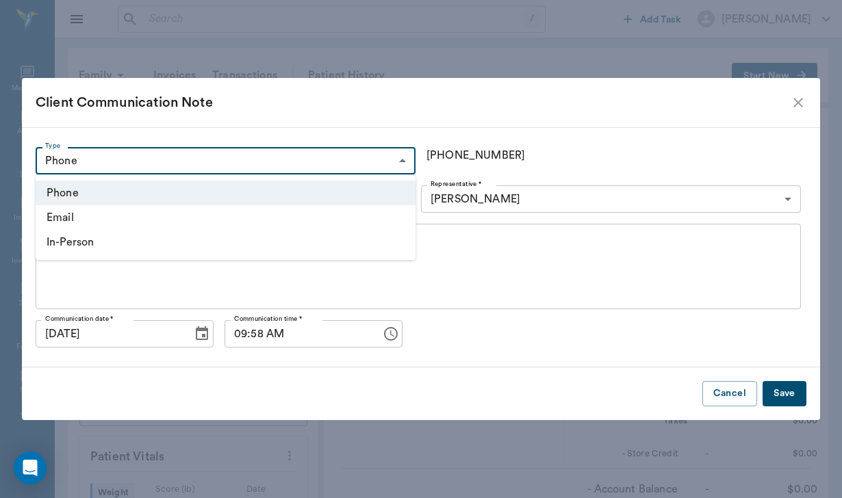
click at [213, 229] on li "Email" at bounding box center [226, 217] width 380 height 25
type input "EMAIL"
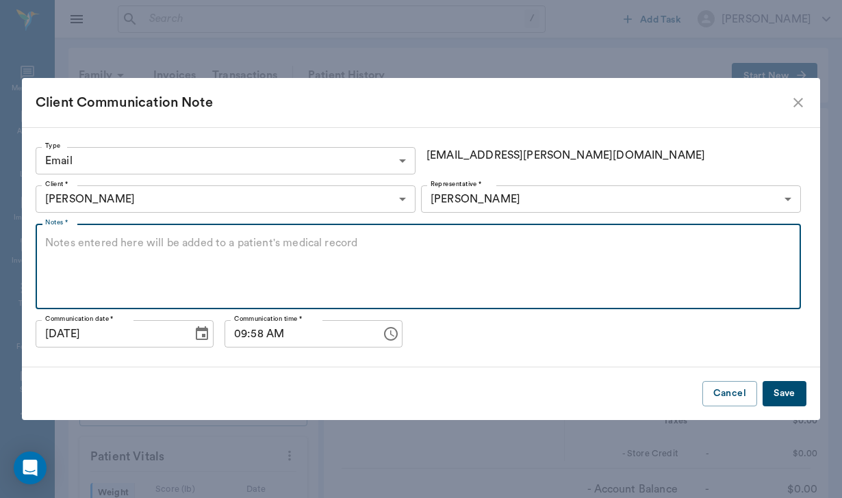
click at [171, 253] on textarea "Notes *" at bounding box center [418, 266] width 746 height 63
type textarea "Second notice sent"
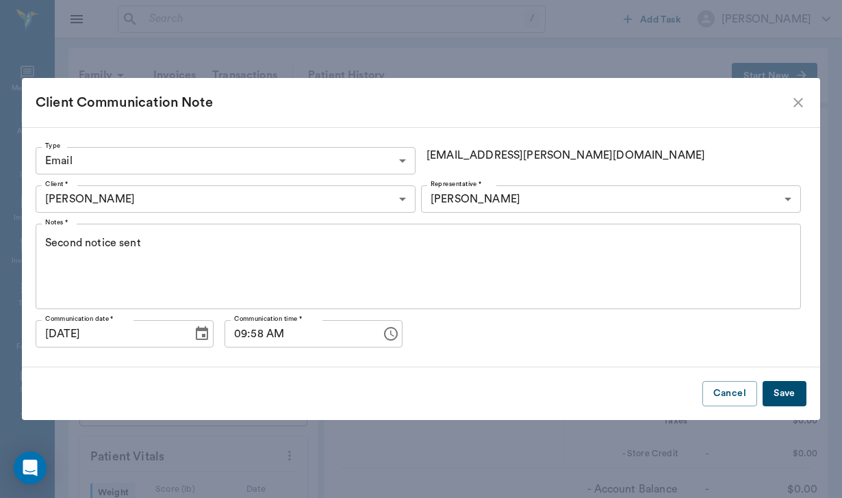
click at [783, 393] on button "Save" at bounding box center [784, 393] width 44 height 25
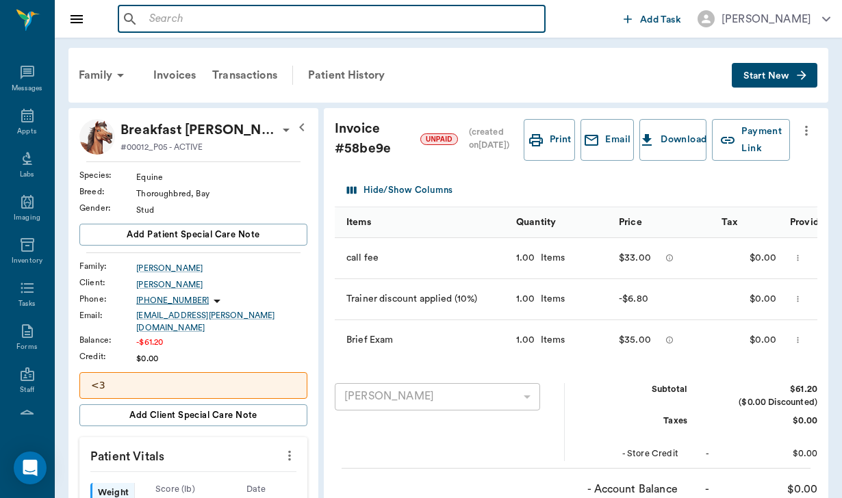
click at [152, 25] on input "text" at bounding box center [341, 19] width 395 height 19
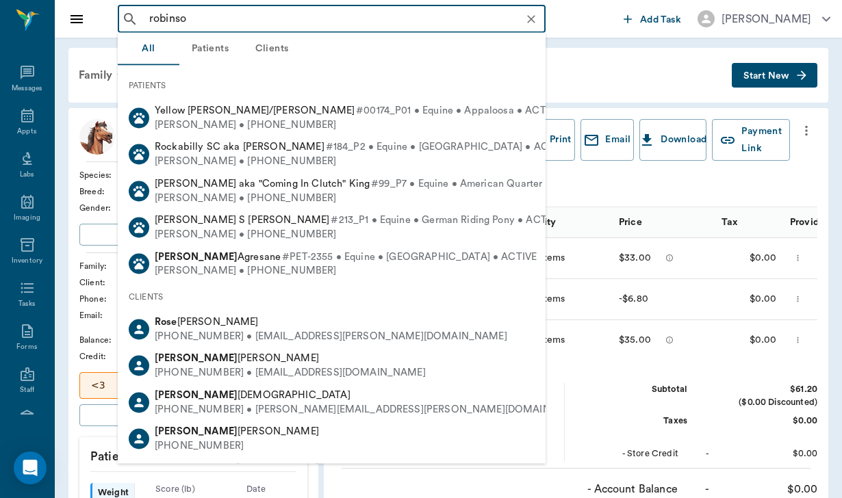
type input "robinson"
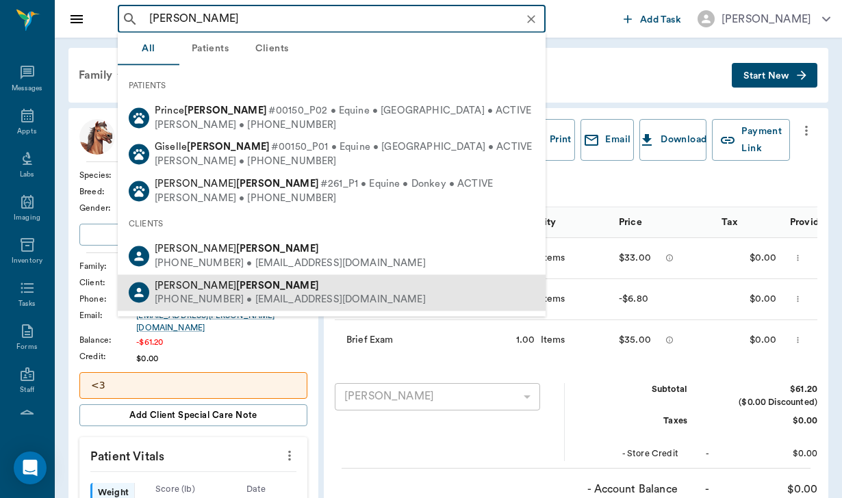
click at [236, 283] on b "Robinson" at bounding box center [277, 285] width 83 height 10
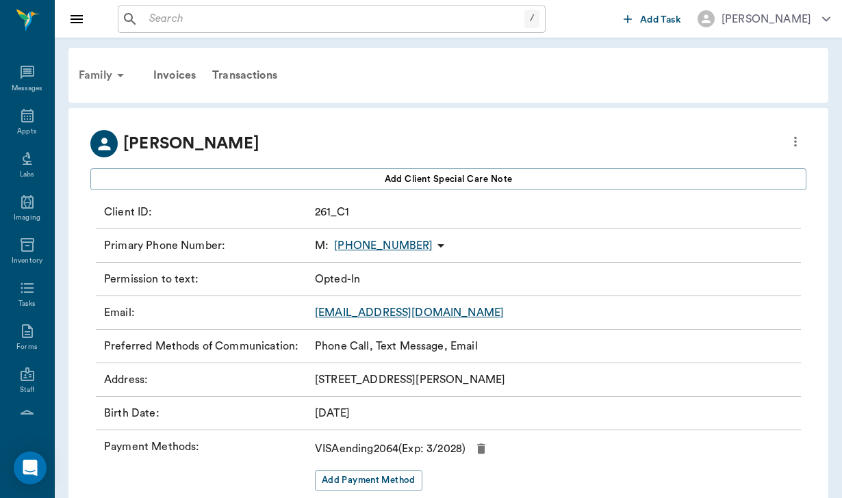
click at [91, 70] on div "Family" at bounding box center [103, 75] width 66 height 33
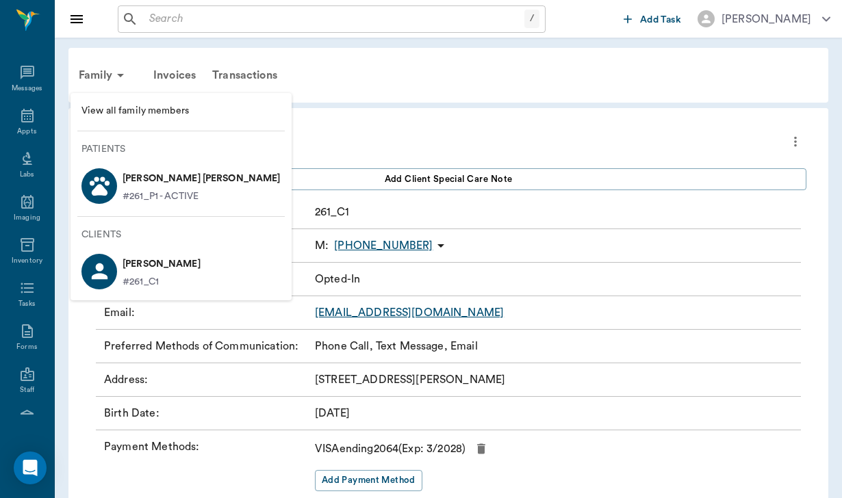
click at [141, 177] on p "Gomez Robinson" at bounding box center [201, 179] width 158 height 22
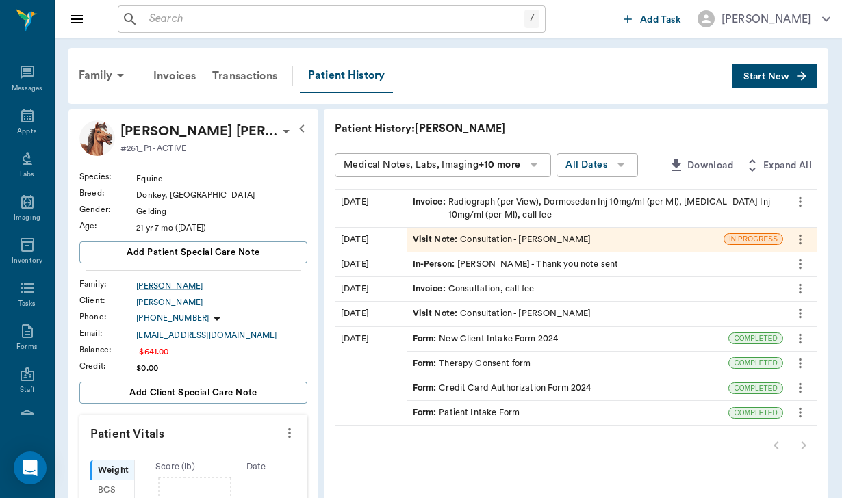
click at [764, 77] on span "Start New" at bounding box center [766, 77] width 46 height 0
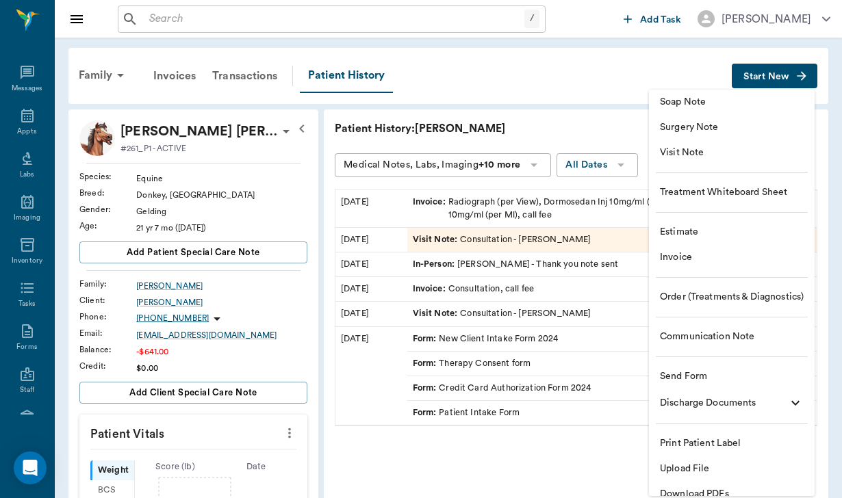
click at [687, 337] on span "Communication Note" at bounding box center [732, 337] width 144 height 14
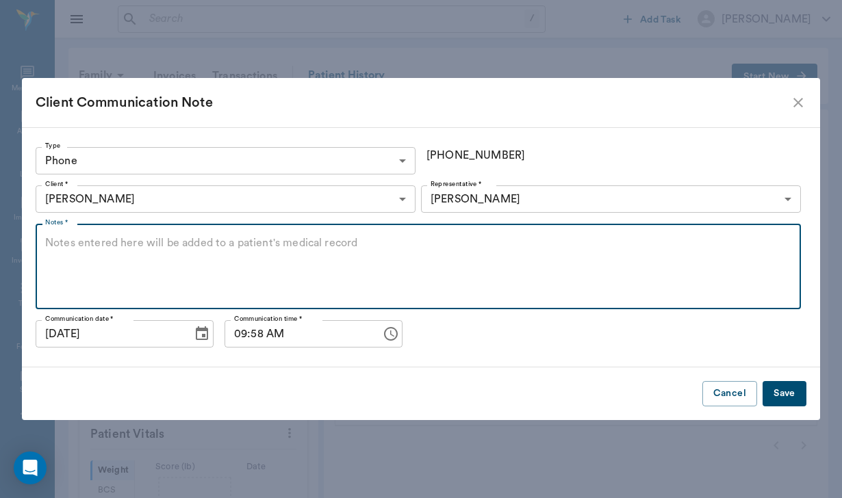
click at [82, 246] on textarea "Notes *" at bounding box center [418, 266] width 746 height 63
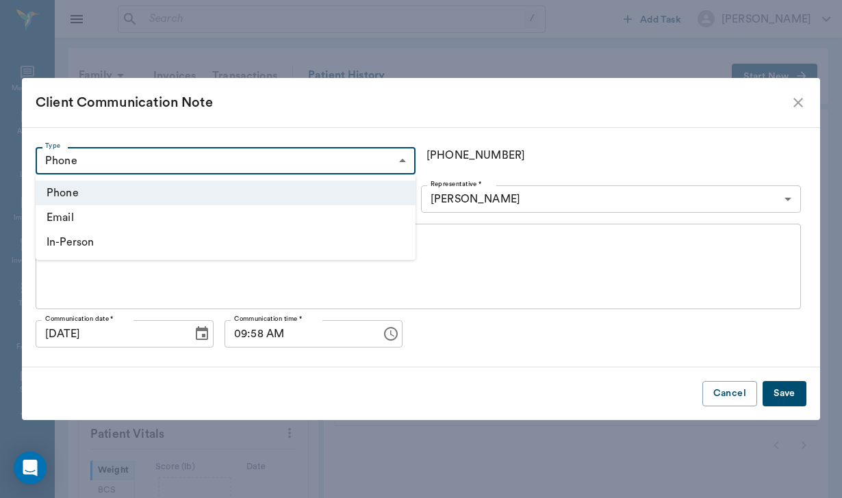
click at [105, 159] on body "/ ​ Add Task Helen Newsham Nectar Messages Appts Labs Imaging Inventory Tasks F…" at bounding box center [421, 453] width 842 height 907
click at [109, 218] on li "Email" at bounding box center [226, 217] width 380 height 25
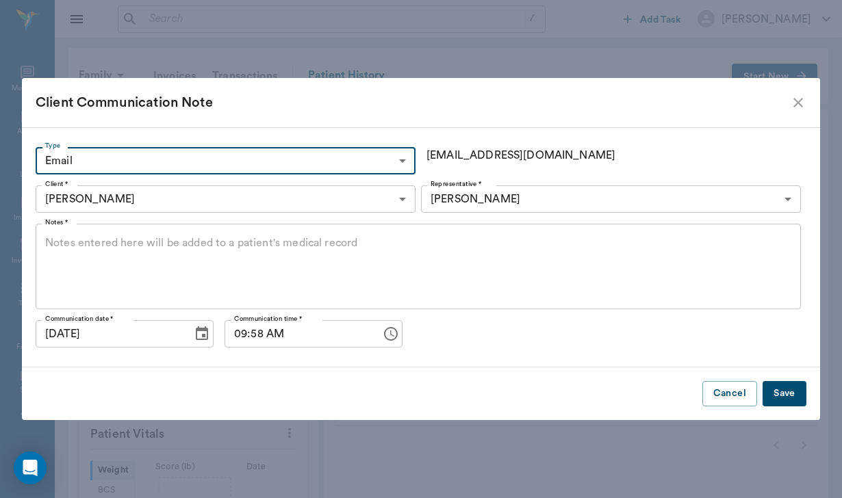
type input "EMAIL"
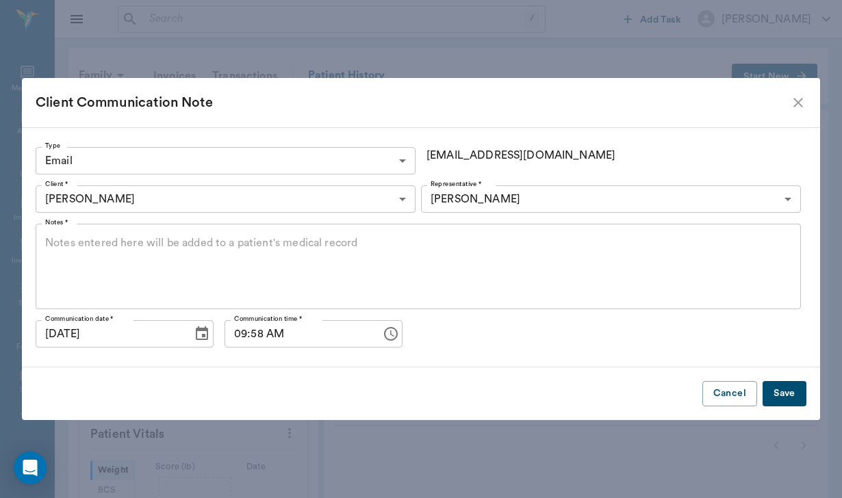
click at [110, 229] on div "x Notes *" at bounding box center [418, 267] width 765 height 86
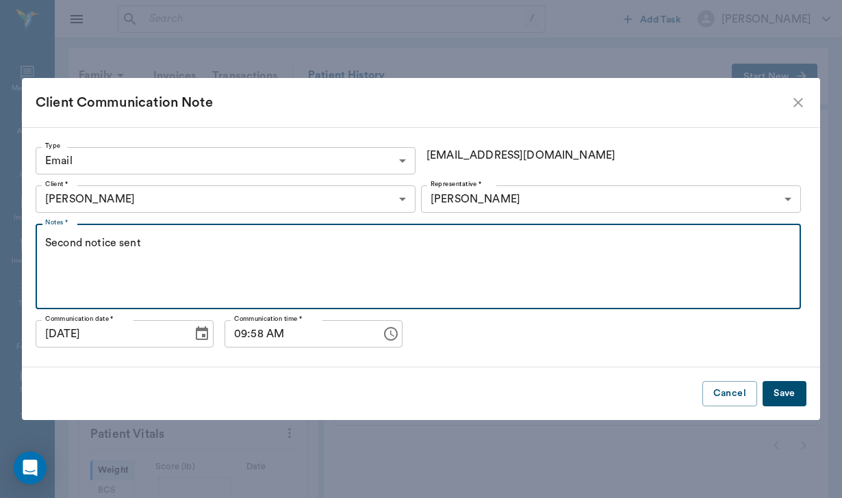
type textarea "Second notice sent"
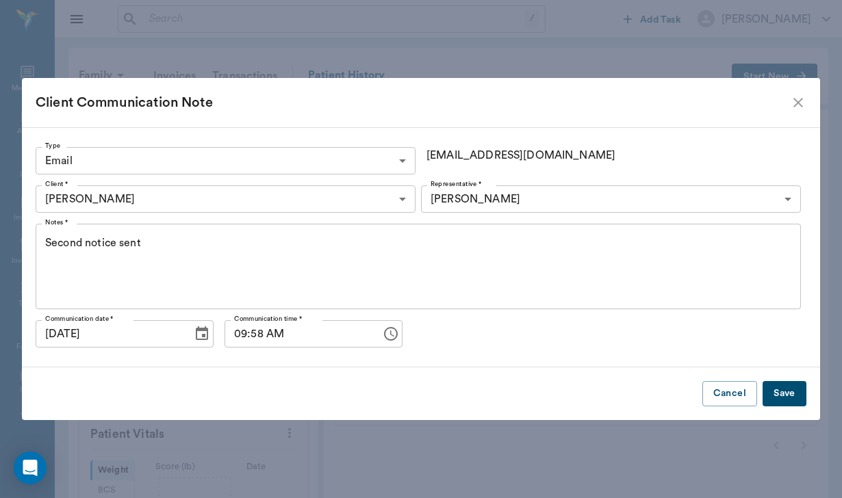
click at [781, 397] on button "Save" at bounding box center [784, 393] width 44 height 25
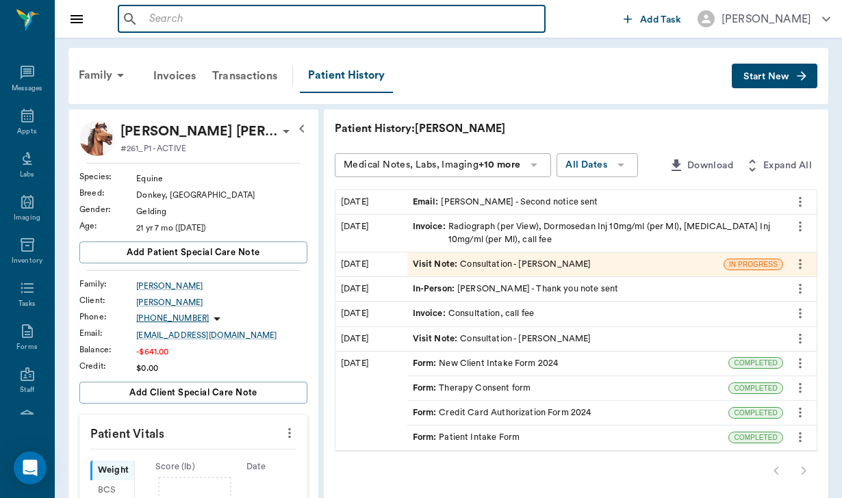
click at [166, 18] on input "text" at bounding box center [341, 19] width 395 height 19
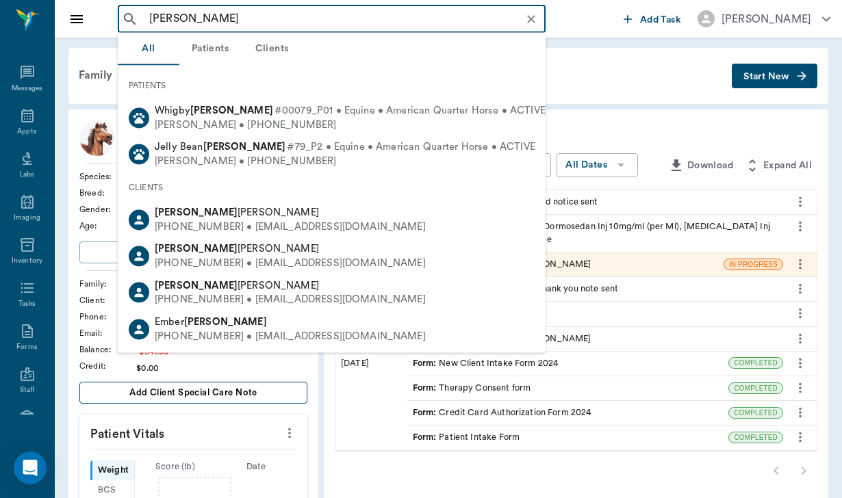
type input "mead"
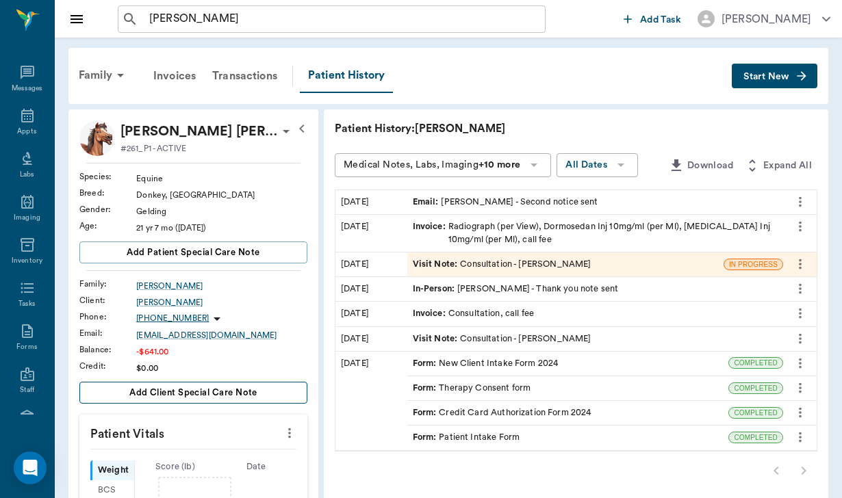
click at [239, 397] on button "Add client Special Care Note" at bounding box center [193, 393] width 228 height 22
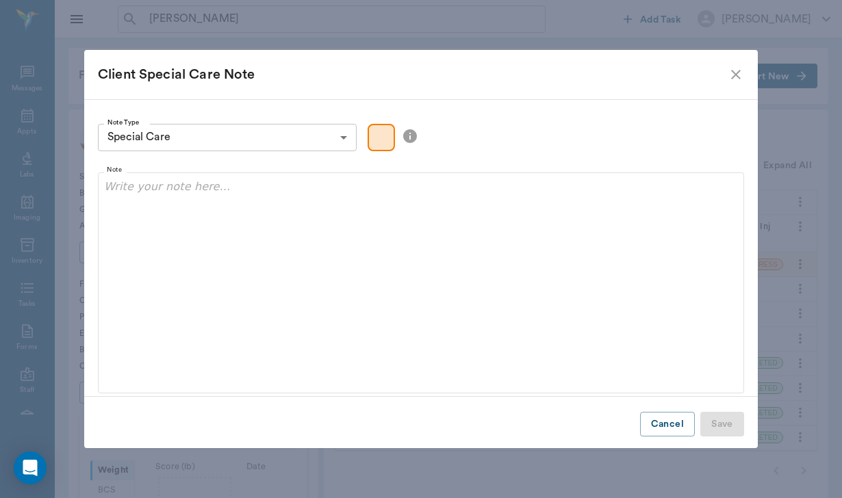
click at [736, 68] on icon "close" at bounding box center [735, 74] width 16 height 16
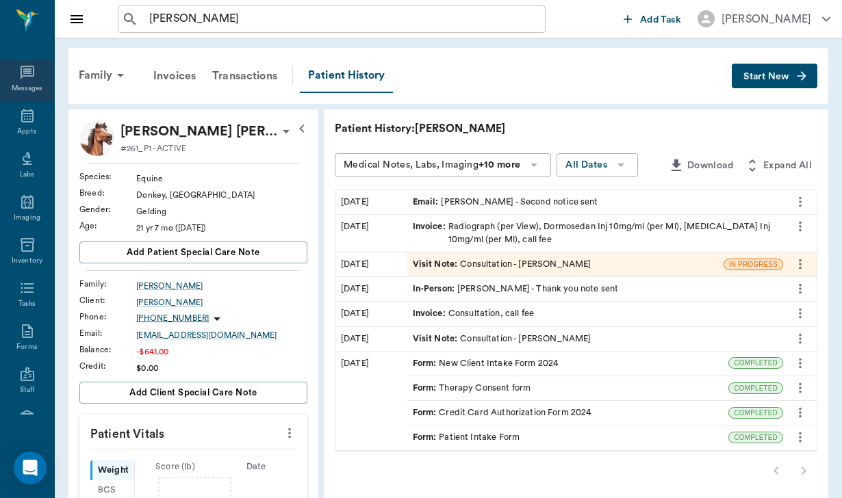
click at [32, 77] on icon at bounding box center [27, 72] width 16 height 16
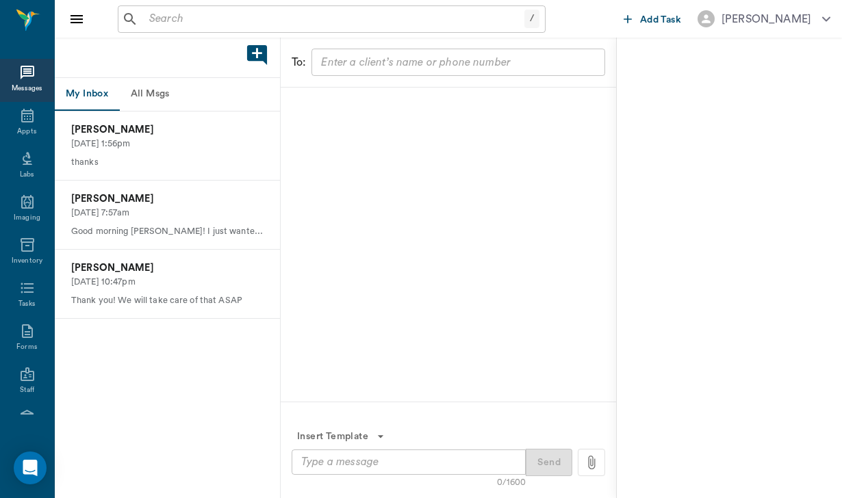
click at [170, 93] on button "All Msgs" at bounding box center [150, 94] width 62 height 33
